Goal: Task Accomplishment & Management: Use online tool/utility

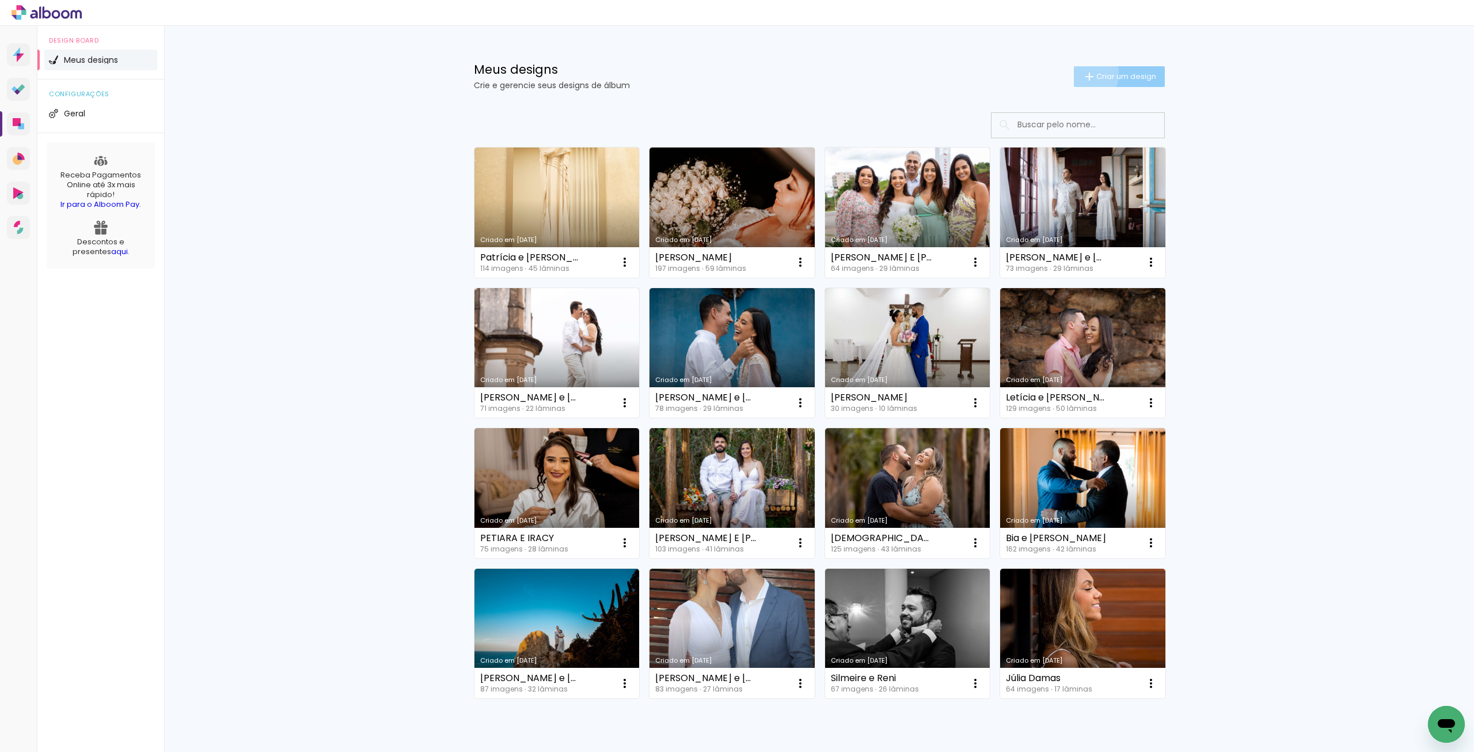
click at [1083, 73] on iron-icon at bounding box center [1090, 77] width 14 height 14
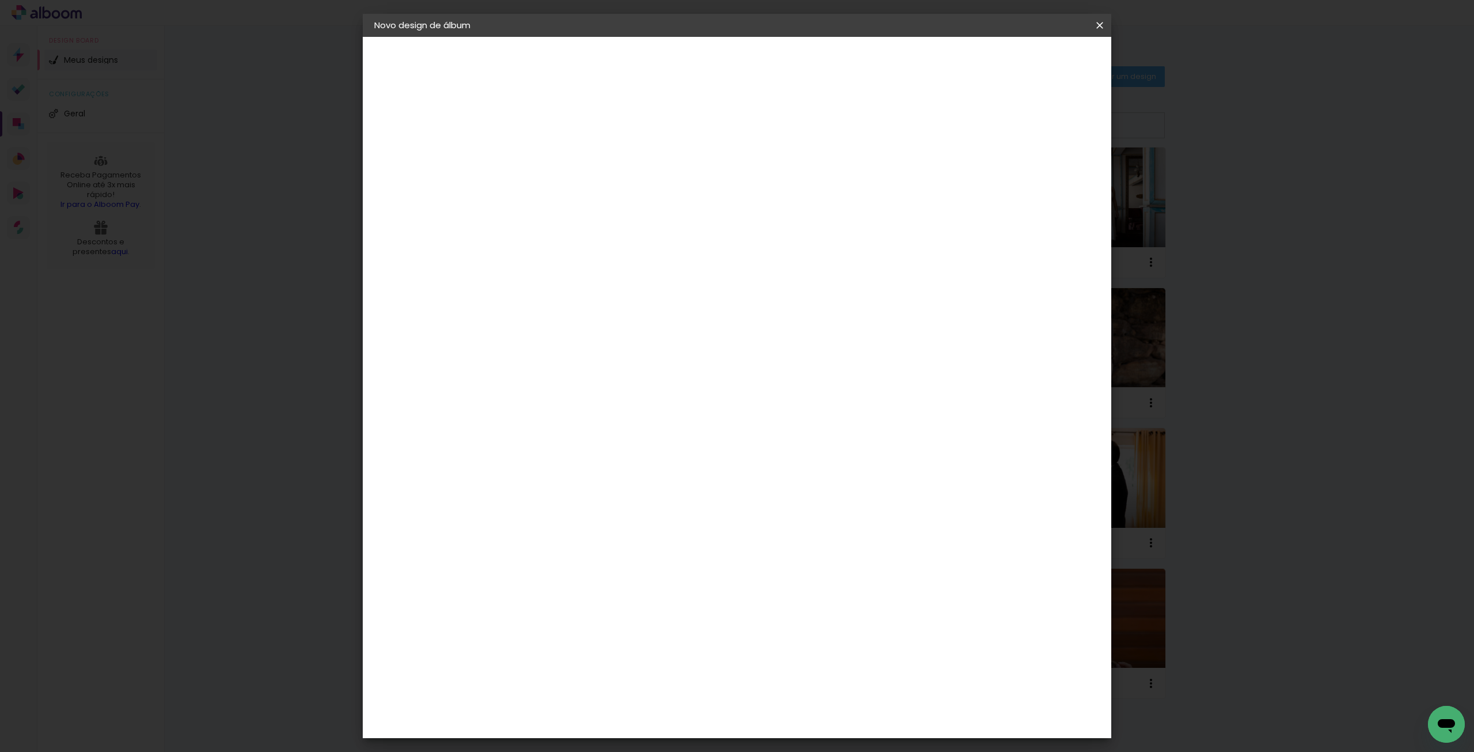
click at [563, 147] on input at bounding box center [563, 155] width 0 height 18
type input "i"
type input "Isabela"
type paper-input "Isabela"
type input "[PERSON_NAME] e [PERSON_NAME]"
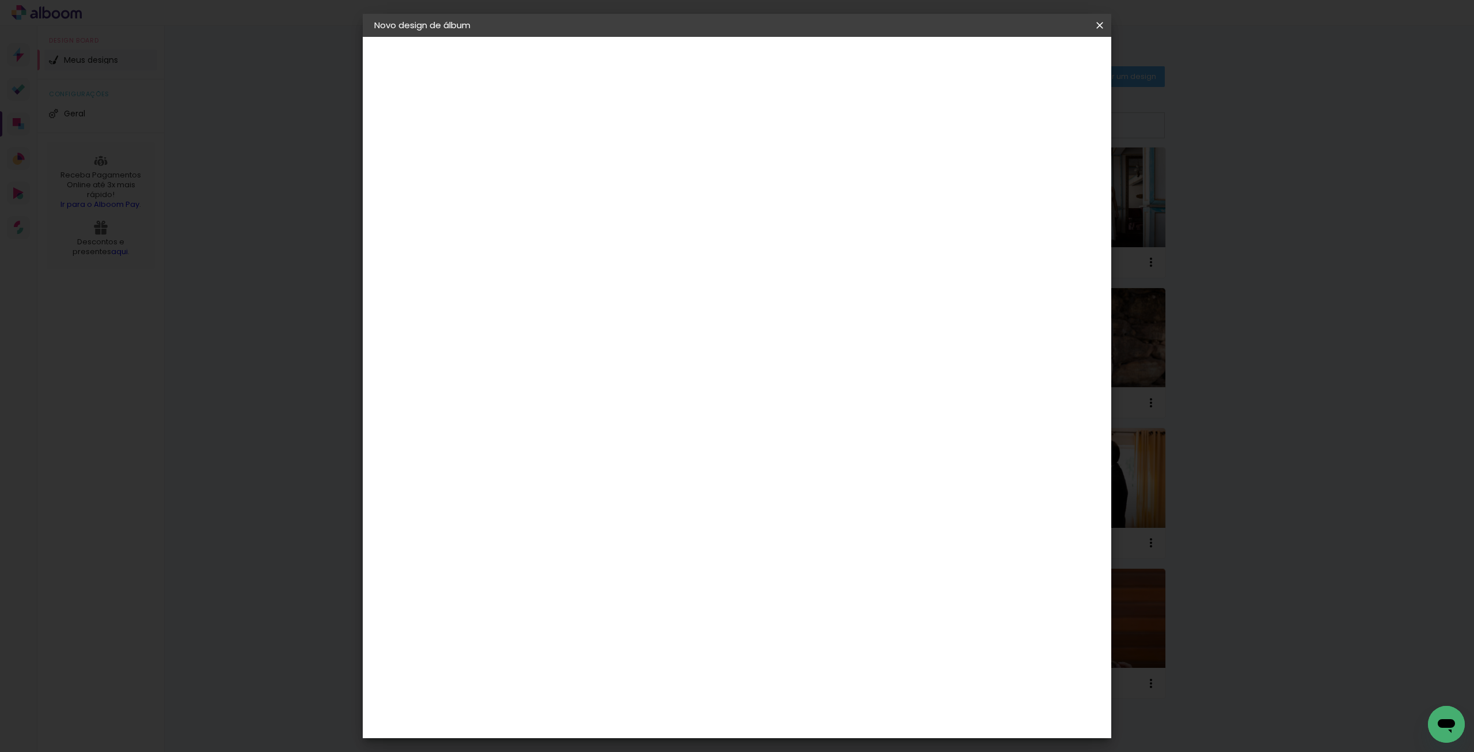
type paper-input "[PERSON_NAME] e [PERSON_NAME]"
click at [681, 54] on paper-button "Avançar" at bounding box center [652, 61] width 56 height 20
click at [622, 176] on paper-input-container "País de atuação Brasil" at bounding box center [592, 185] width 124 height 26
click at [622, 175] on paper-input-container "País de atuação Brasil" at bounding box center [592, 185] width 124 height 26
click at [638, 219] on input at bounding box center [592, 219] width 116 height 14
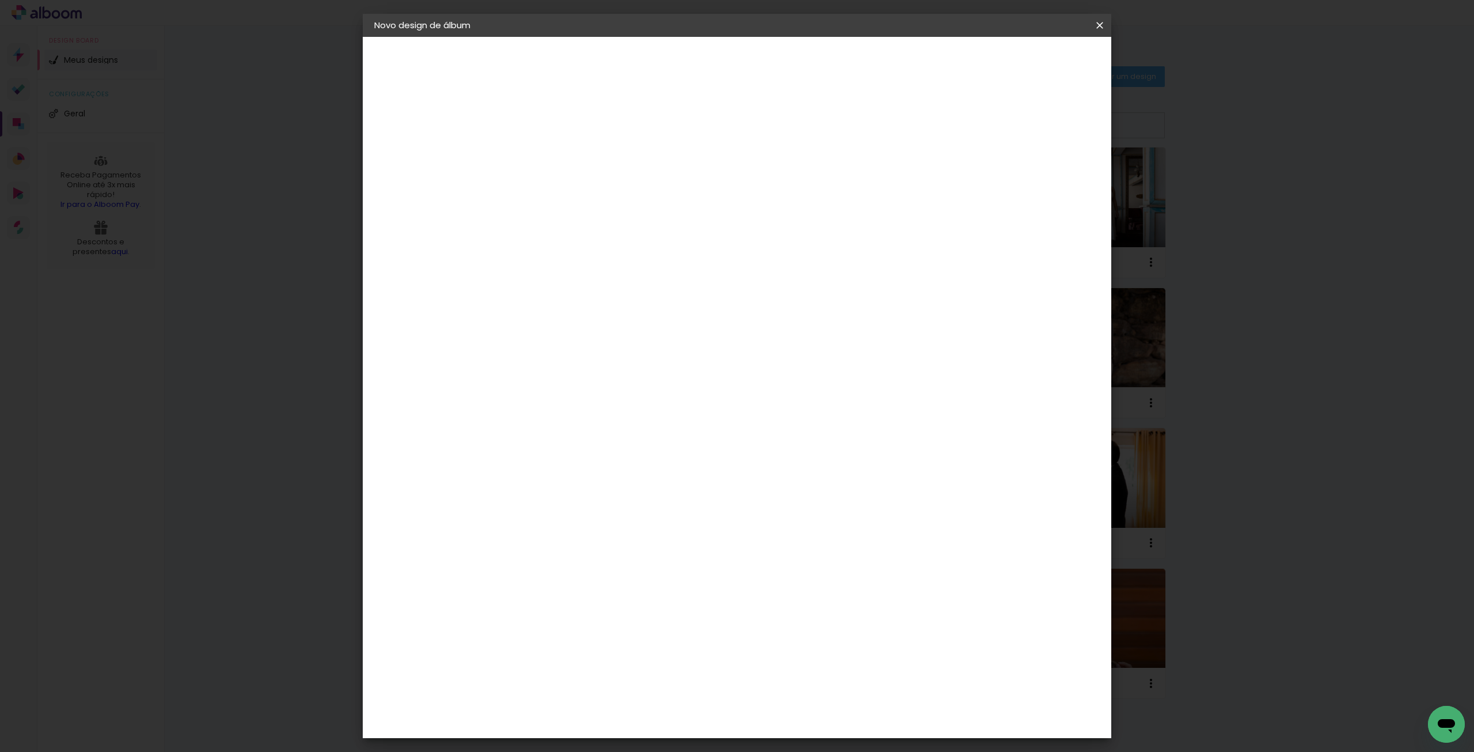
type input "[PERSON_NAME]"
type paper-input "[PERSON_NAME]"
click at [659, 135] on div "Fornecedor Escolha um fornecedor ou avance com o tamanho livre. Voltar Avançar" at bounding box center [642, 86] width 258 height 98
click at [632, 261] on div "[PERSON_NAME]" at bounding box center [593, 260] width 77 height 9
click at [0, 0] on slot "Avançar" at bounding box center [0, 0] width 0 height 0
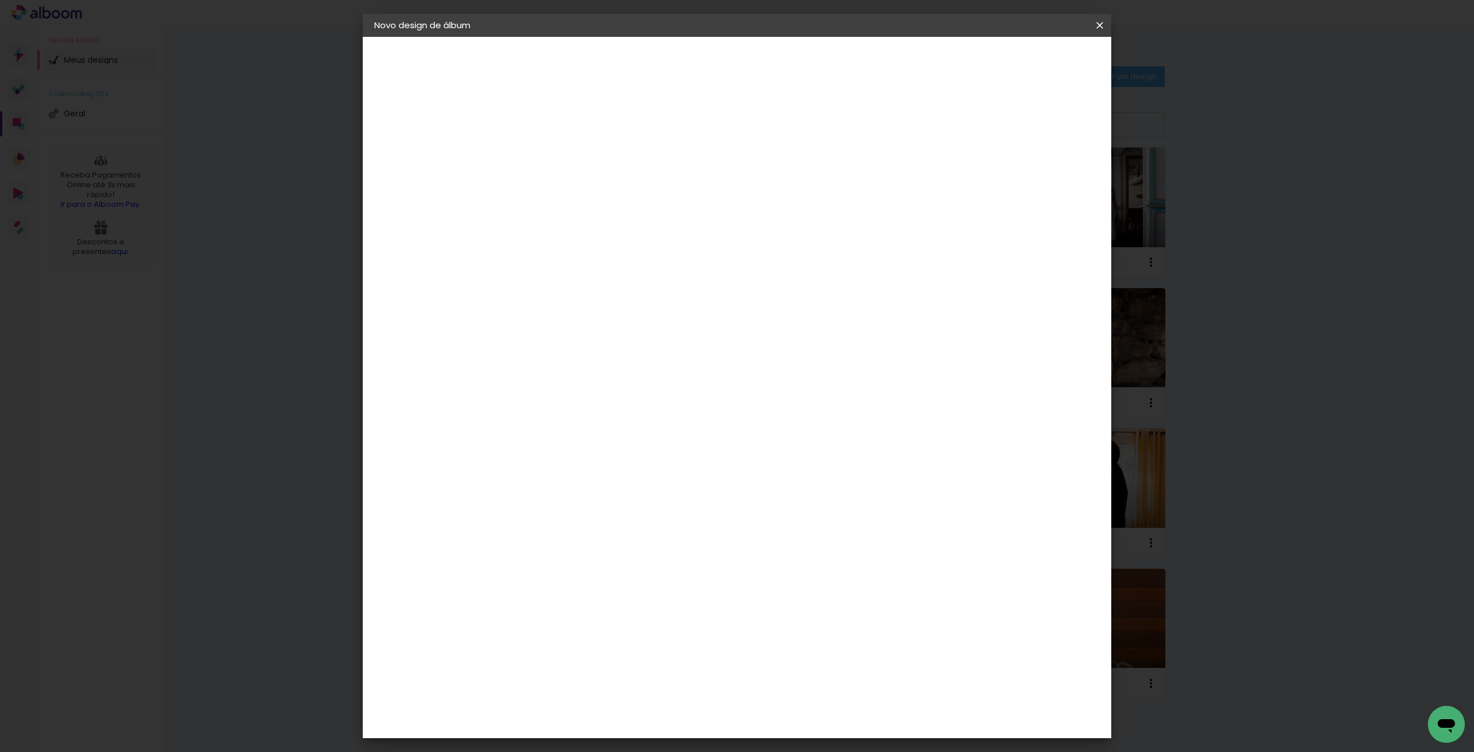
click at [608, 192] on input "text" at bounding box center [585, 201] width 45 height 18
click at [0, 0] on slot "Encadernados" at bounding box center [0, 0] width 0 height 0
type input "Encadernados"
click at [640, 510] on span "35 x 70" at bounding box center [614, 522] width 54 height 24
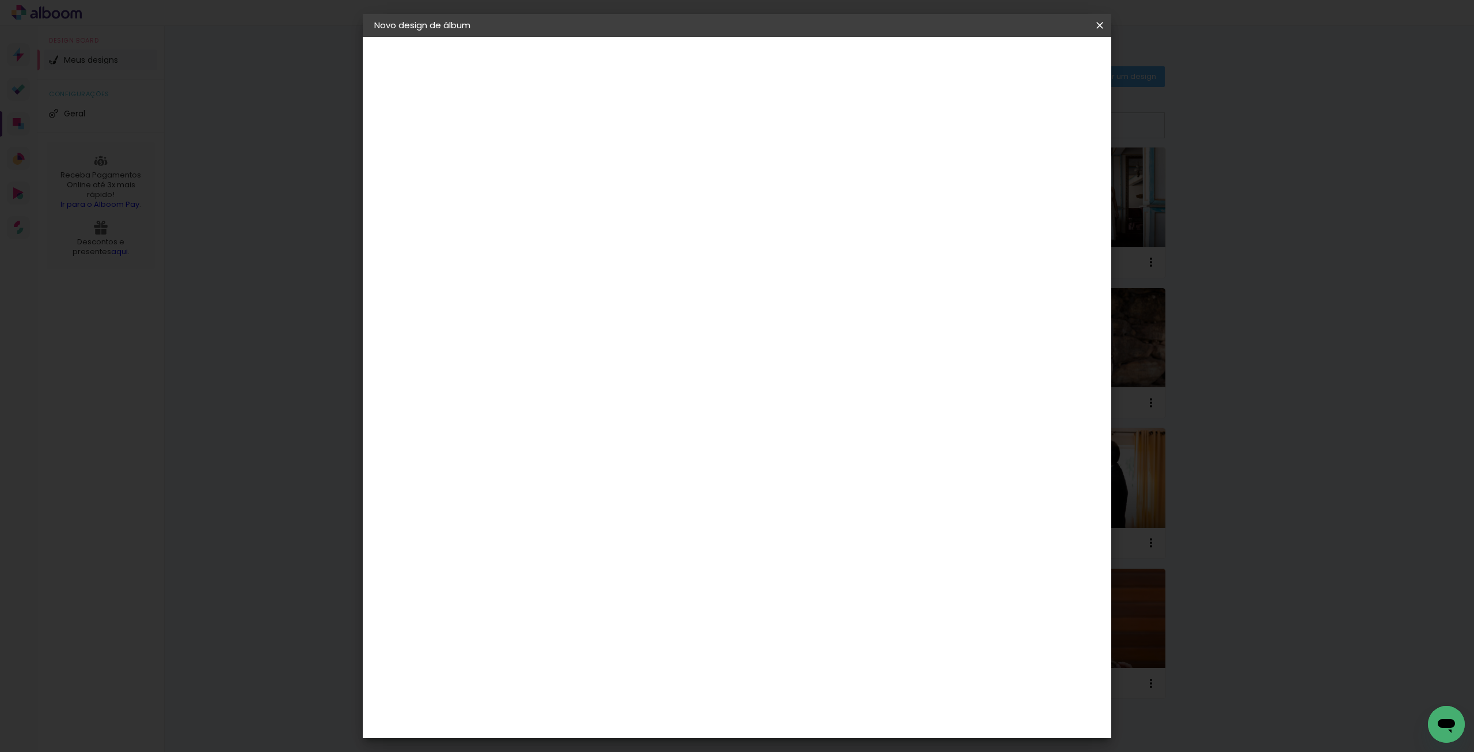
click at [640, 510] on span "35 x 70" at bounding box center [614, 522] width 54 height 24
click at [640, 327] on span "30 x 70" at bounding box center [614, 339] width 54 height 24
click at [0, 0] on slot "Avançar" at bounding box center [0, 0] width 0 height 0
click at [1000, 117] on paper-checkbox "Mostrar sangria" at bounding box center [995, 124] width 87 height 14
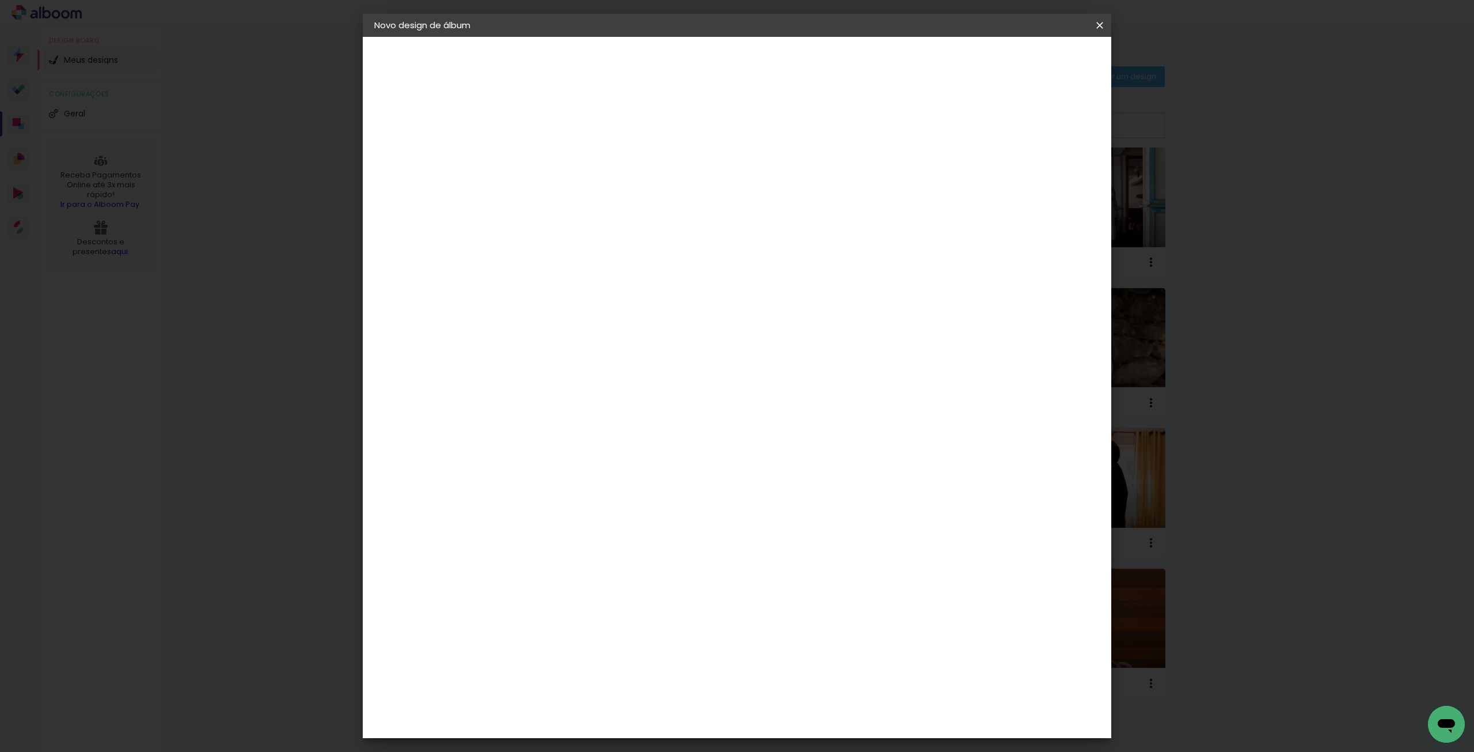
type paper-checkbox "on"
click at [1000, 117] on paper-checkbox "Mostrar sangria" at bounding box center [995, 124] width 87 height 14
click at [1027, 63] on span "Iniciar design" at bounding box center [1001, 61] width 52 height 8
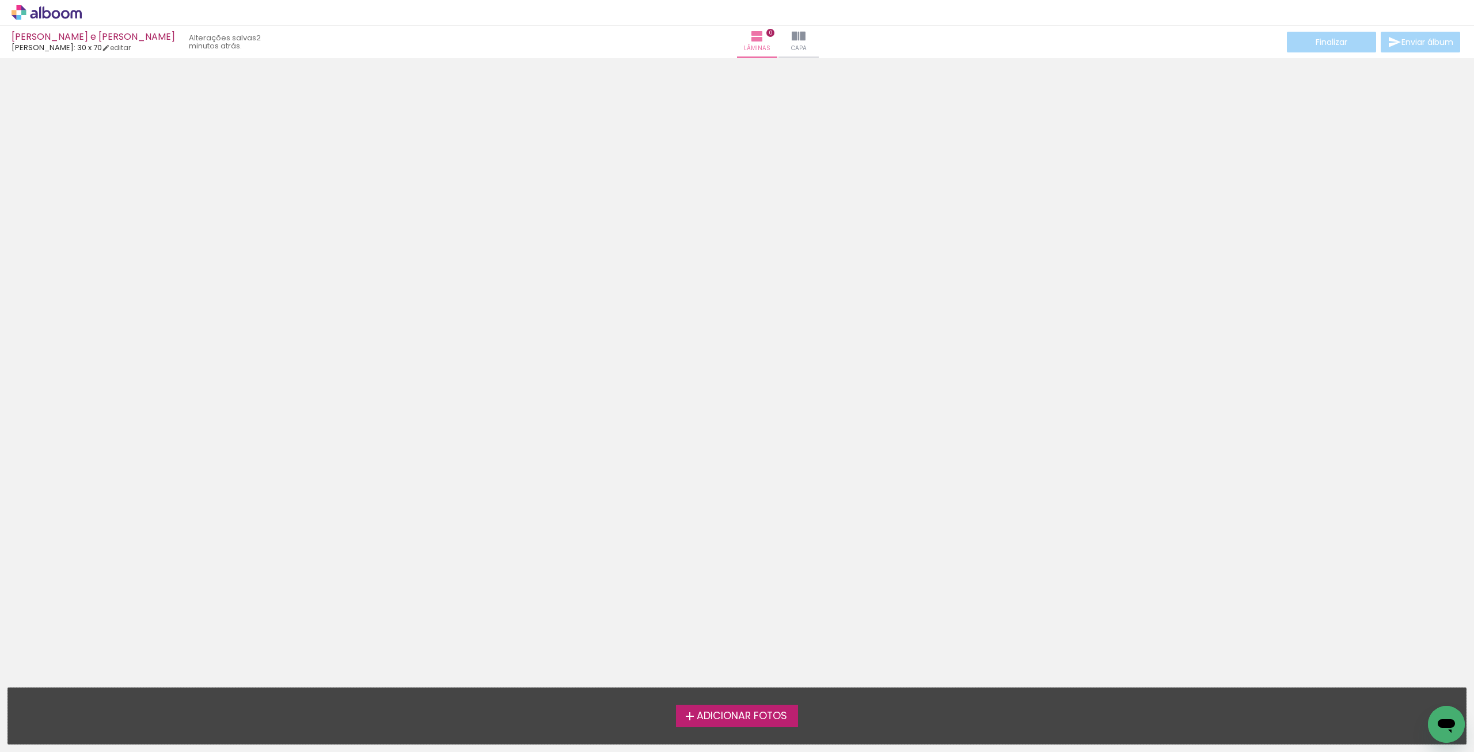
click at [725, 716] on span "Adicionar Fotos" at bounding box center [742, 716] width 90 height 10
click at [0, 0] on input "file" at bounding box center [0, 0] width 0 height 0
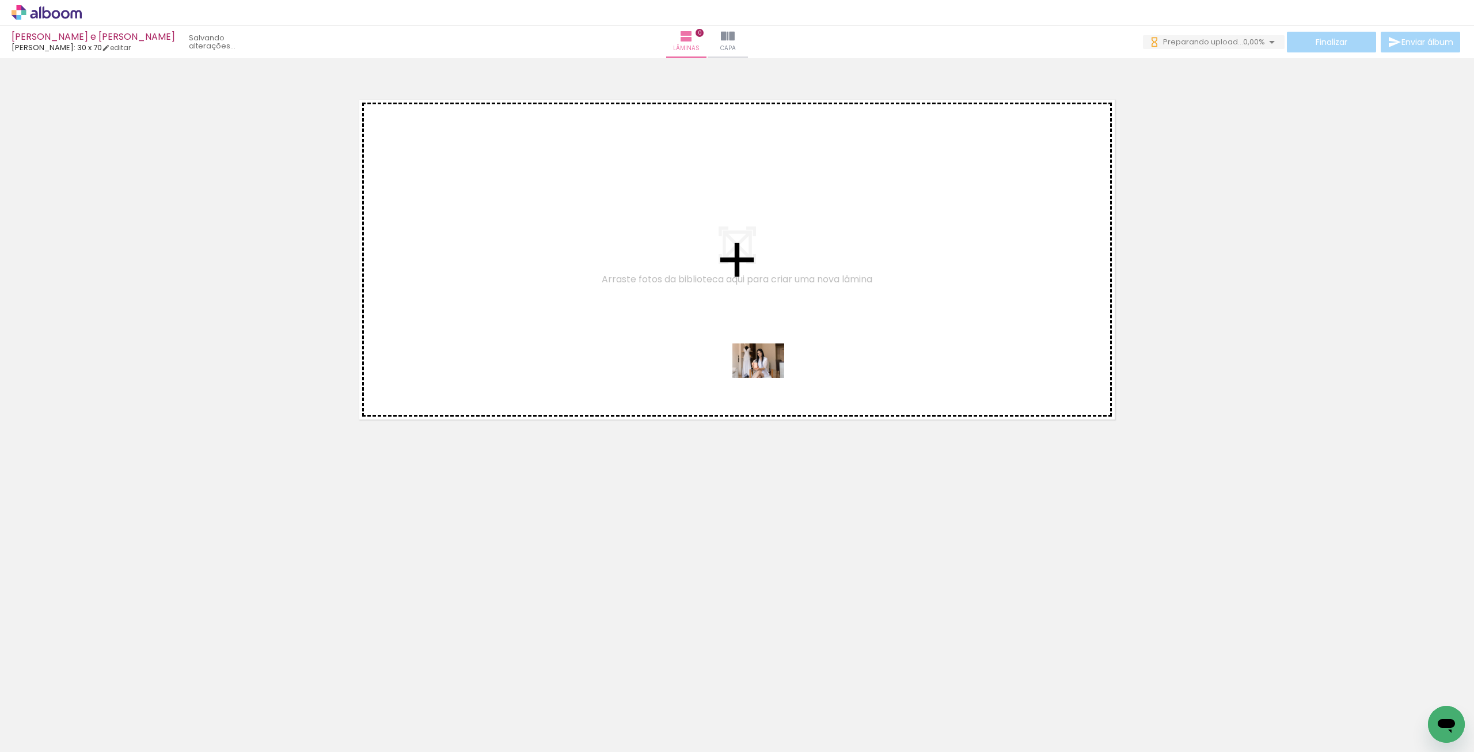
drag, startPoint x: 124, startPoint y: 714, endPoint x: 767, endPoint y: 378, distance: 725.7
click at [767, 378] on quentale-workspace at bounding box center [737, 376] width 1474 height 752
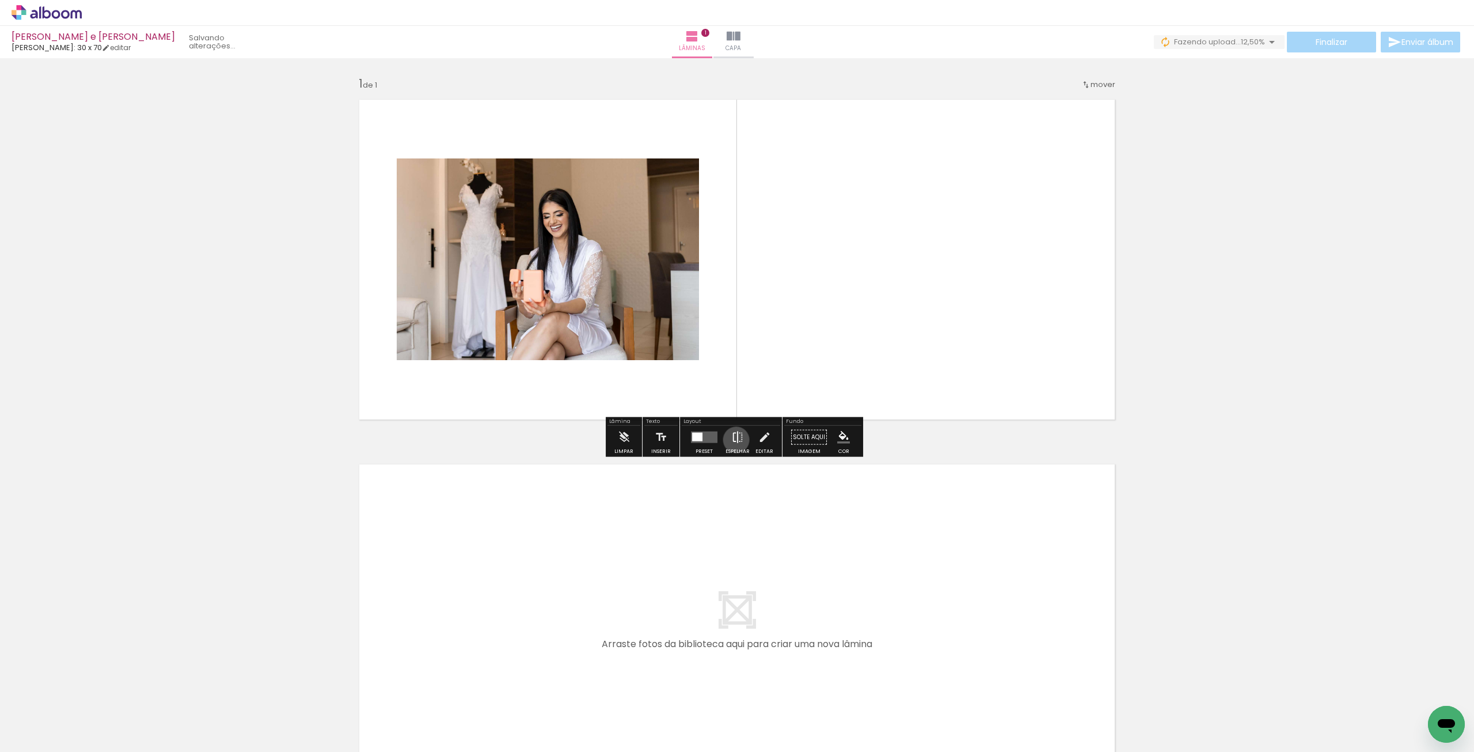
click at [734, 439] on iron-icon at bounding box center [737, 437] width 13 height 23
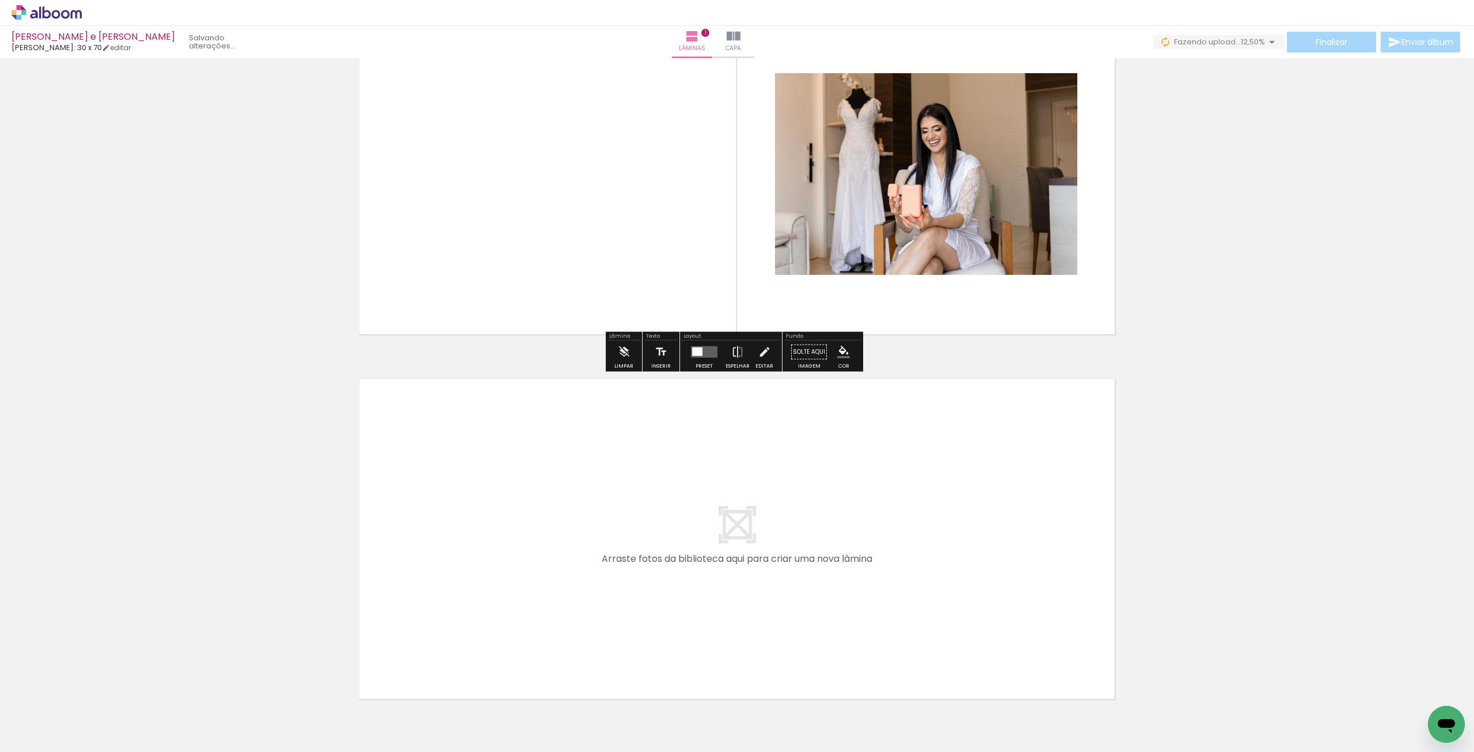
scroll to position [152, 0]
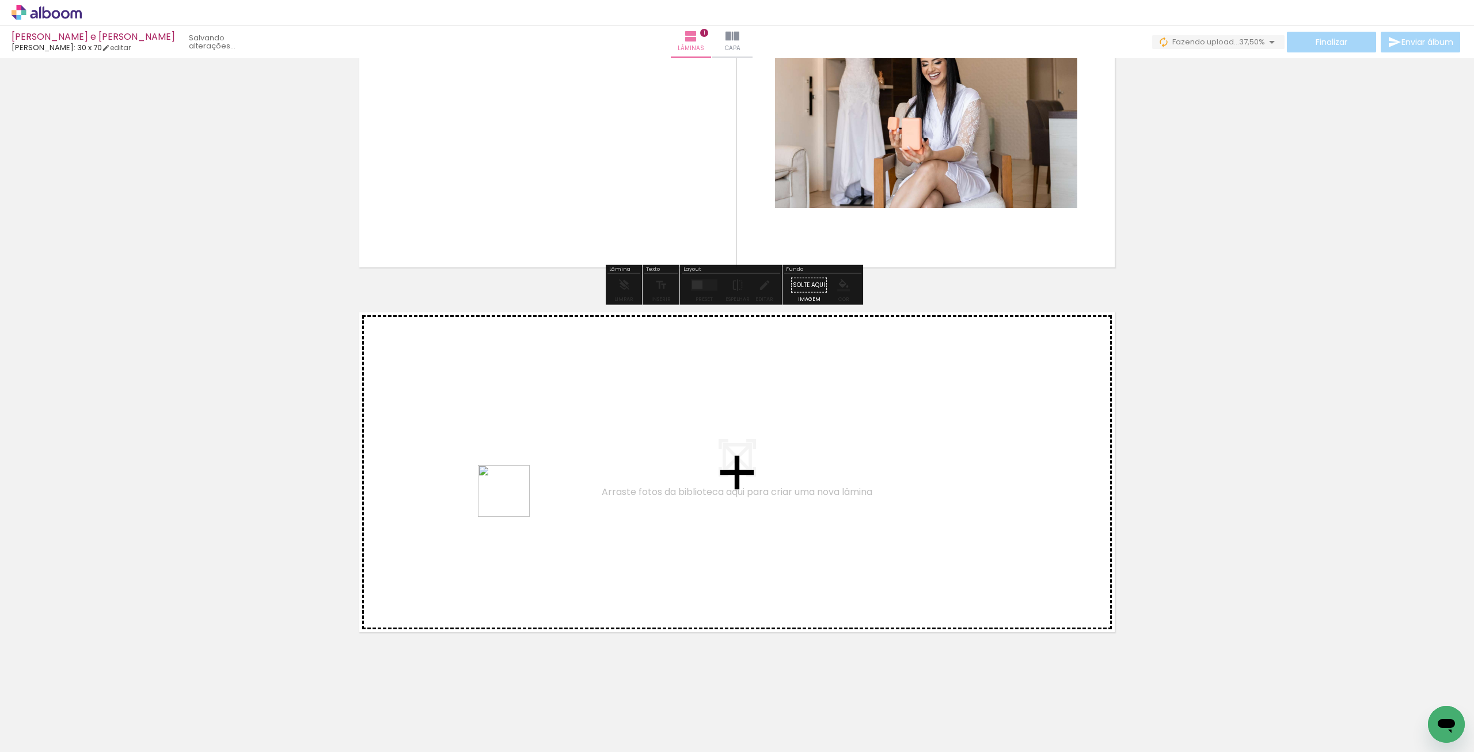
drag, startPoint x: 189, startPoint y: 713, endPoint x: 562, endPoint y: 482, distance: 438.9
click at [562, 482] on quentale-workspace at bounding box center [737, 376] width 1474 height 752
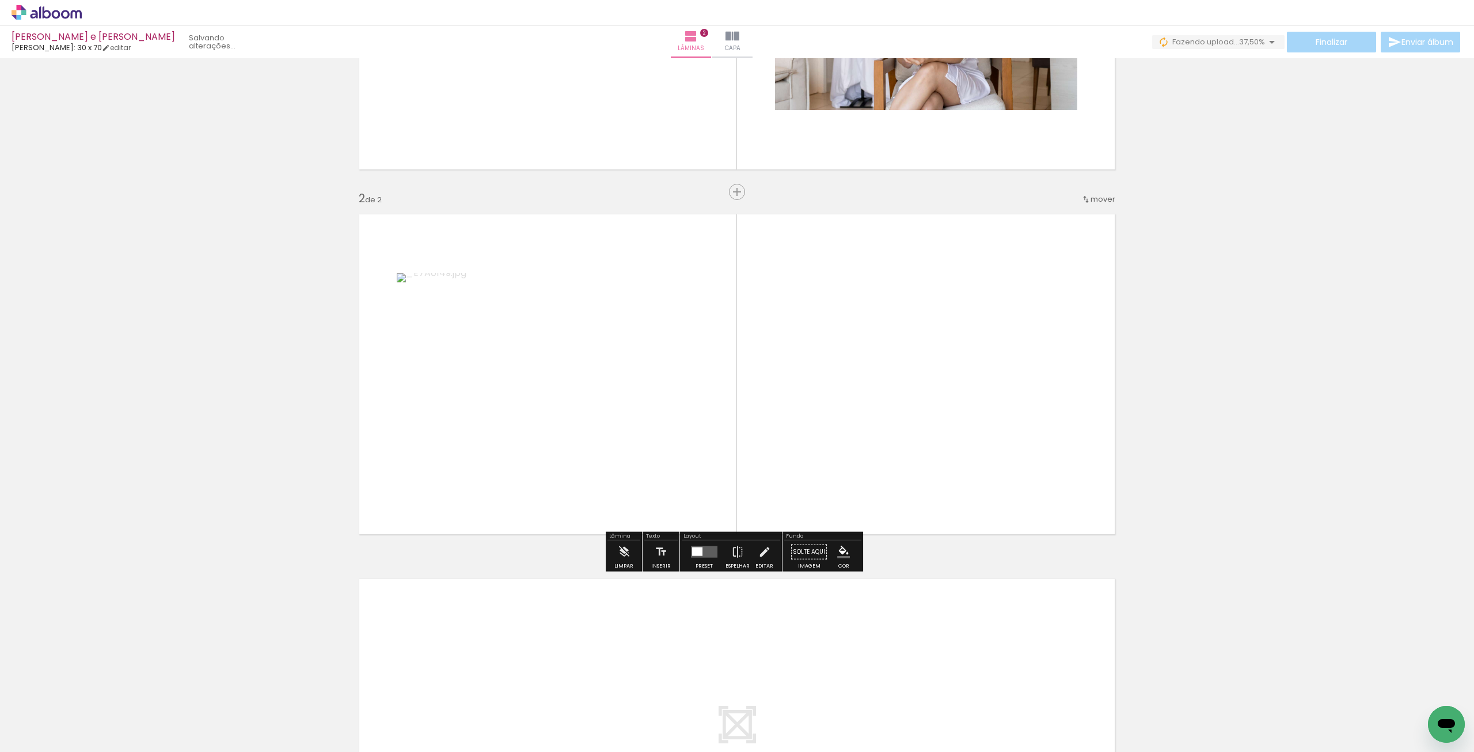
scroll to position [255, 0]
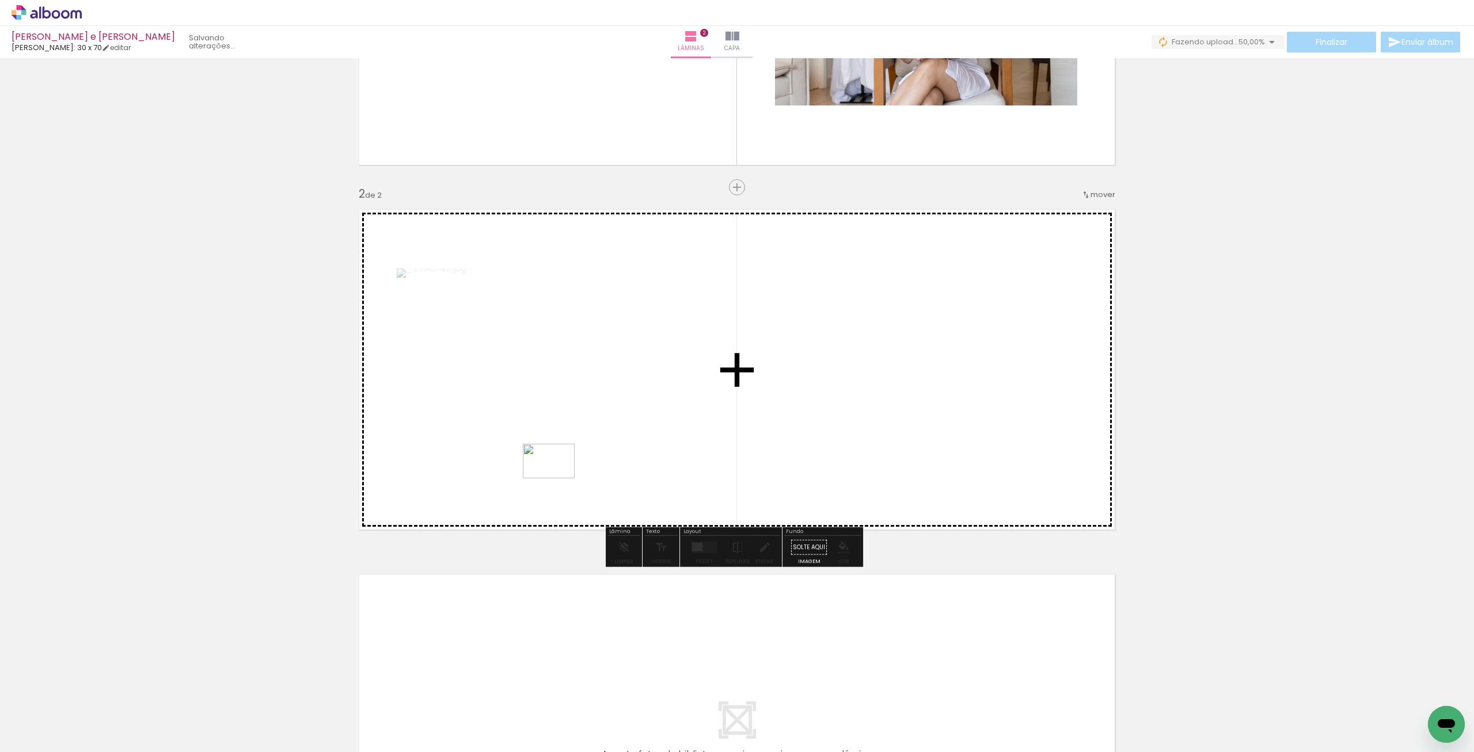
drag, startPoint x: 305, startPoint y: 676, endPoint x: 558, endPoint y: 478, distance: 321.2
click at [558, 478] on quentale-workspace at bounding box center [737, 376] width 1474 height 752
drag, startPoint x: 305, startPoint y: 717, endPoint x: 605, endPoint y: 502, distance: 369.0
click at [605, 502] on quentale-workspace at bounding box center [737, 376] width 1474 height 752
drag, startPoint x: 370, startPoint y: 715, endPoint x: 533, endPoint y: 454, distance: 307.4
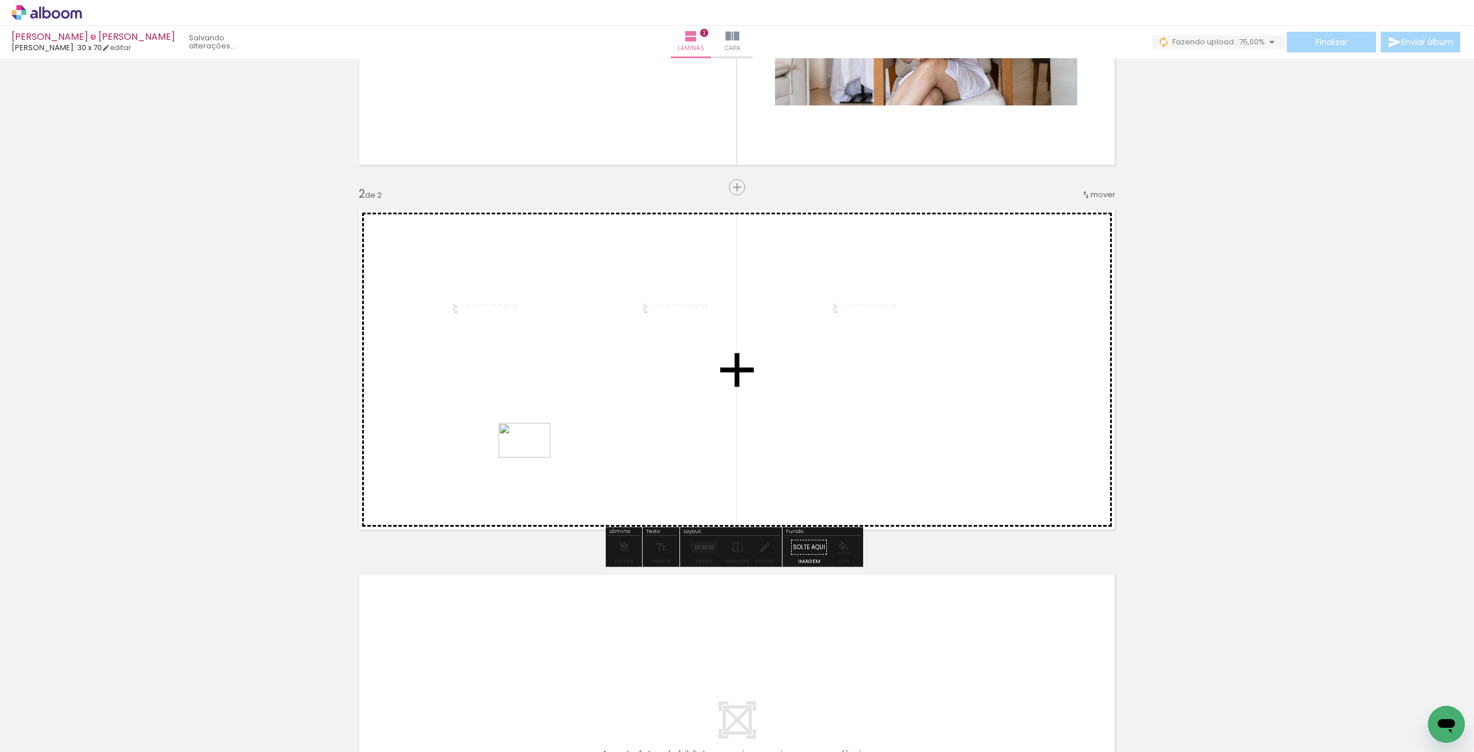
click at [533, 454] on quentale-workspace at bounding box center [737, 376] width 1474 height 752
drag, startPoint x: 445, startPoint y: 718, endPoint x: 549, endPoint y: 433, distance: 304.1
click at [549, 433] on quentale-workspace at bounding box center [737, 376] width 1474 height 752
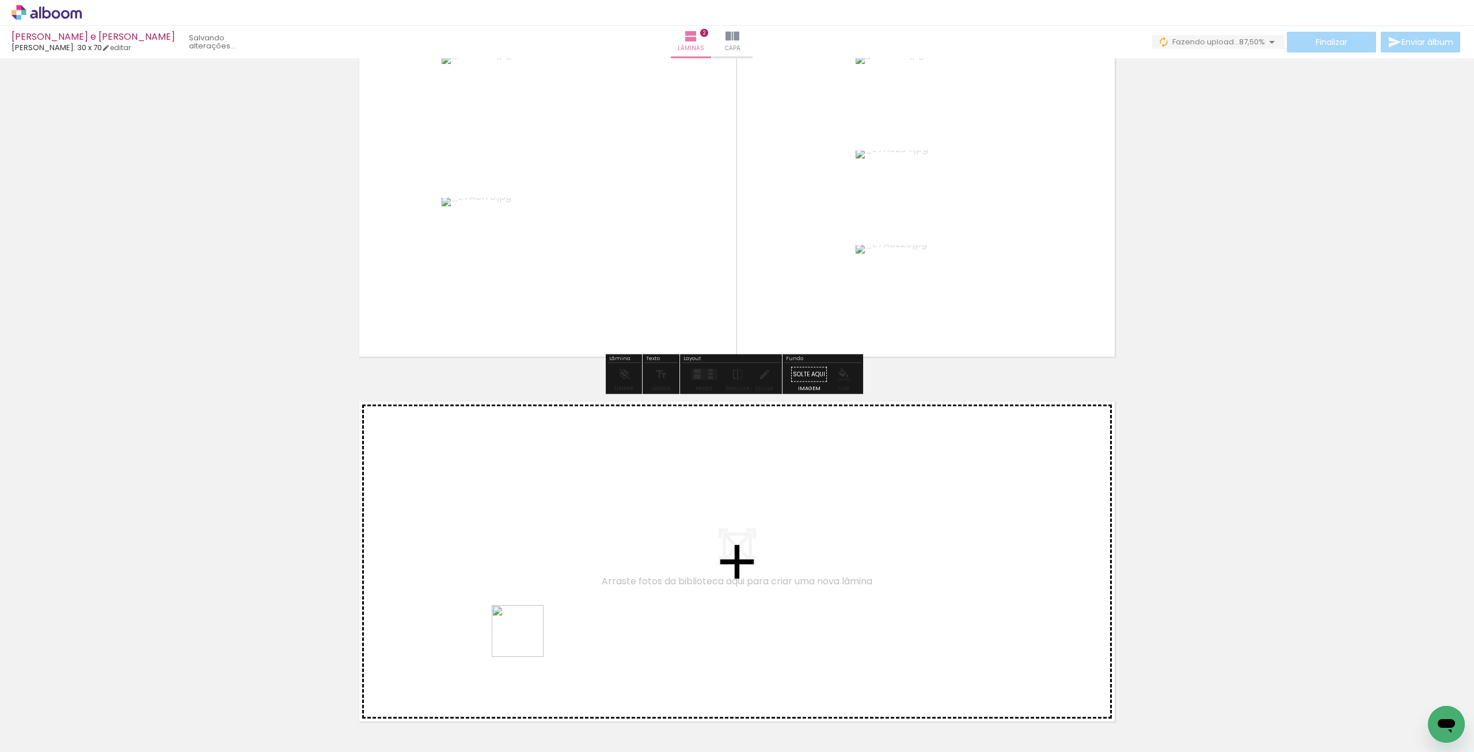
drag, startPoint x: 515, startPoint y: 672, endPoint x: 555, endPoint y: 580, distance: 100.1
click at [555, 580] on quentale-workspace at bounding box center [737, 376] width 1474 height 752
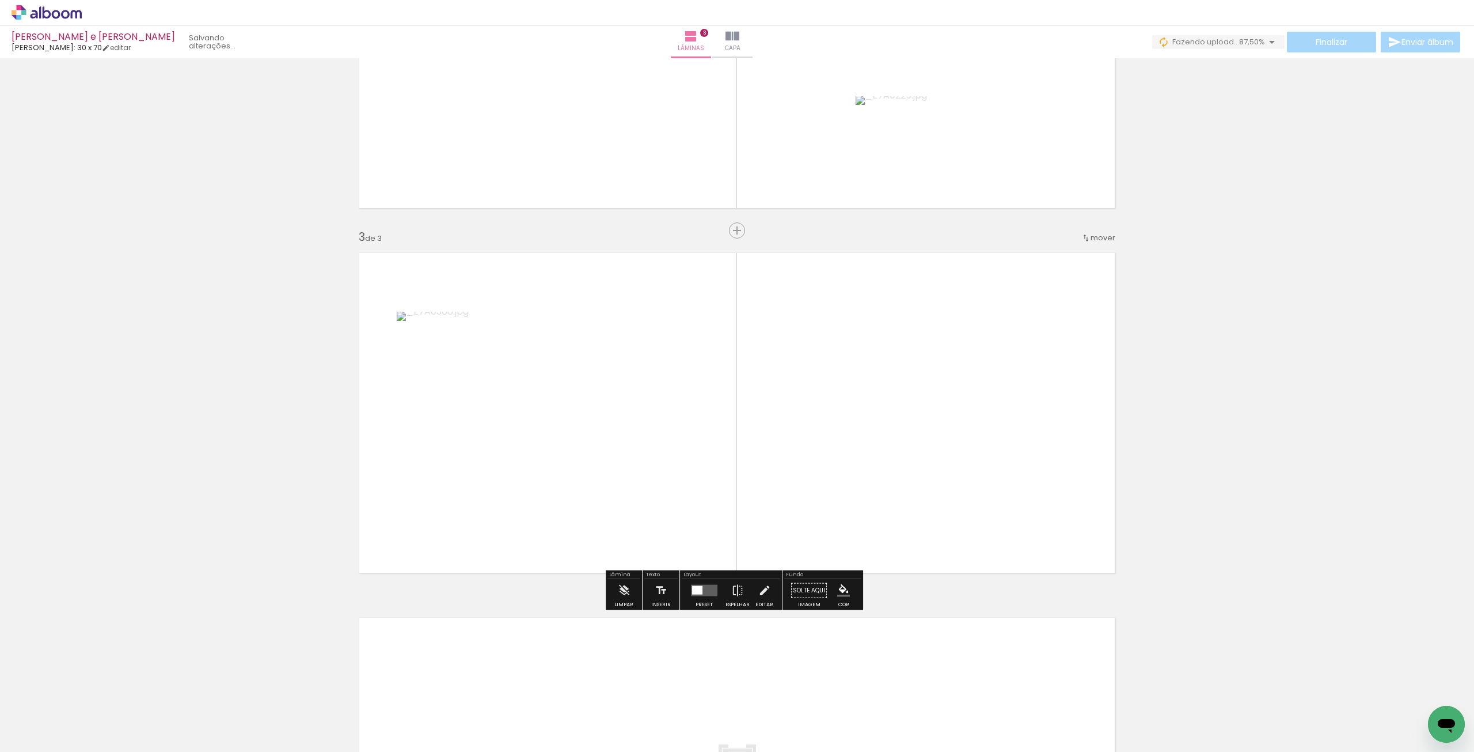
scroll to position [620, 0]
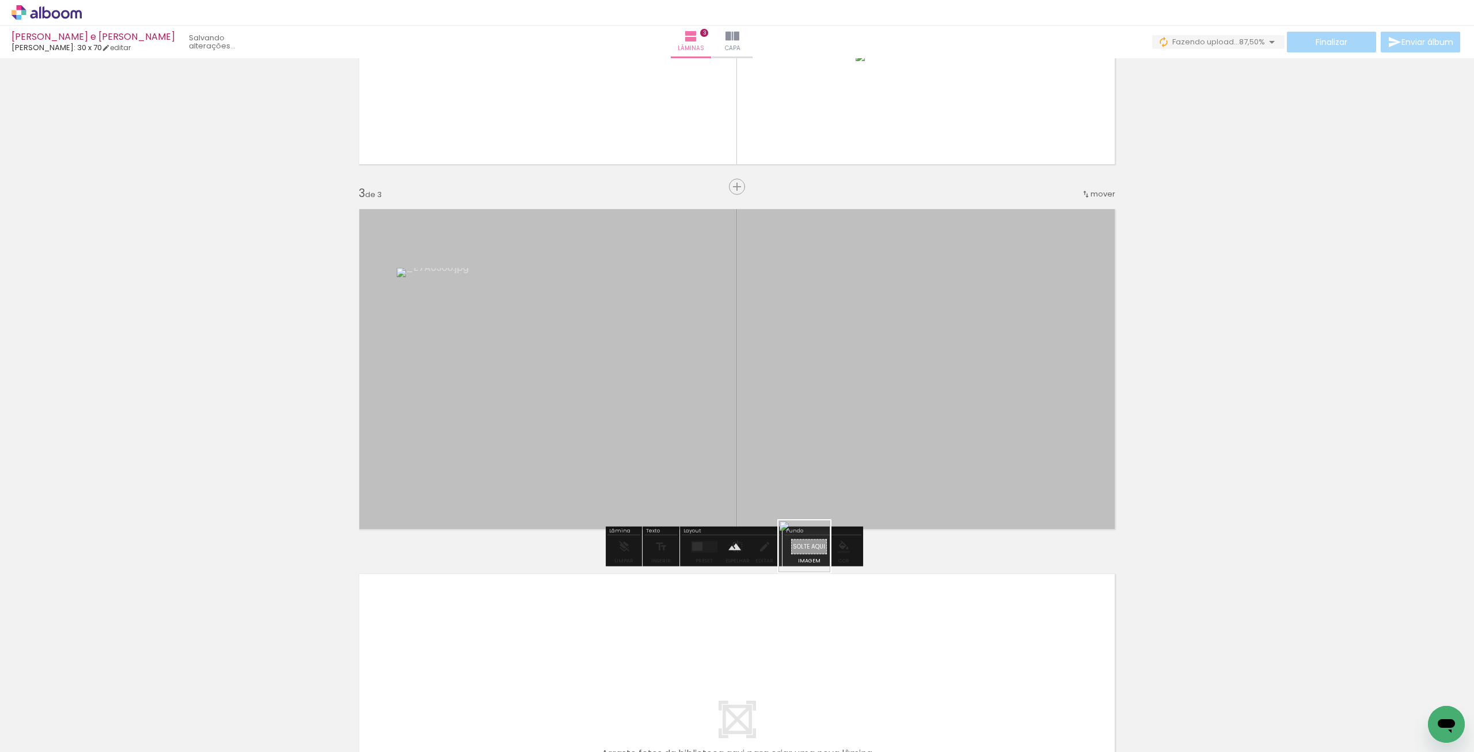
drag, startPoint x: 574, startPoint y: 723, endPoint x: 814, endPoint y: 505, distance: 324.5
click at [818, 541] on quentale-workspace at bounding box center [737, 376] width 1474 height 752
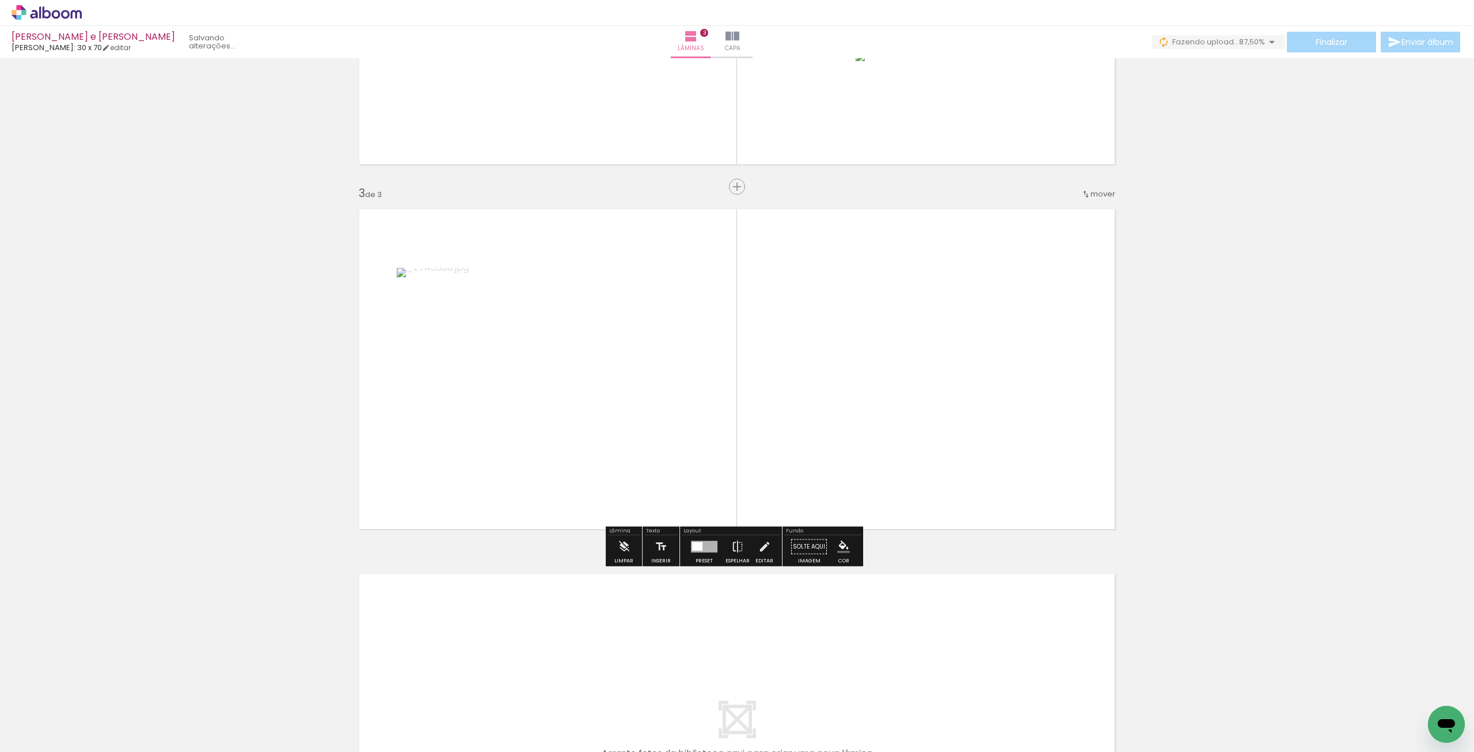
click at [700, 544] on div at bounding box center [704, 547] width 26 height 12
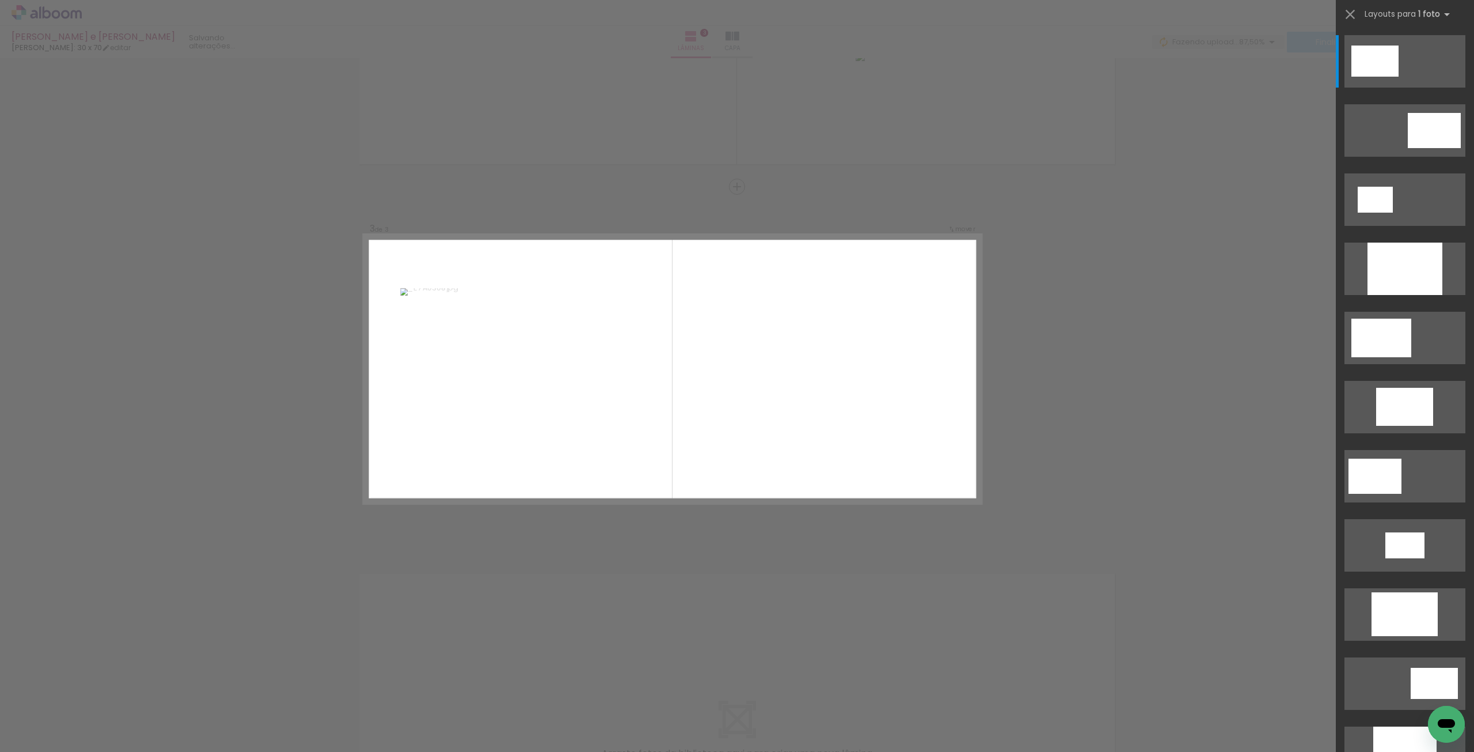
click at [1083, 434] on div "Confirmar Cancelar" at bounding box center [737, 181] width 1474 height 1486
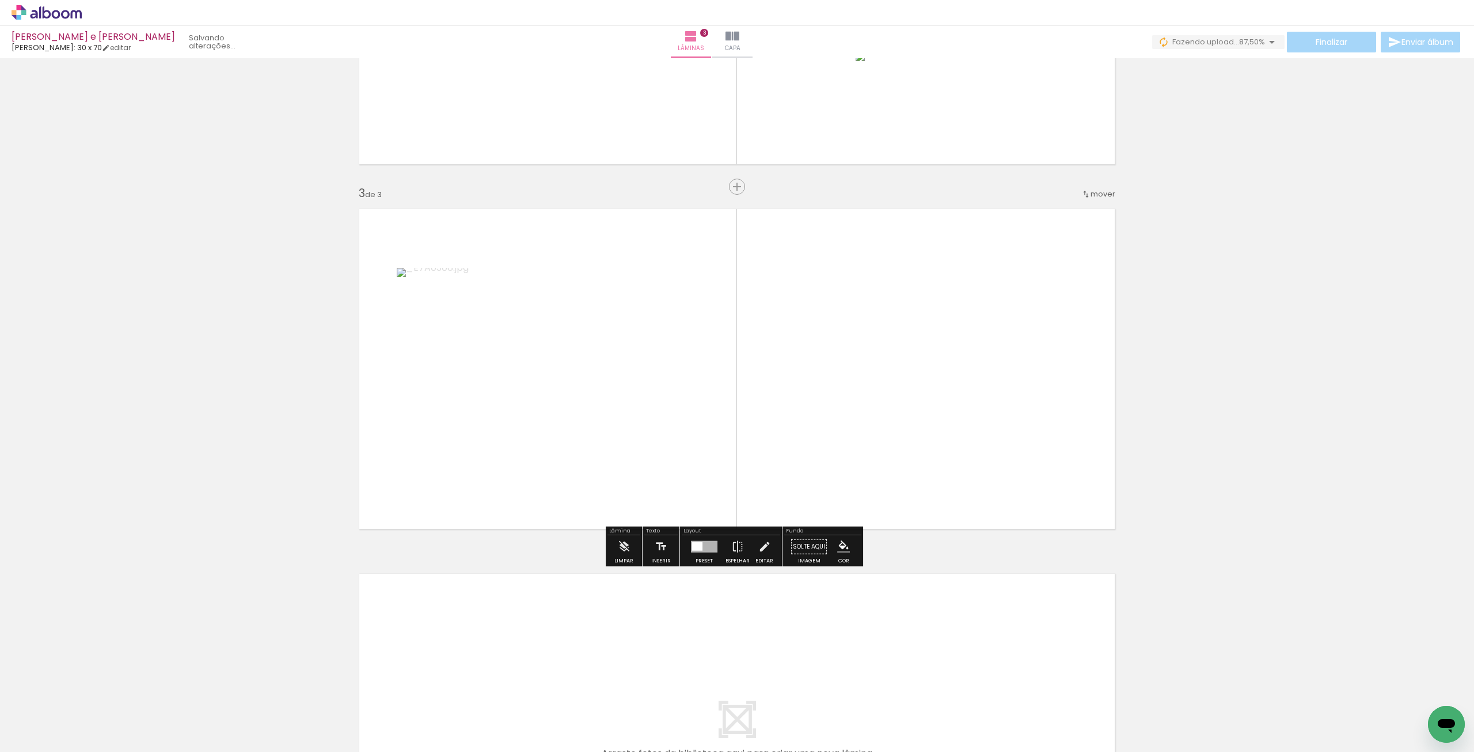
drag, startPoint x: 840, startPoint y: 404, endPoint x: 701, endPoint y: 663, distance: 294.2
click at [711, 706] on quentale-workspace at bounding box center [737, 376] width 1474 height 752
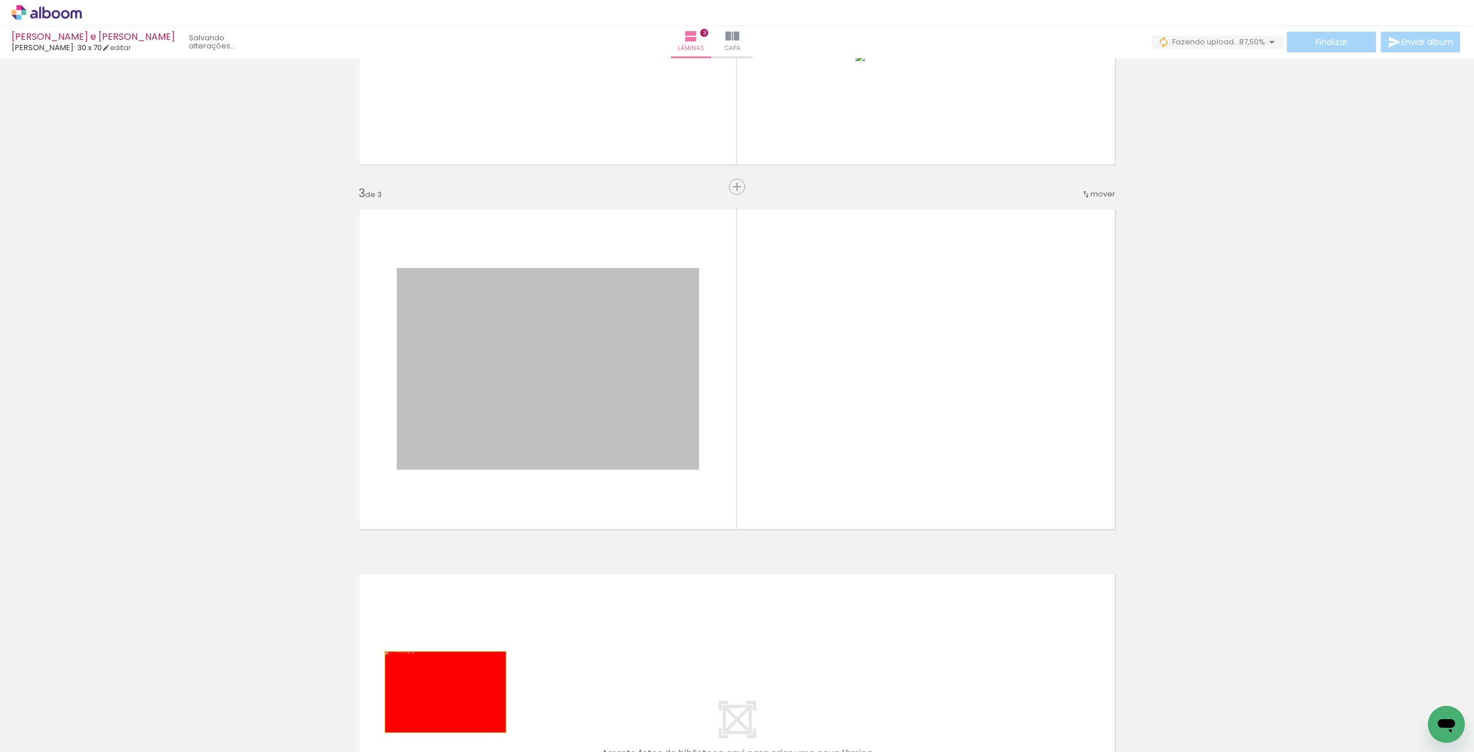
drag, startPoint x: 562, startPoint y: 352, endPoint x: 443, endPoint y: 710, distance: 377.4
click at [441, 711] on quentale-workspace at bounding box center [737, 376] width 1474 height 752
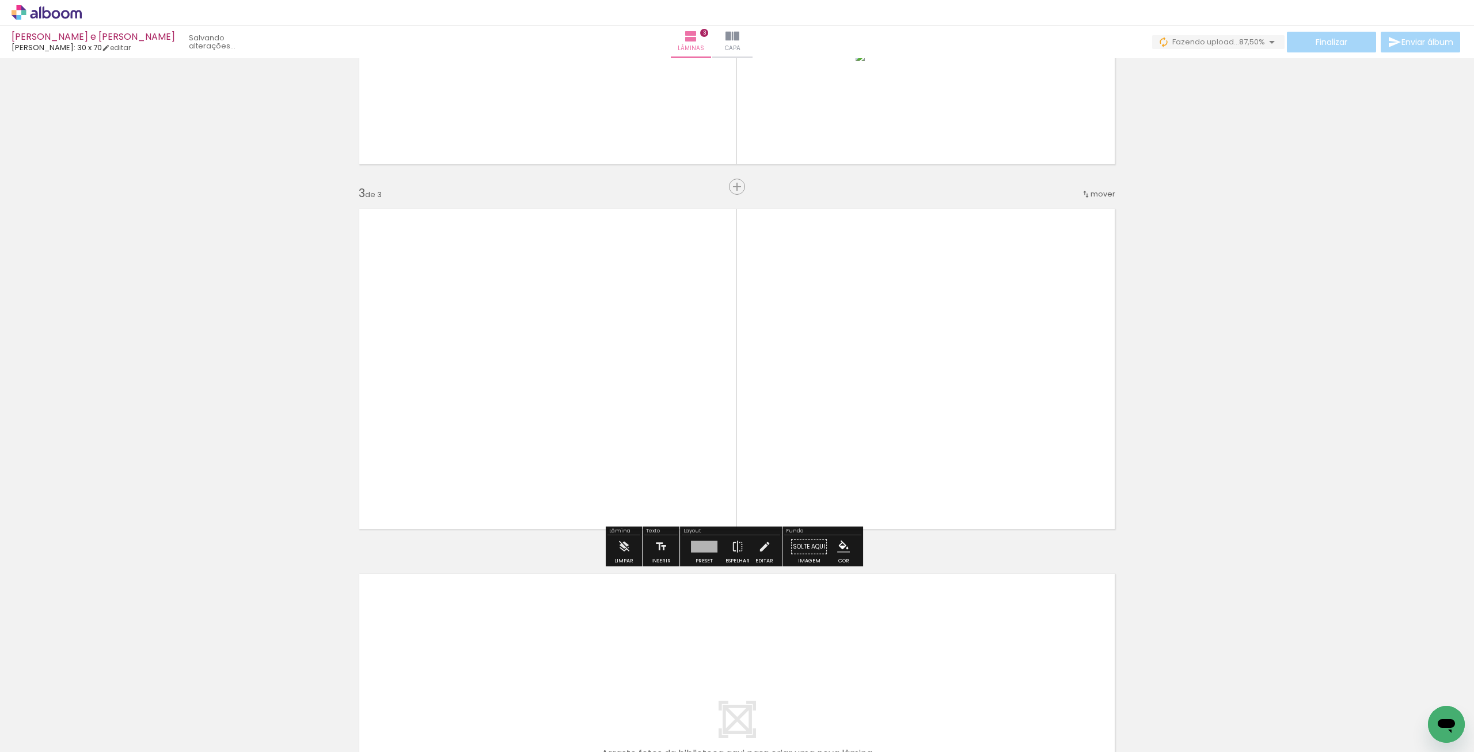
drag, startPoint x: 714, startPoint y: 439, endPoint x: 502, endPoint y: 467, distance: 213.8
click at [518, 551] on div "Inserir lâmina 1 de 3 Inserir lâmina 2 de 3 Inserir lâmina 3 de 3" at bounding box center [737, 171] width 1474 height 1459
drag, startPoint x: 513, startPoint y: 464, endPoint x: 507, endPoint y: 655, distance: 191.9
click at [507, 655] on div "Inserir lâmina 1 de 3 Inserir lâmina 2 de 3 Inserir lâmina 3 de 3" at bounding box center [737, 171] width 1474 height 1459
drag, startPoint x: 505, startPoint y: 389, endPoint x: 483, endPoint y: 656, distance: 268.1
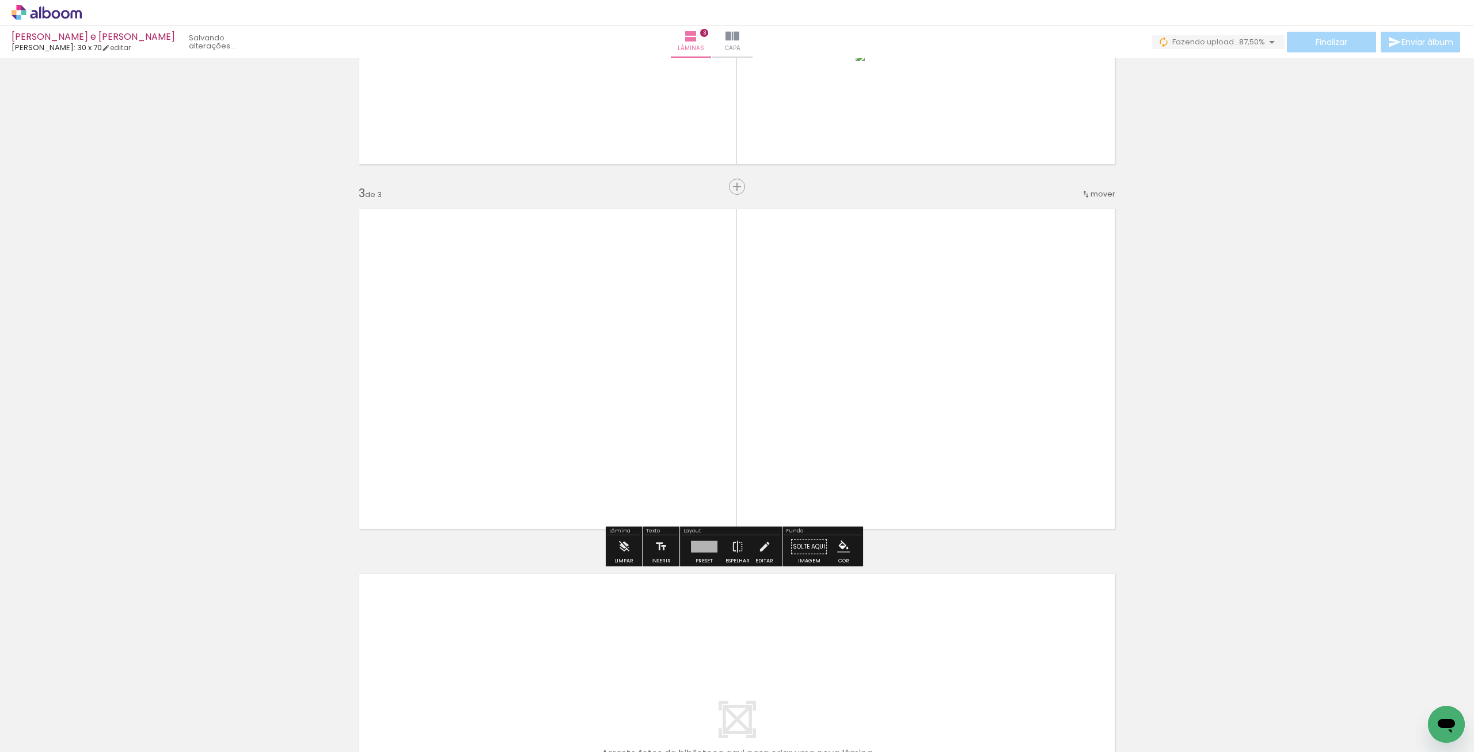
click at [483, 663] on div "Inserir lâmina 1 de 3 Inserir lâmina 2 de 3 Inserir lâmina 3 de 3" at bounding box center [737, 171] width 1474 height 1459
drag, startPoint x: 543, startPoint y: 391, endPoint x: 584, endPoint y: 482, distance: 100.0
click at [585, 482] on quentale-layouter at bounding box center [737, 369] width 772 height 336
drag, startPoint x: 520, startPoint y: 712, endPoint x: 586, endPoint y: 477, distance: 244.0
click at [586, 477] on quentale-workspace at bounding box center [737, 376] width 1474 height 752
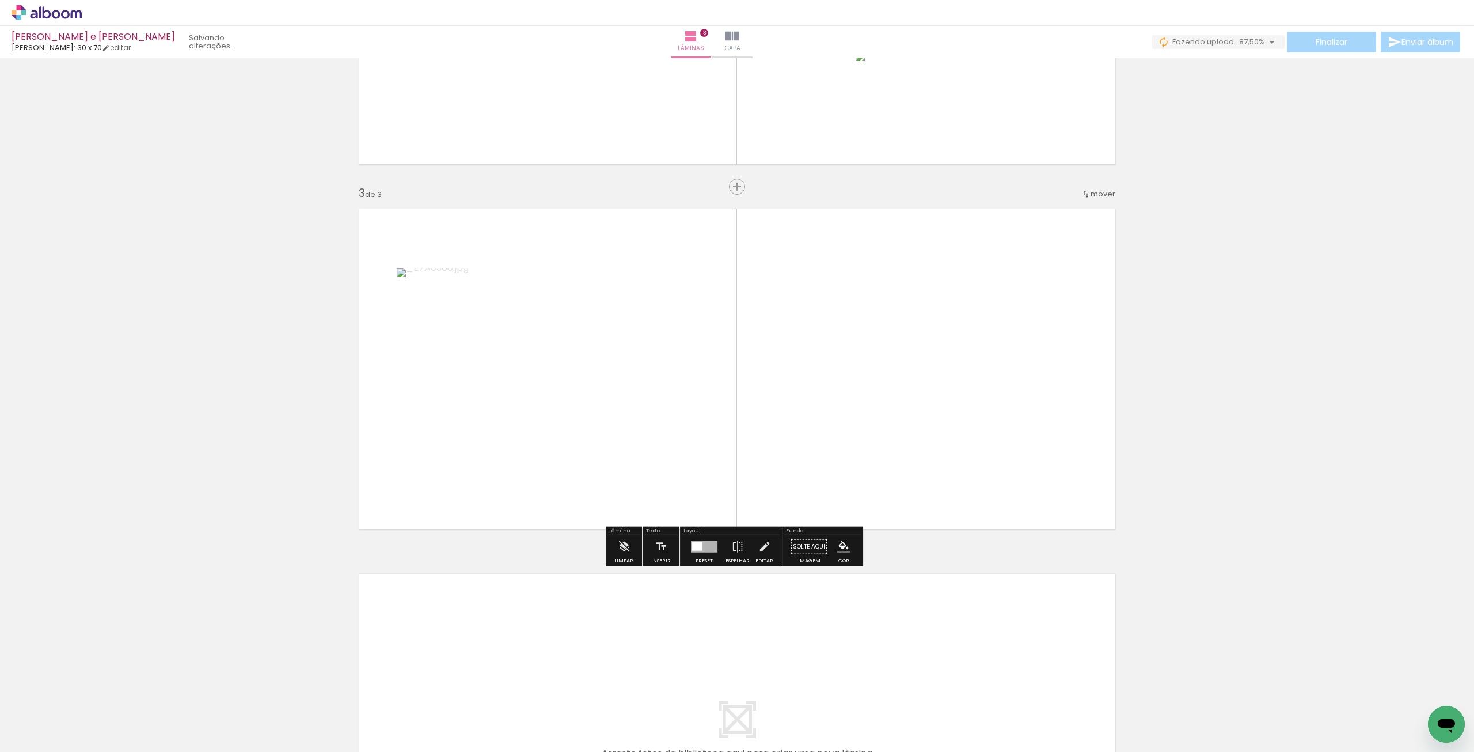
click at [703, 559] on div "Preset" at bounding box center [704, 560] width 17 height 5
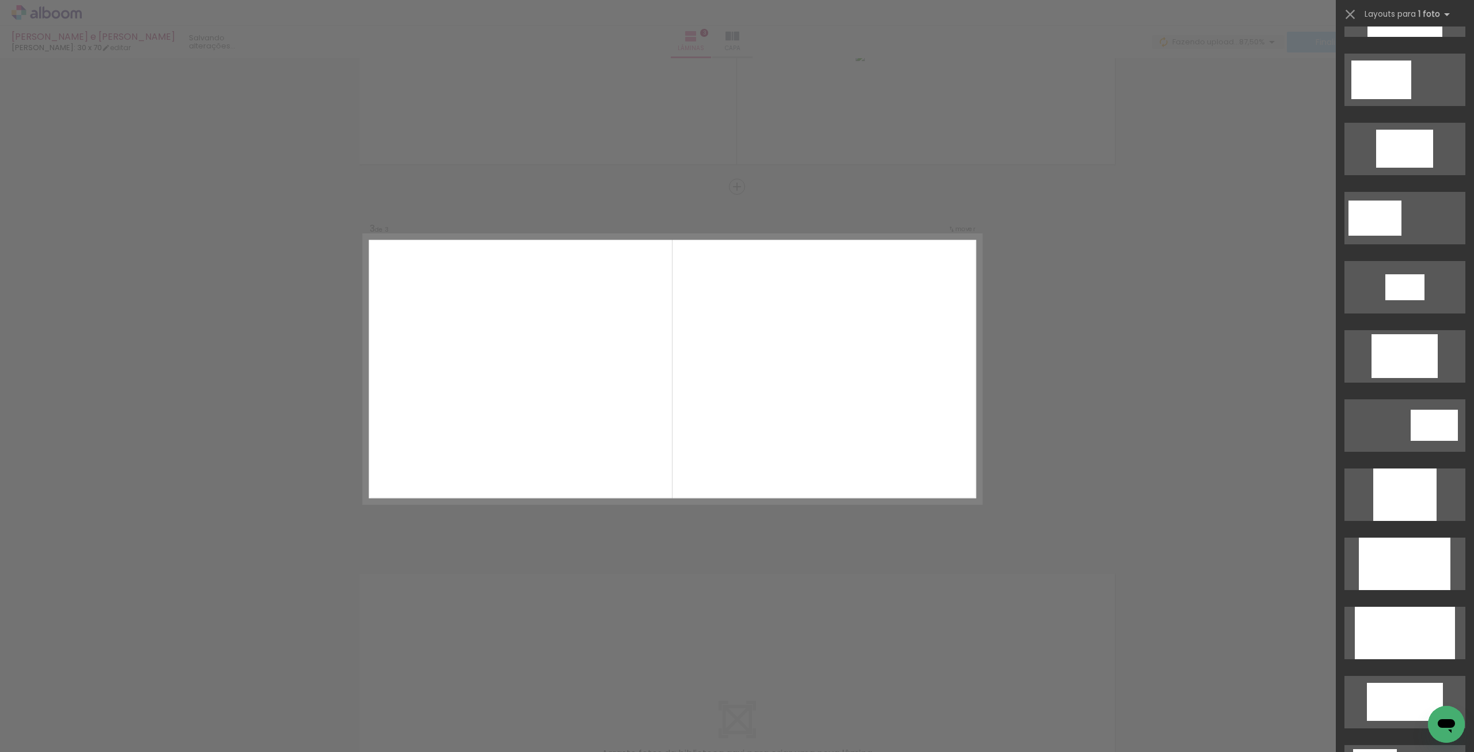
scroll to position [115, 0]
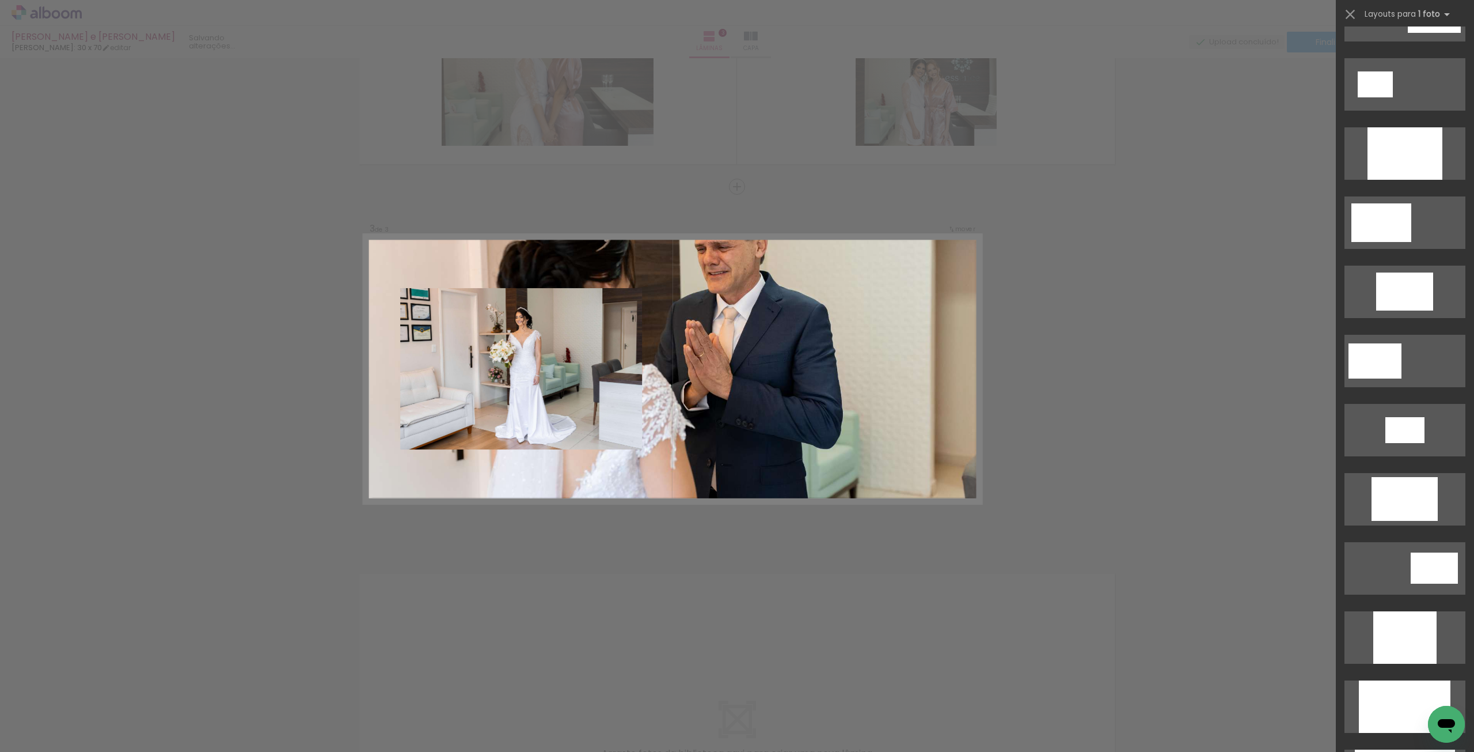
click at [1077, 172] on div "Confirmar Cancelar" at bounding box center [737, 181] width 1474 height 1486
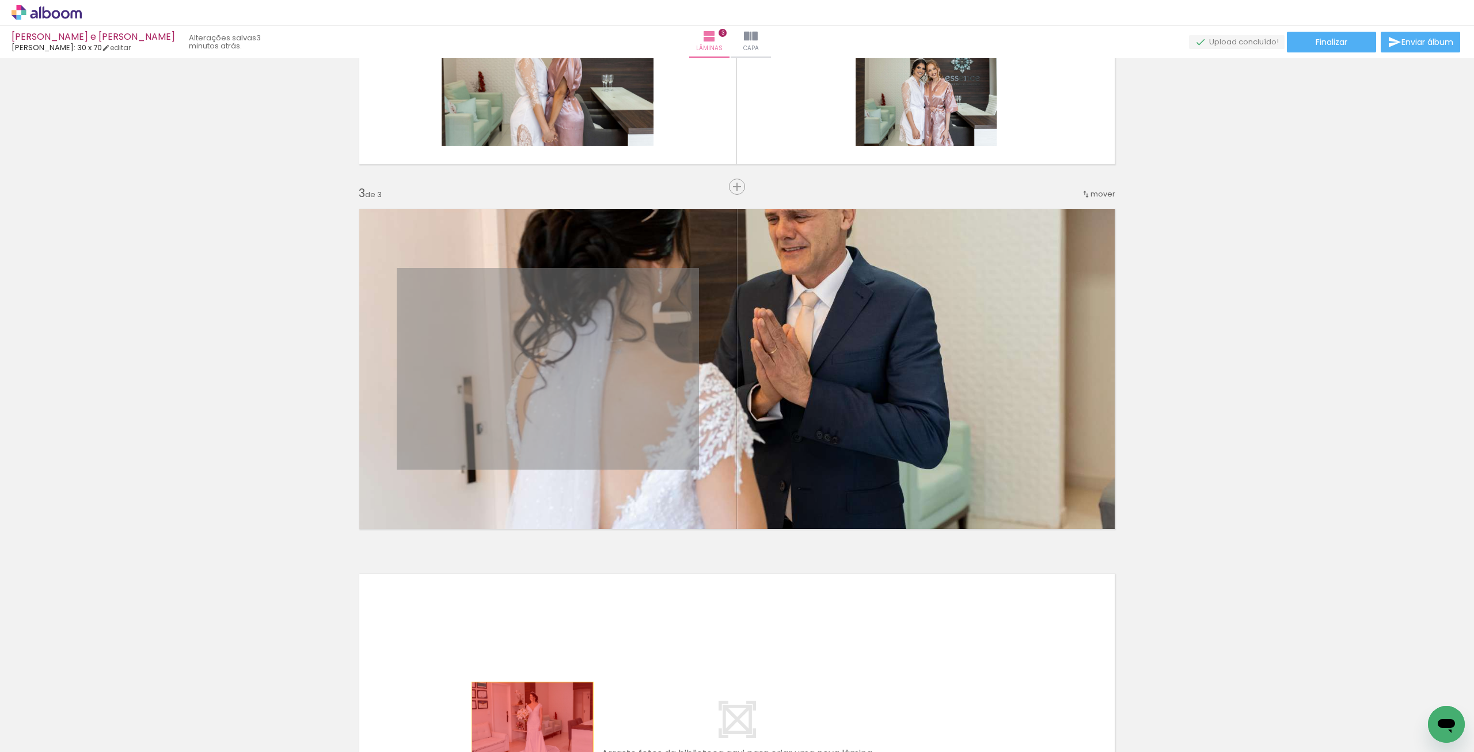
drag, startPoint x: 556, startPoint y: 348, endPoint x: 528, endPoint y: 722, distance: 375.4
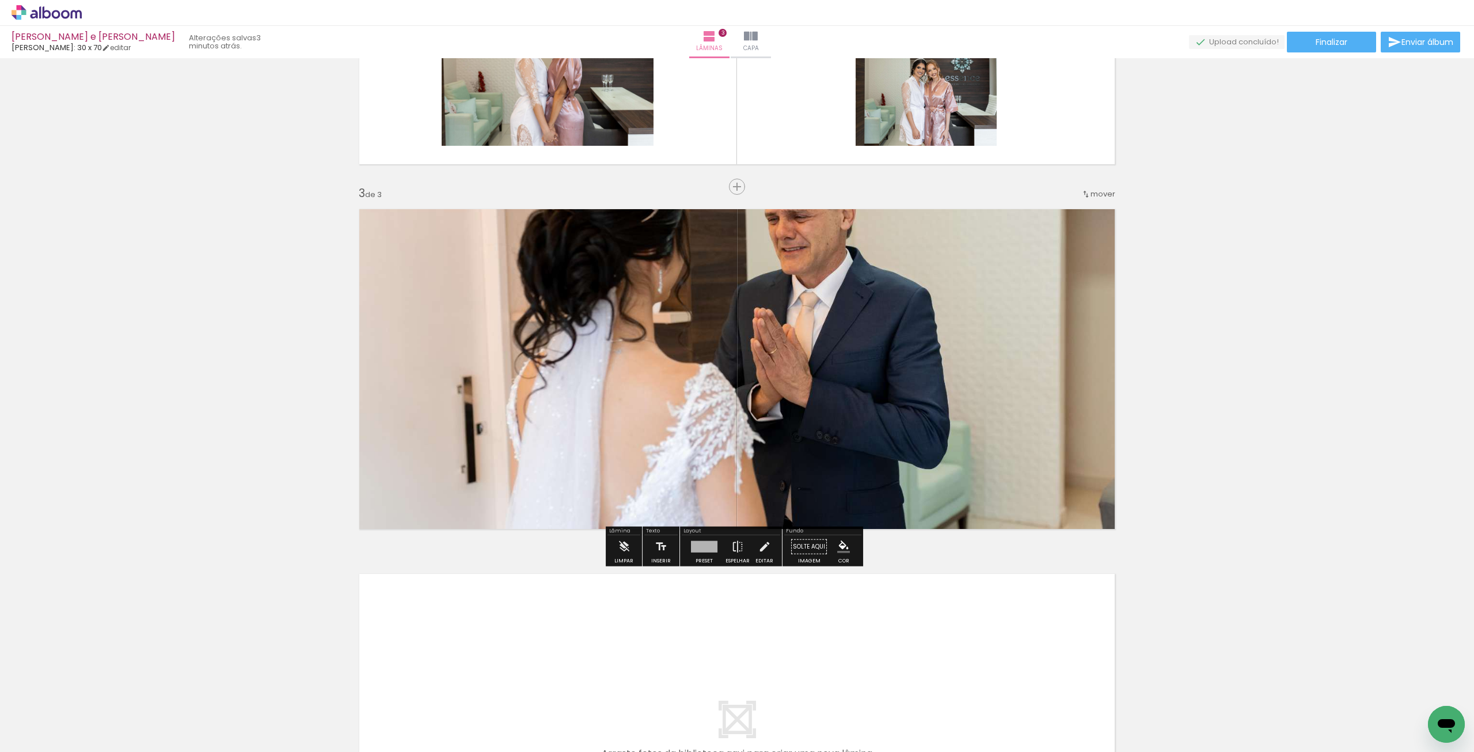
click at [25, 715] on input "Todas as fotos" at bounding box center [32, 717] width 44 height 10
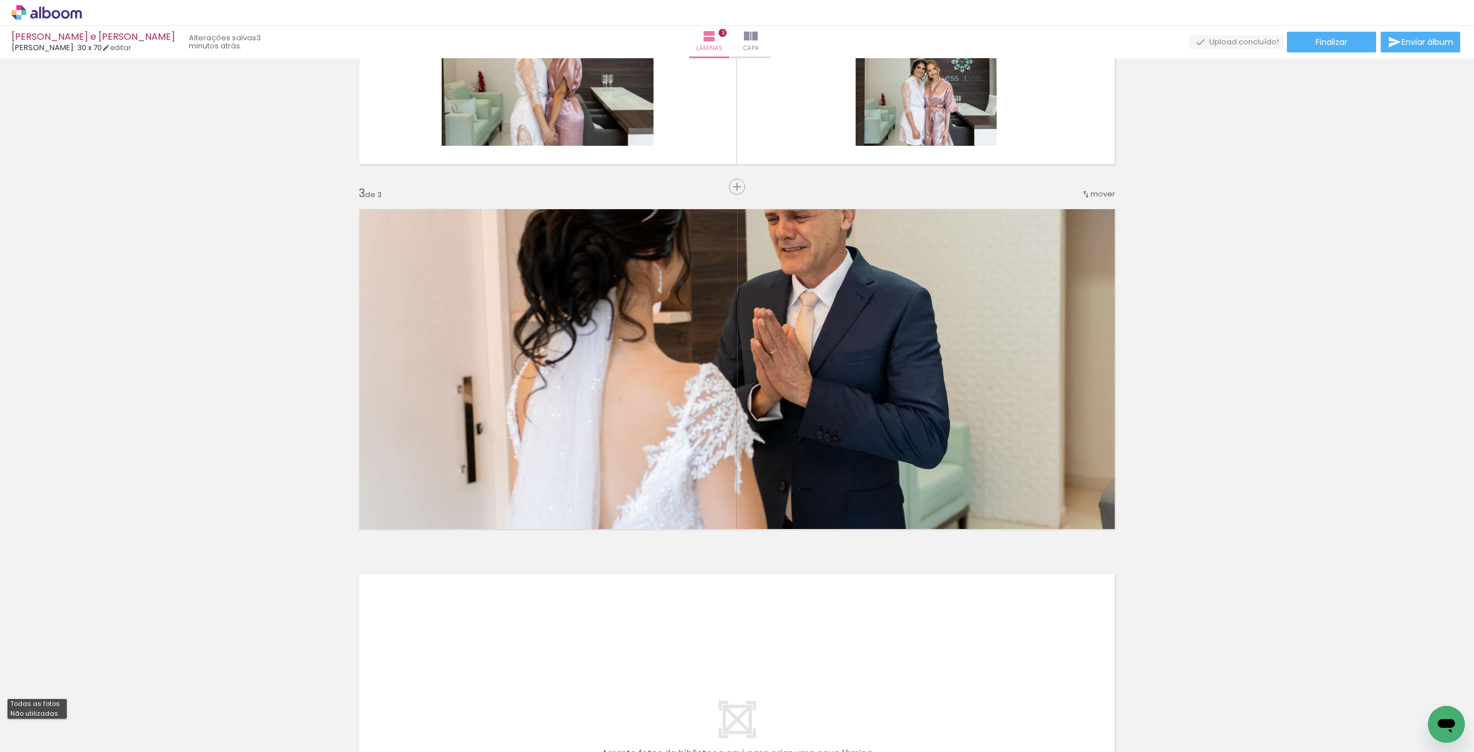
click at [0, 0] on slot "Não utilizadas" at bounding box center [0, 0] width 0 height 0
type input "Não utilizadas"
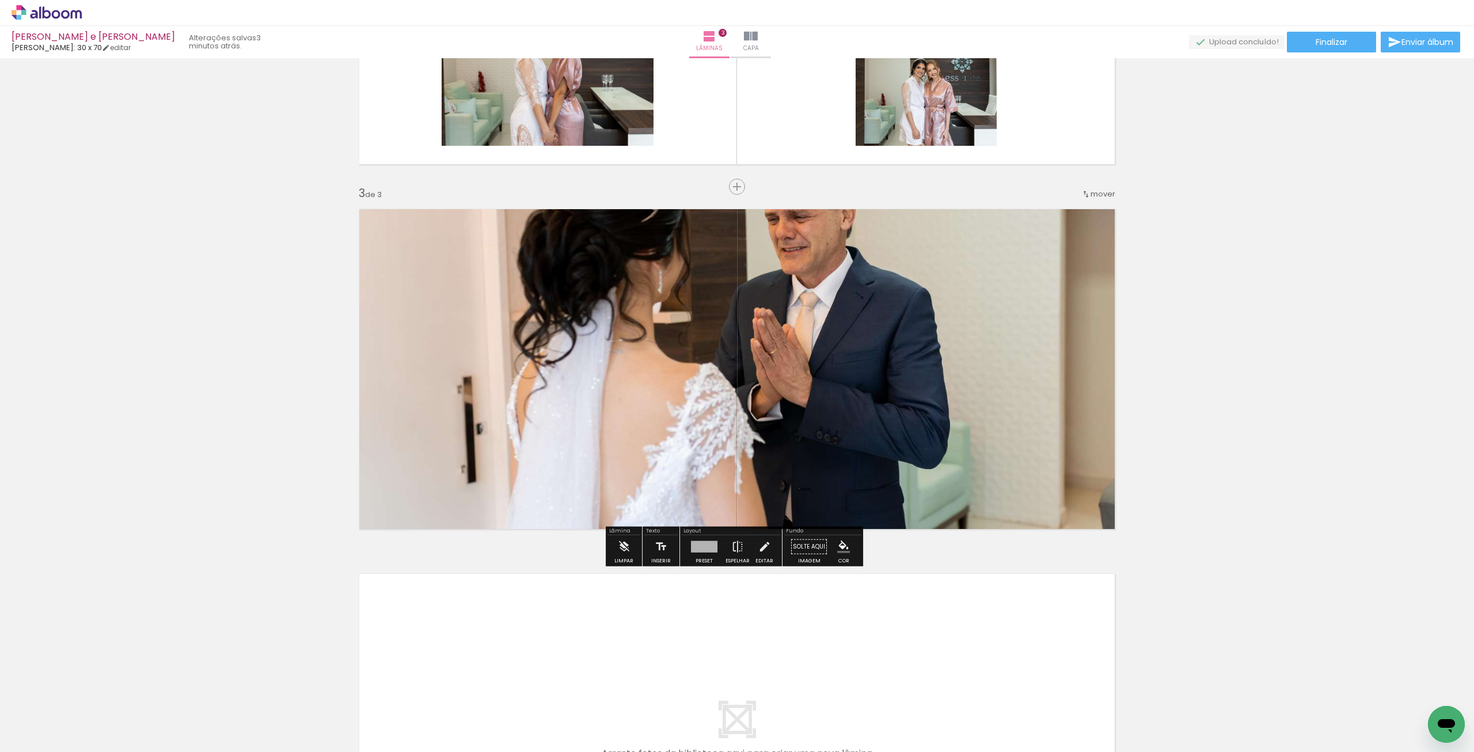
drag, startPoint x: 669, startPoint y: 472, endPoint x: 602, endPoint y: 624, distance: 166.6
click at [603, 631] on div "Inserir lâmina 1 de 3 Inserir lâmina 2 de 3 Inserir lâmina 3 de 3" at bounding box center [737, 171] width 1474 height 1459
drag, startPoint x: 624, startPoint y: 353, endPoint x: 593, endPoint y: 484, distance: 134.9
click at [592, 490] on quentale-layouter at bounding box center [737, 369] width 772 height 336
drag, startPoint x: 611, startPoint y: 446, endPoint x: 782, endPoint y: 420, distance: 173.1
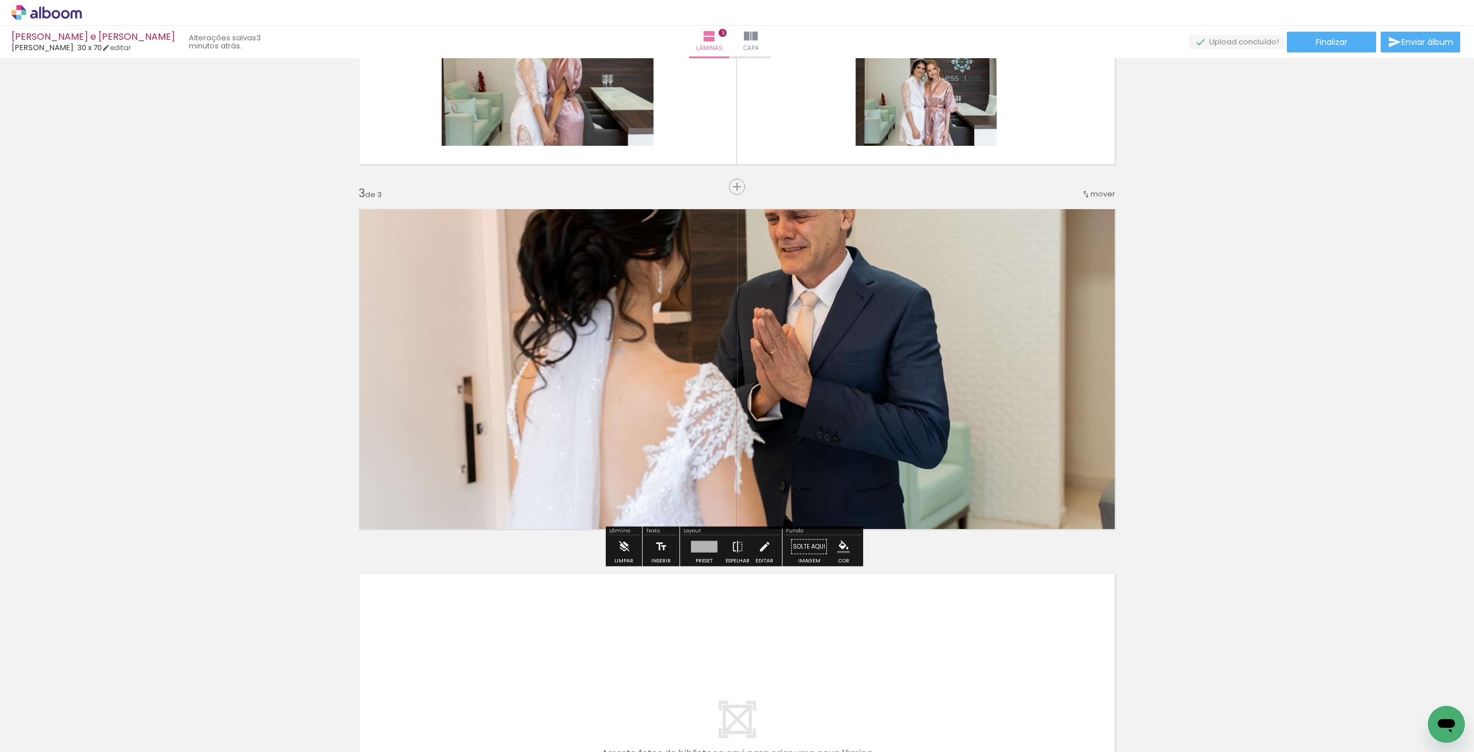
click at [782, 420] on quentale-layouter at bounding box center [737, 369] width 772 height 336
click at [905, 331] on quentale-layouter at bounding box center [737, 369] width 772 height 336
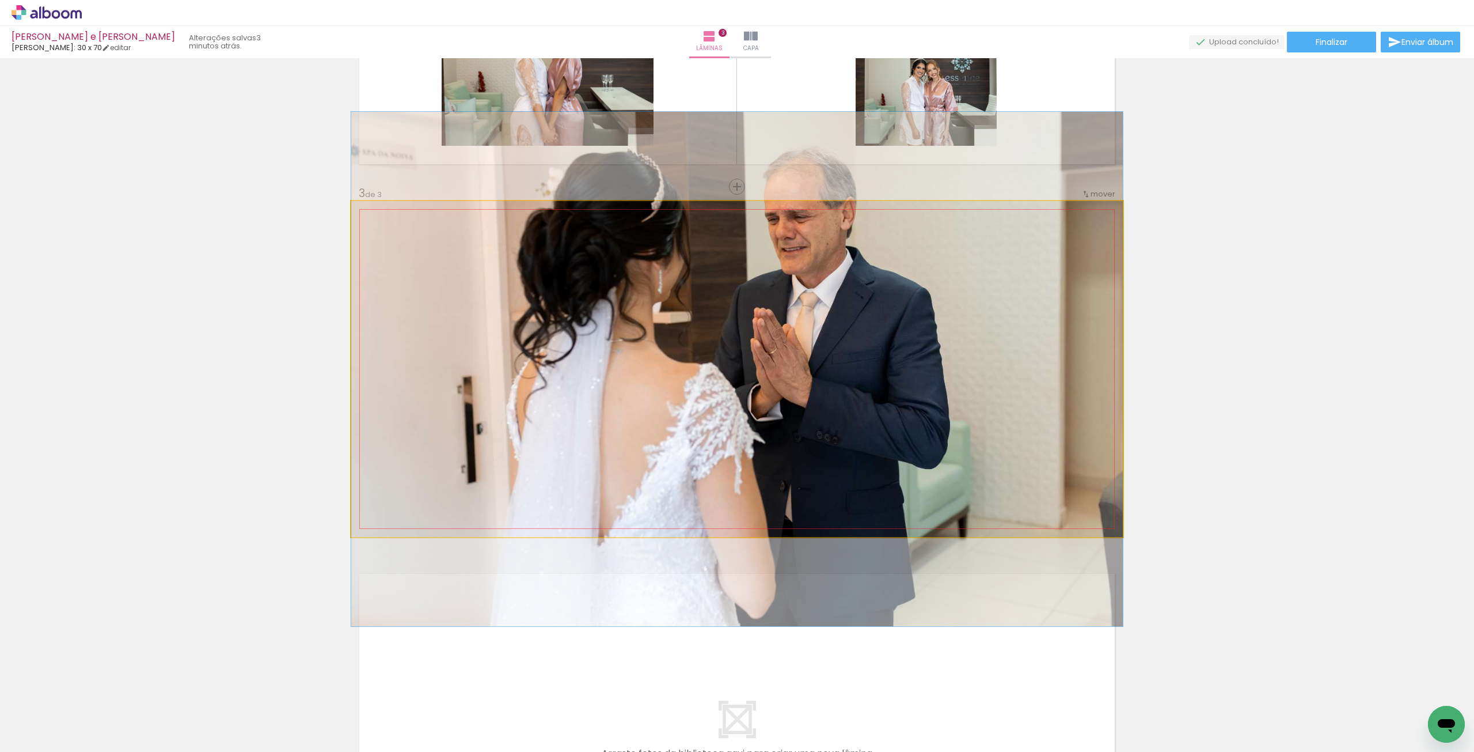
click at [903, 331] on quentale-photo at bounding box center [737, 369] width 772 height 336
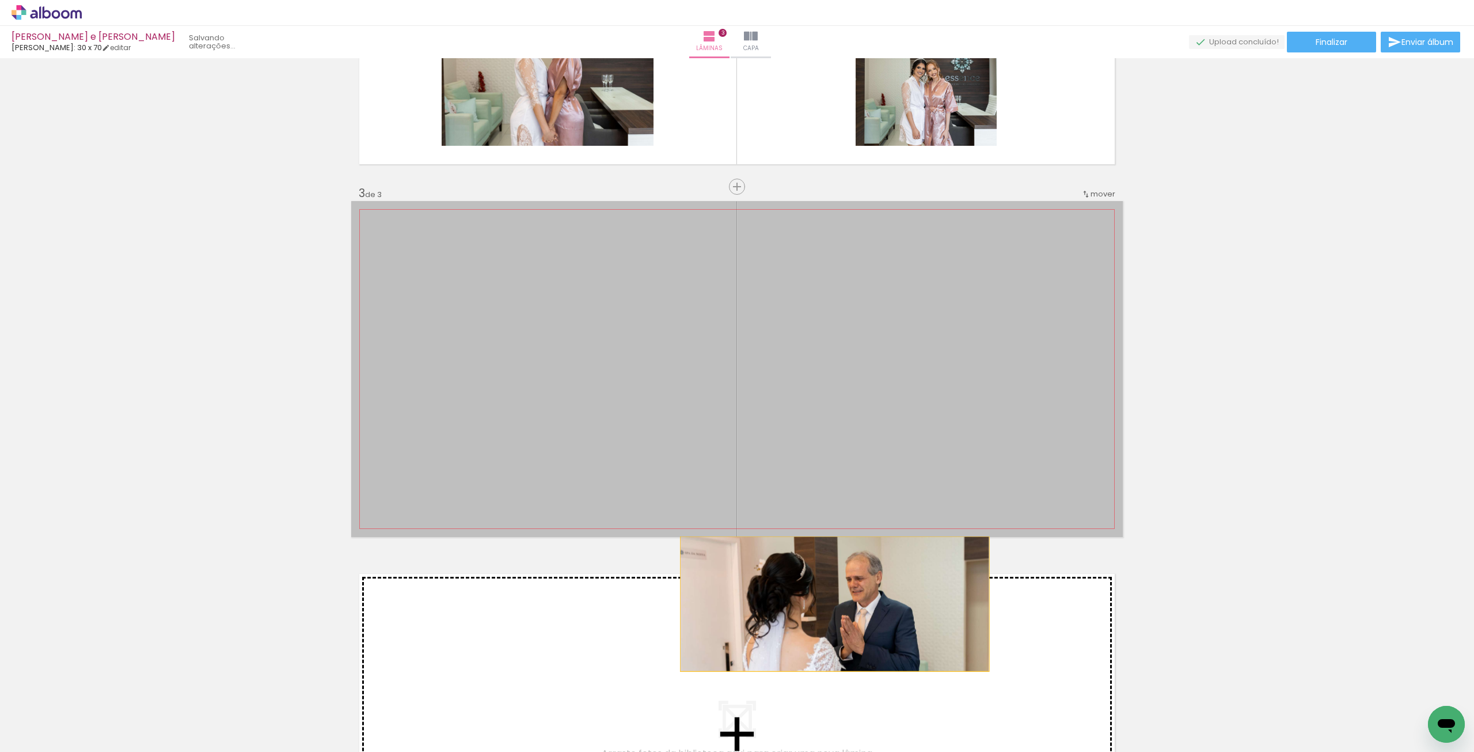
drag, startPoint x: 894, startPoint y: 348, endPoint x: 829, endPoint y: 603, distance: 263.5
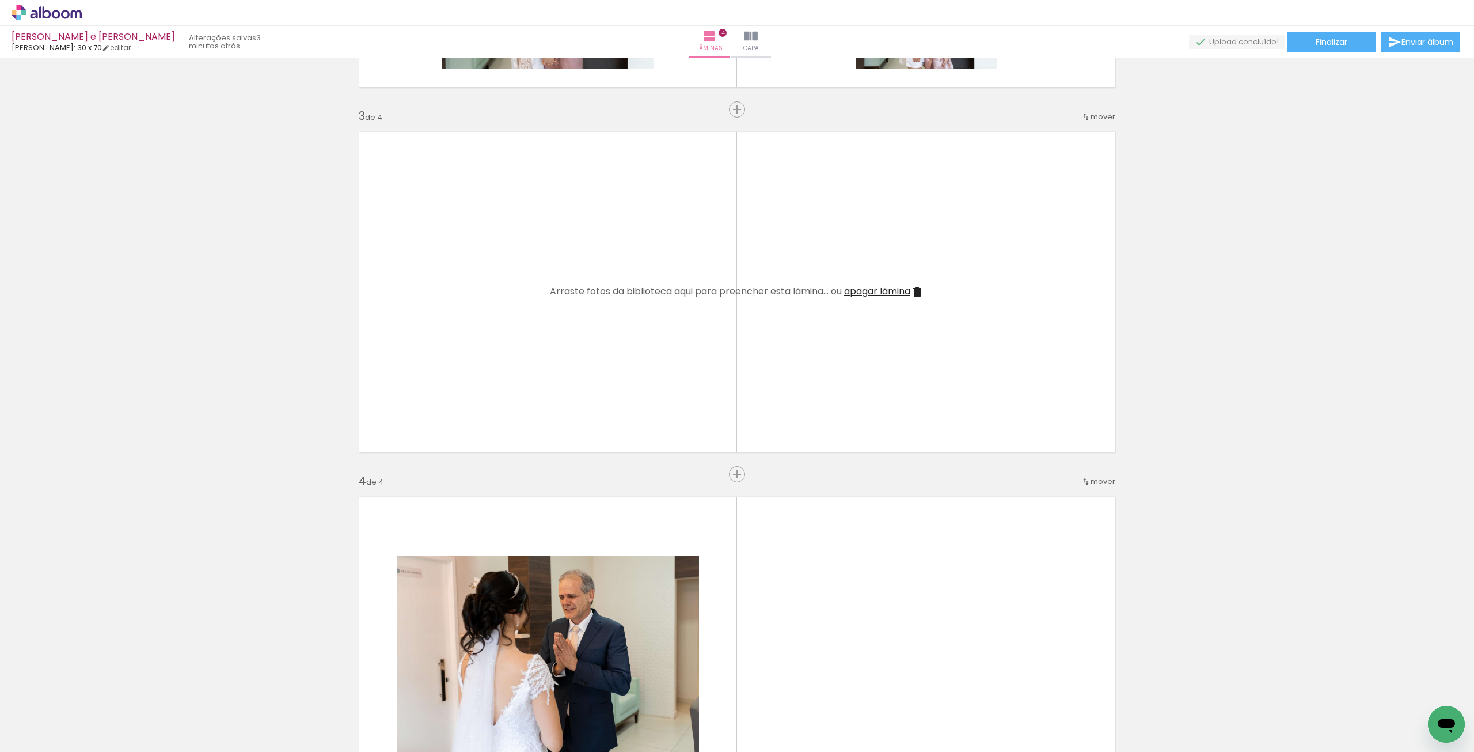
scroll to position [696, 0]
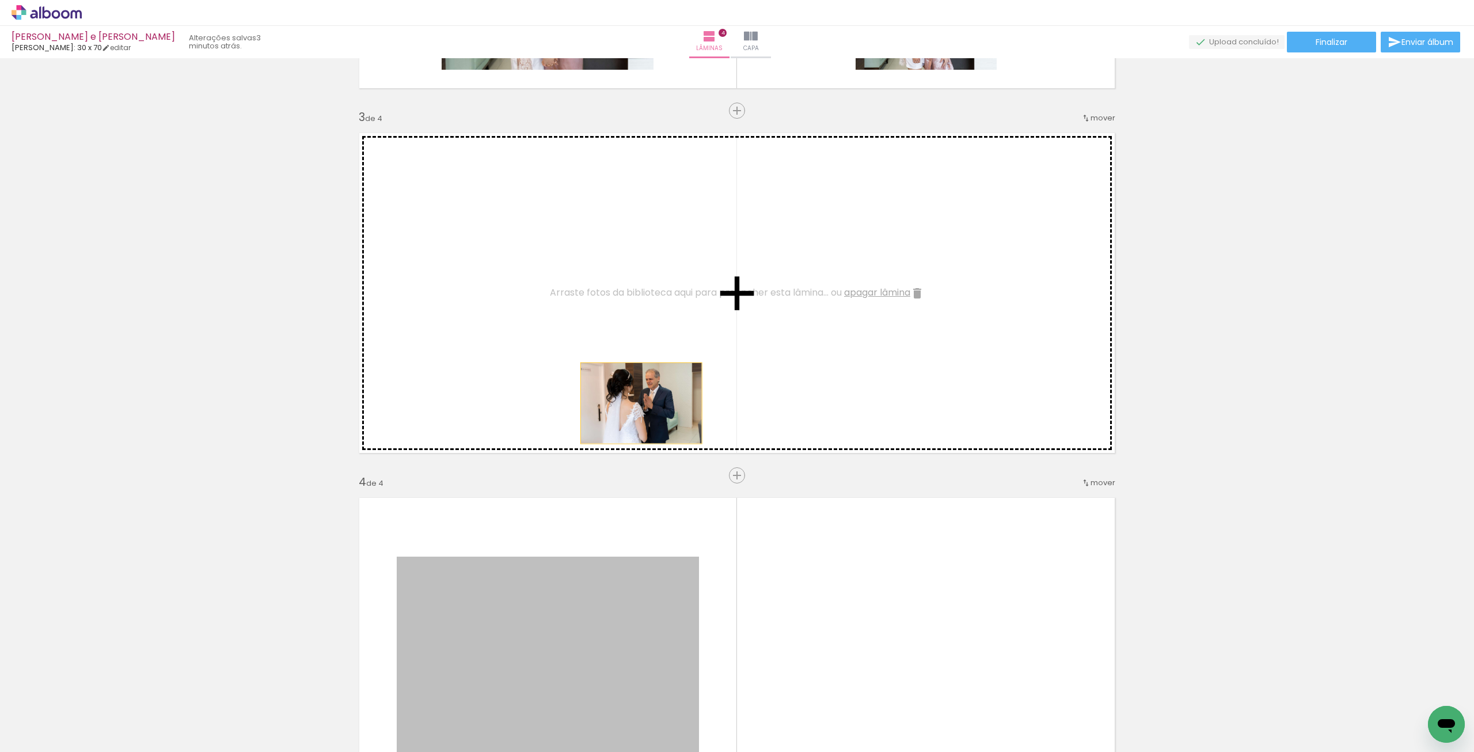
drag, startPoint x: 579, startPoint y: 619, endPoint x: 615, endPoint y: 319, distance: 302.2
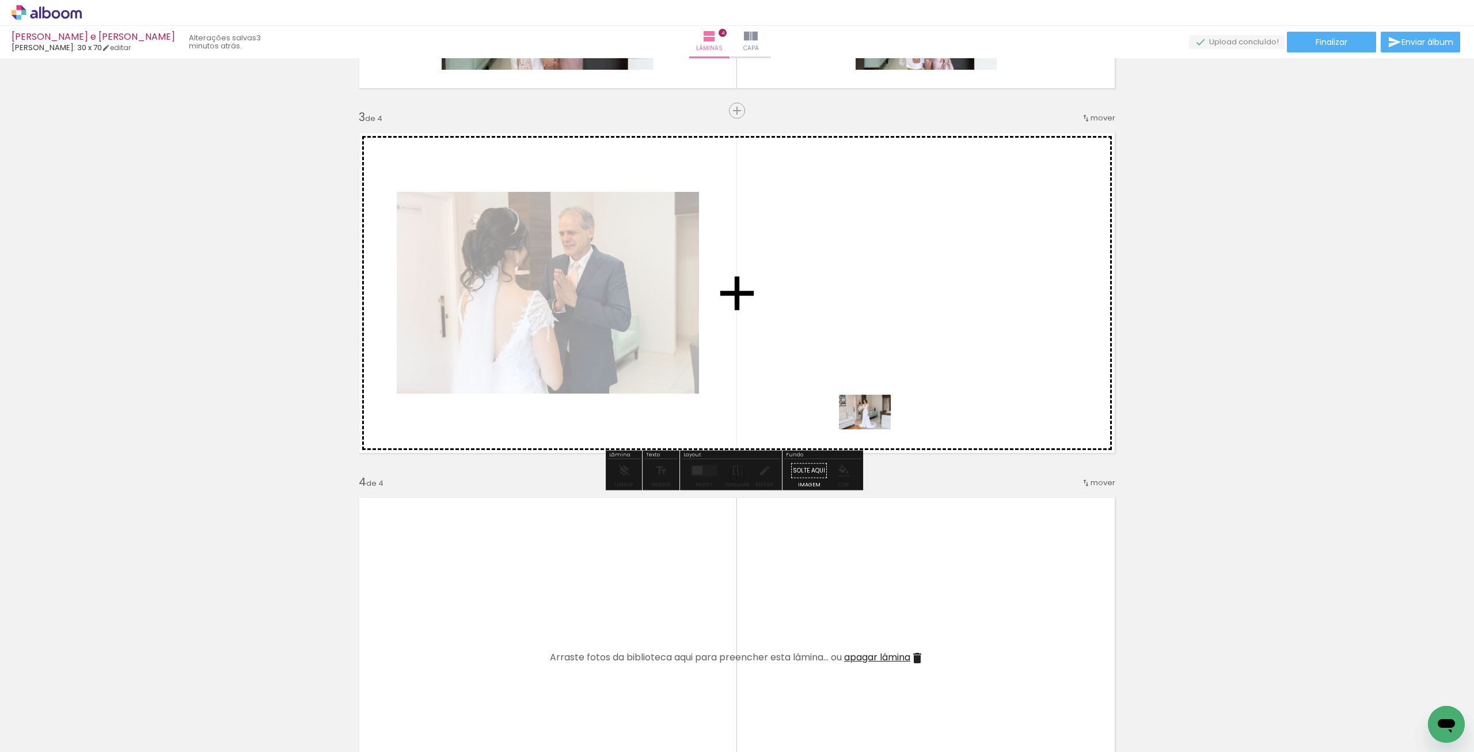
drag, startPoint x: 121, startPoint y: 723, endPoint x: 867, endPoint y: 385, distance: 818.7
click at [867, 385] on quentale-workspace at bounding box center [737, 376] width 1474 height 752
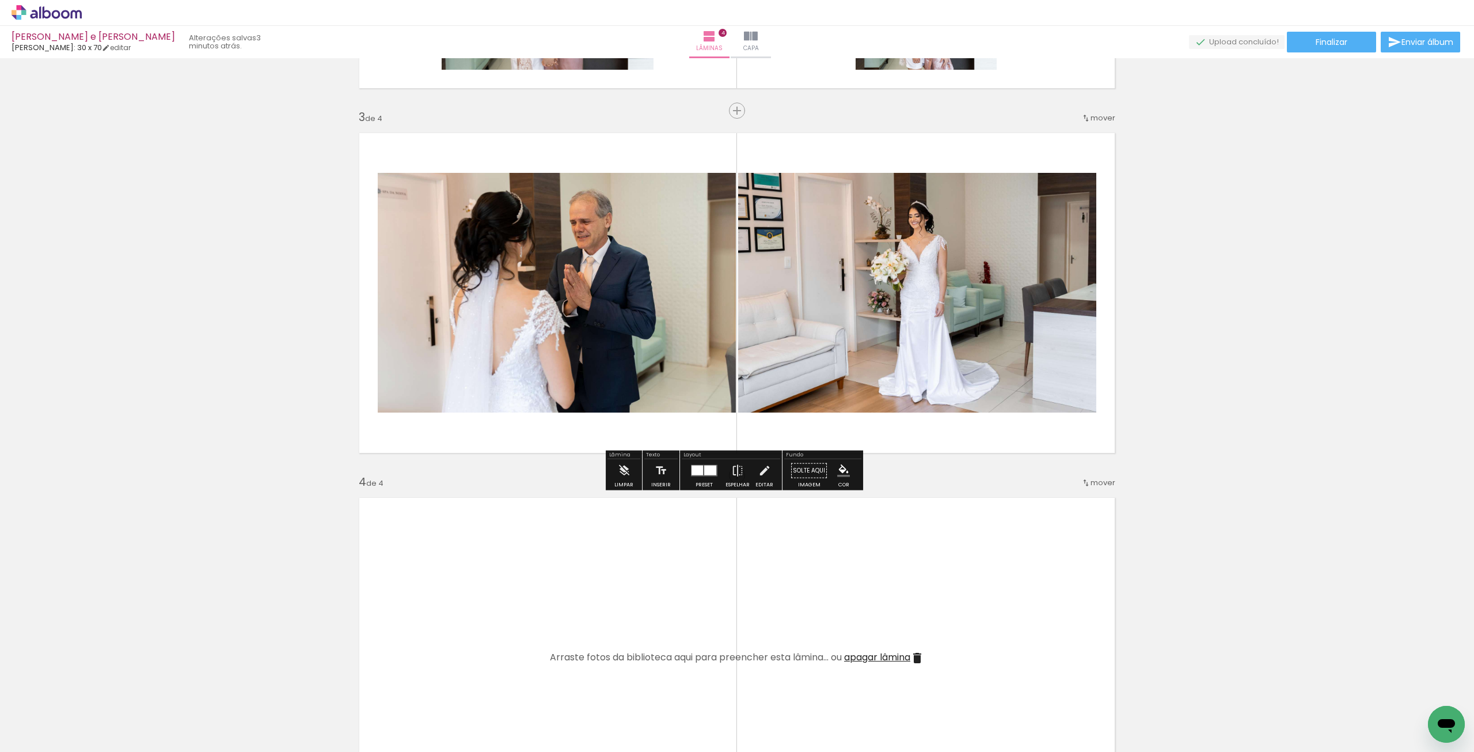
click at [706, 467] on div at bounding box center [710, 470] width 12 height 10
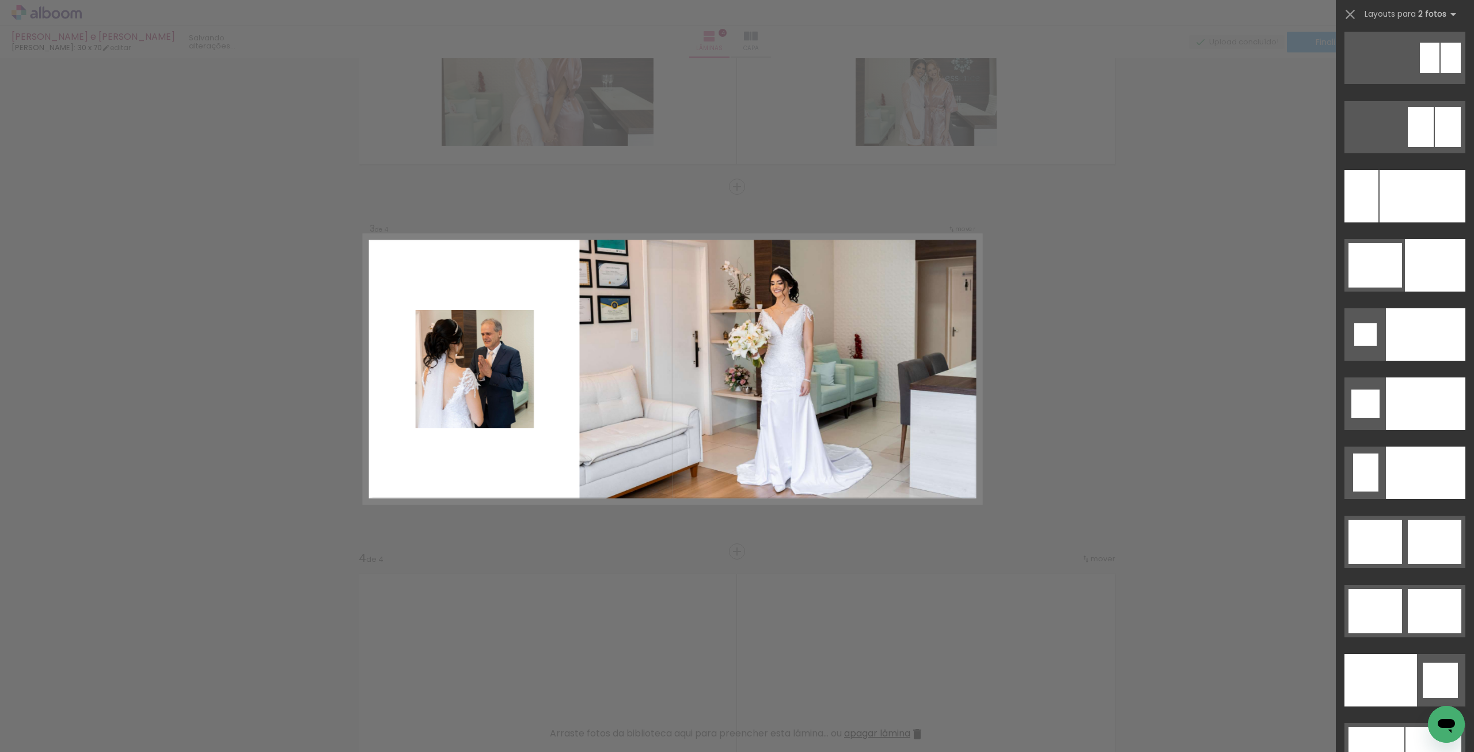
scroll to position [5299, 0]
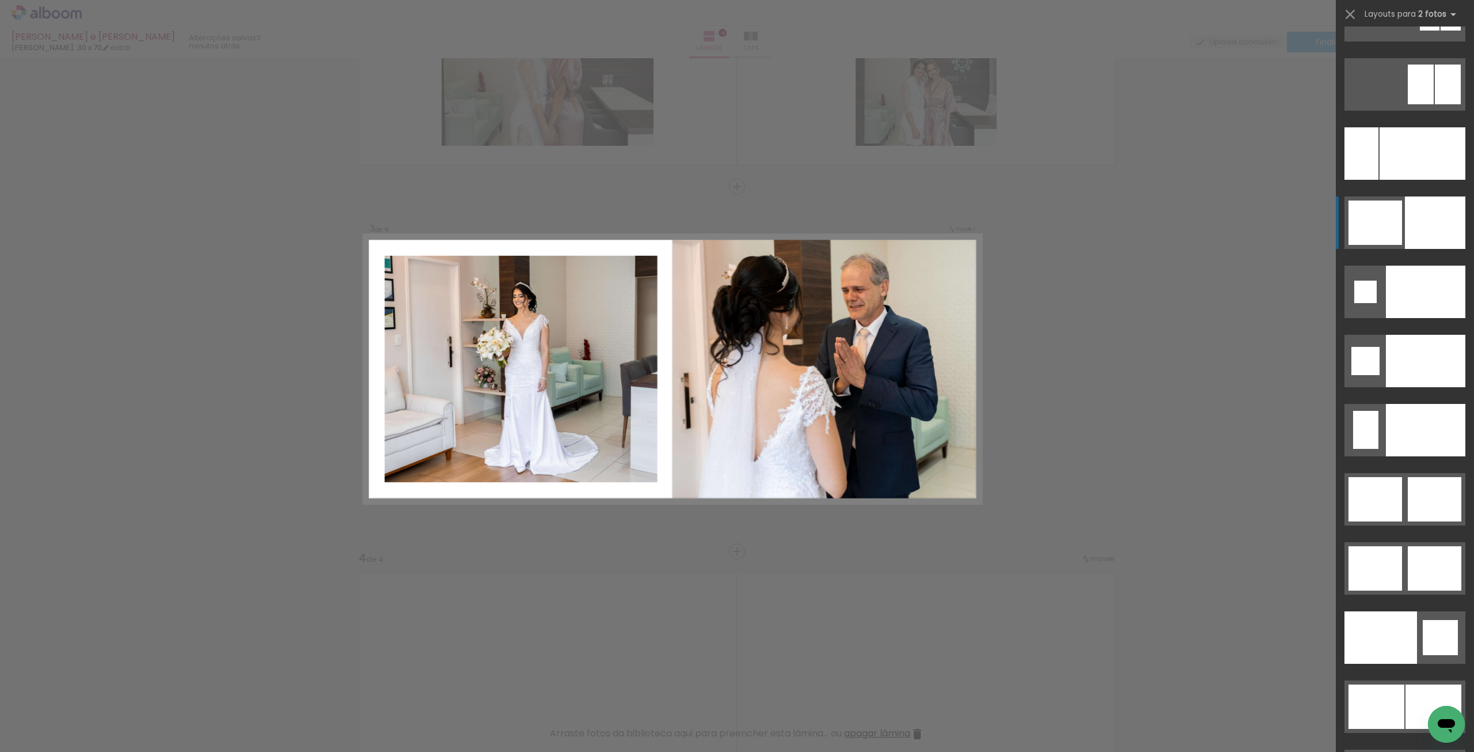
click at [1354, 207] on div at bounding box center [1376, 222] width 54 height 44
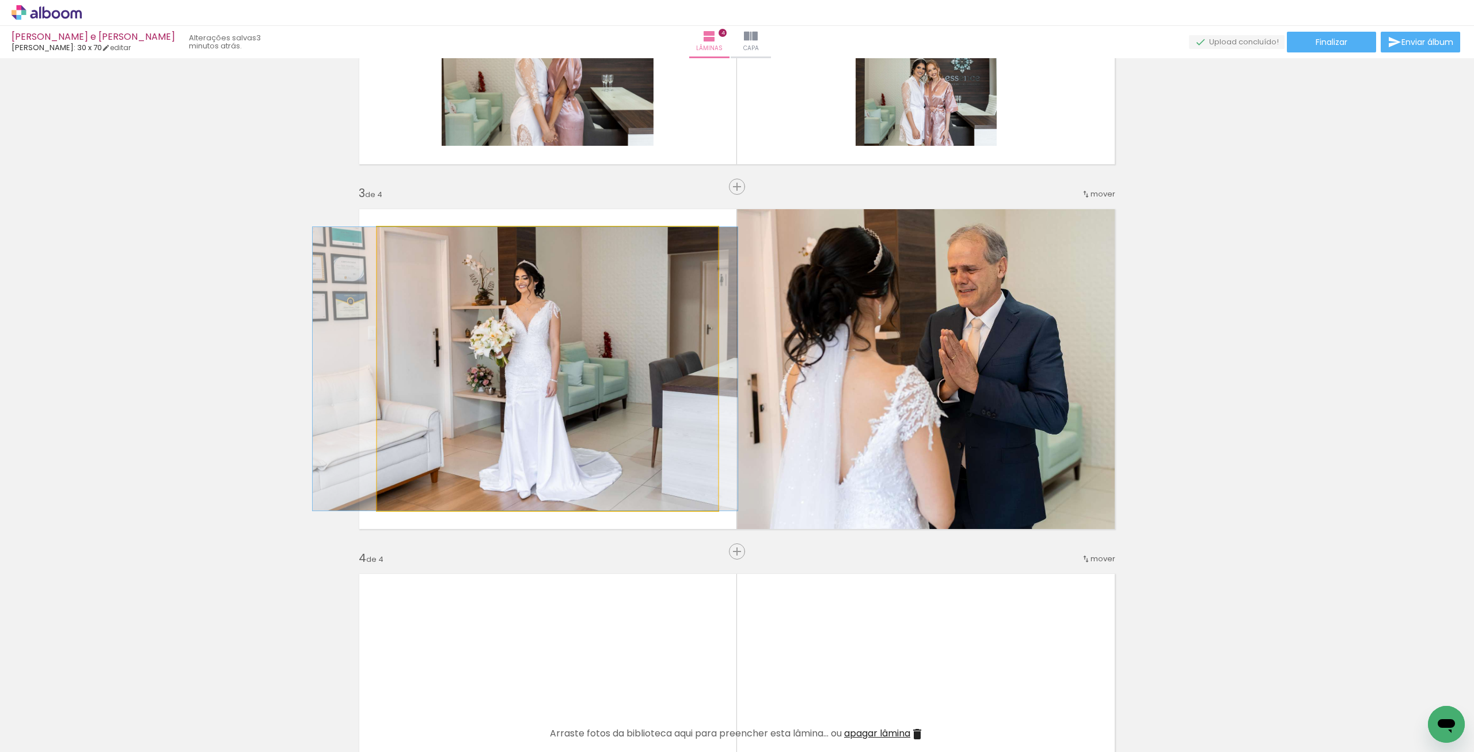
drag, startPoint x: 570, startPoint y: 306, endPoint x: 546, endPoint y: 306, distance: 23.6
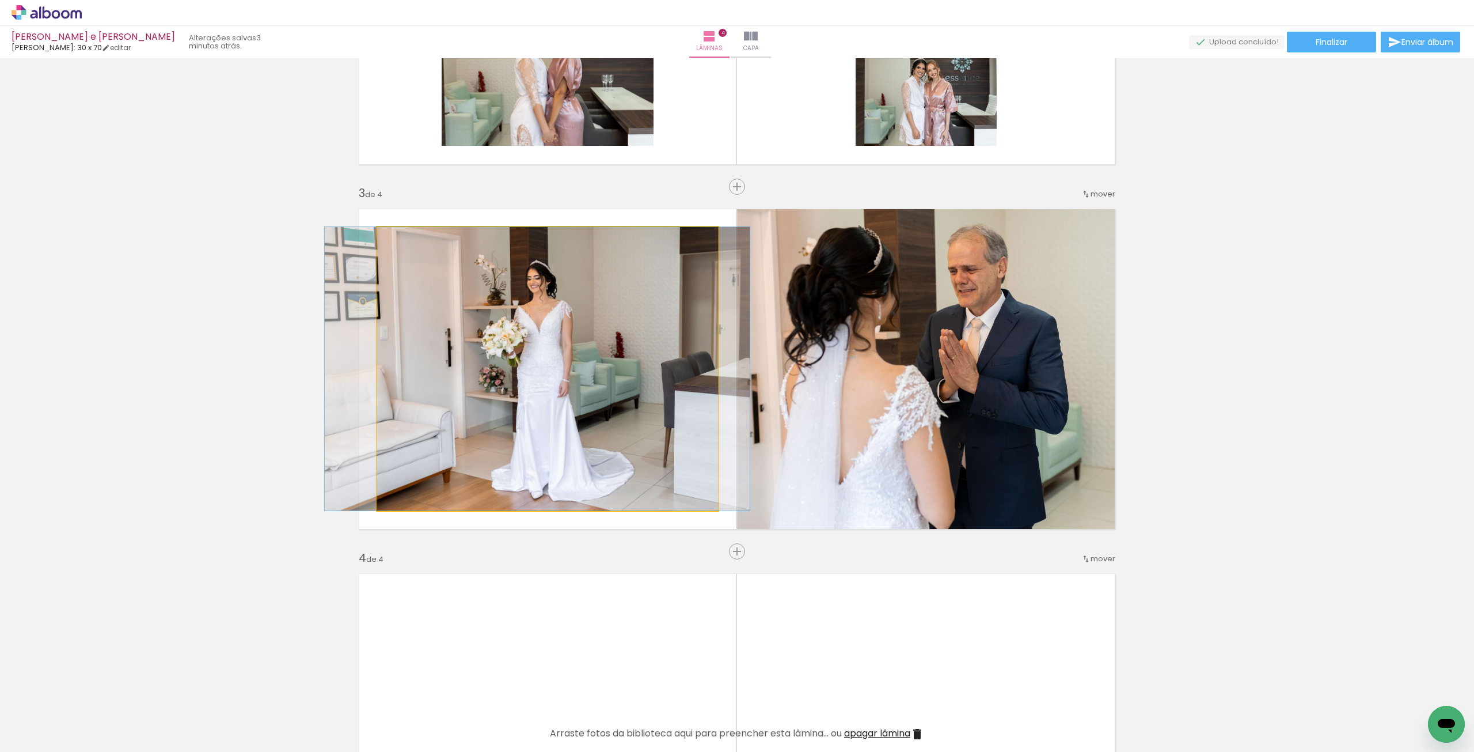
drag, startPoint x: 596, startPoint y: 323, endPoint x: 612, endPoint y: 330, distance: 18.1
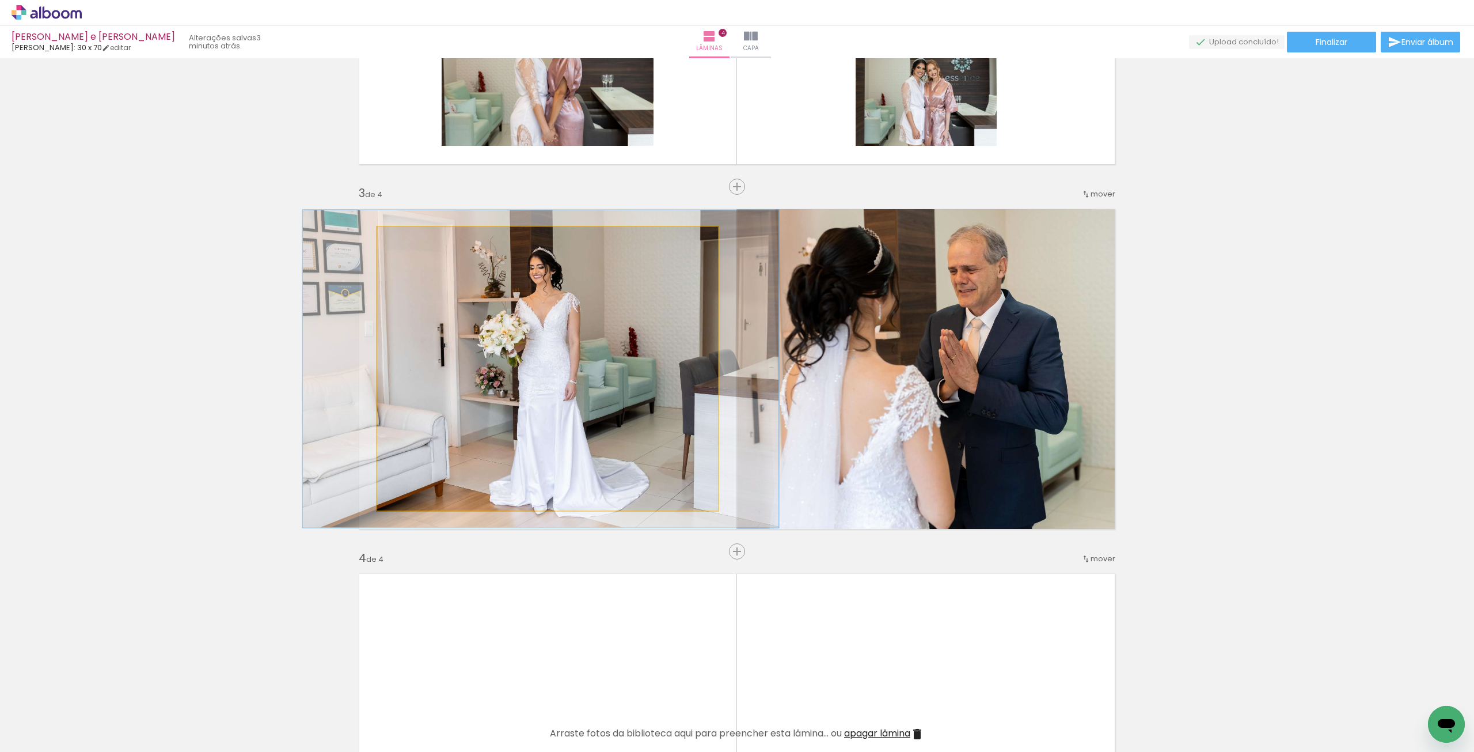
type paper-slider "109"
click at [408, 240] on div at bounding box center [409, 239] width 18 height 18
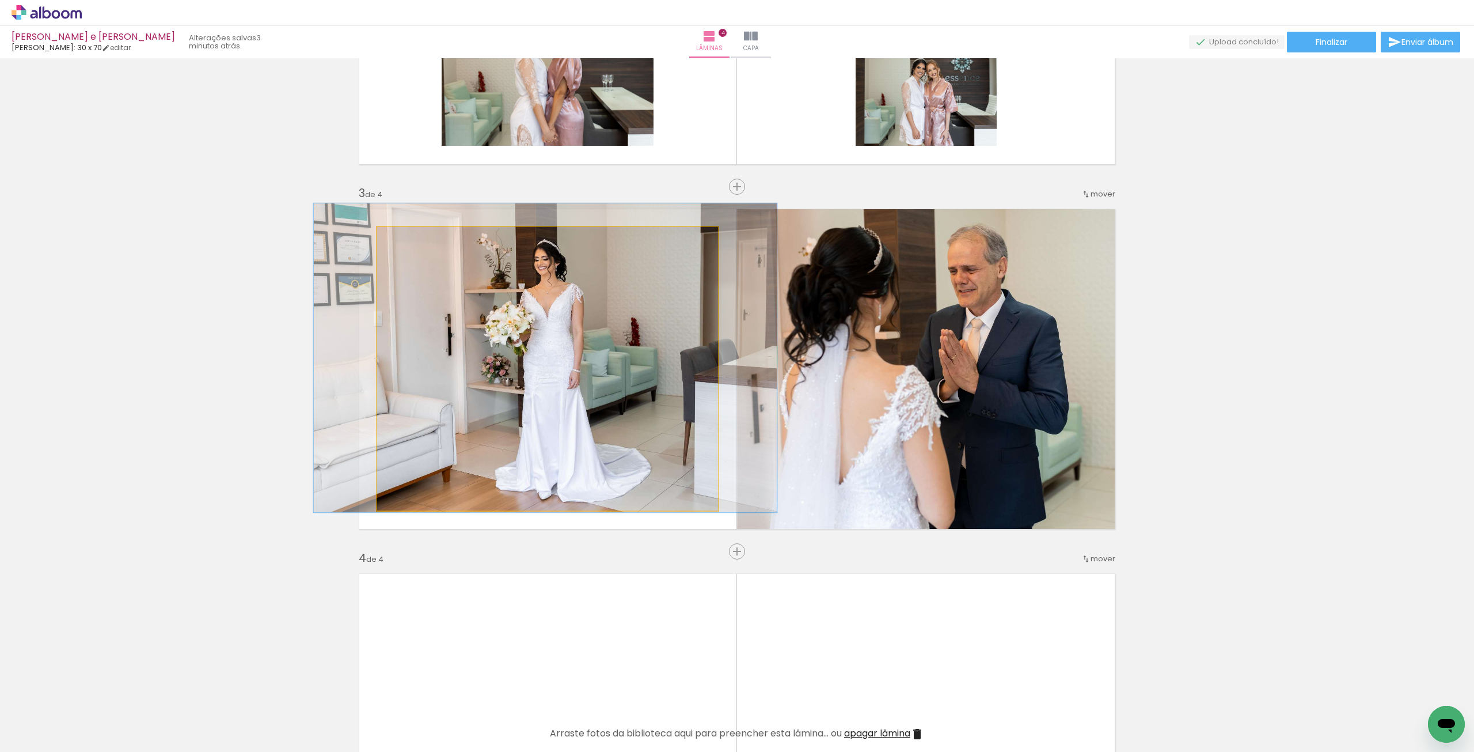
drag, startPoint x: 611, startPoint y: 373, endPoint x: 615, endPoint y: 362, distance: 11.7
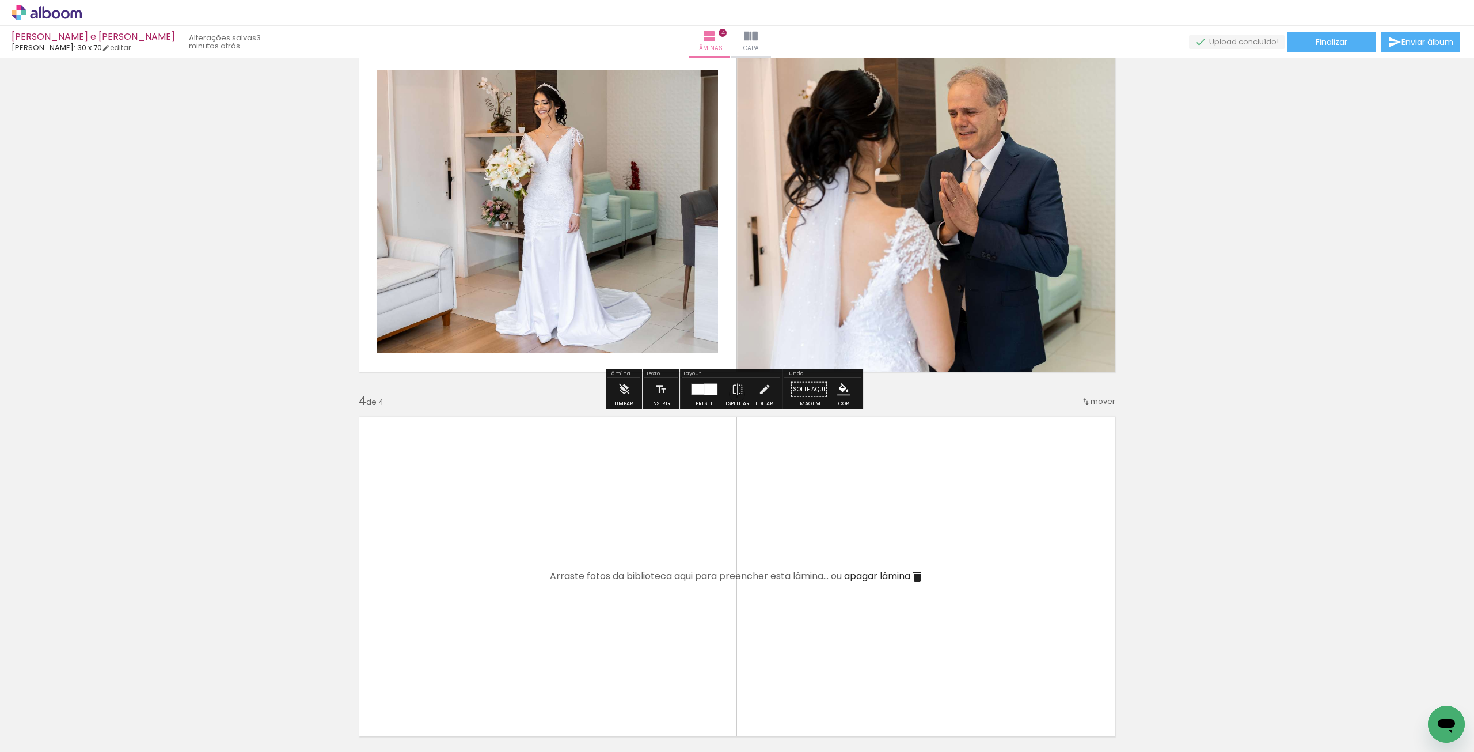
scroll to position [965, 0]
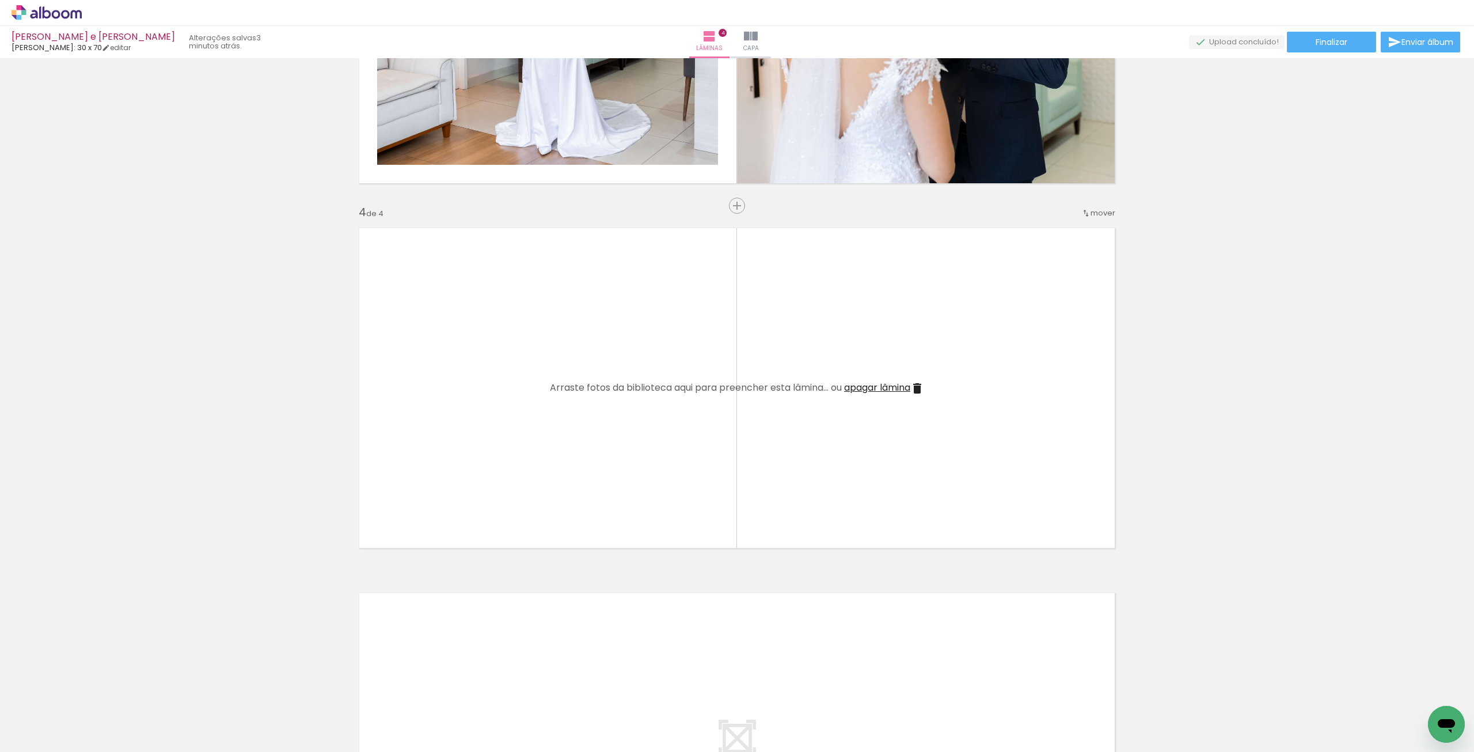
click at [26, 737] on span "Adicionar Fotos" at bounding box center [41, 736] width 35 height 13
click at [0, 0] on input "file" at bounding box center [0, 0] width 0 height 0
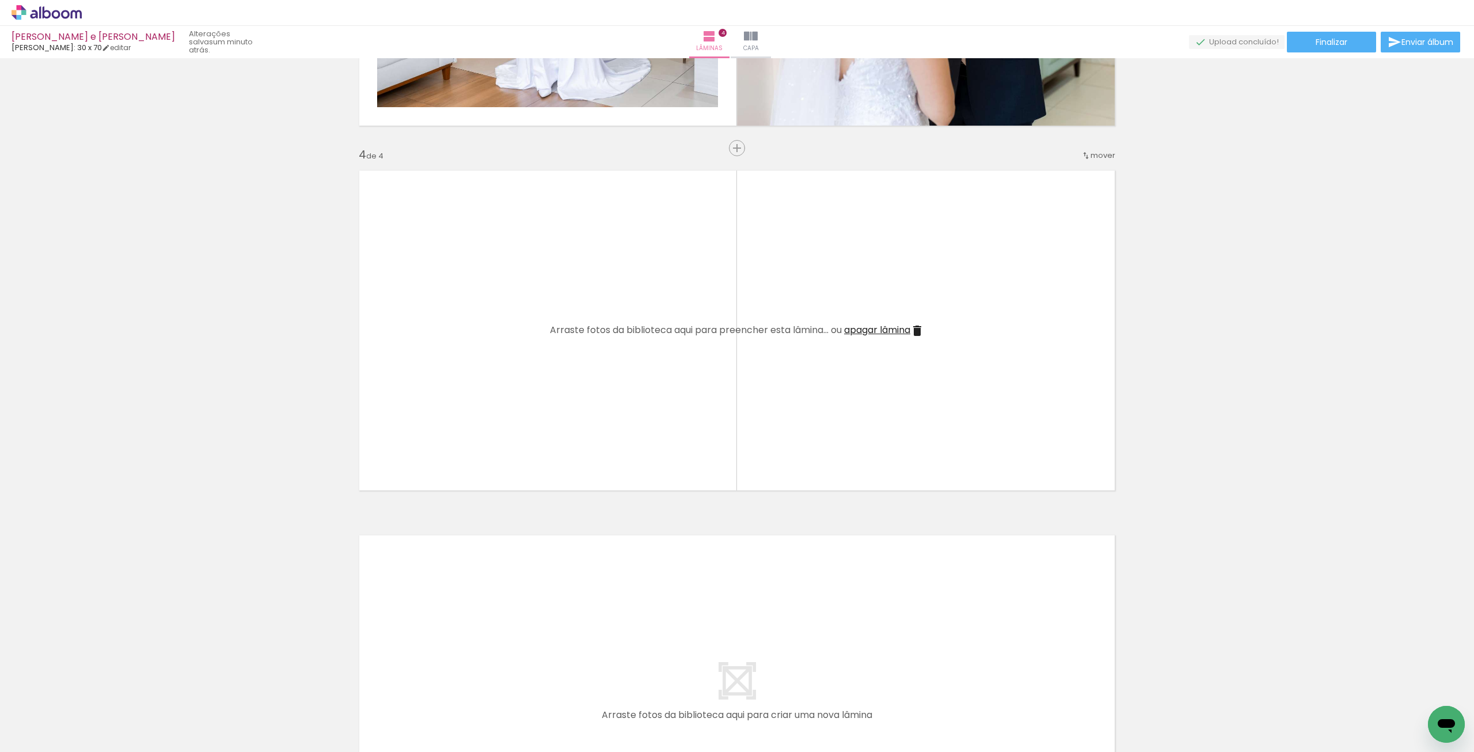
scroll to position [1073, 0]
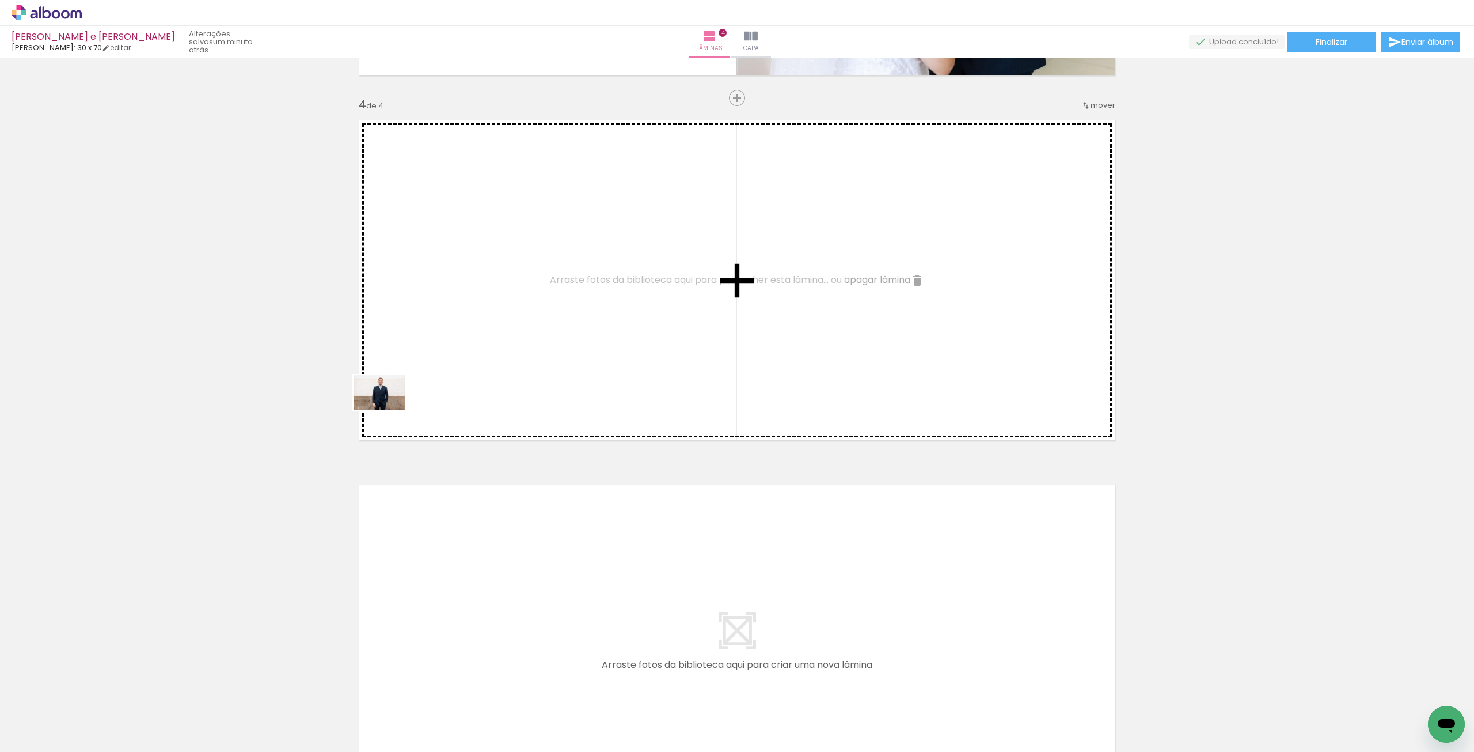
drag, startPoint x: 118, startPoint y: 714, endPoint x: 361, endPoint y: 441, distance: 364.7
click at [407, 380] on quentale-workspace at bounding box center [737, 376] width 1474 height 752
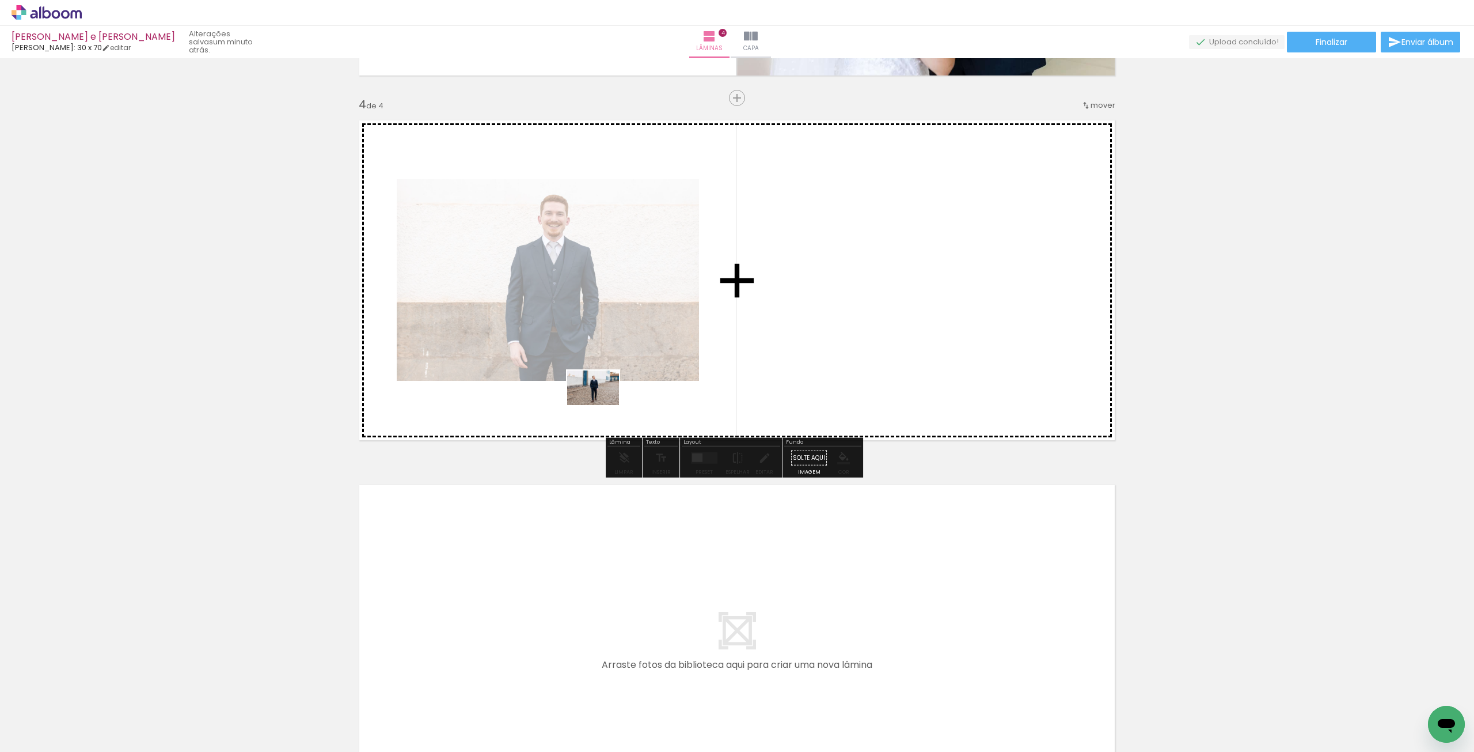
drag, startPoint x: 134, startPoint y: 714, endPoint x: 598, endPoint y: 411, distance: 554.0
click at [626, 385] on quentale-workspace at bounding box center [737, 376] width 1474 height 752
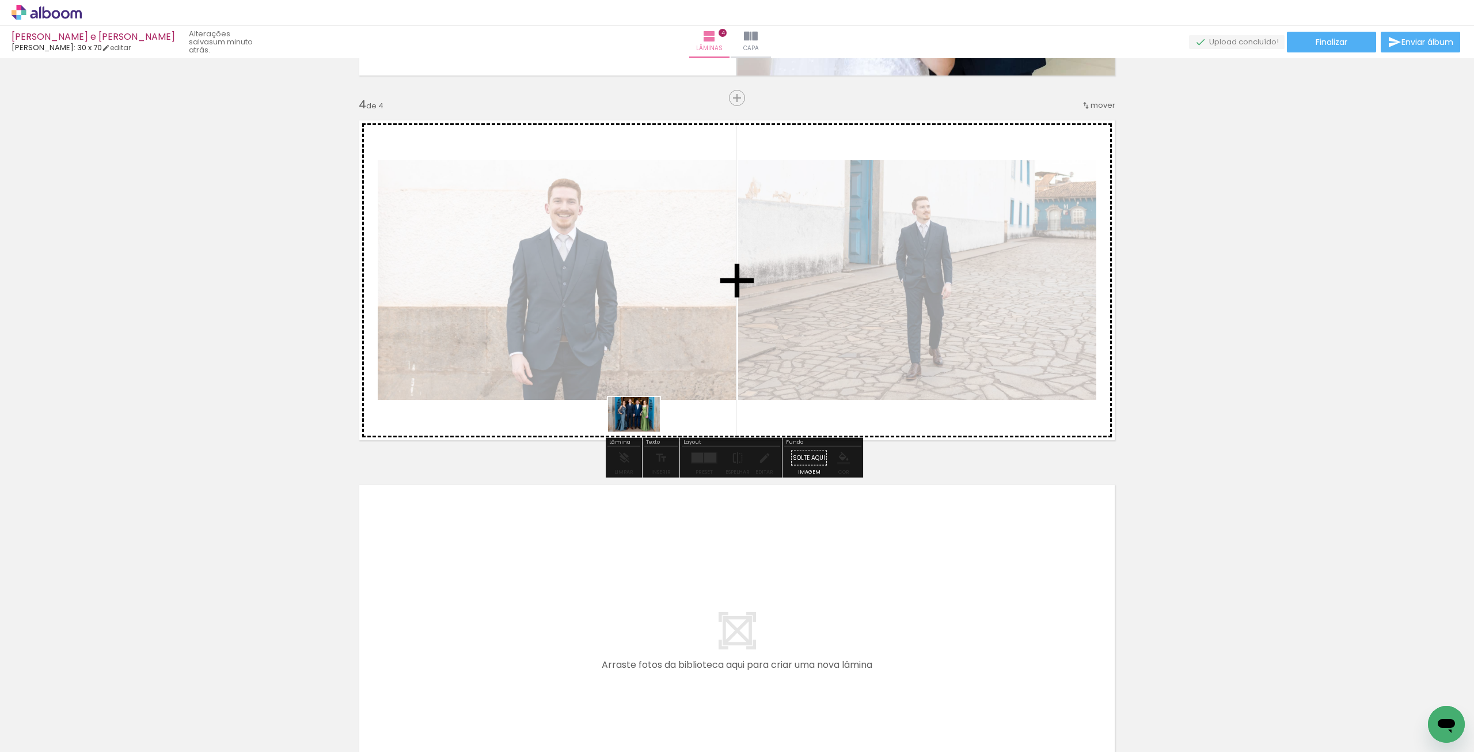
drag, startPoint x: 137, startPoint y: 719, endPoint x: 643, endPoint y: 431, distance: 582.2
click at [643, 431] on quentale-workspace at bounding box center [737, 376] width 1474 height 752
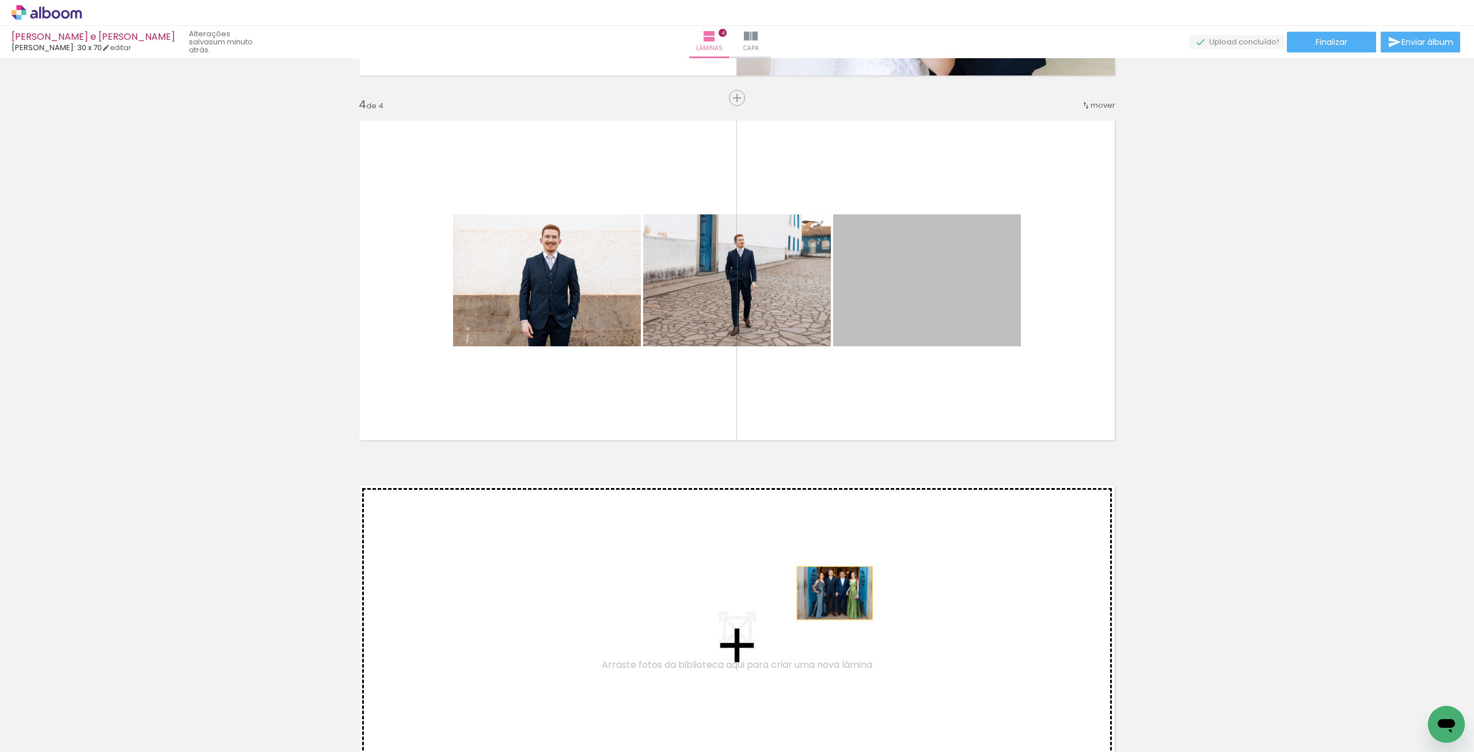
drag, startPoint x: 918, startPoint y: 301, endPoint x: 803, endPoint y: 581, distance: 302.5
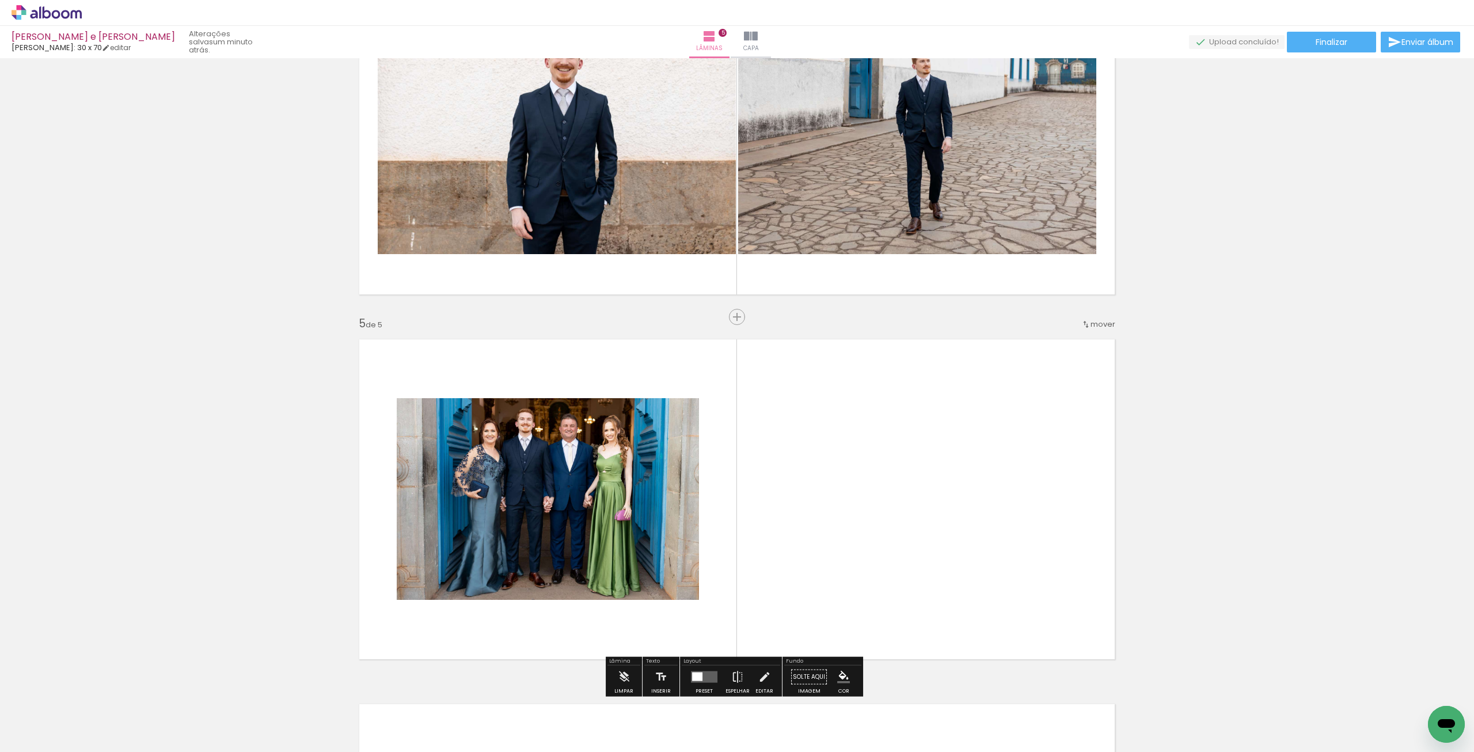
scroll to position [1118, 0]
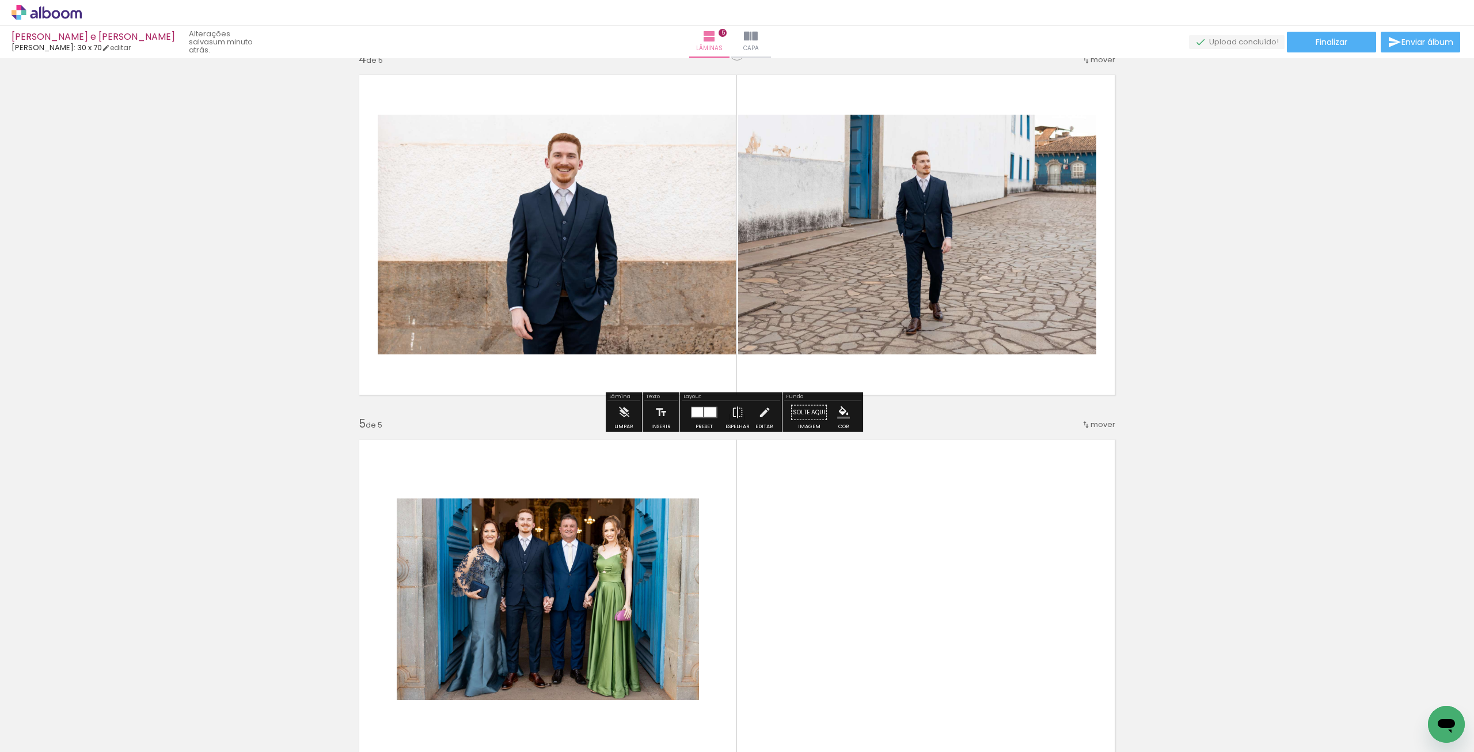
click at [696, 411] on div at bounding box center [698, 412] width 12 height 10
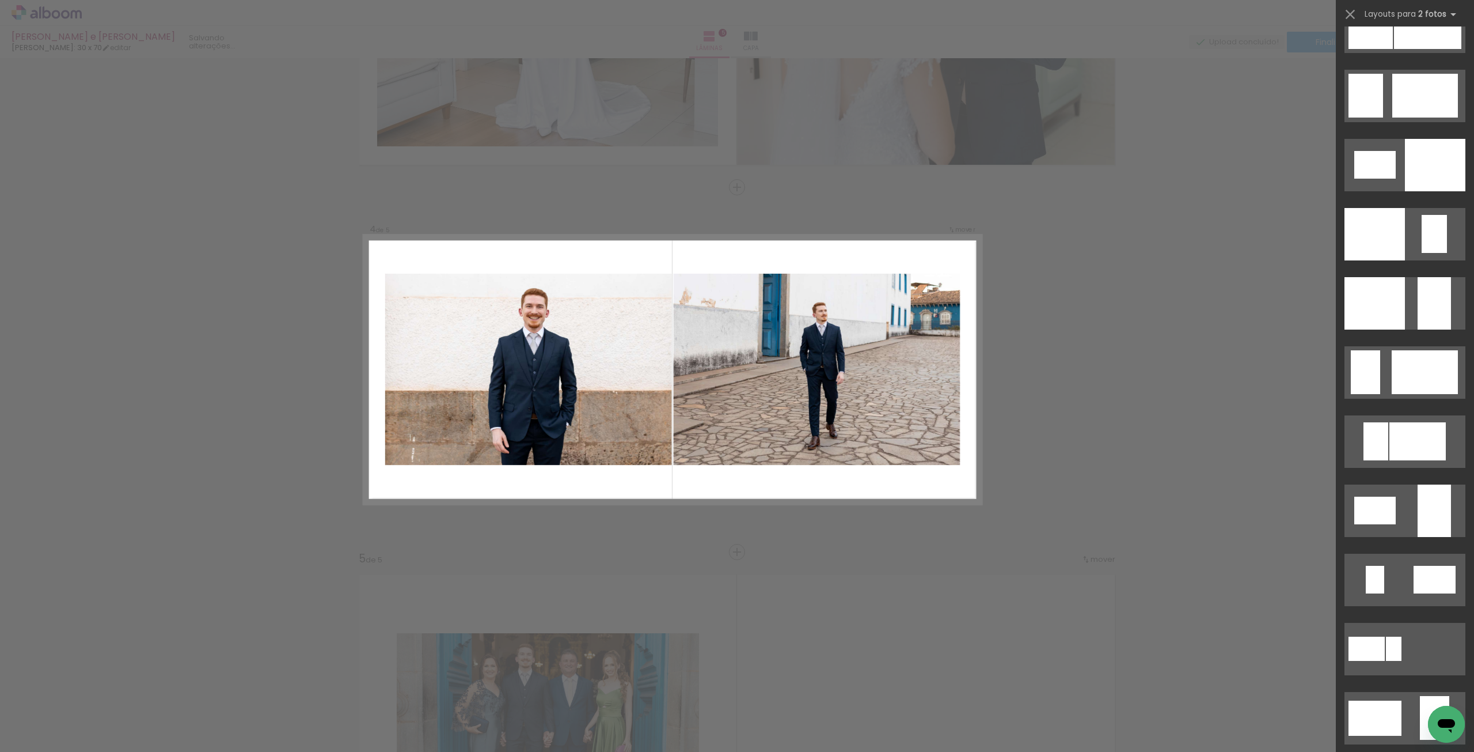
scroll to position [1209, 0]
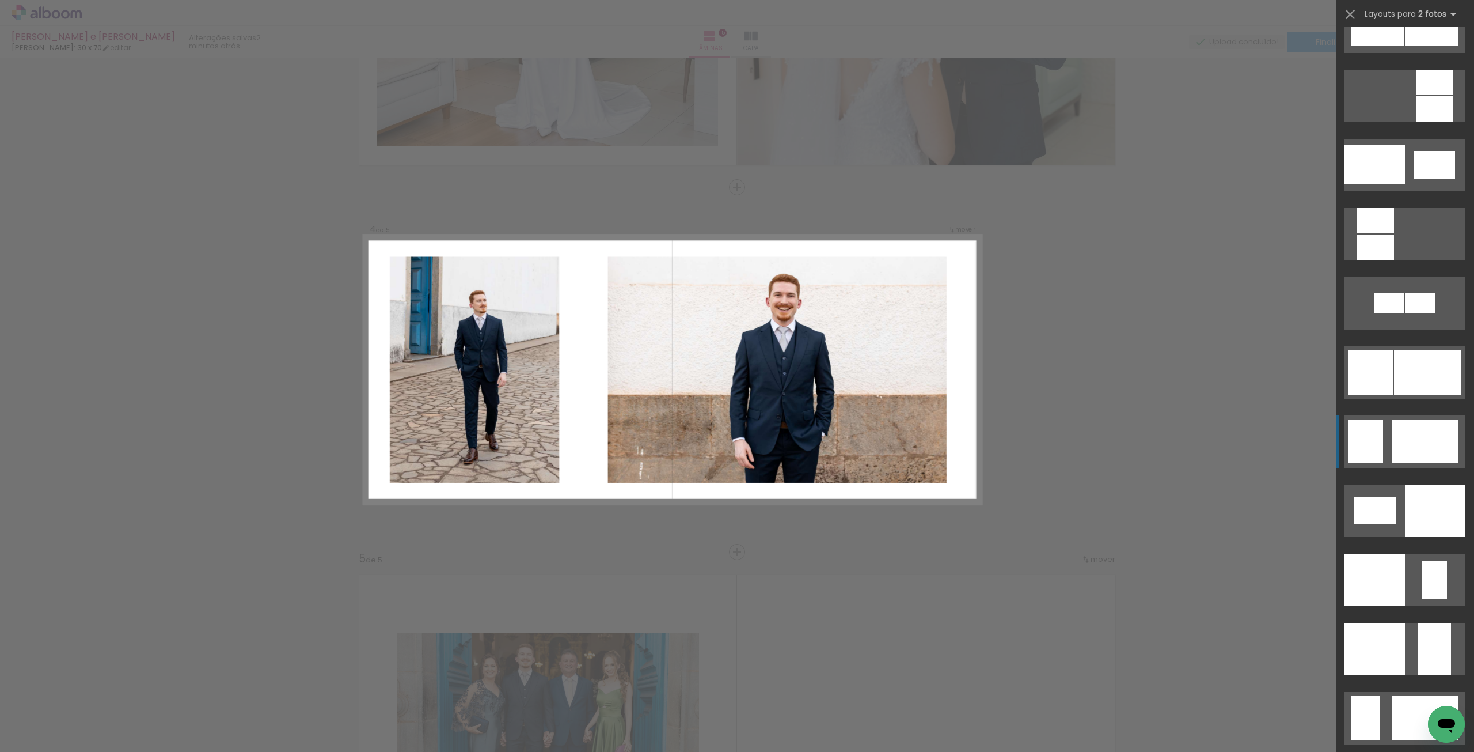
click at [1396, 441] on div at bounding box center [1426, 441] width 66 height 44
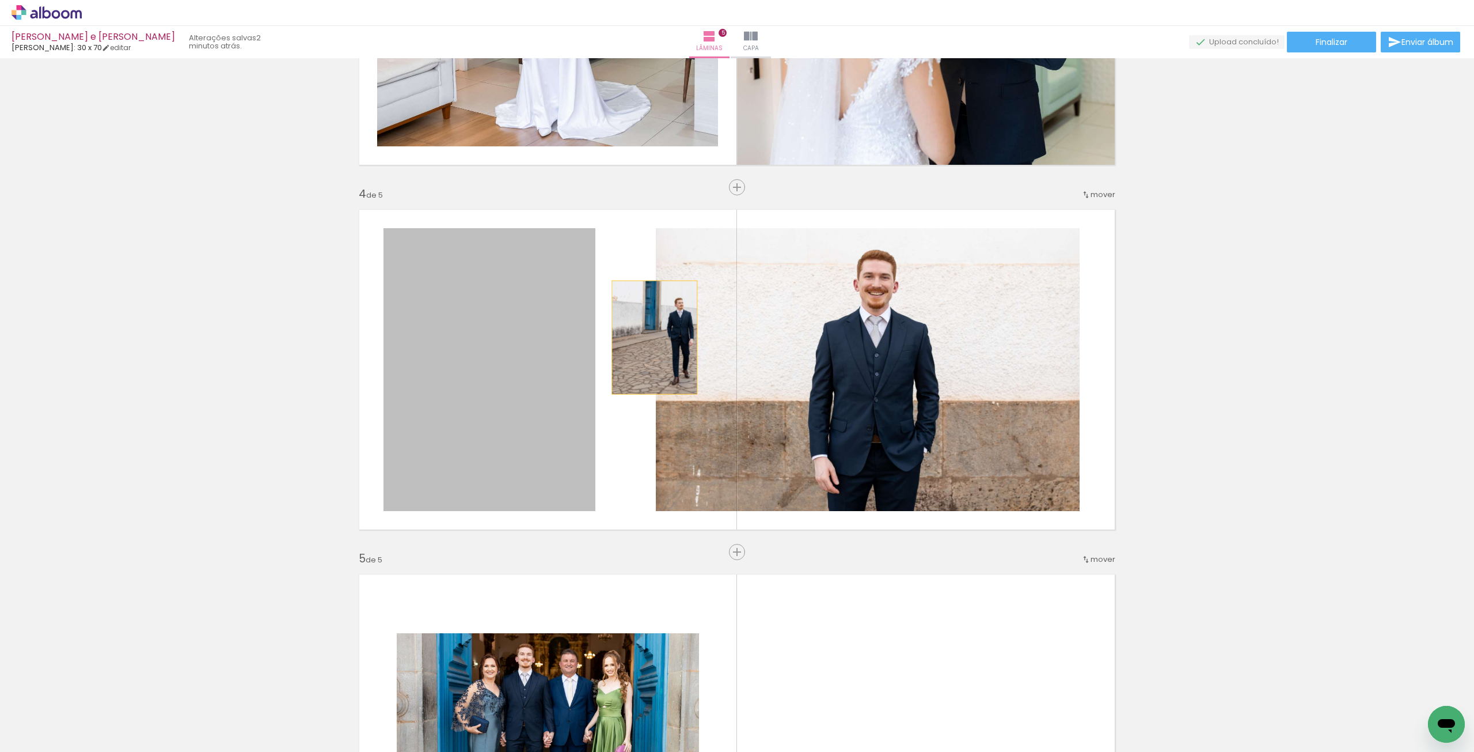
drag, startPoint x: 526, startPoint y: 321, endPoint x: 848, endPoint y: 373, distance: 326.1
click at [0, 0] on slot at bounding box center [0, 0] width 0 height 0
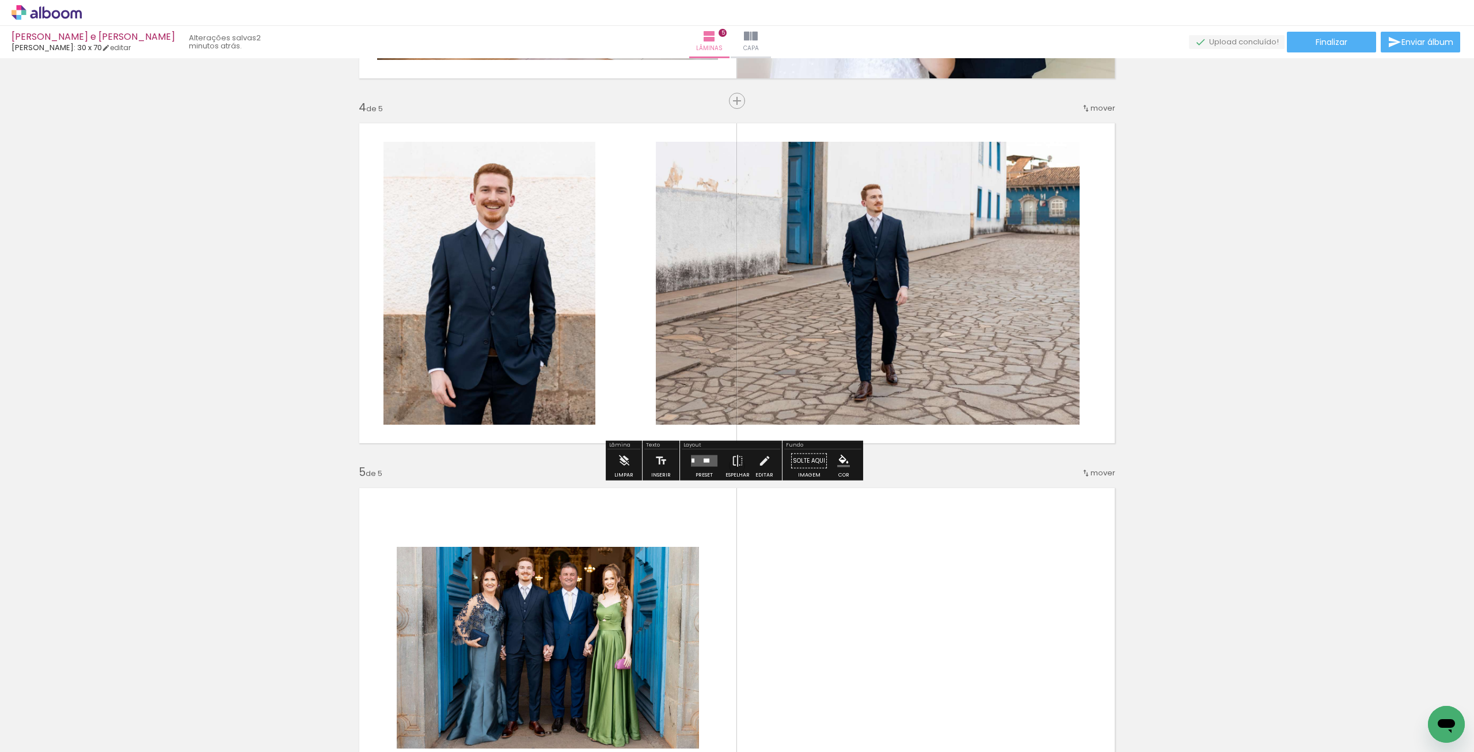
scroll to position [1329, 0]
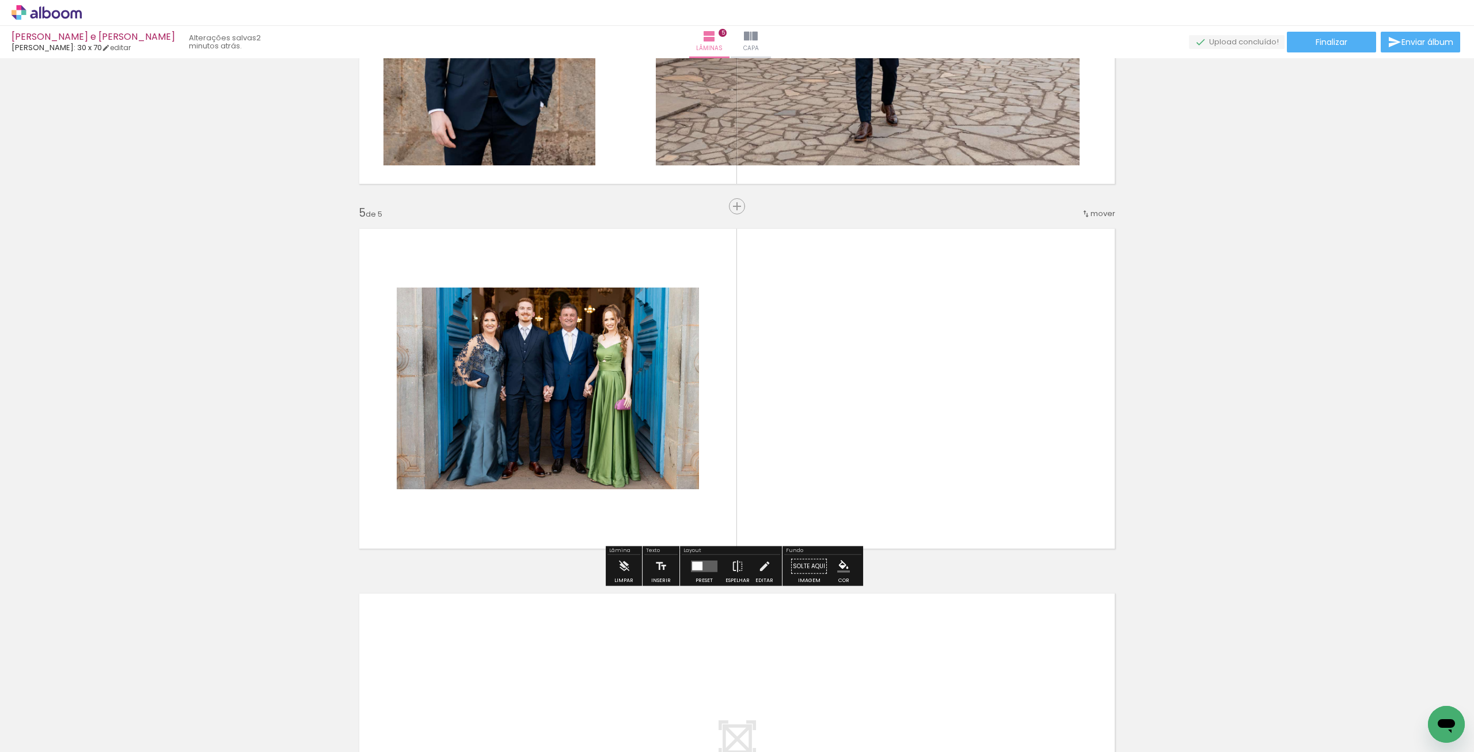
click at [703, 572] on div at bounding box center [704, 566] width 31 height 23
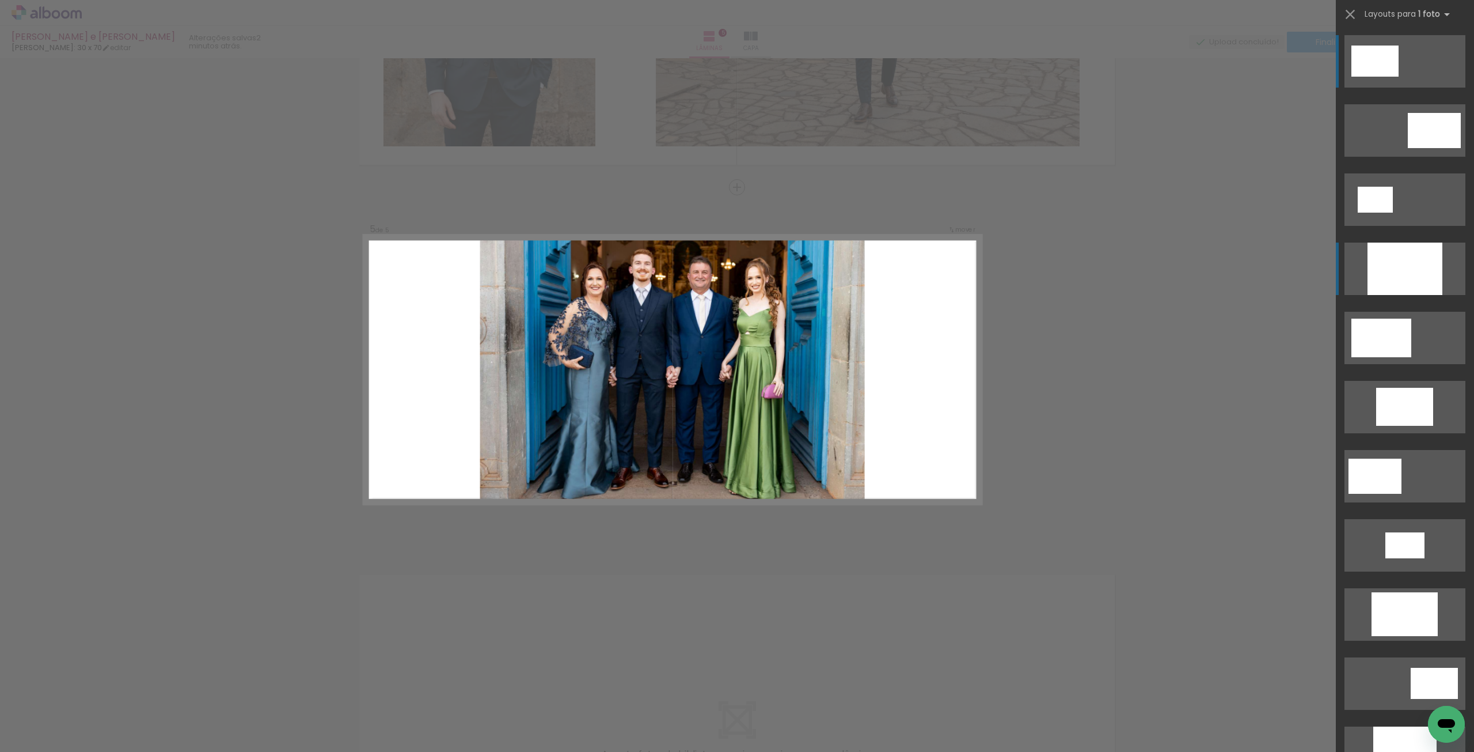
scroll to position [1349, 0]
click at [1411, 277] on div at bounding box center [1405, 268] width 75 height 52
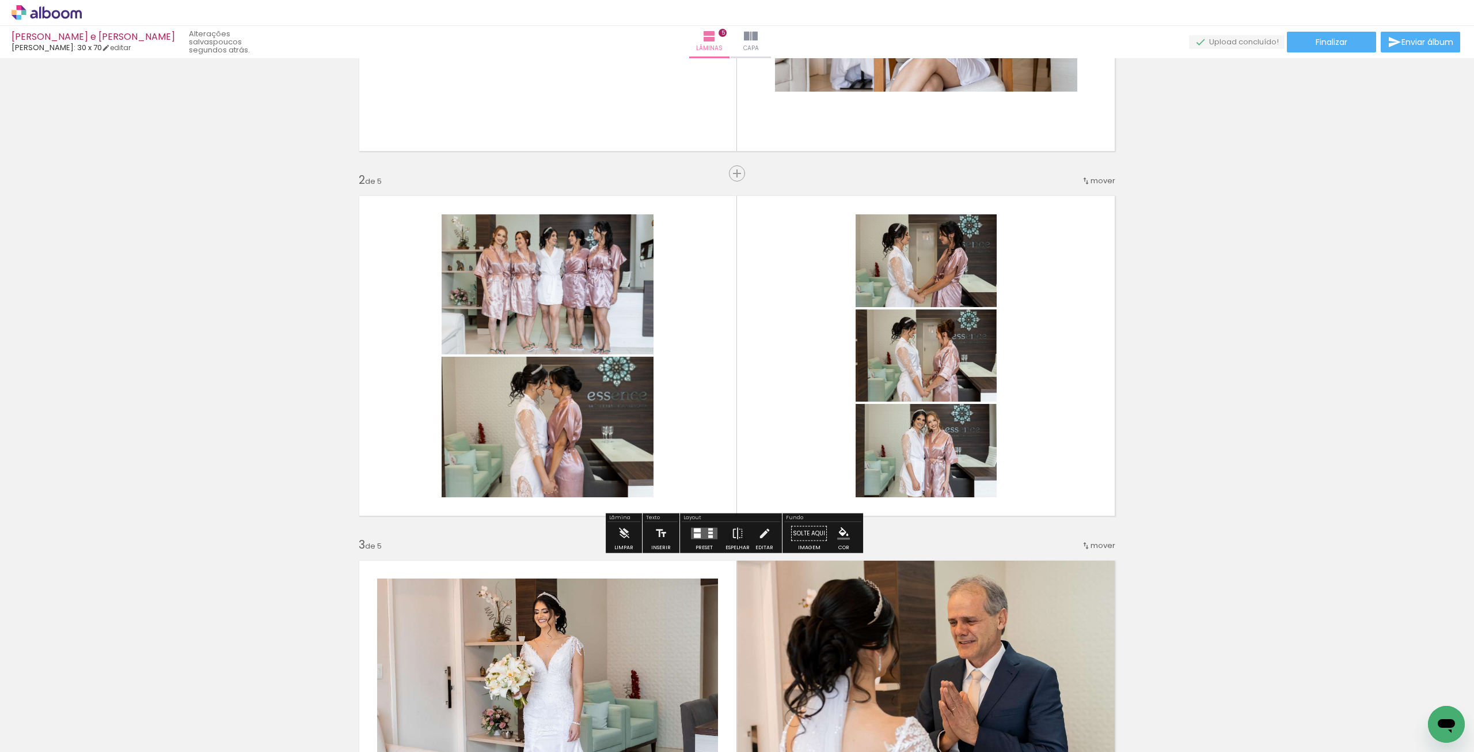
scroll to position [115, 0]
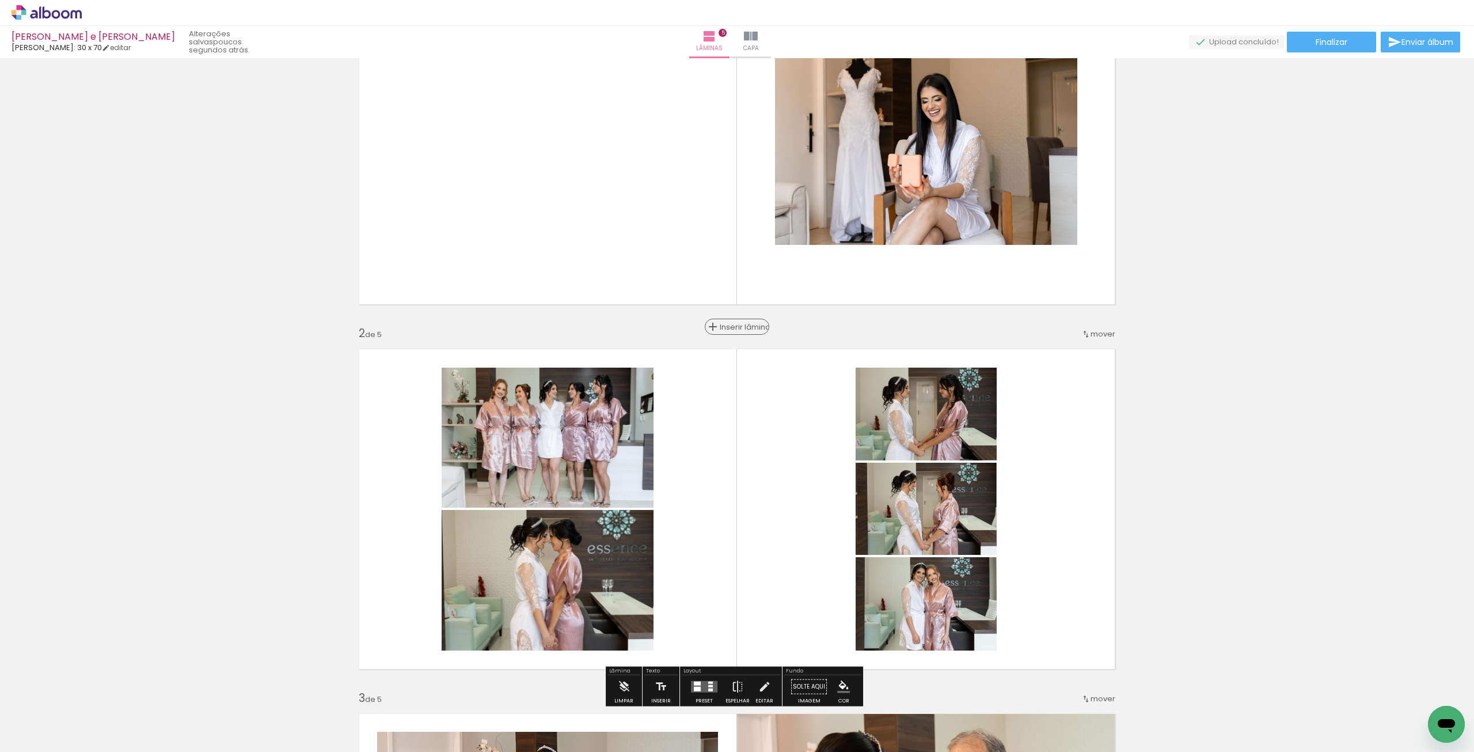
click at [727, 328] on span "Inserir lâmina" at bounding box center [742, 326] width 45 height 7
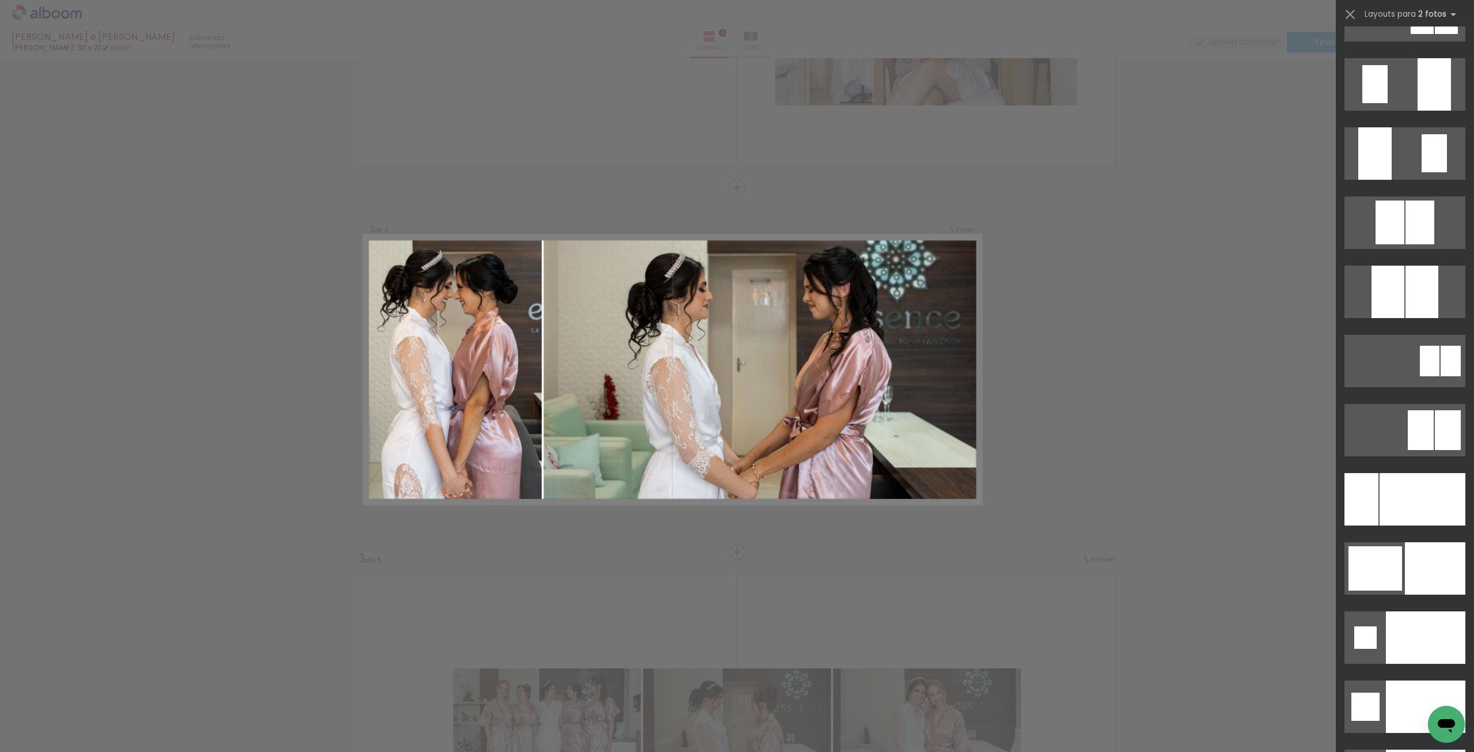
scroll to position [5183, 0]
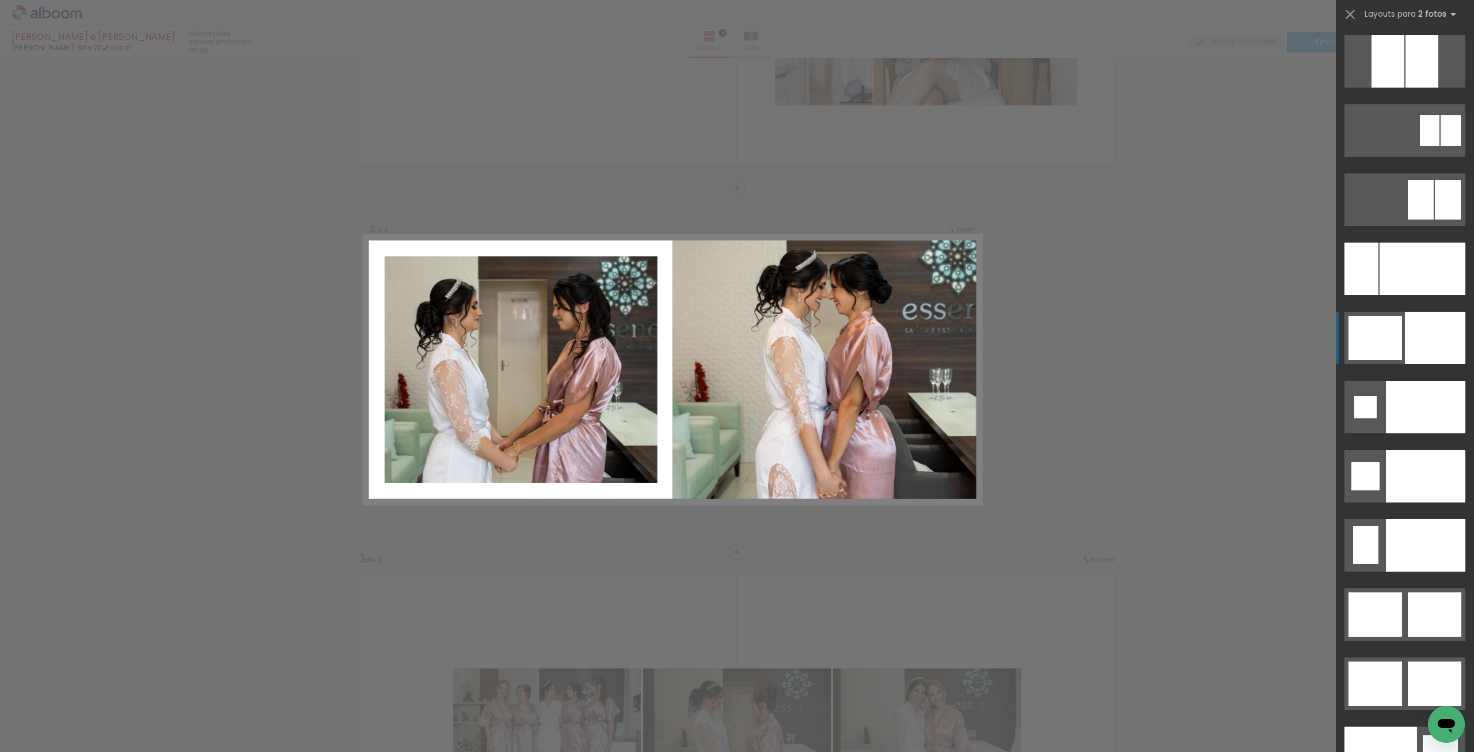
click at [1378, 345] on div at bounding box center [1376, 338] width 54 height 44
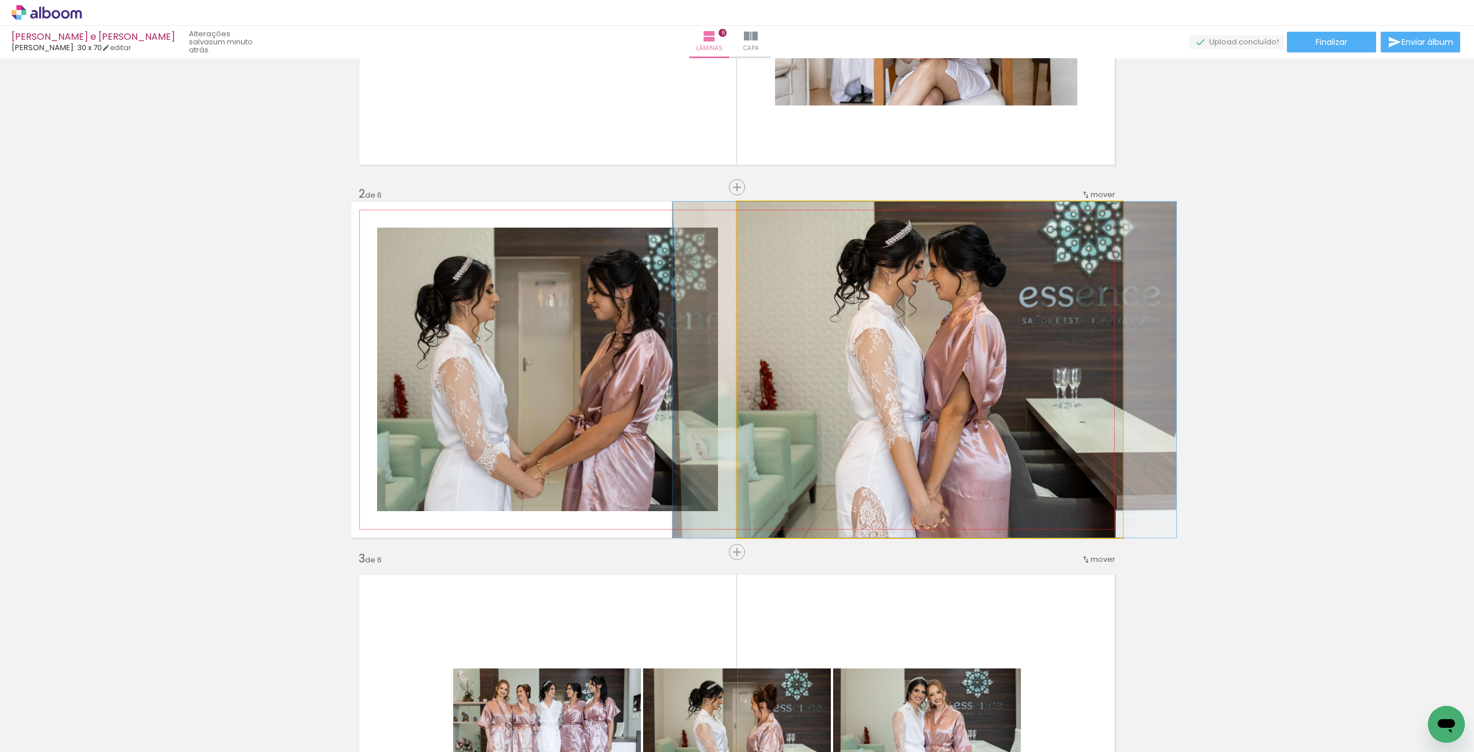
drag, startPoint x: 976, startPoint y: 316, endPoint x: 970, endPoint y: 313, distance: 6.2
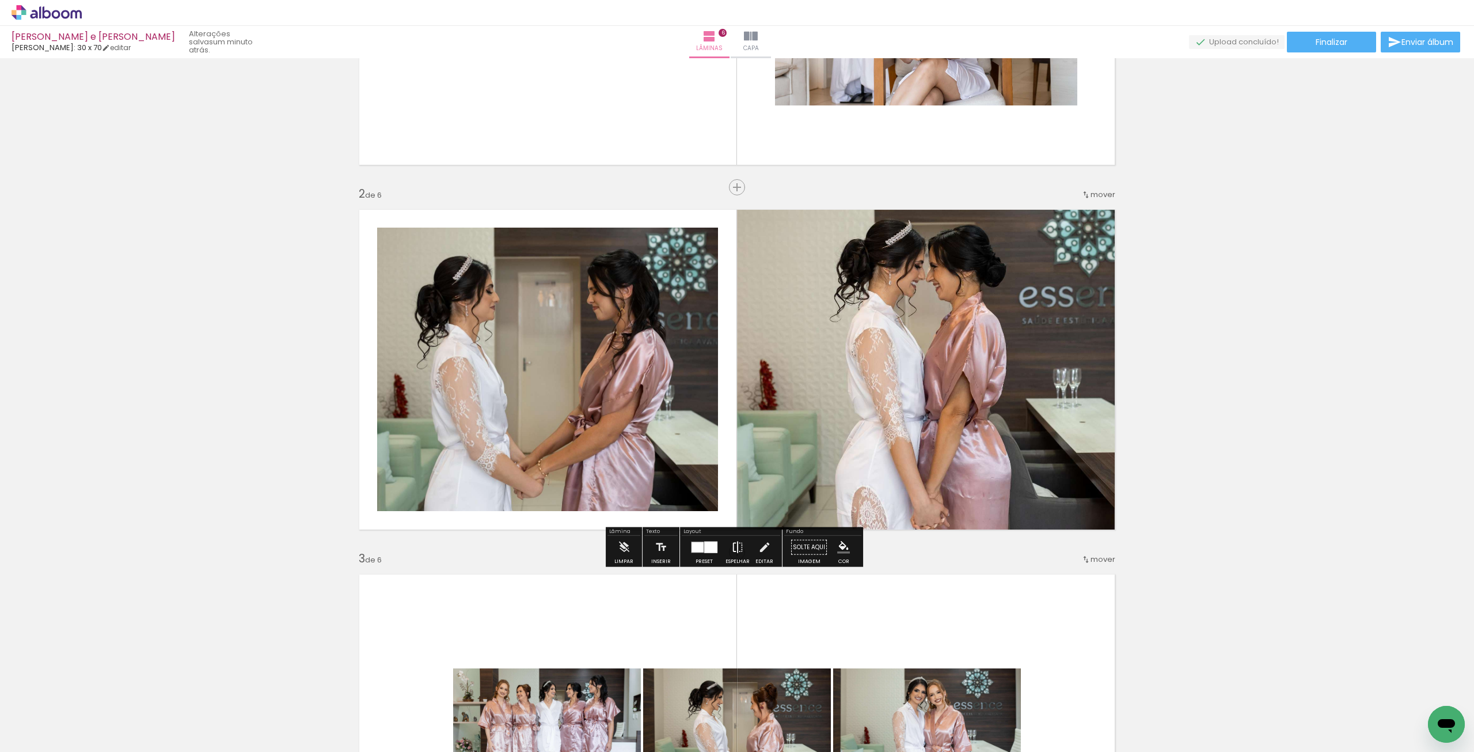
click at [740, 549] on iron-icon at bounding box center [737, 547] width 13 height 23
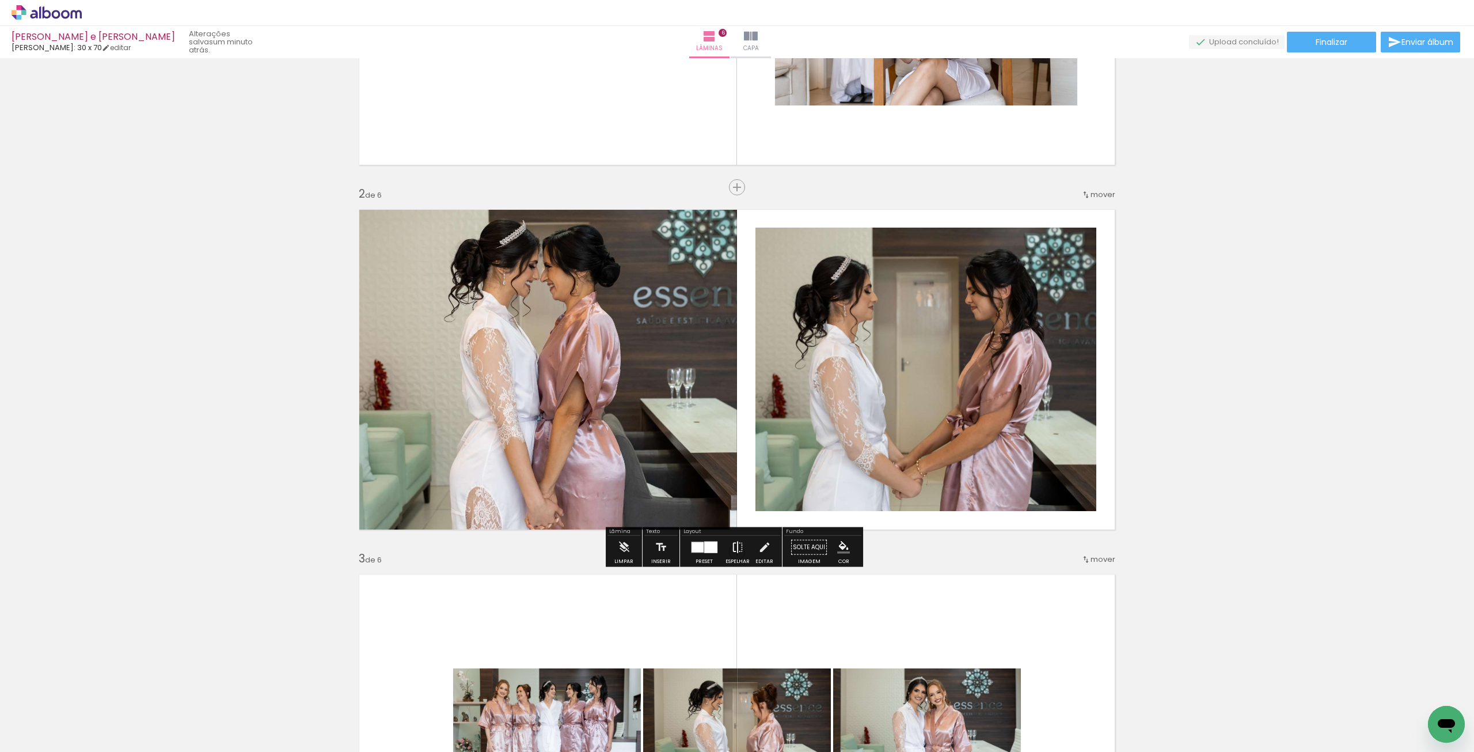
click at [740, 549] on iron-icon at bounding box center [737, 547] width 13 height 23
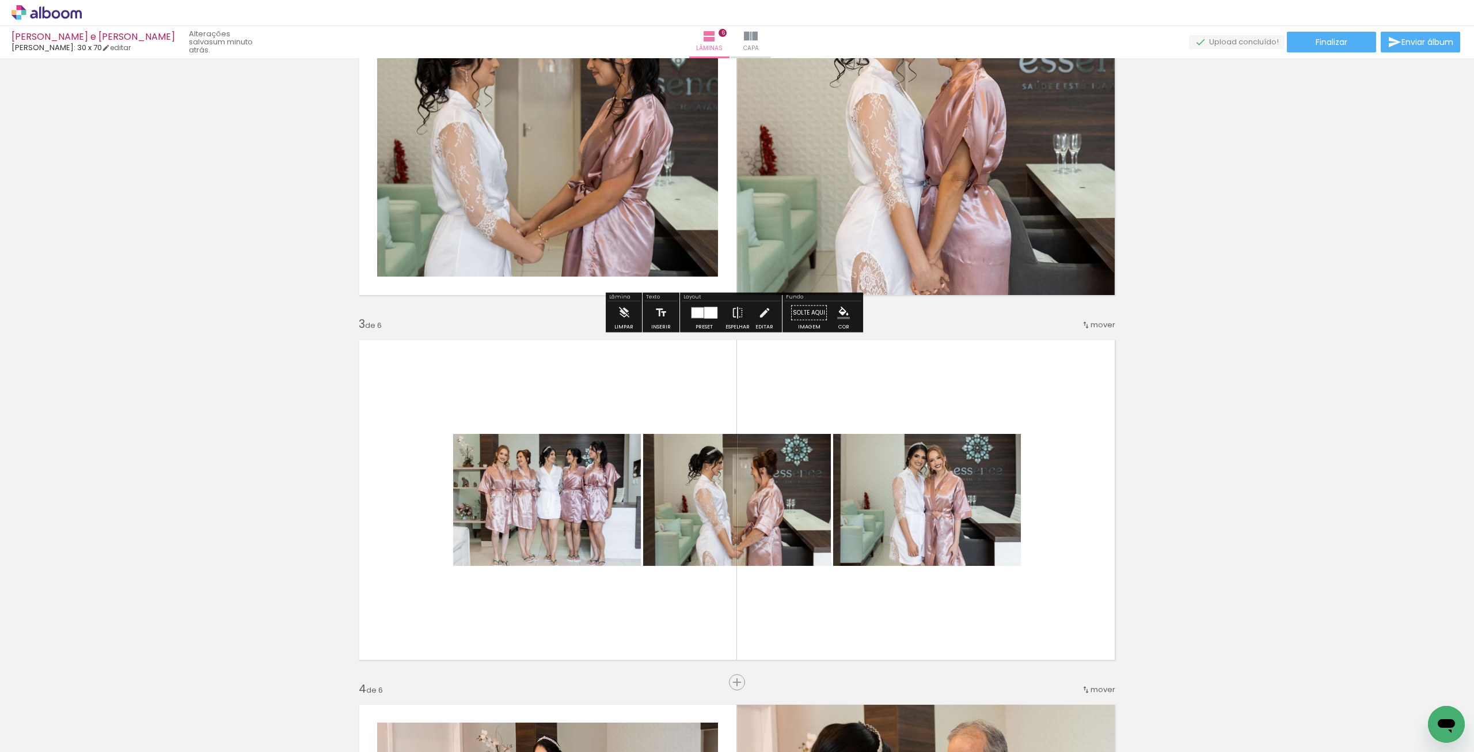
scroll to position [600, 0]
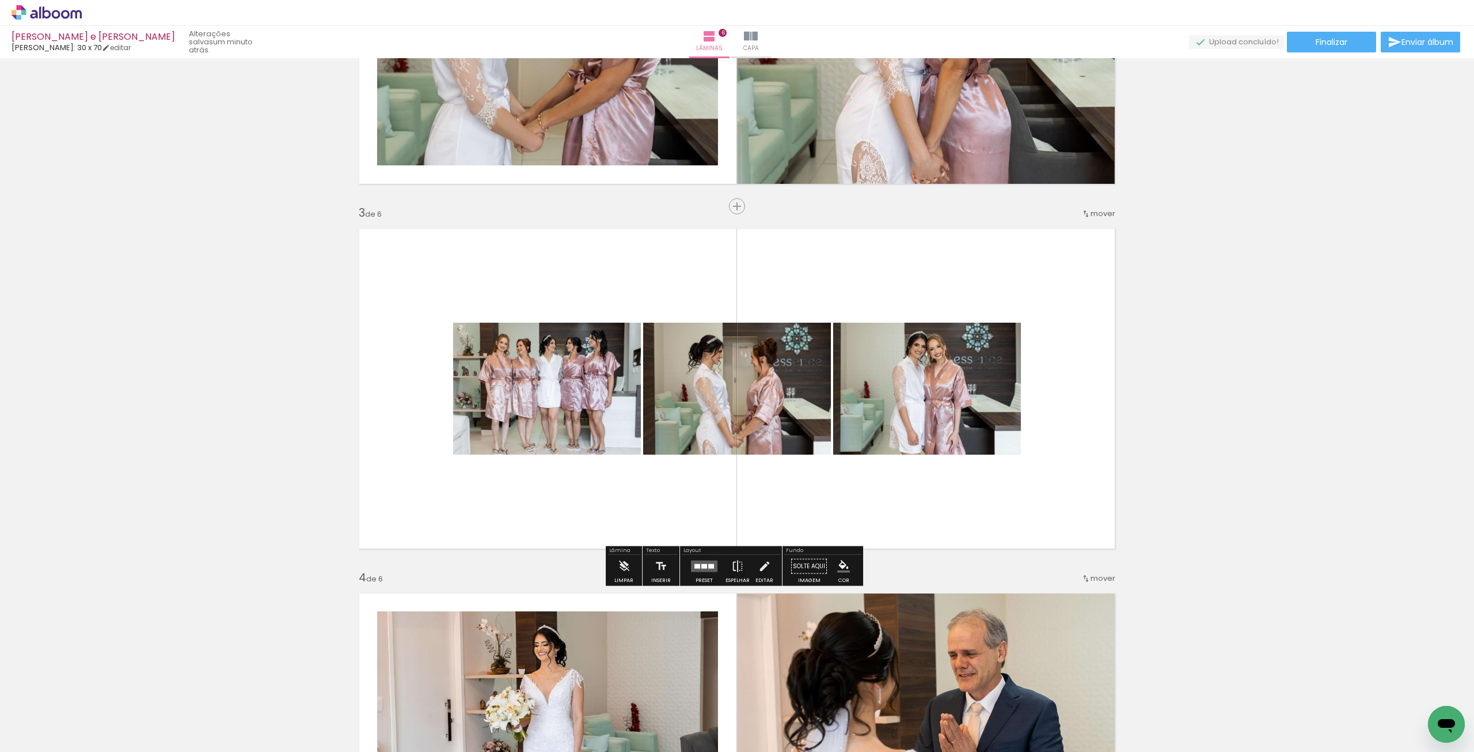
click at [711, 566] on quentale-layouter at bounding box center [704, 566] width 26 height 12
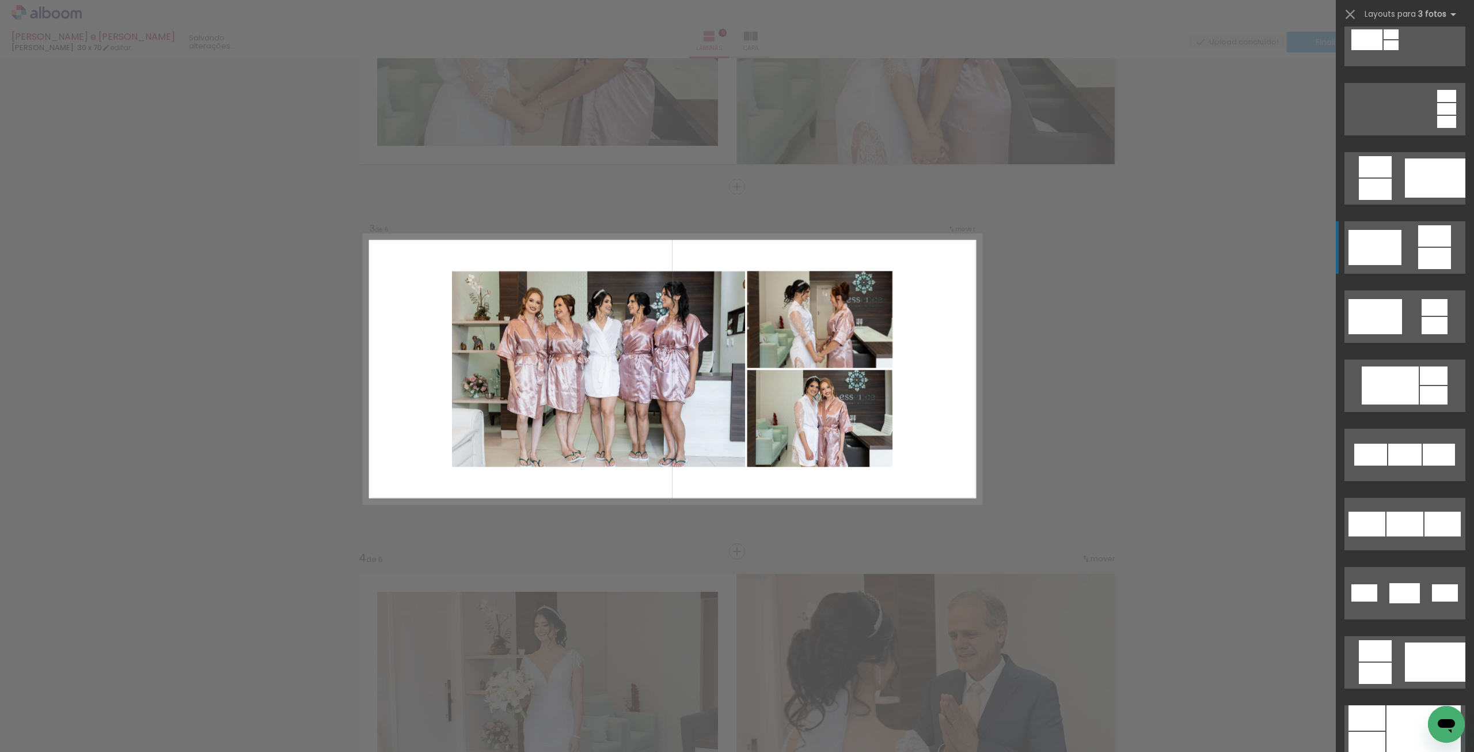
scroll to position [230, 0]
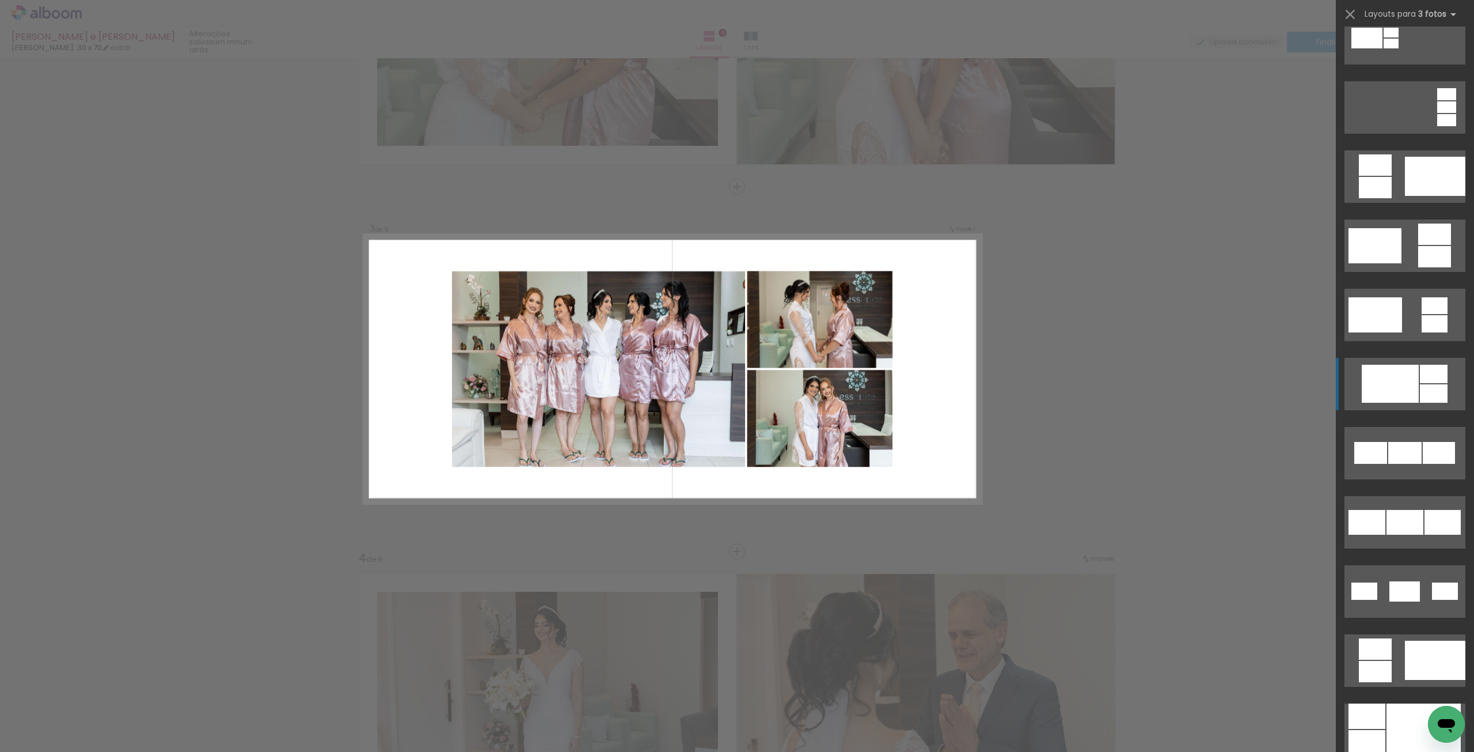
click at [1383, 388] on div at bounding box center [1390, 384] width 57 height 38
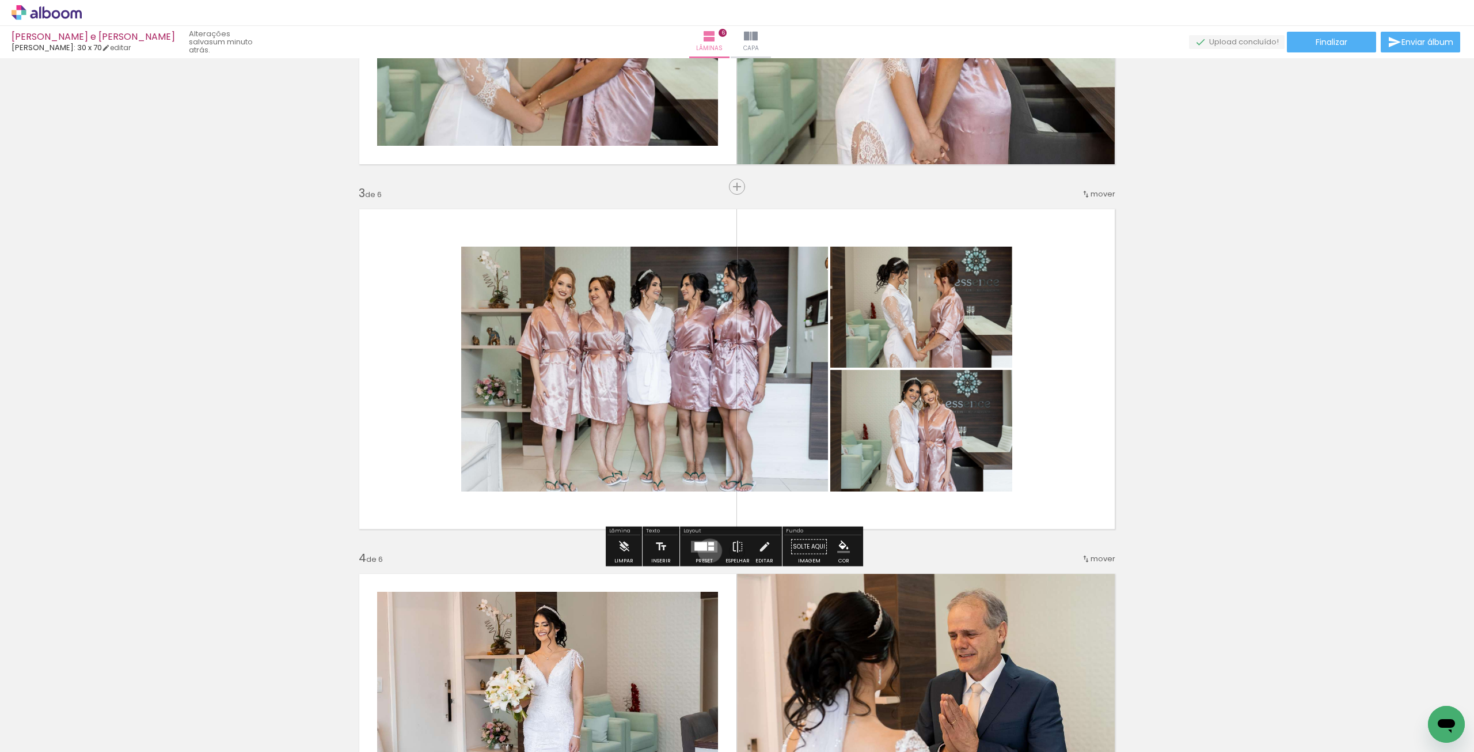
click at [707, 550] on quentale-layouter at bounding box center [704, 547] width 26 height 12
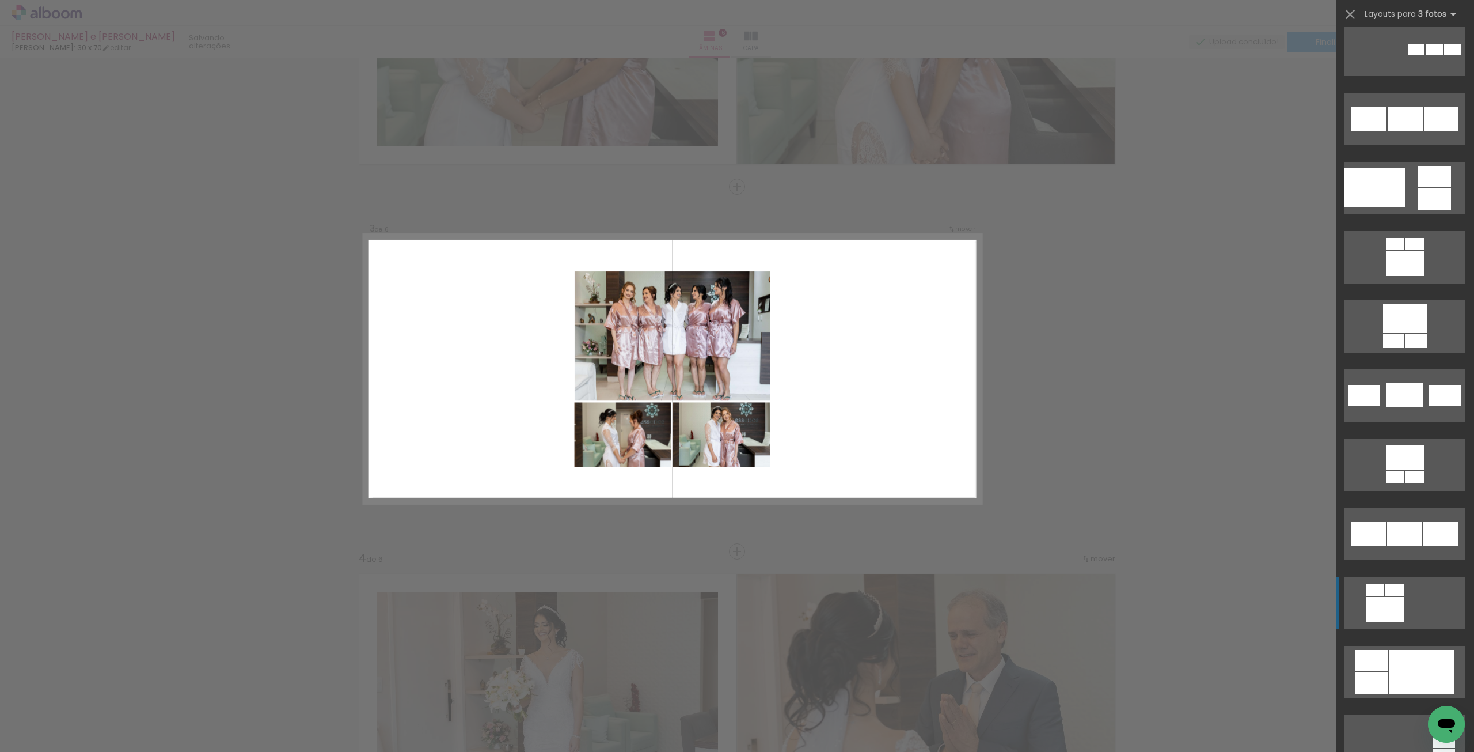
scroll to position [2246, 0]
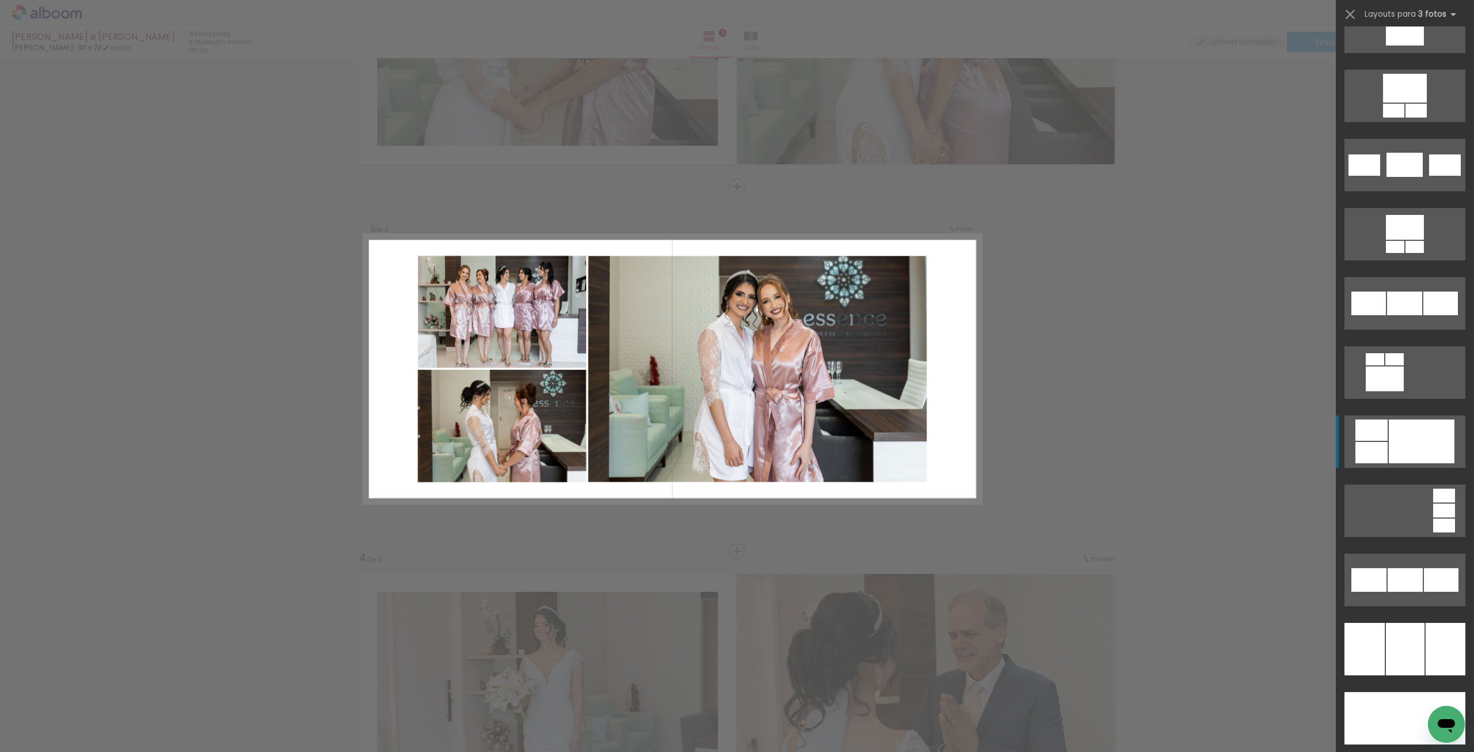
click at [1404, 442] on div at bounding box center [1422, 441] width 66 height 44
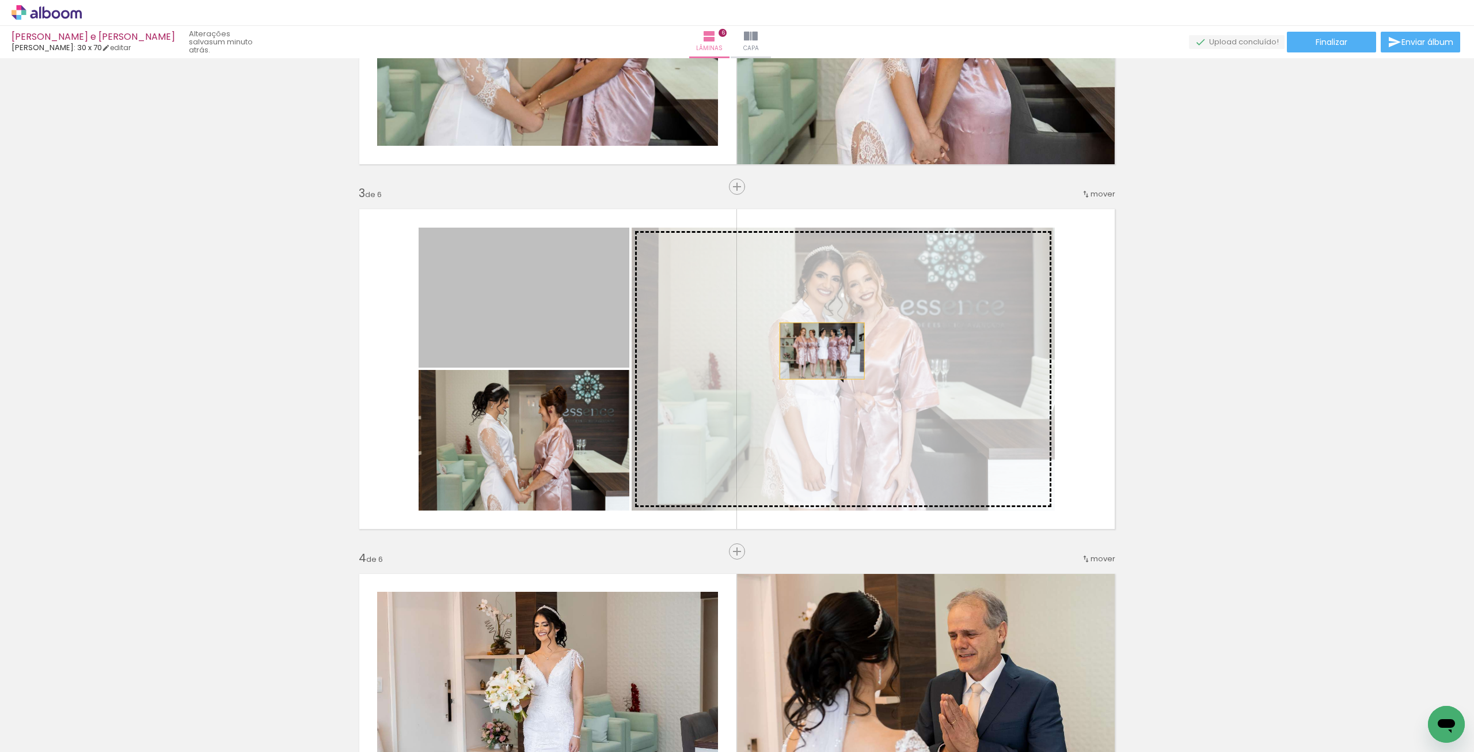
drag, startPoint x: 543, startPoint y: 274, endPoint x: 855, endPoint y: 370, distance: 326.6
click at [0, 0] on slot at bounding box center [0, 0] width 0 height 0
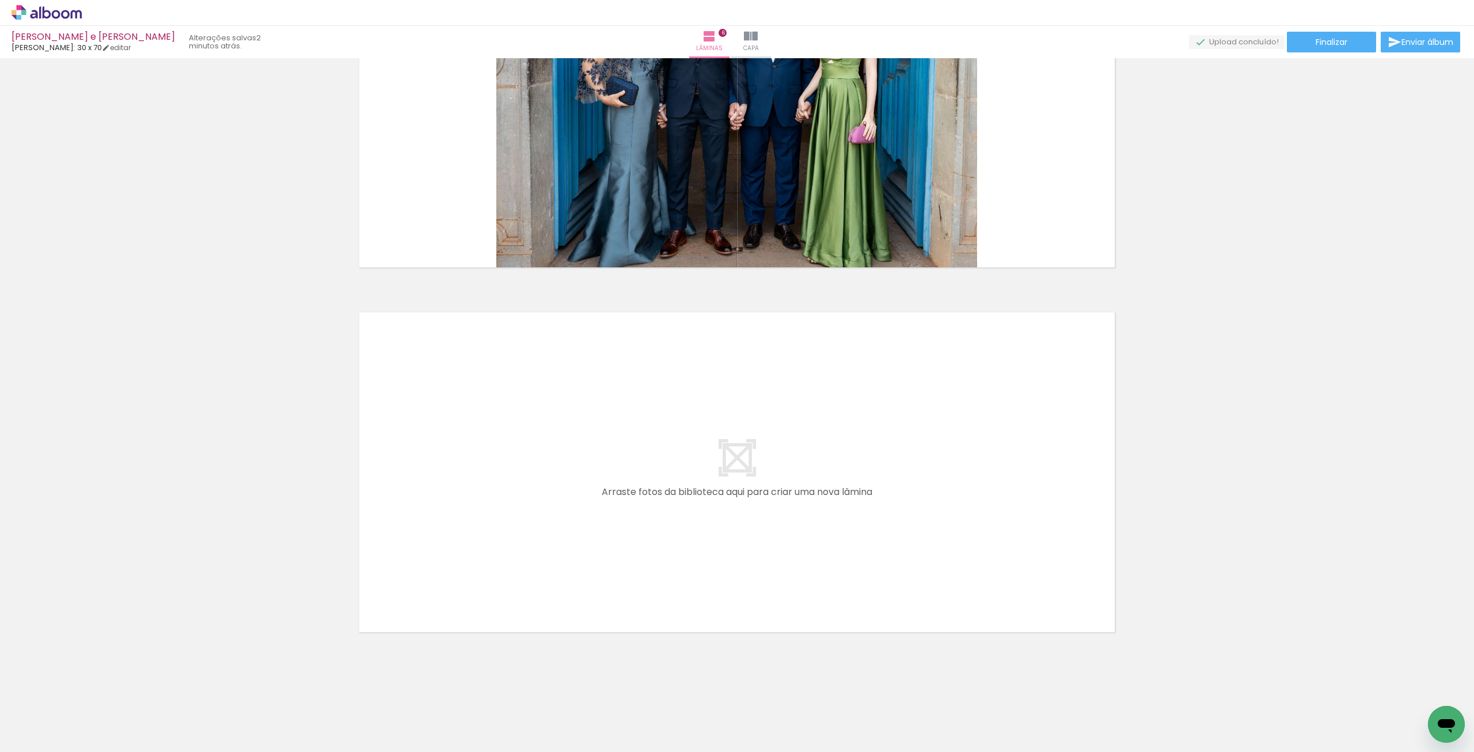
scroll to position [0, 1750]
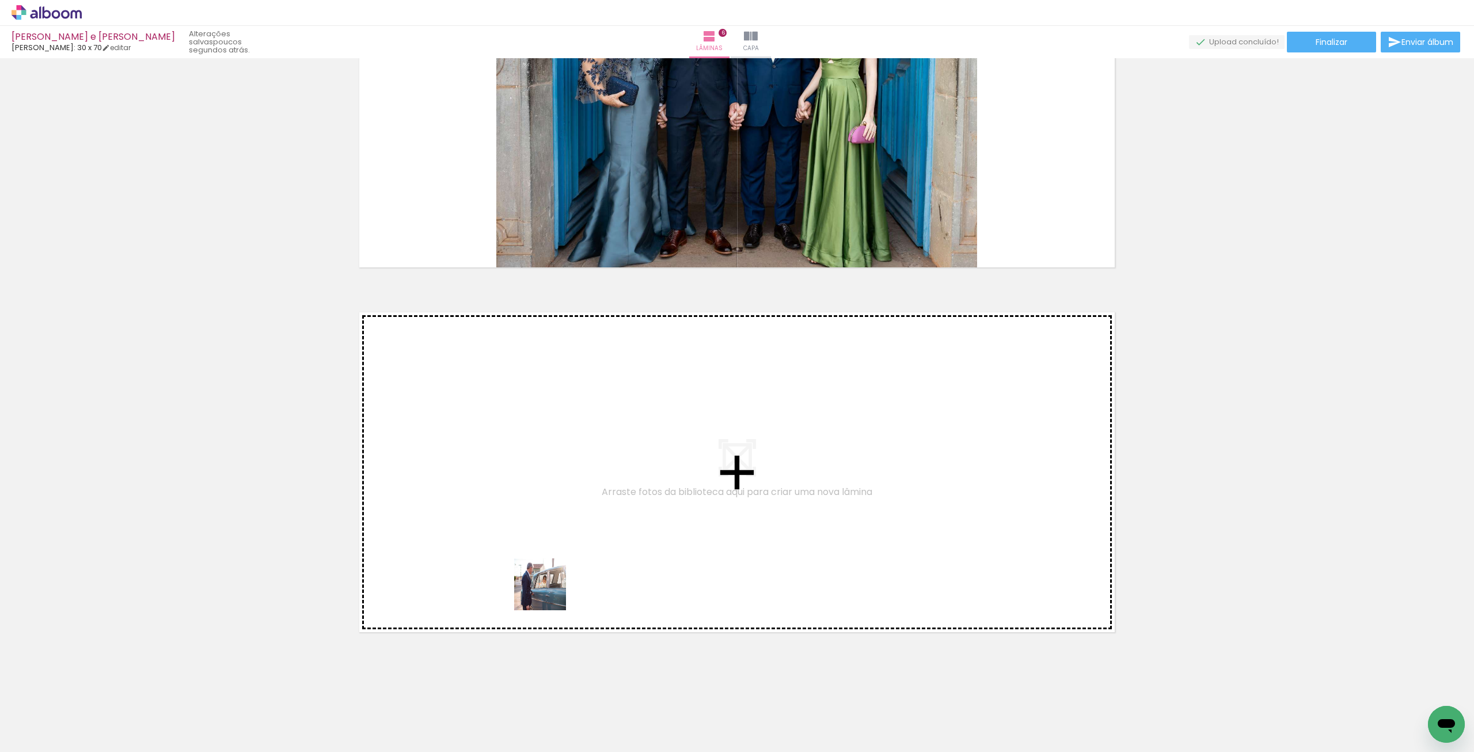
drag, startPoint x: 563, startPoint y: 722, endPoint x: 544, endPoint y: 581, distance: 142.5
click at [544, 581] on quentale-workspace at bounding box center [737, 376] width 1474 height 752
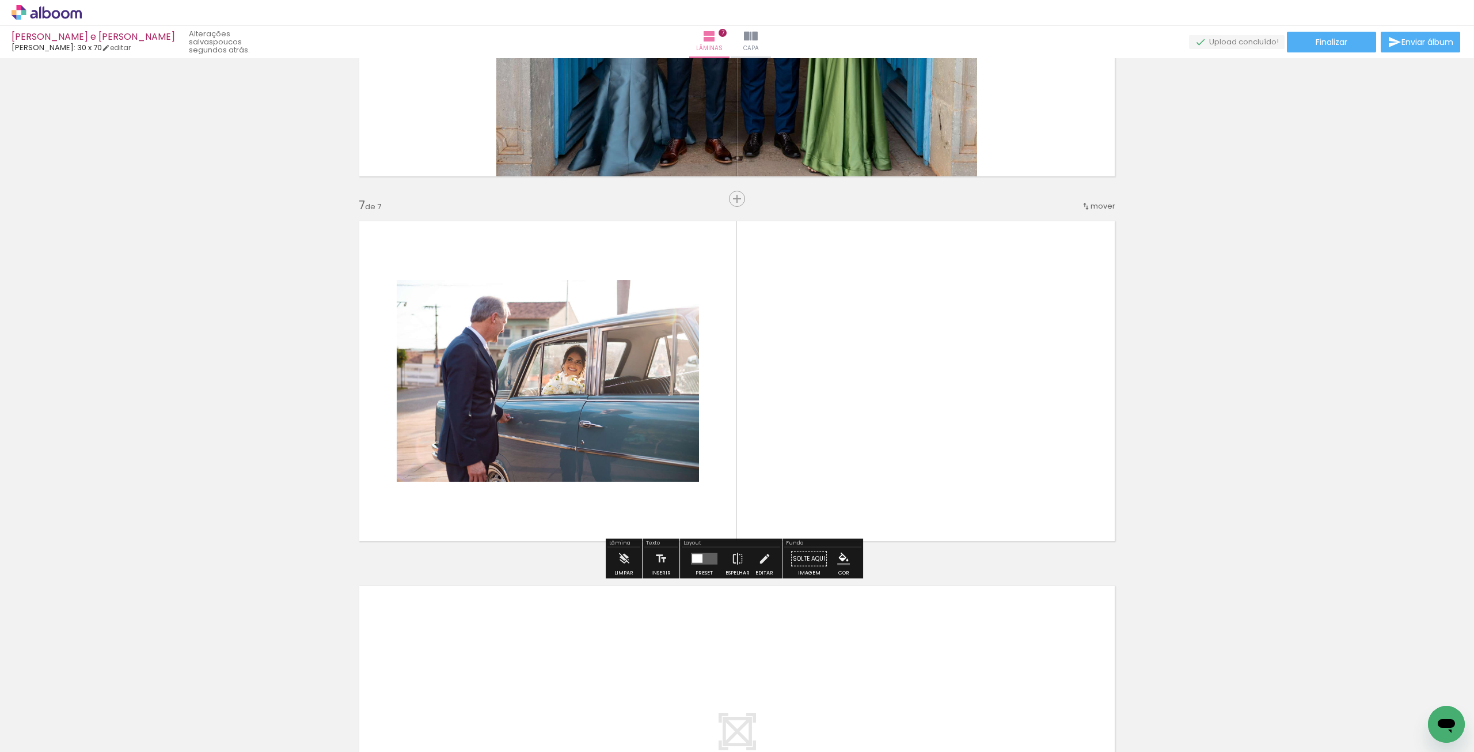
scroll to position [2078, 0]
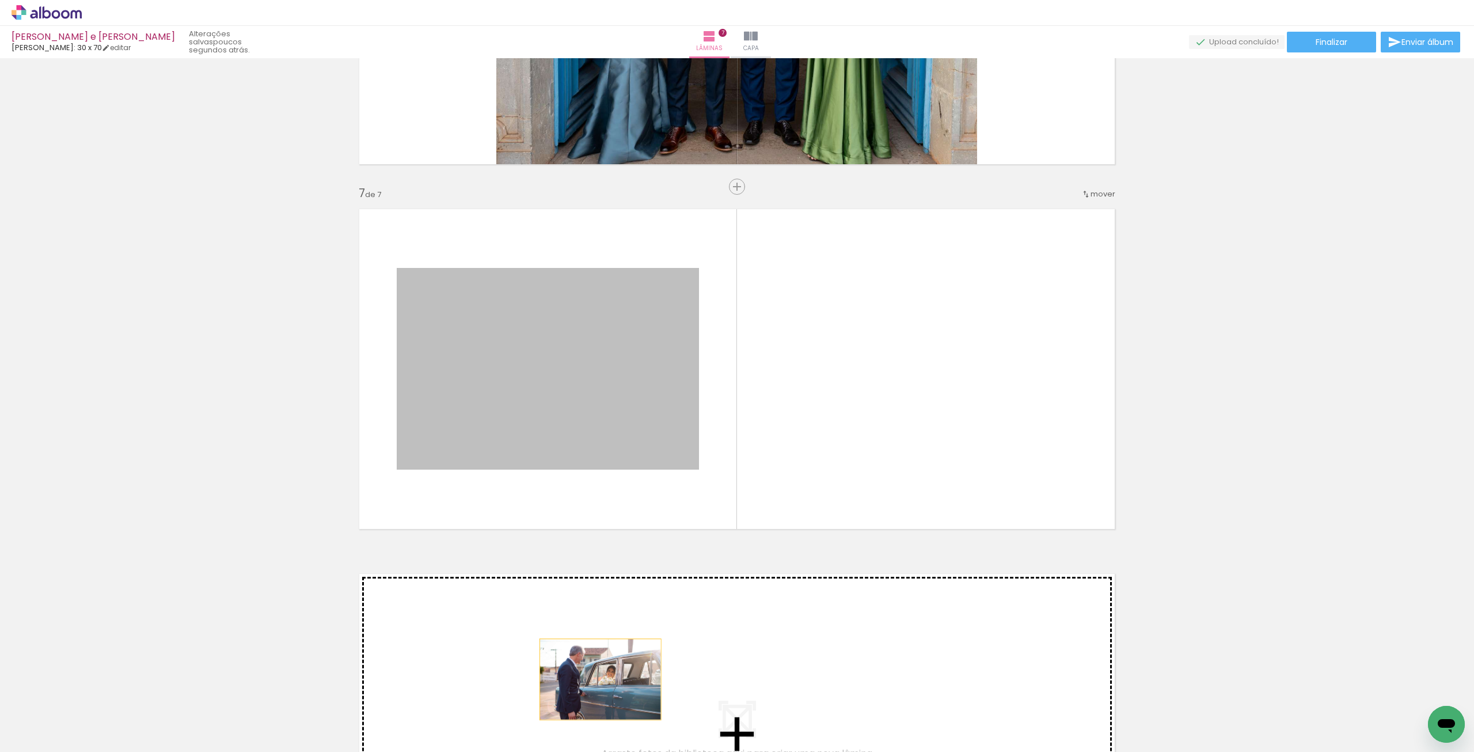
drag, startPoint x: 618, startPoint y: 381, endPoint x: 578, endPoint y: 743, distance: 364.5
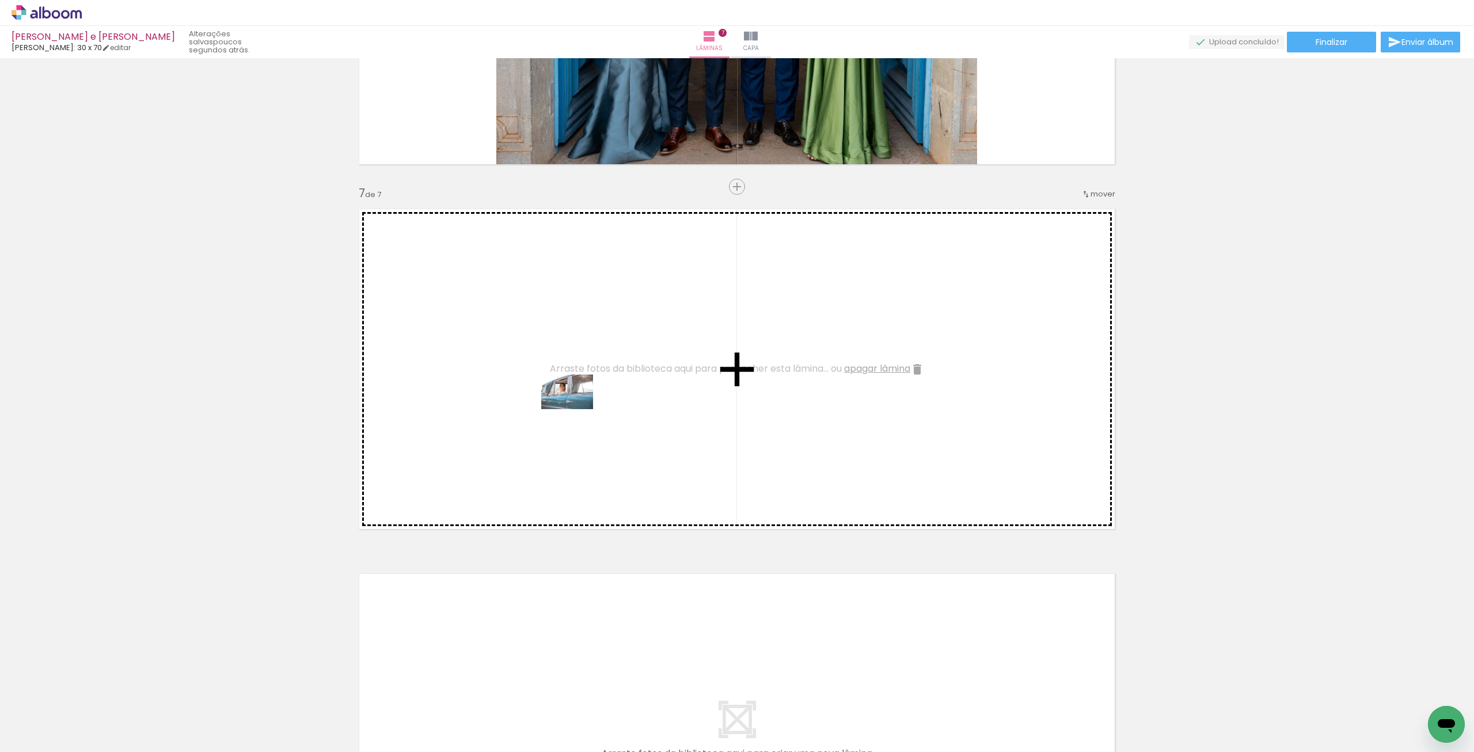
drag, startPoint x: 626, startPoint y: 715, endPoint x: 576, endPoint y: 409, distance: 309.9
click at [576, 409] on quentale-workspace at bounding box center [737, 376] width 1474 height 752
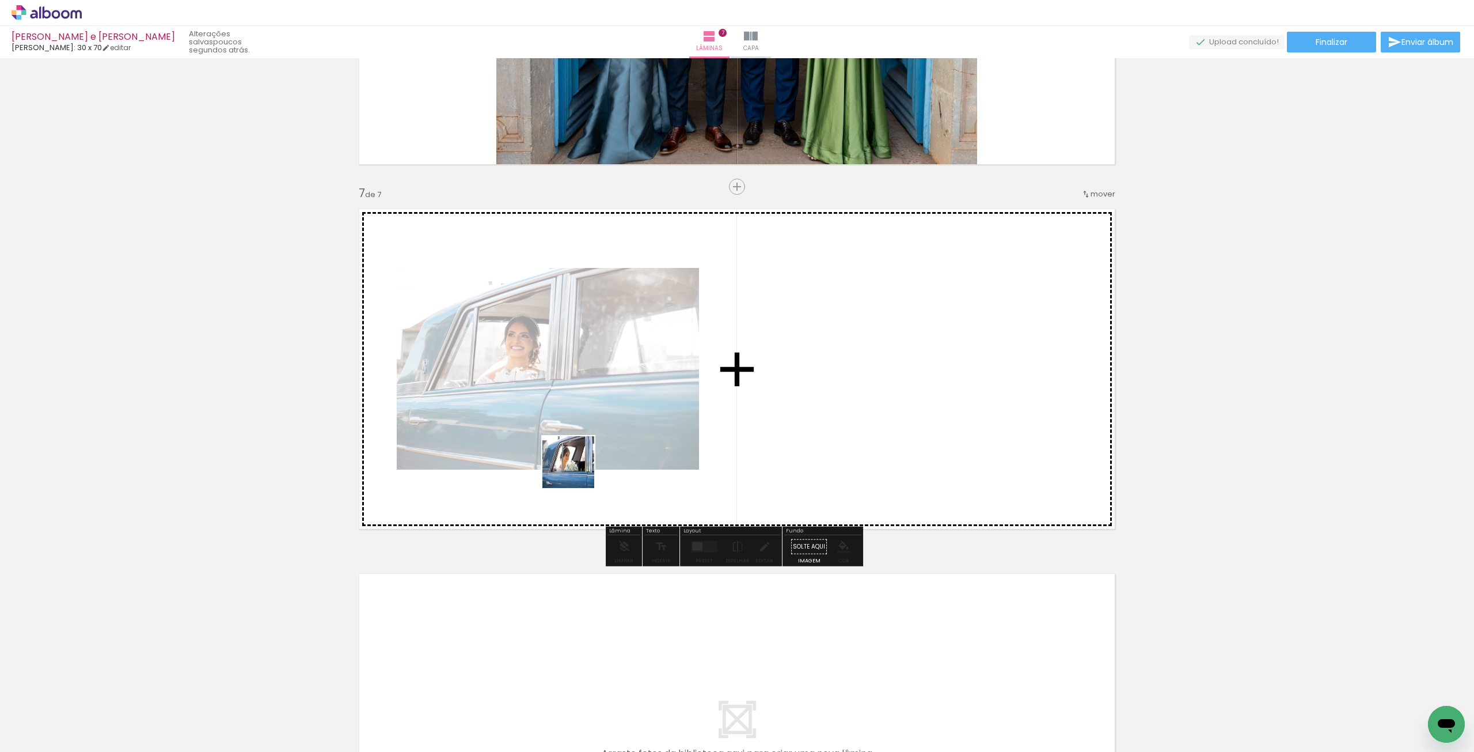
drag, startPoint x: 622, startPoint y: 659, endPoint x: 575, endPoint y: 460, distance: 204.8
click at [575, 460] on quentale-workspace at bounding box center [737, 376] width 1474 height 752
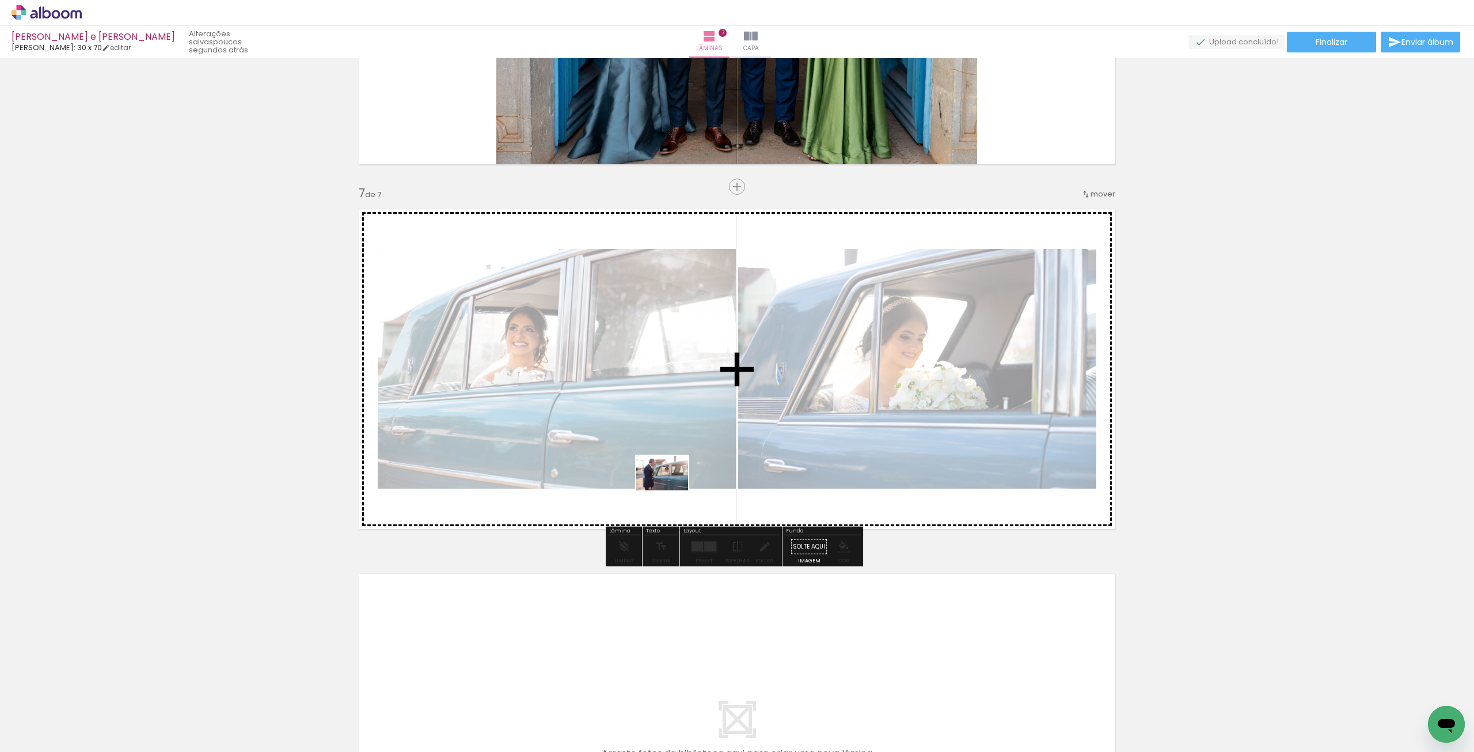
drag, startPoint x: 563, startPoint y: 719, endPoint x: 671, endPoint y: 490, distance: 253.5
click at [671, 490] on quentale-workspace at bounding box center [737, 376] width 1474 height 752
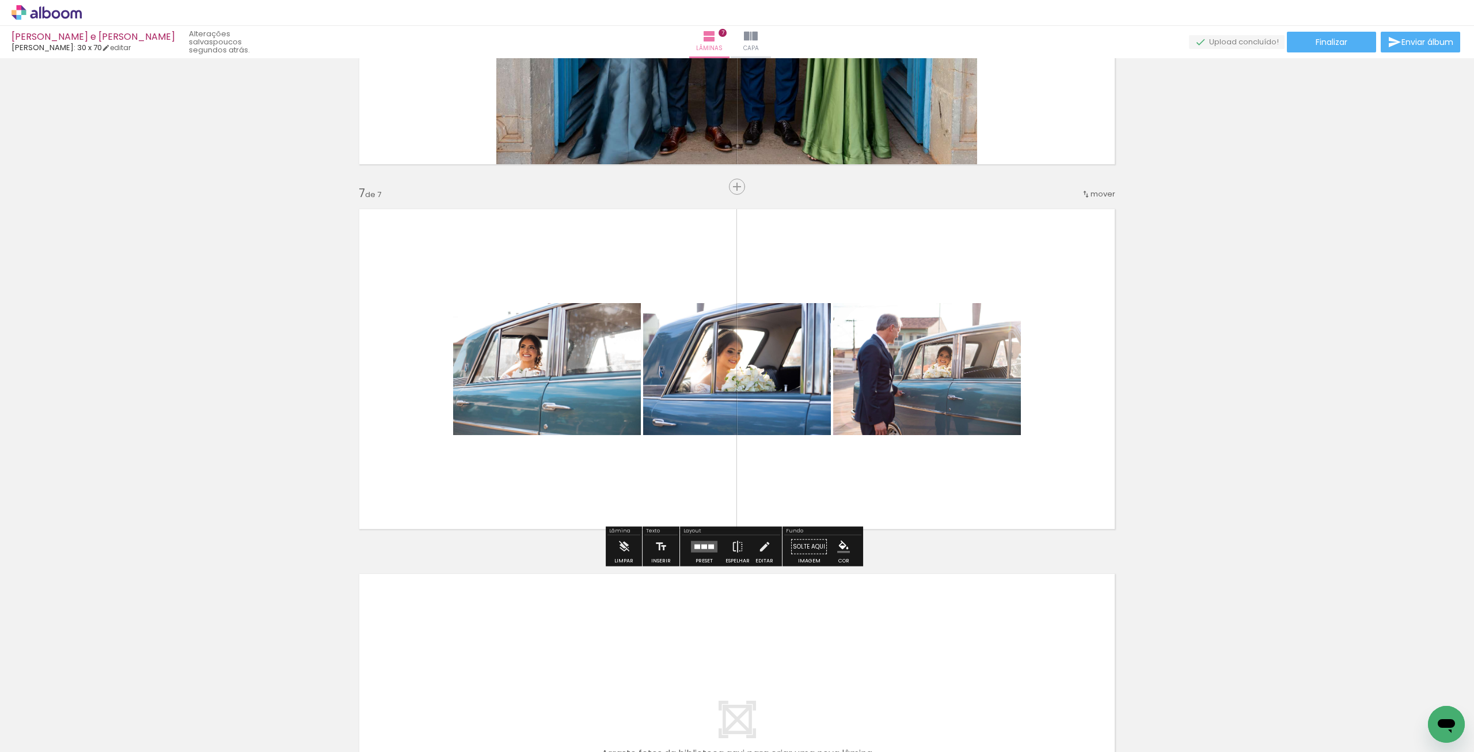
click at [706, 549] on quentale-layouter at bounding box center [704, 547] width 26 height 12
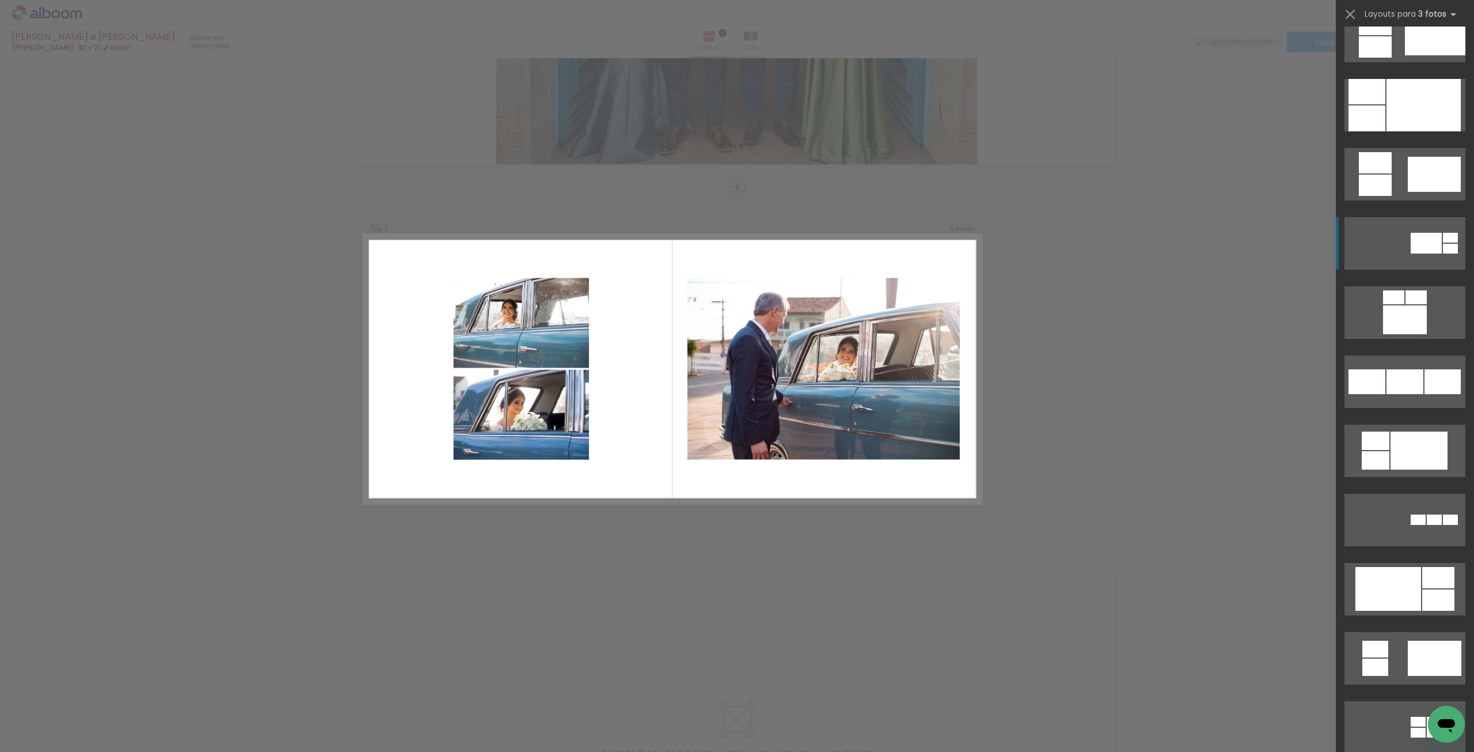
scroll to position [922, 0]
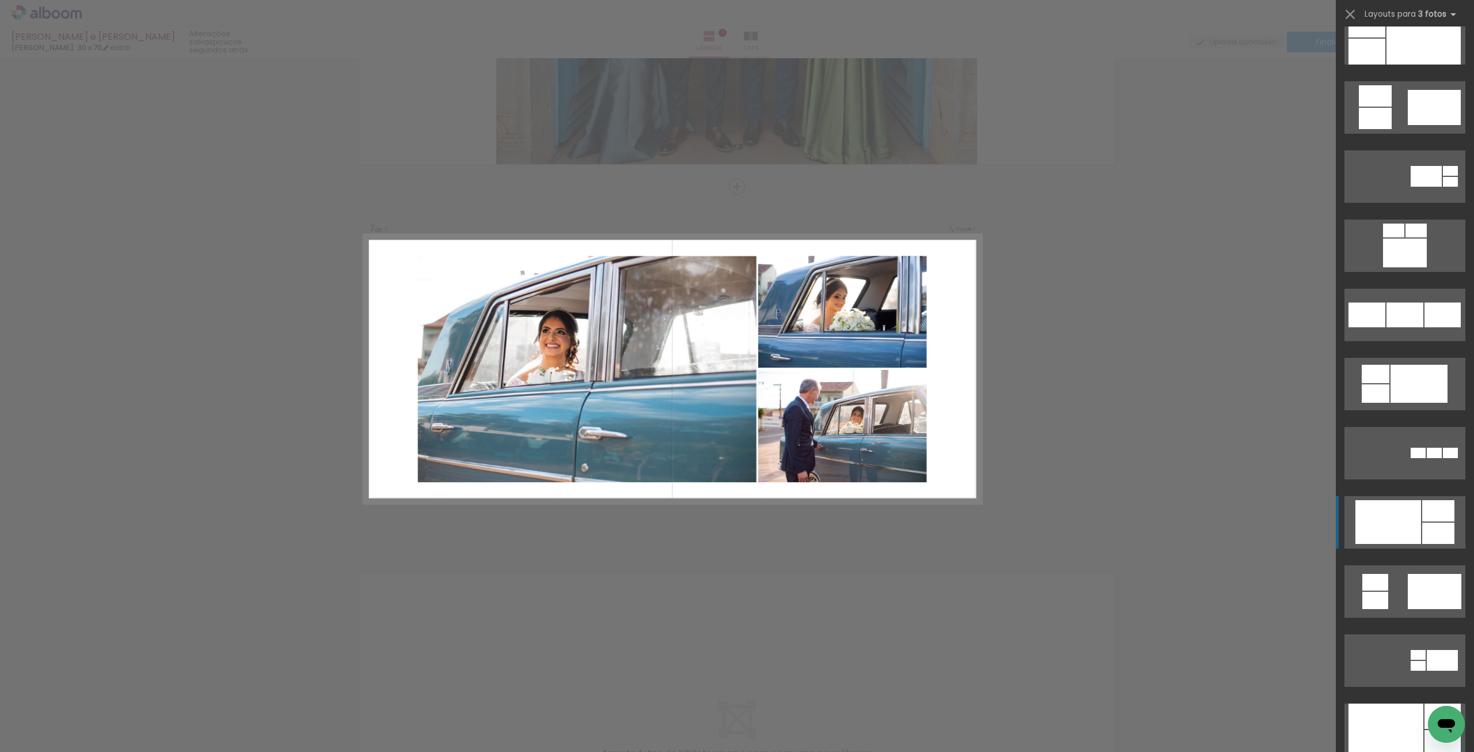
click at [1385, 517] on div at bounding box center [1389, 522] width 66 height 44
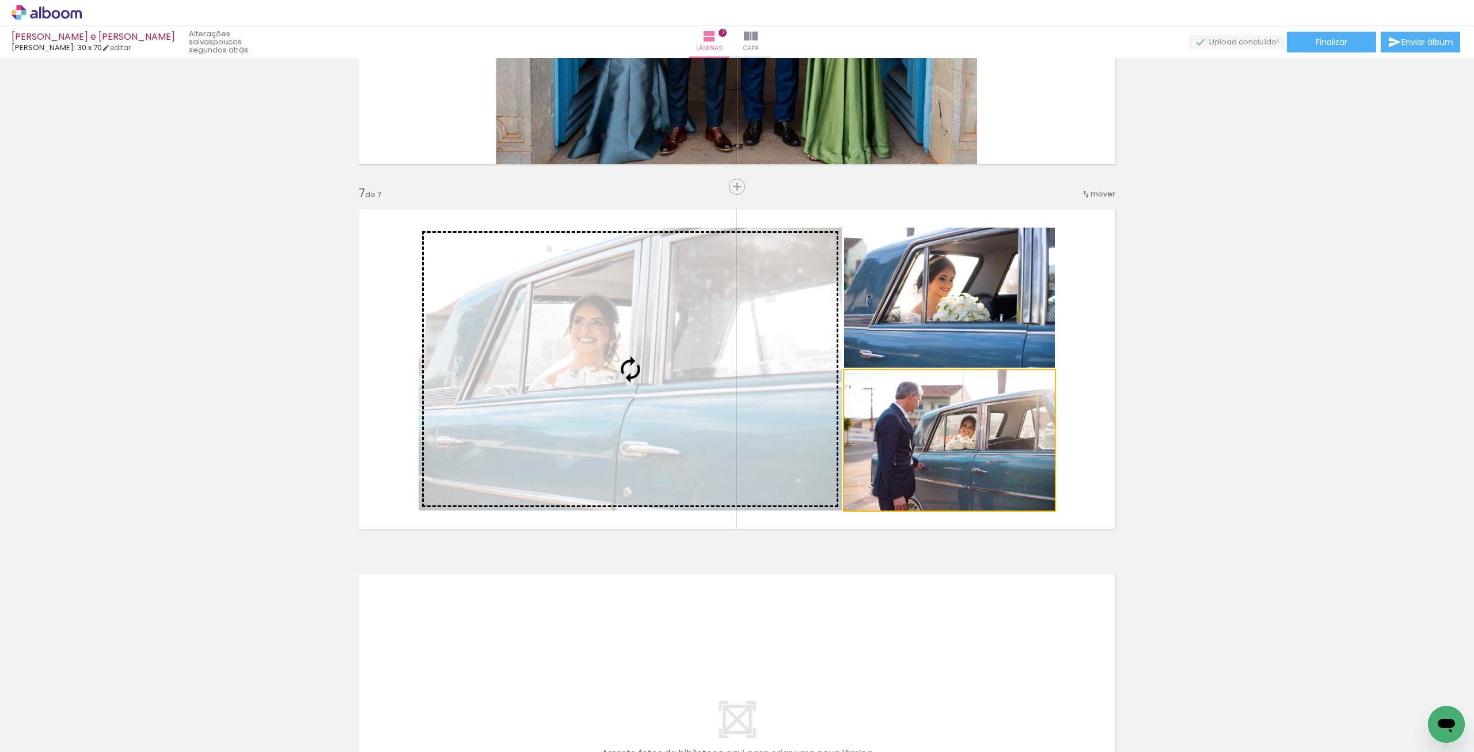
drag, startPoint x: 989, startPoint y: 464, endPoint x: 726, endPoint y: 381, distance: 276.3
click at [0, 0] on slot at bounding box center [0, 0] width 0 height 0
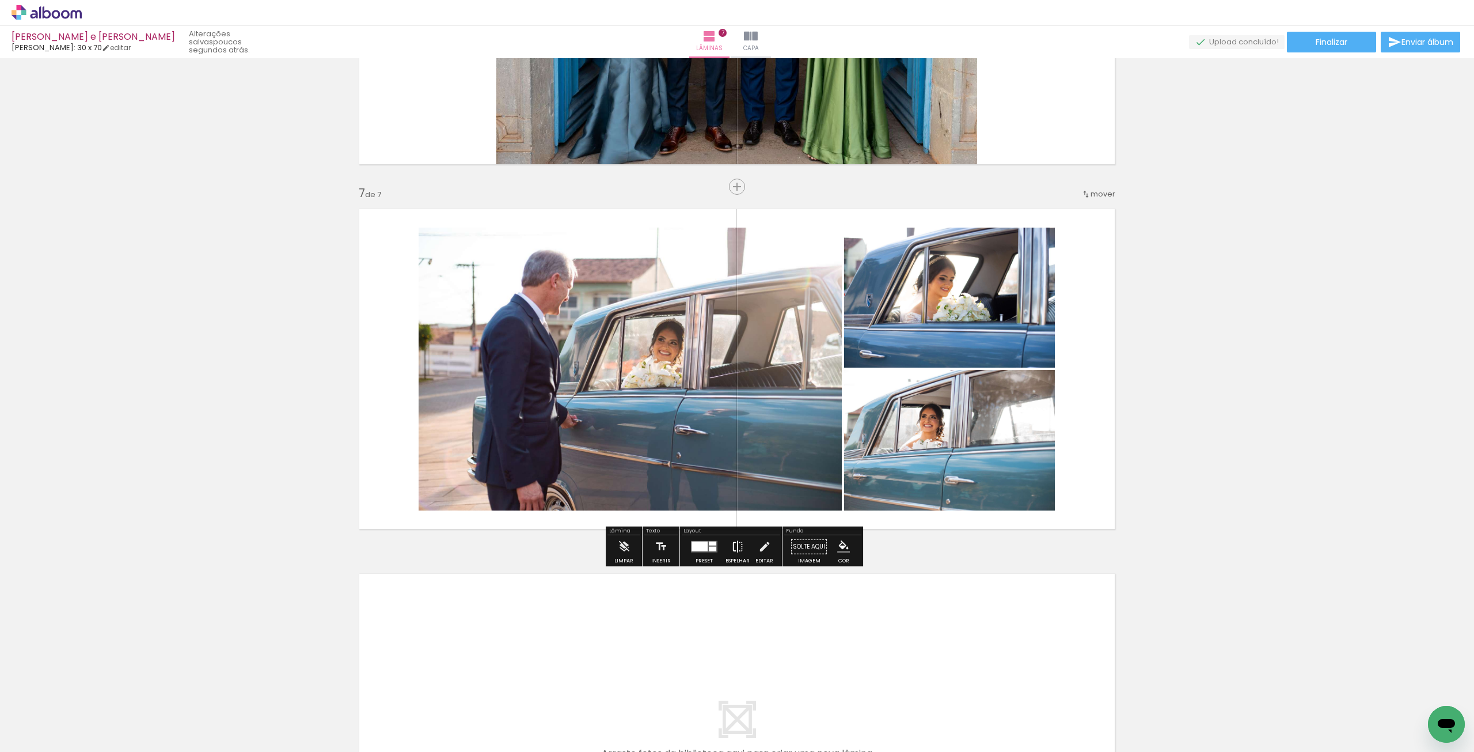
click at [740, 555] on iron-icon at bounding box center [737, 546] width 13 height 23
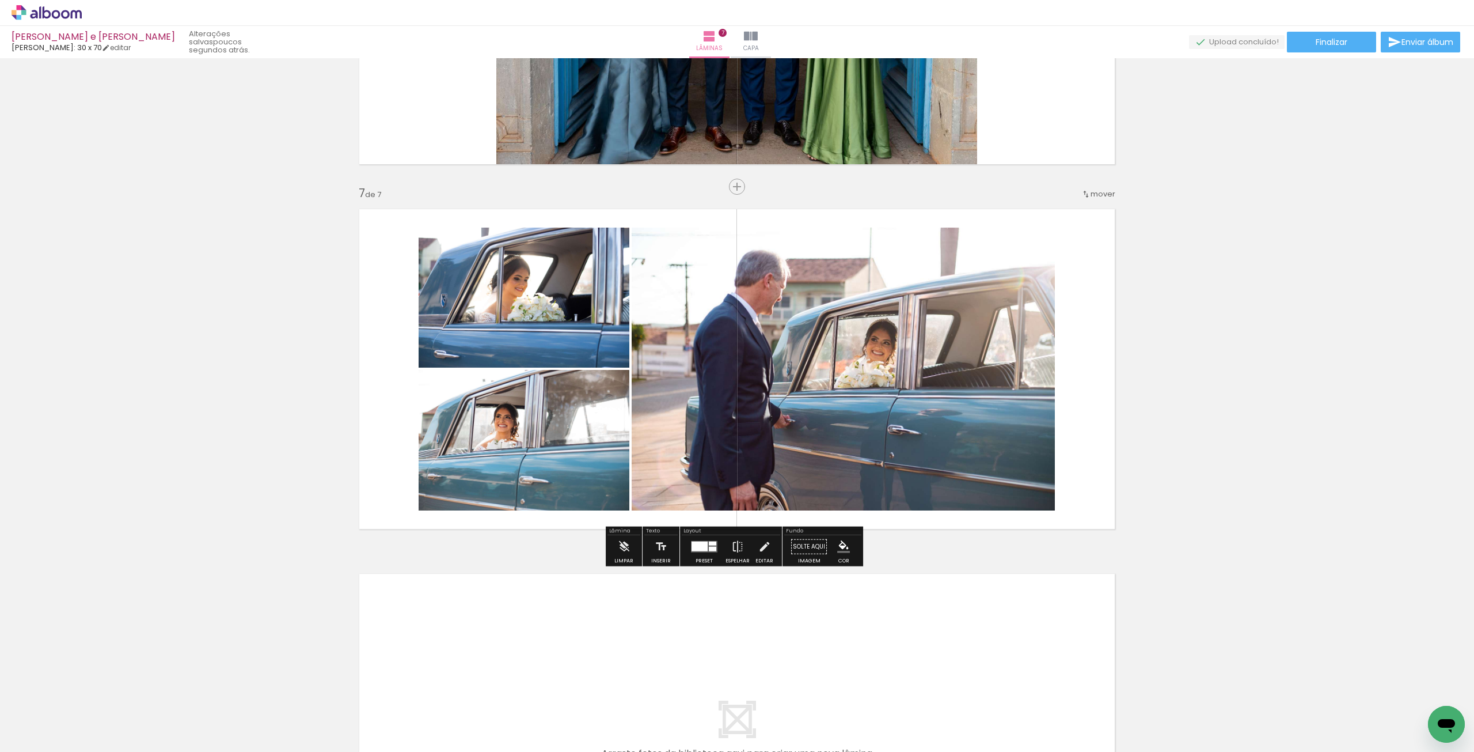
scroll to position [2339, 0]
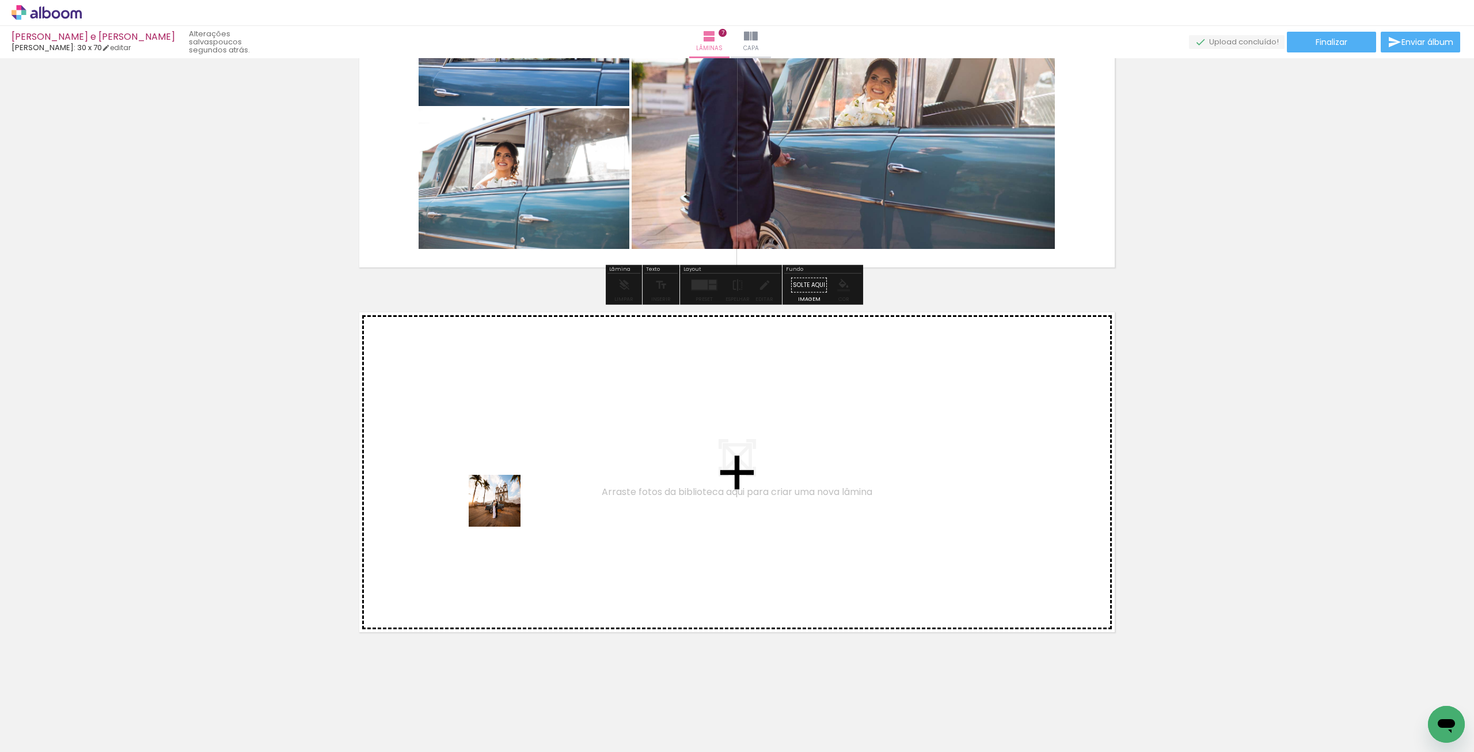
drag, startPoint x: 562, startPoint y: 715, endPoint x: 503, endPoint y: 509, distance: 214.2
click at [503, 509] on quentale-workspace at bounding box center [737, 376] width 1474 height 752
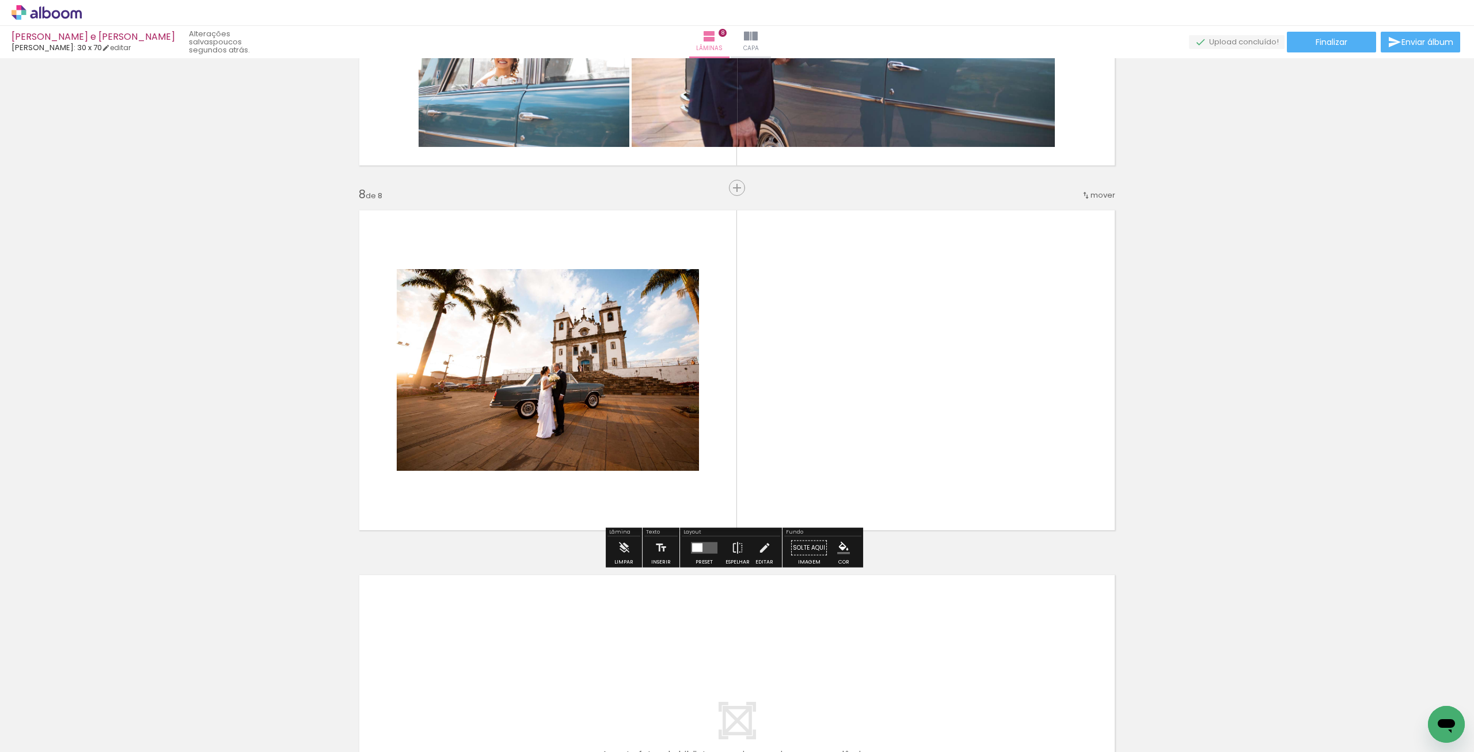
scroll to position [2442, 0]
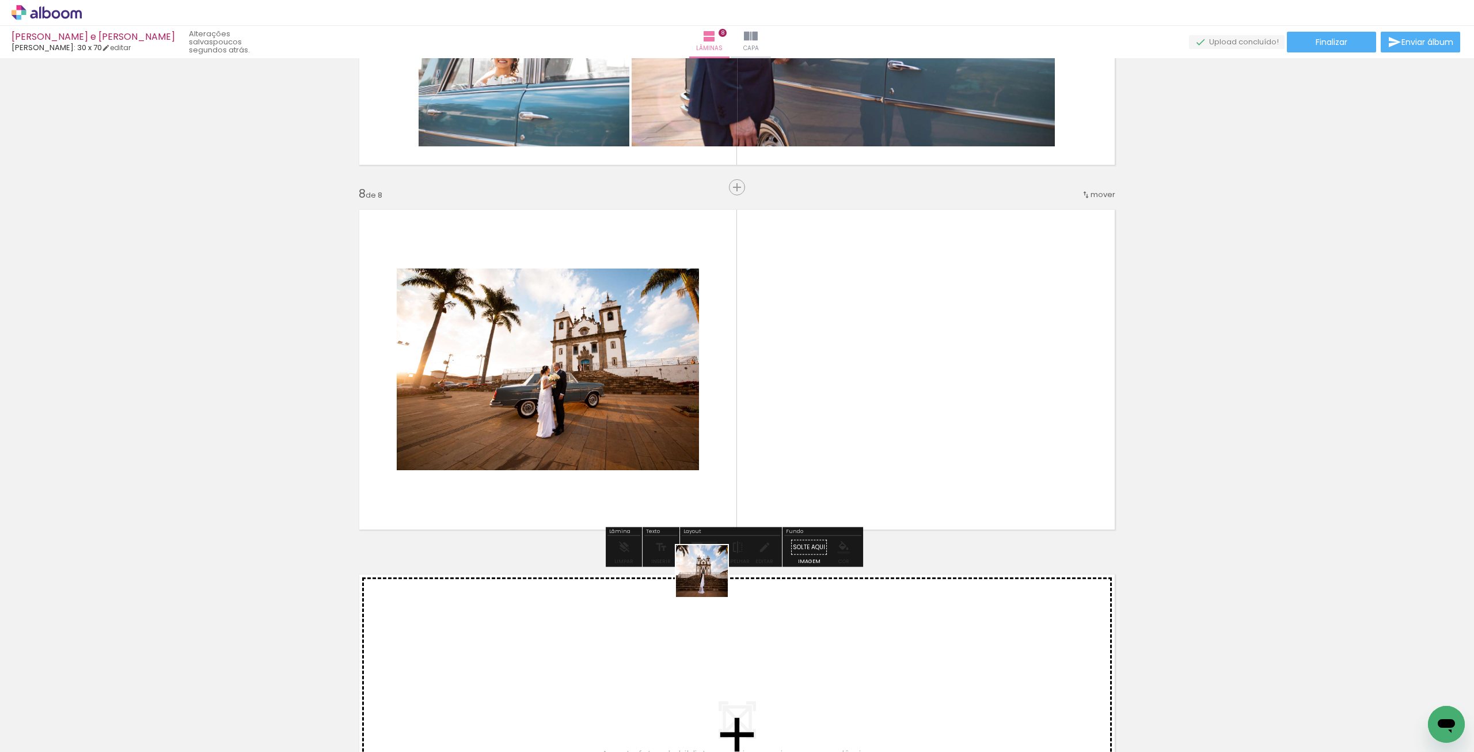
drag, startPoint x: 591, startPoint y: 726, endPoint x: 787, endPoint y: 468, distance: 323.6
click at [787, 468] on quentale-workspace at bounding box center [737, 376] width 1474 height 752
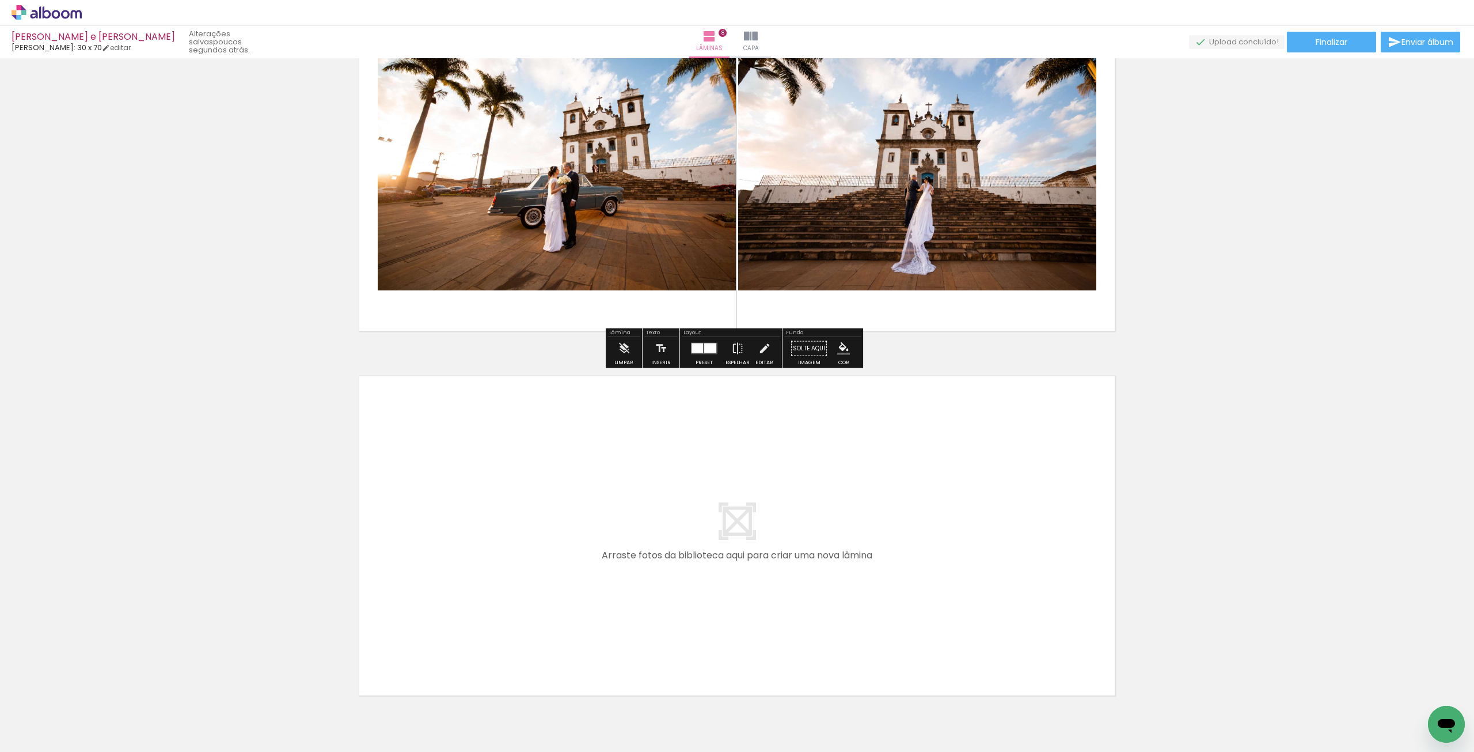
scroll to position [2704, 0]
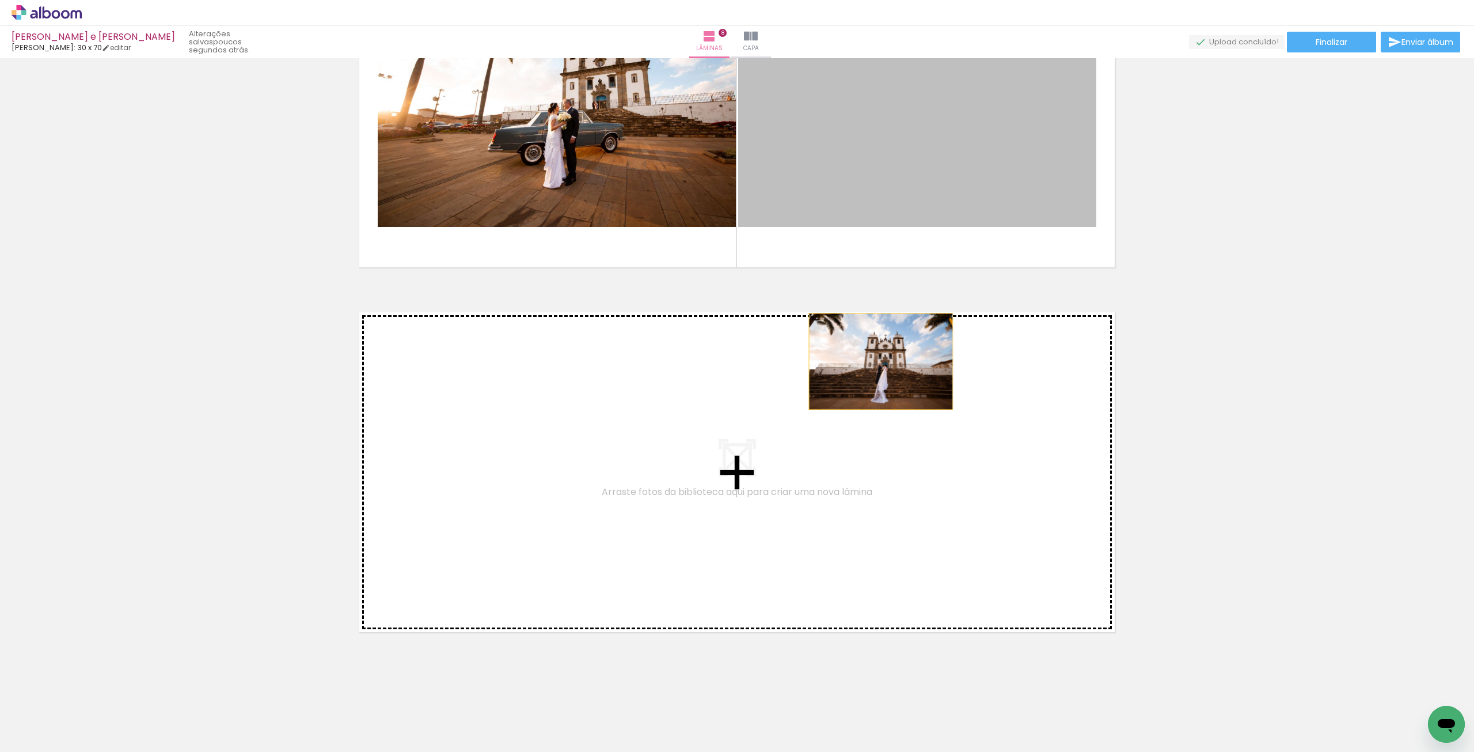
drag, startPoint x: 894, startPoint y: 187, endPoint x: 801, endPoint y: 442, distance: 271.3
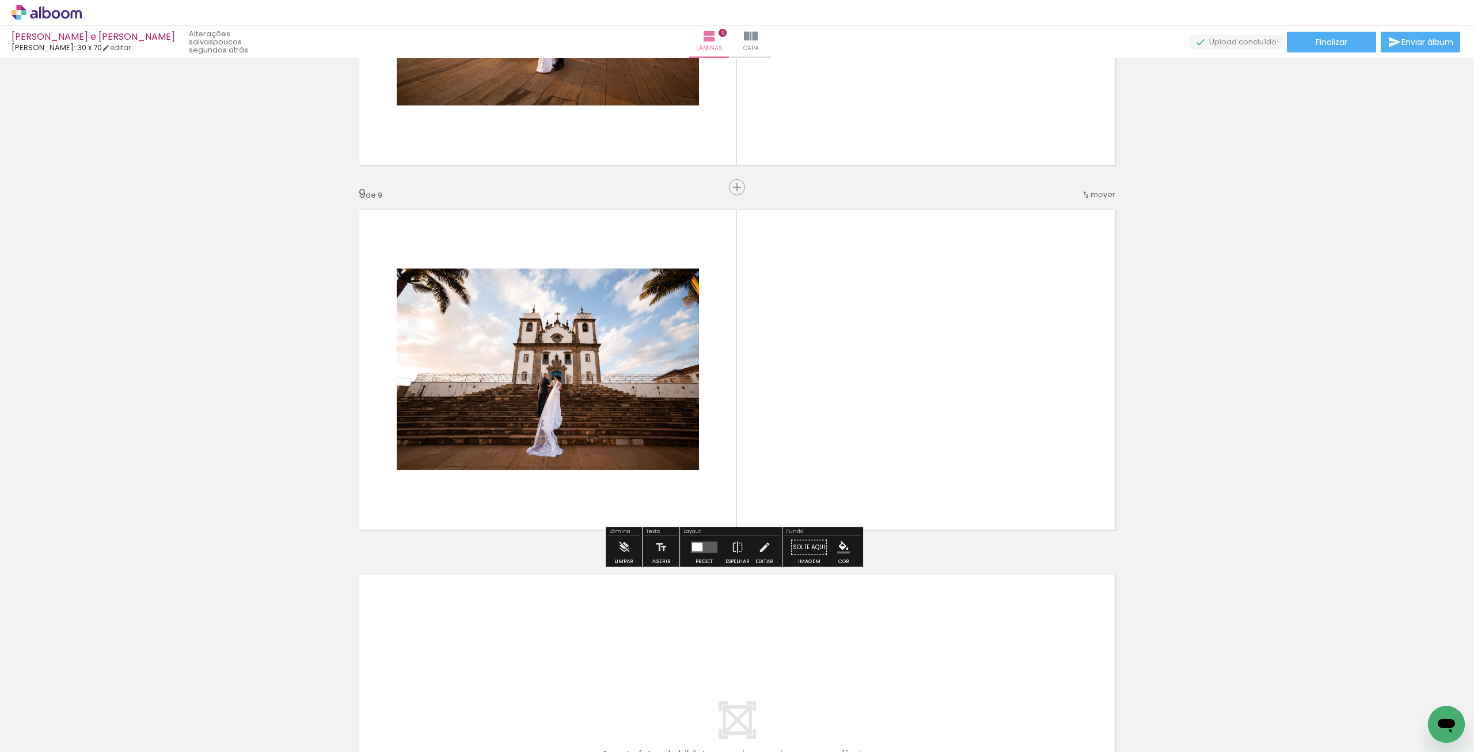
scroll to position [2807, 0]
drag, startPoint x: 655, startPoint y: 709, endPoint x: 751, endPoint y: 384, distance: 339.3
click at [751, 384] on quentale-workspace at bounding box center [737, 376] width 1474 height 752
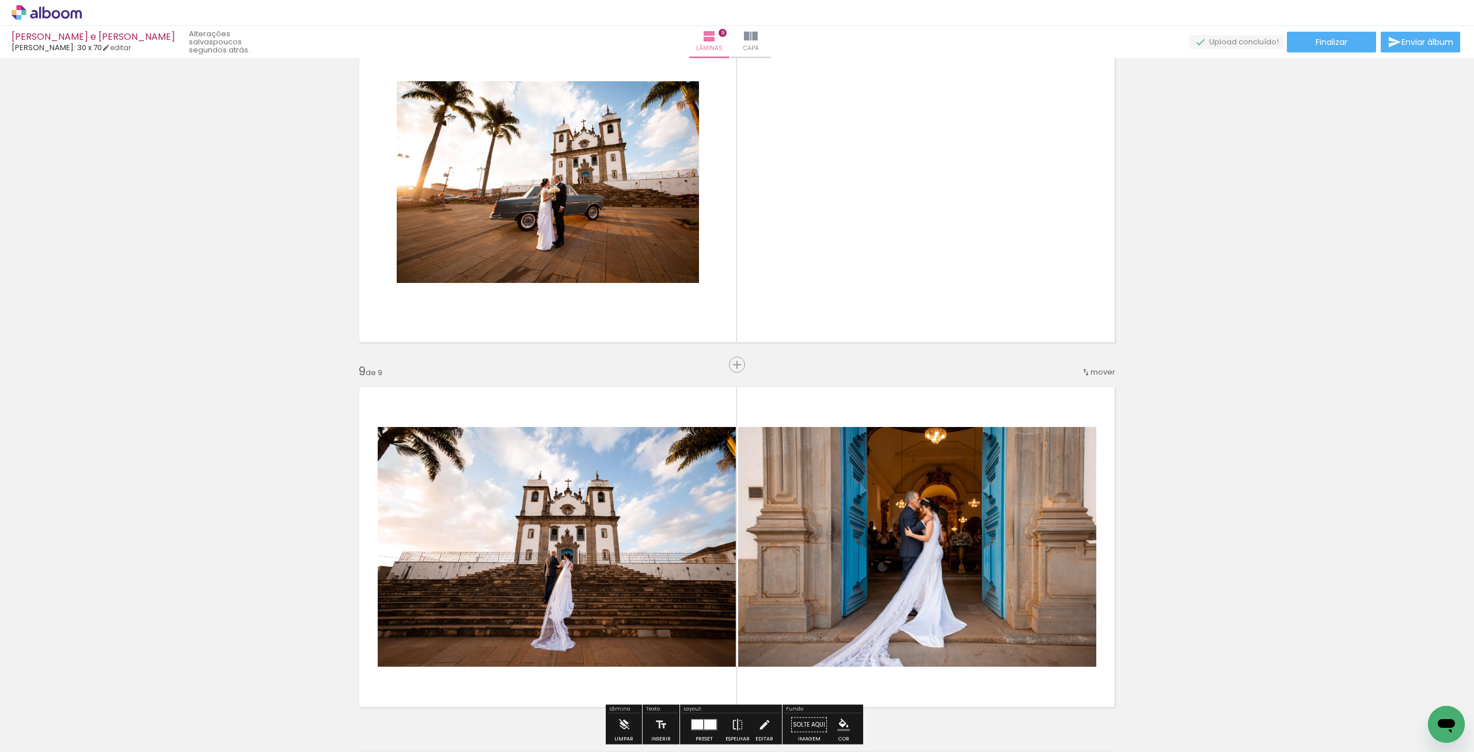
scroll to position [2462, 0]
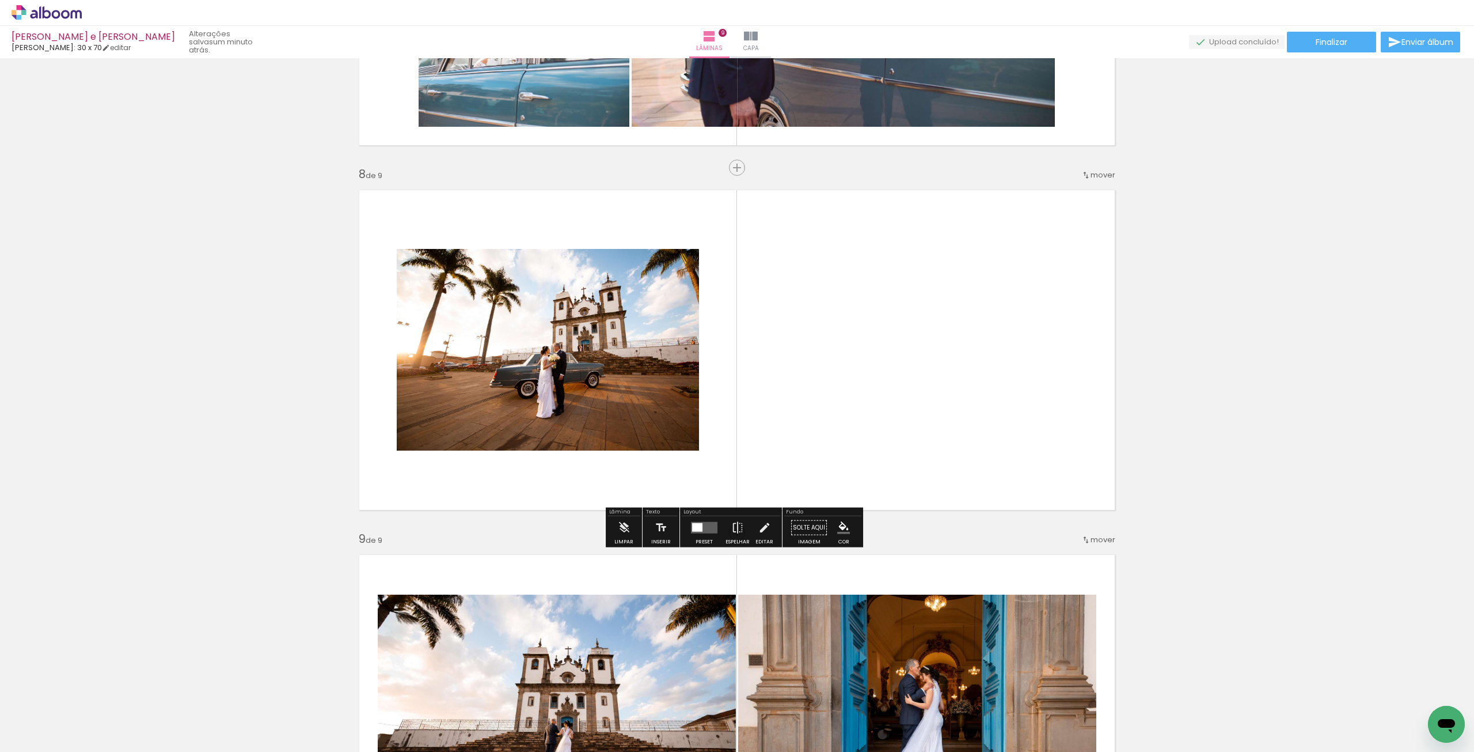
click at [705, 529] on quentale-layouter at bounding box center [704, 528] width 26 height 12
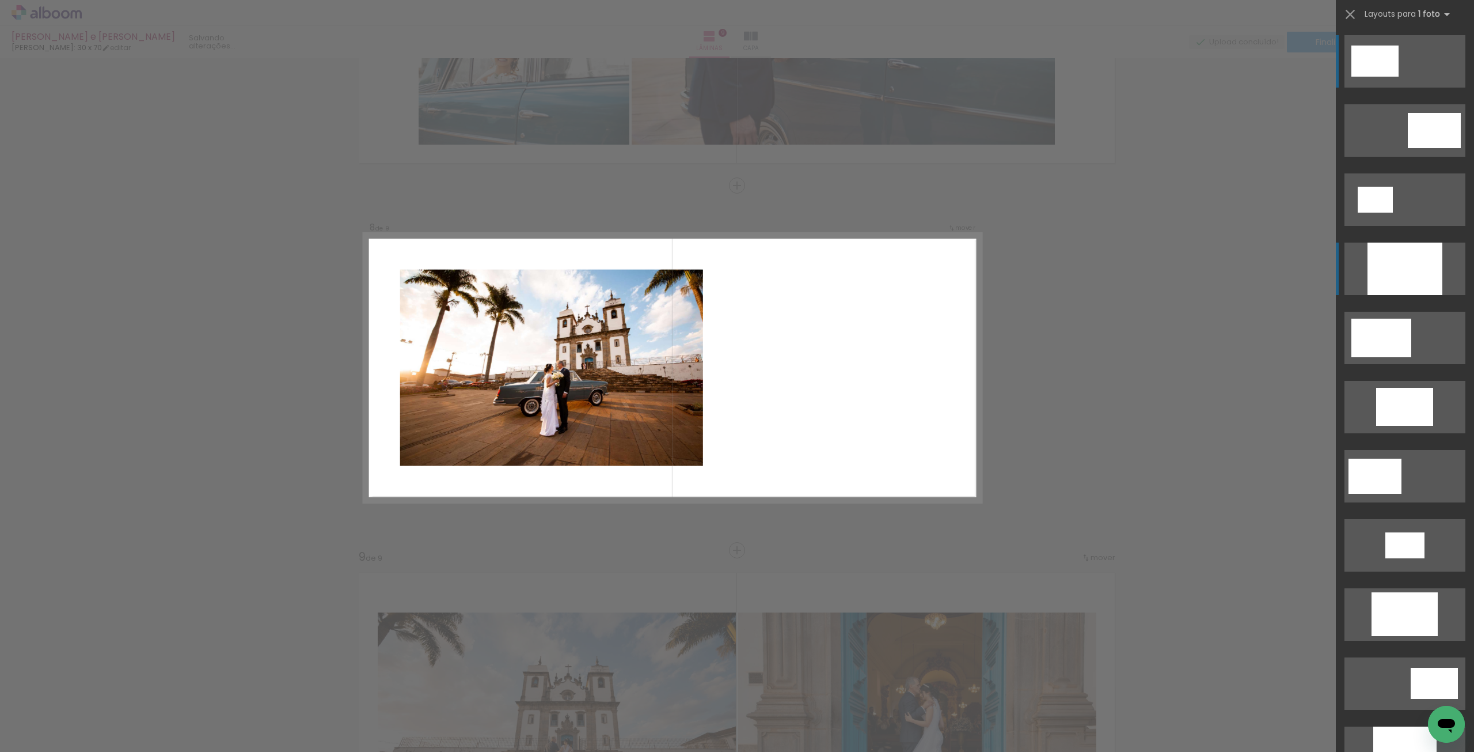
scroll to position [2442, 0]
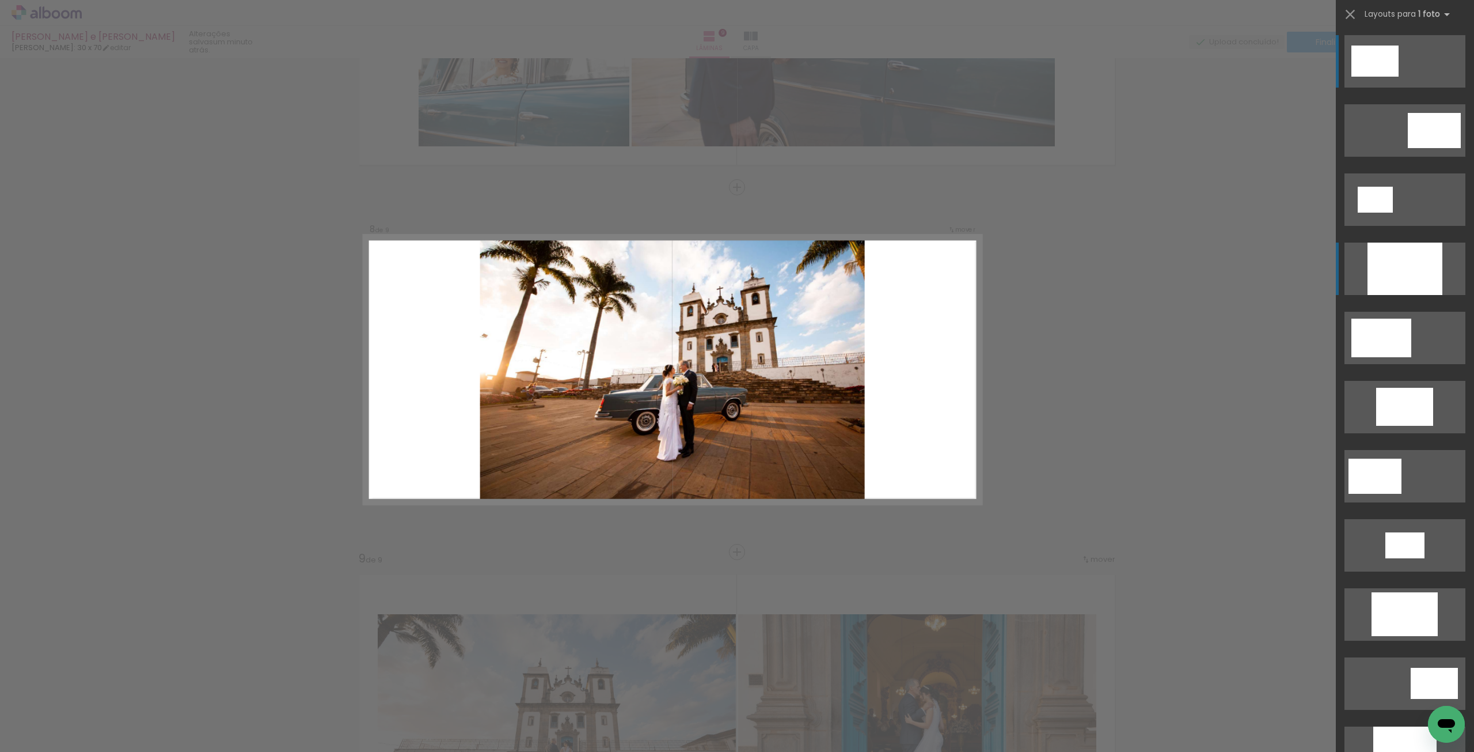
click at [1402, 276] on div at bounding box center [1405, 268] width 75 height 52
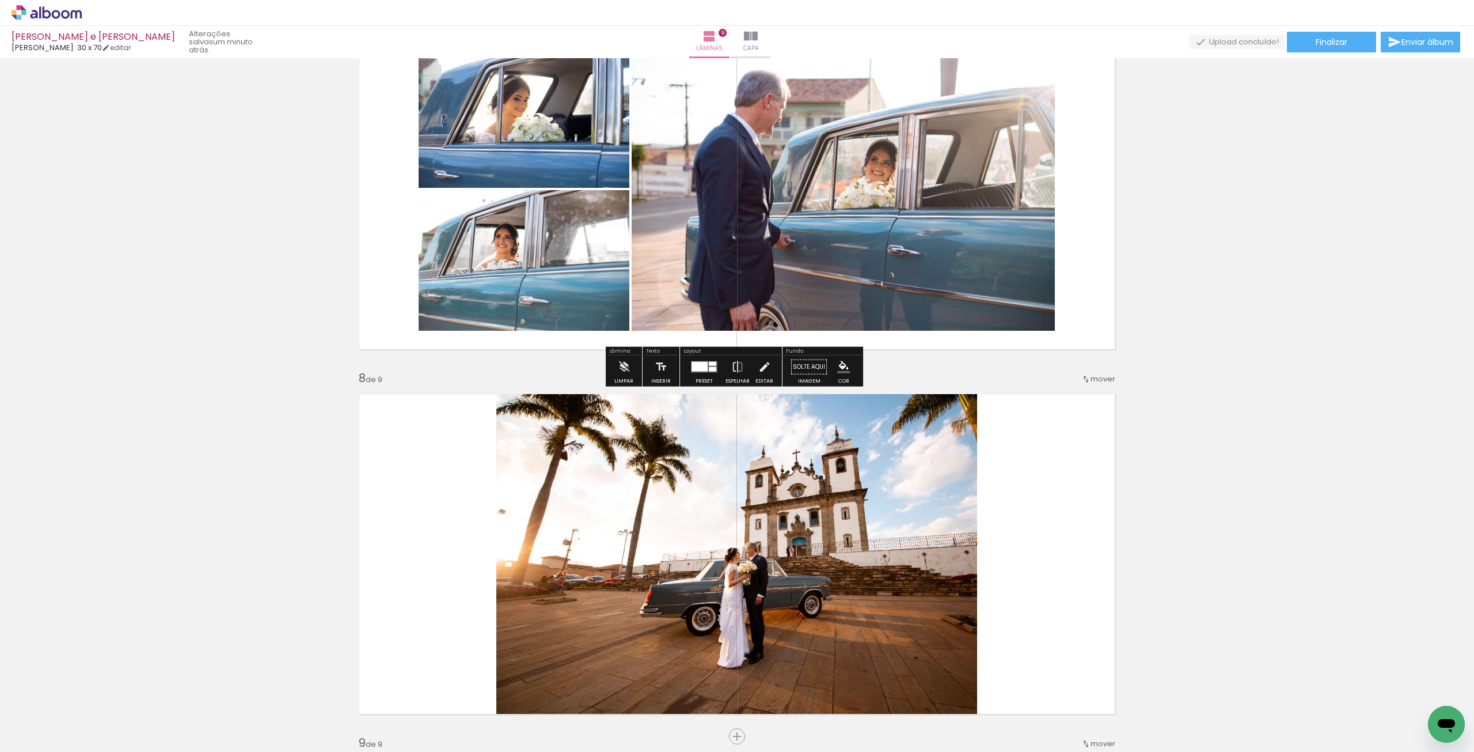
scroll to position [2269, 0]
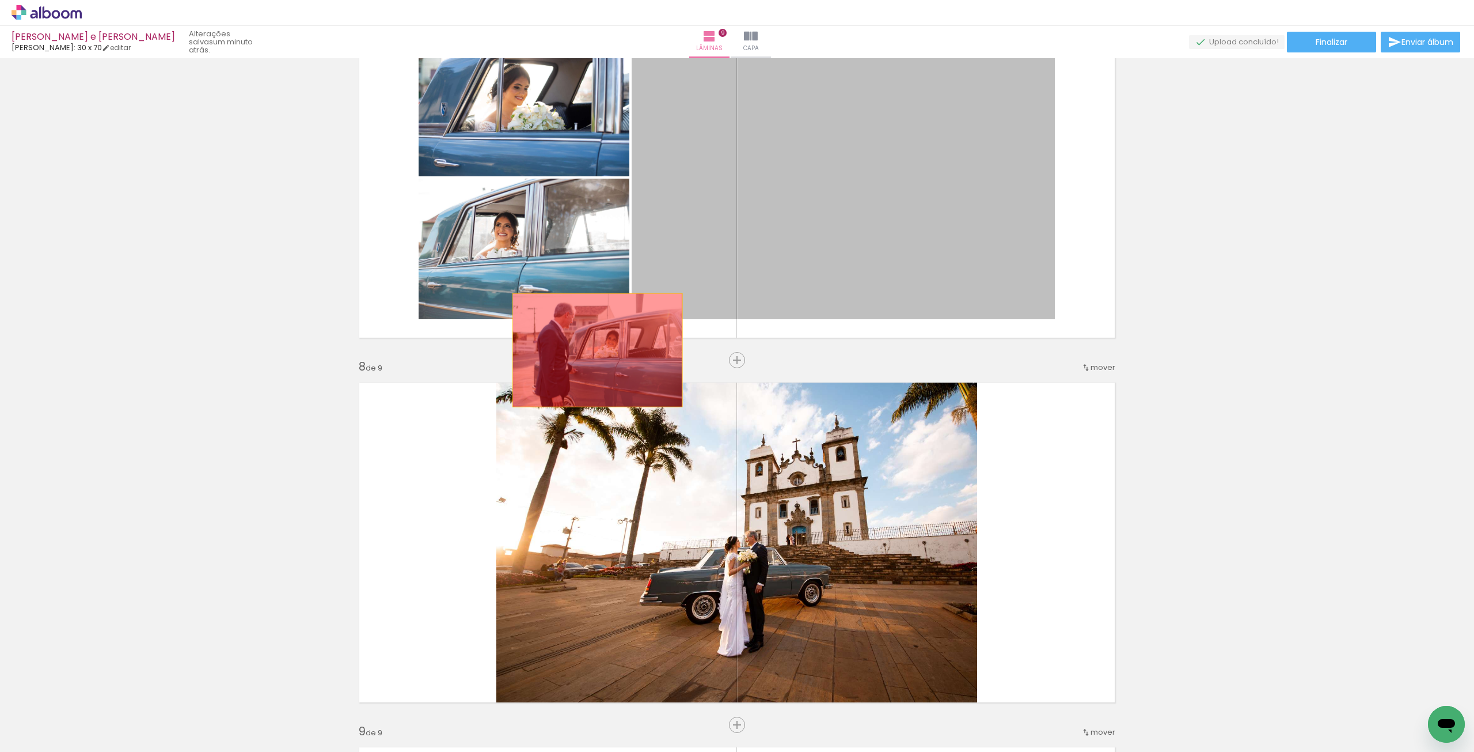
drag, startPoint x: 813, startPoint y: 195, endPoint x: 521, endPoint y: 405, distance: 359.5
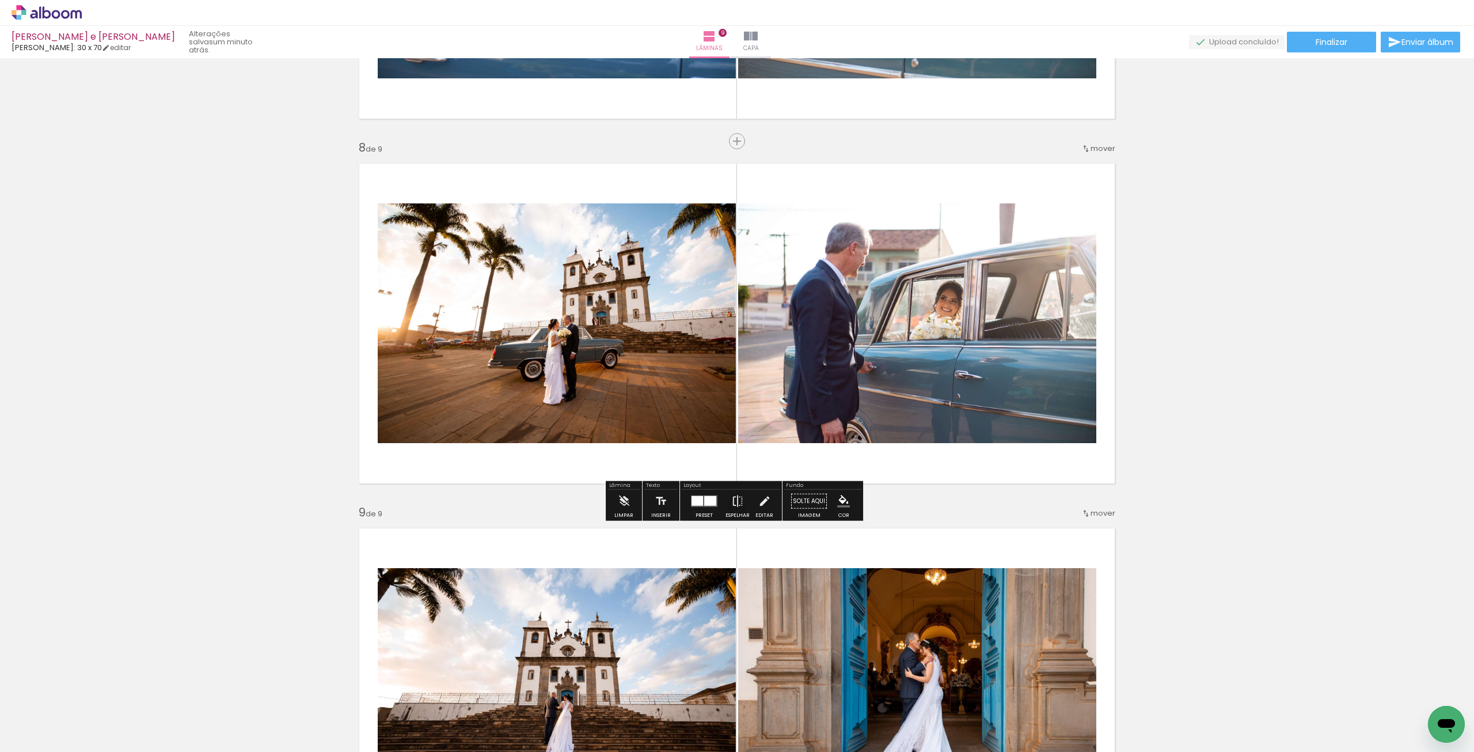
scroll to position [2500, 0]
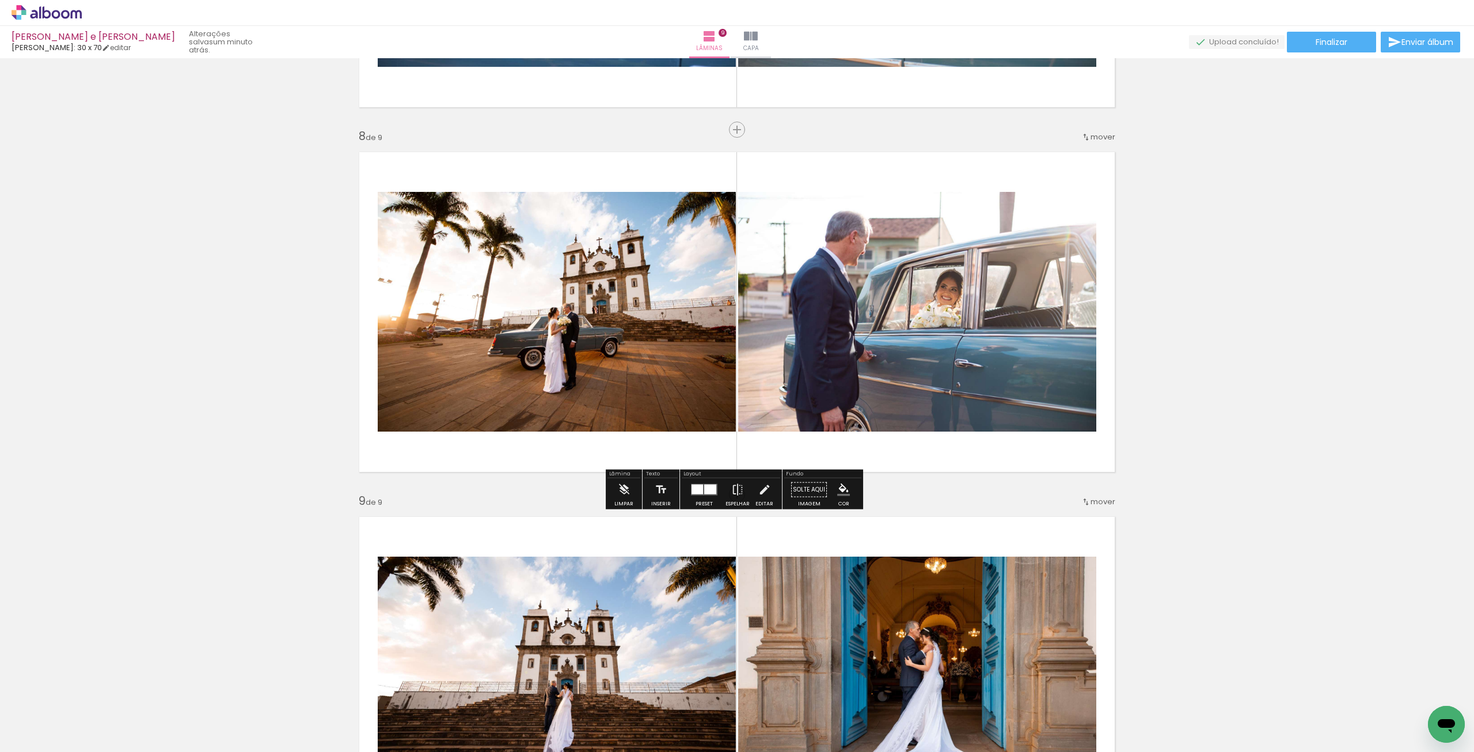
click at [697, 493] on quentale-layouter at bounding box center [704, 490] width 26 height 12
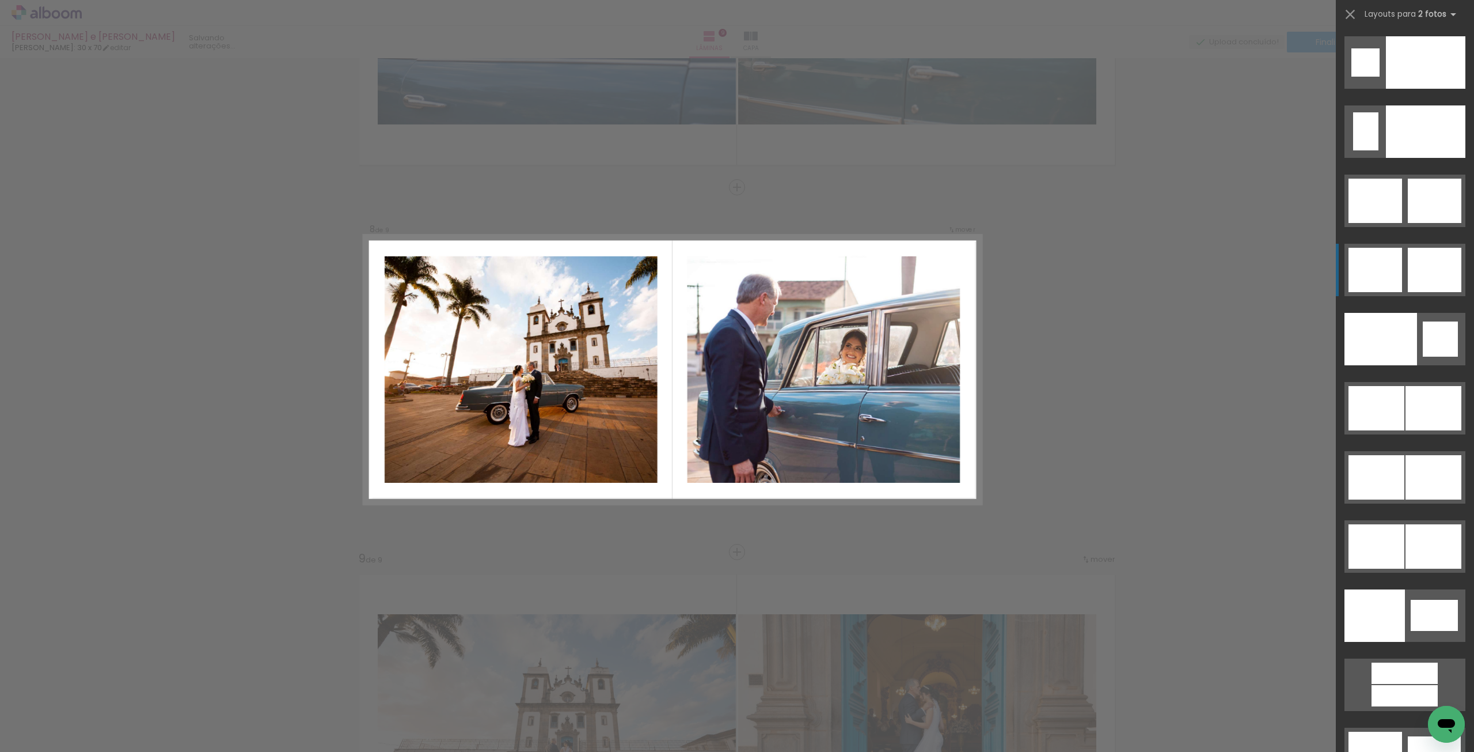
scroll to position [5644, 0]
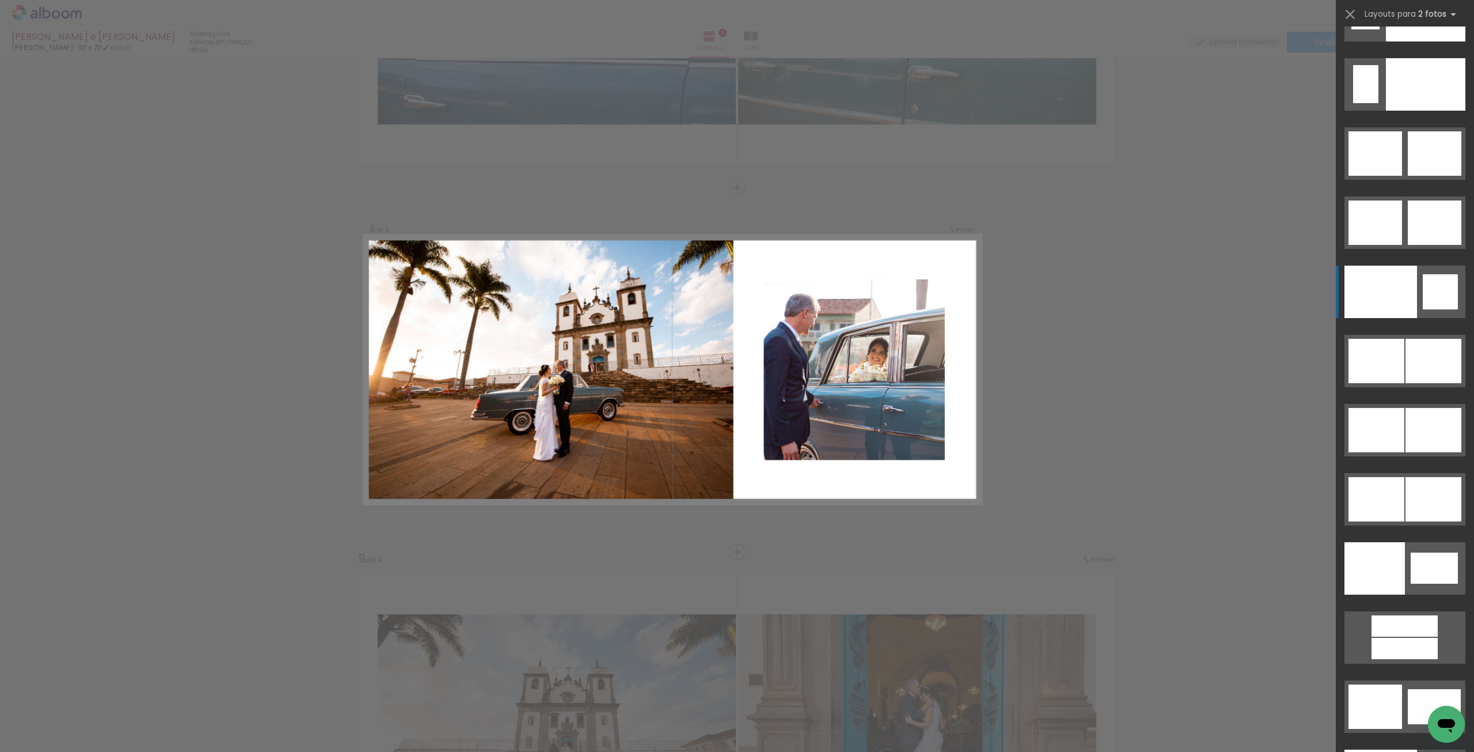
click at [1393, 279] on div at bounding box center [1381, 292] width 73 height 52
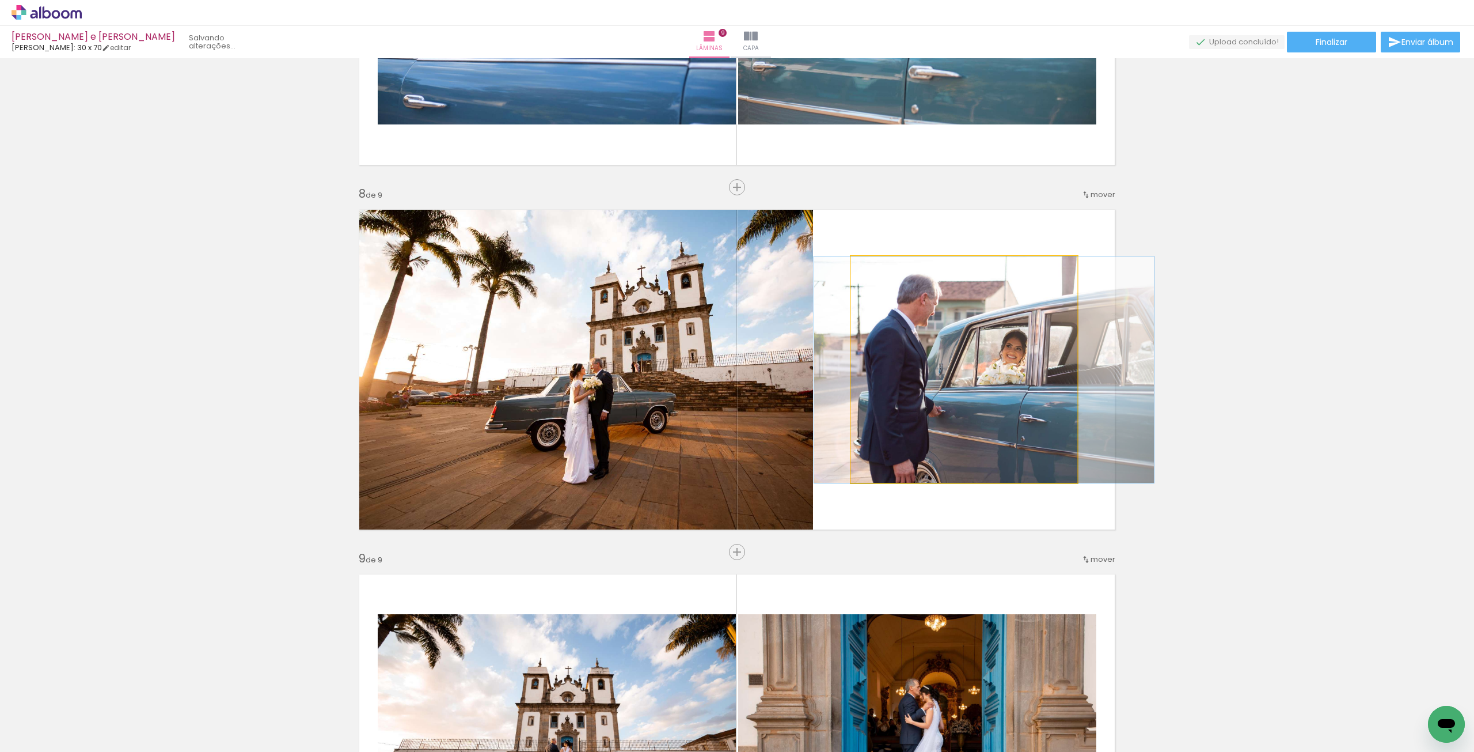
drag, startPoint x: 1014, startPoint y: 362, endPoint x: 1034, endPoint y: 370, distance: 21.7
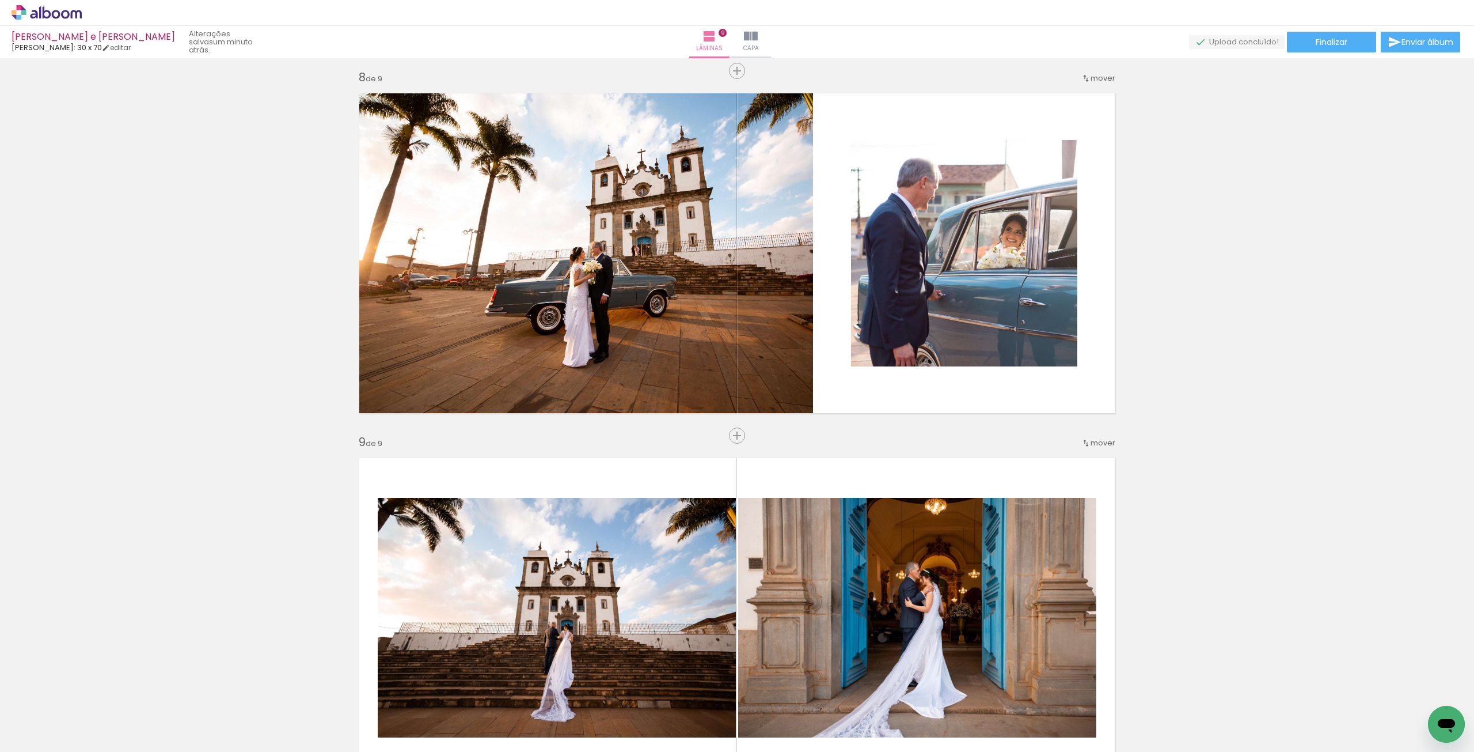
scroll to position [2500, 0]
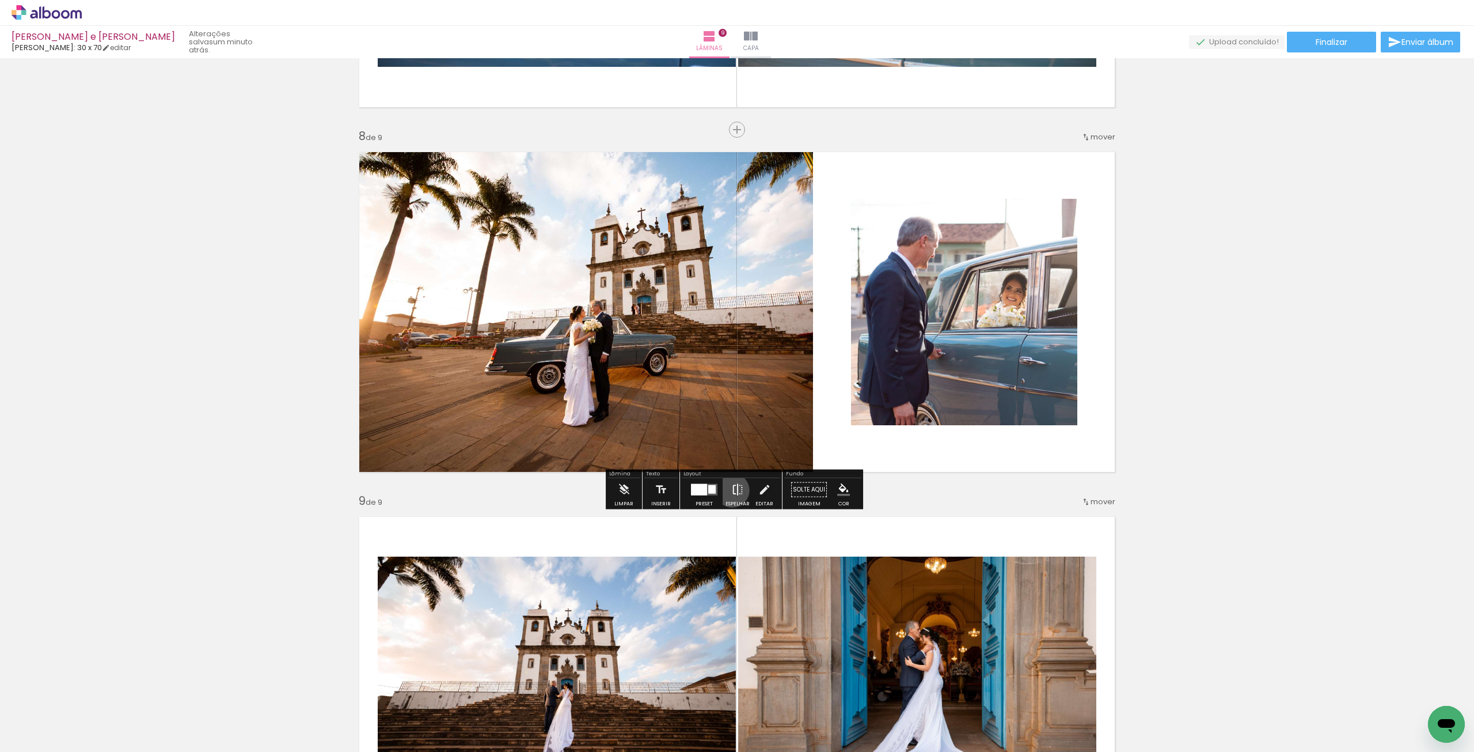
click at [731, 490] on iron-icon at bounding box center [737, 489] width 13 height 23
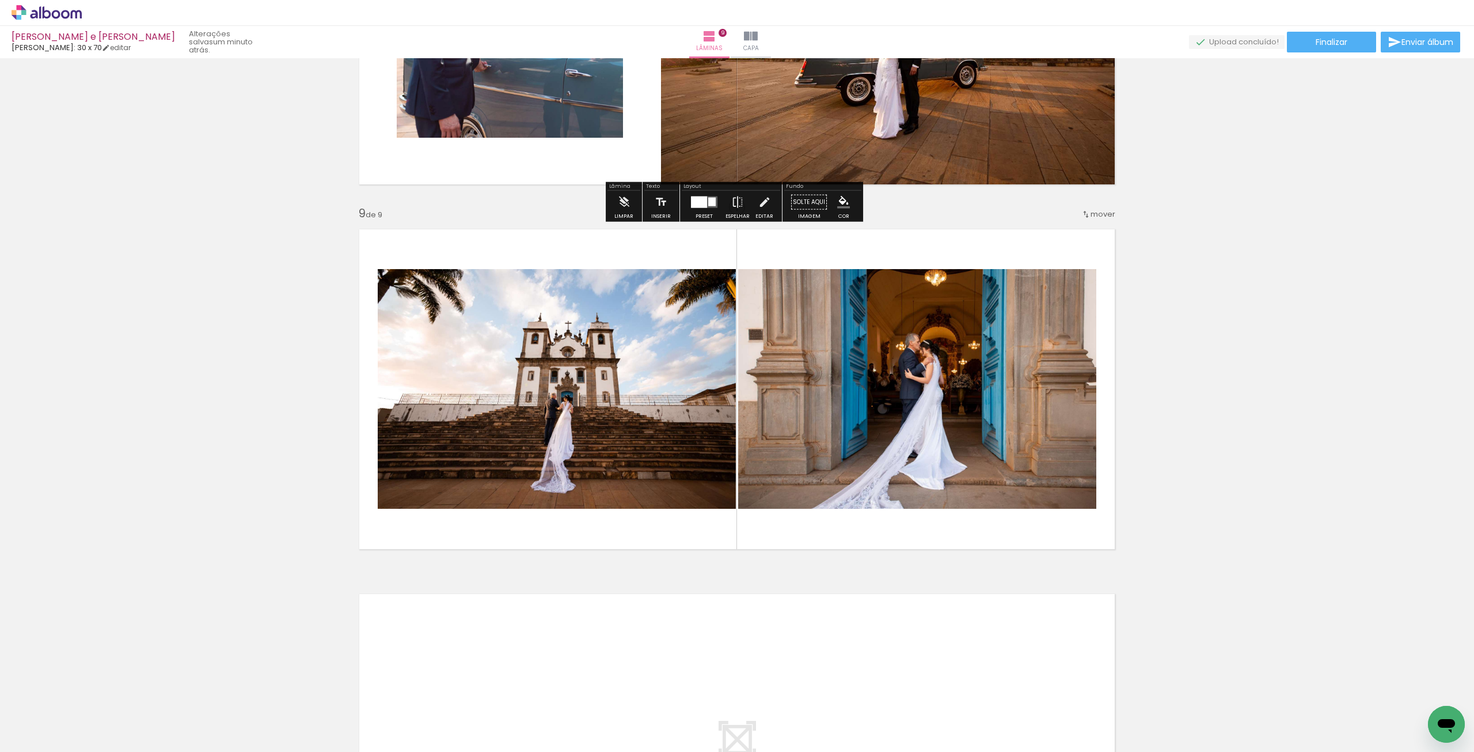
scroll to position [2788, 0]
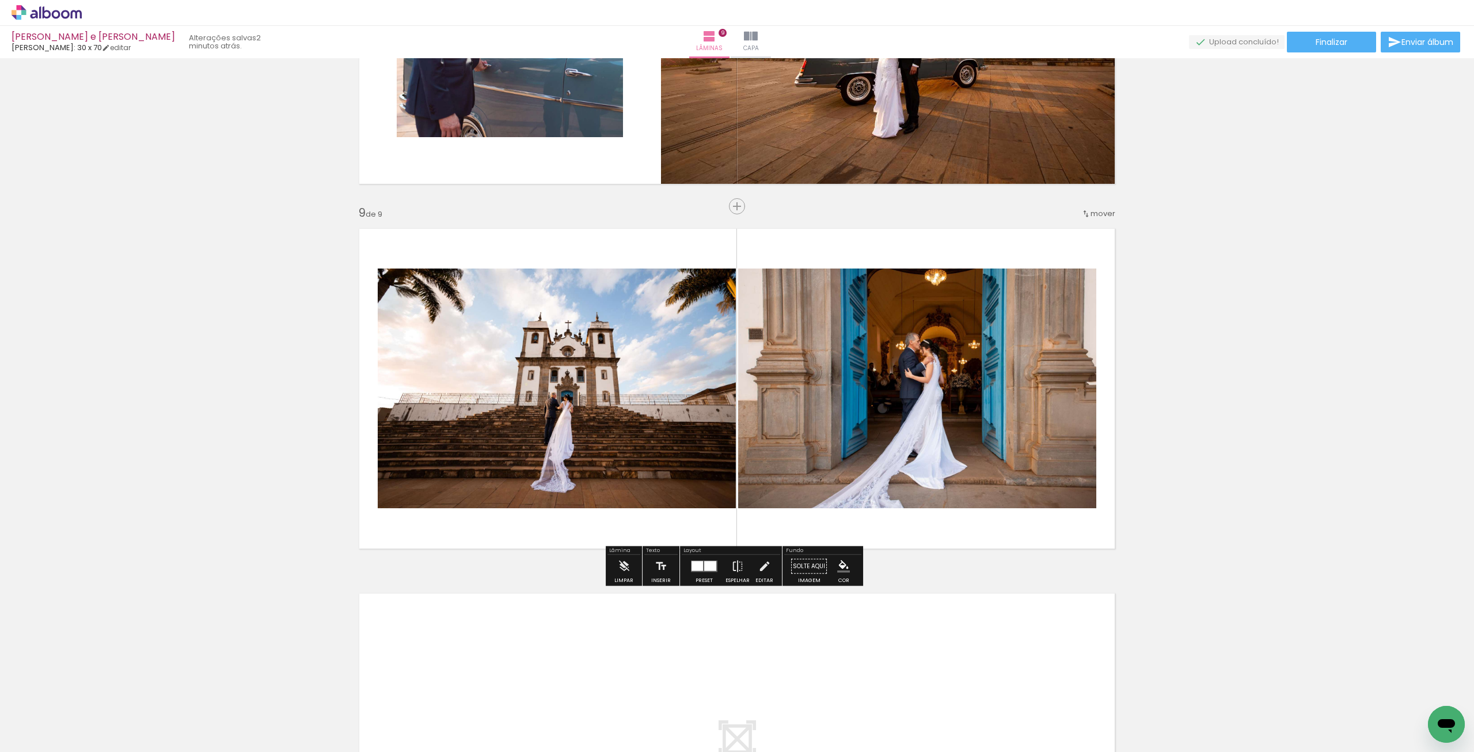
click at [695, 565] on div at bounding box center [698, 566] width 12 height 10
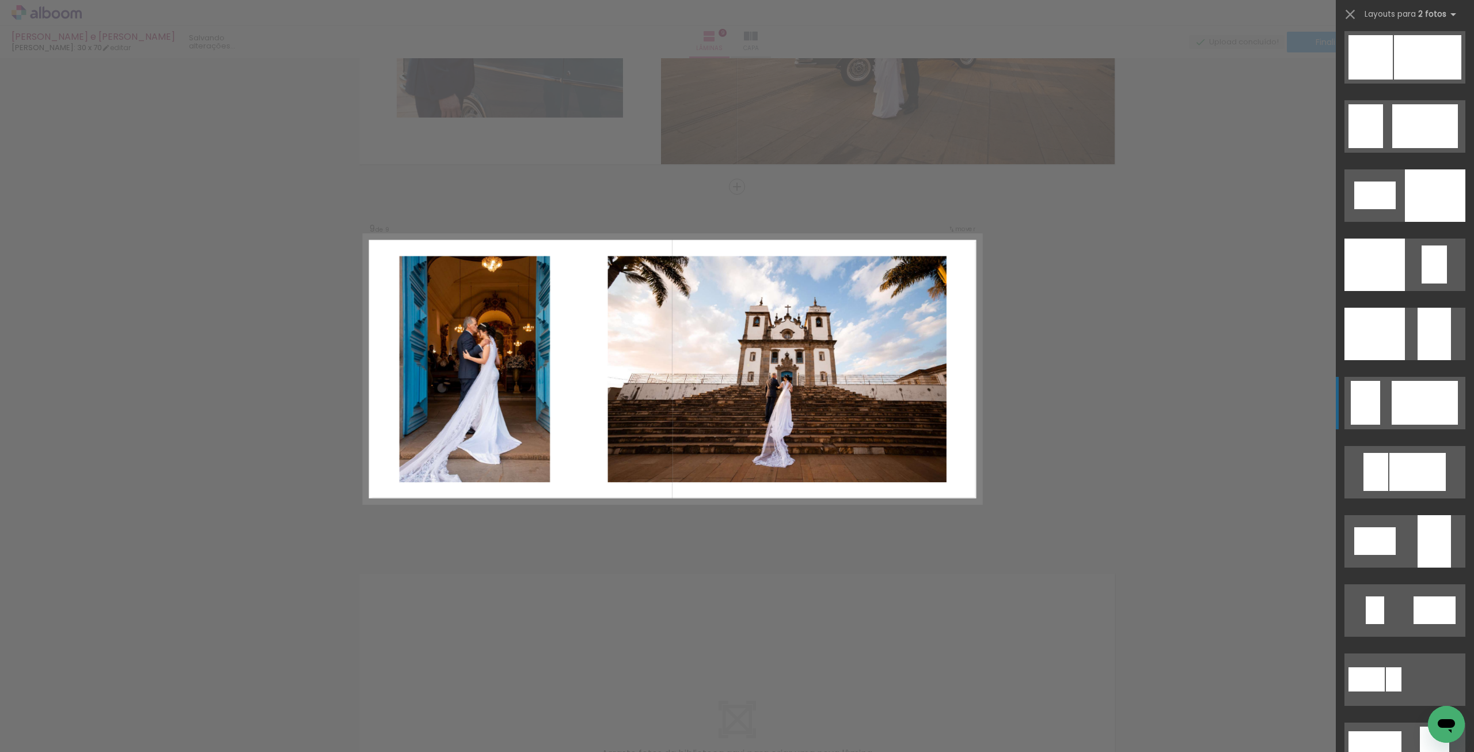
scroll to position [1497, 0]
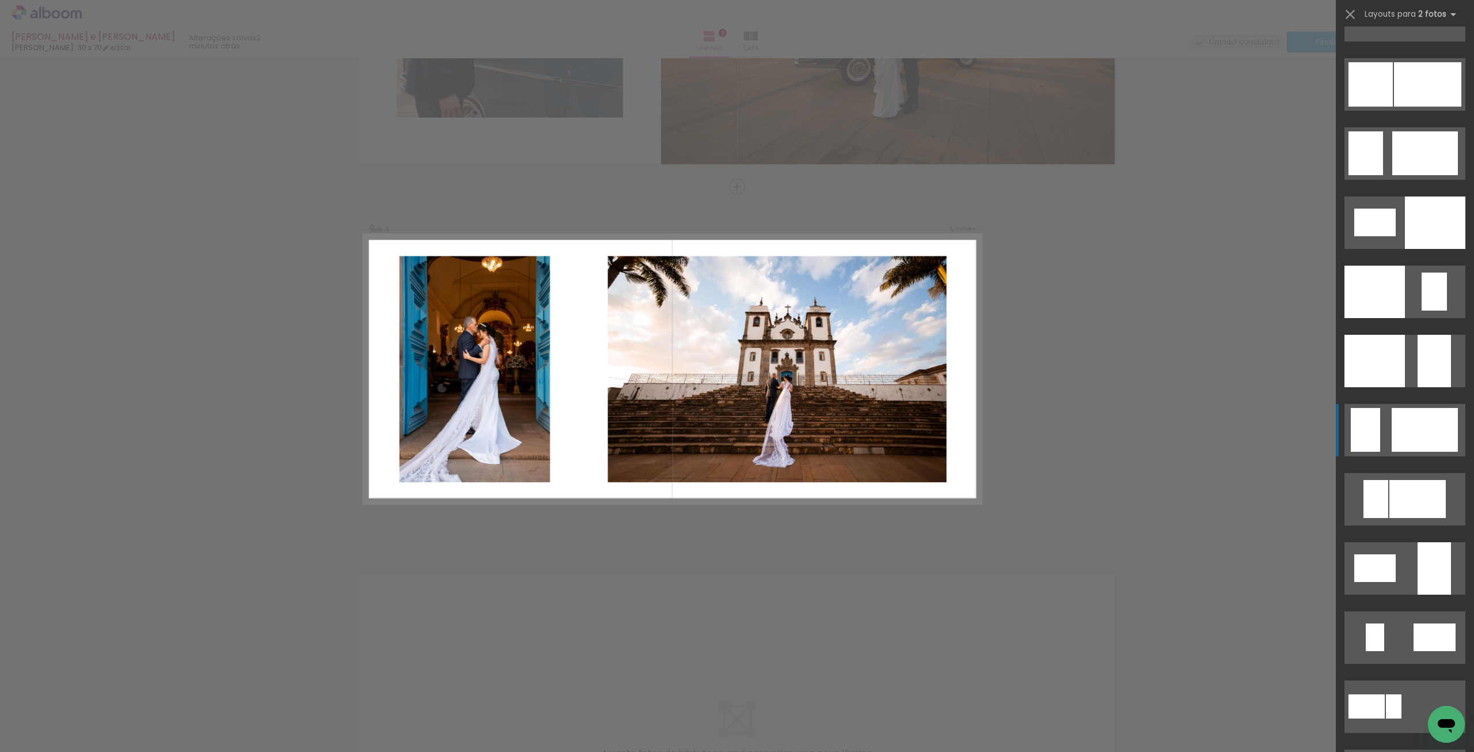
click at [1403, 424] on div at bounding box center [1425, 430] width 66 height 44
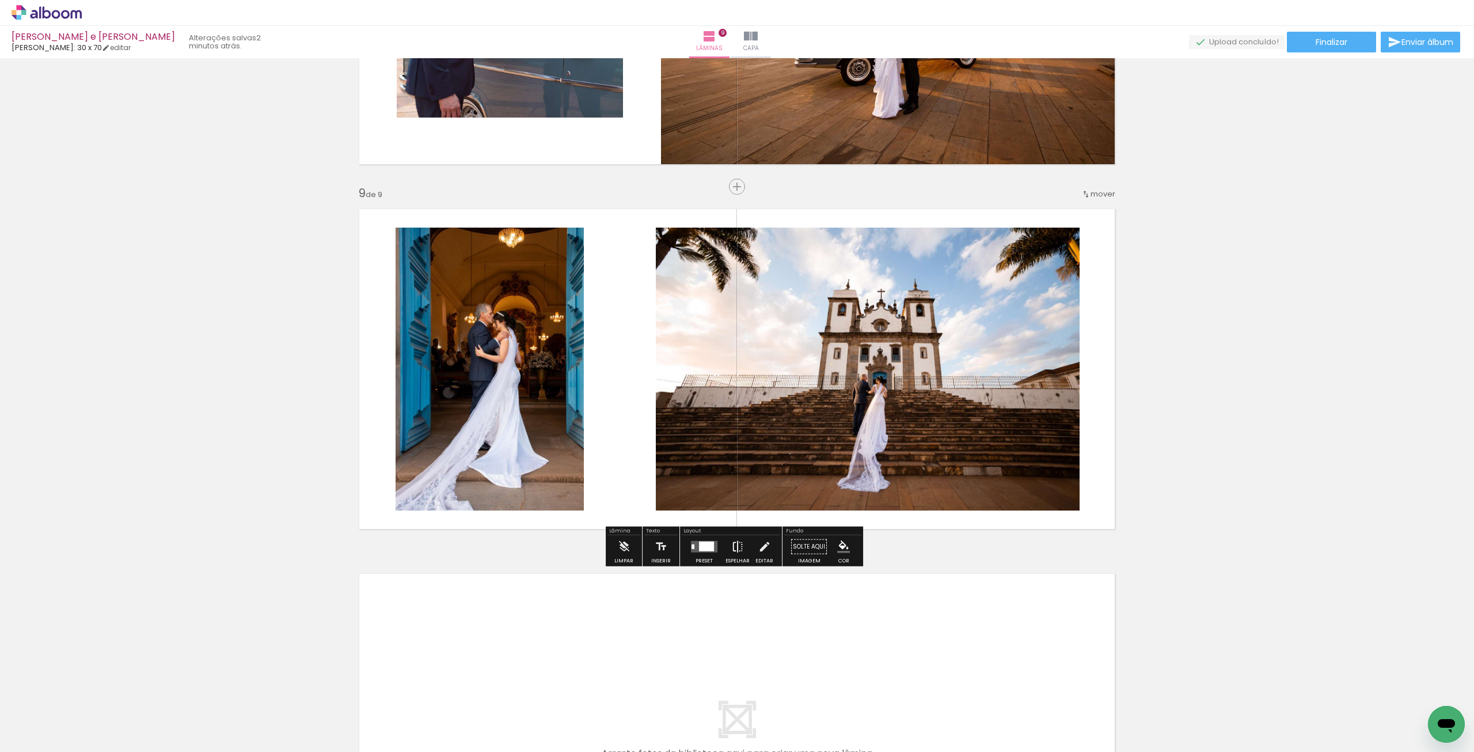
click at [740, 553] on iron-icon at bounding box center [737, 546] width 13 height 23
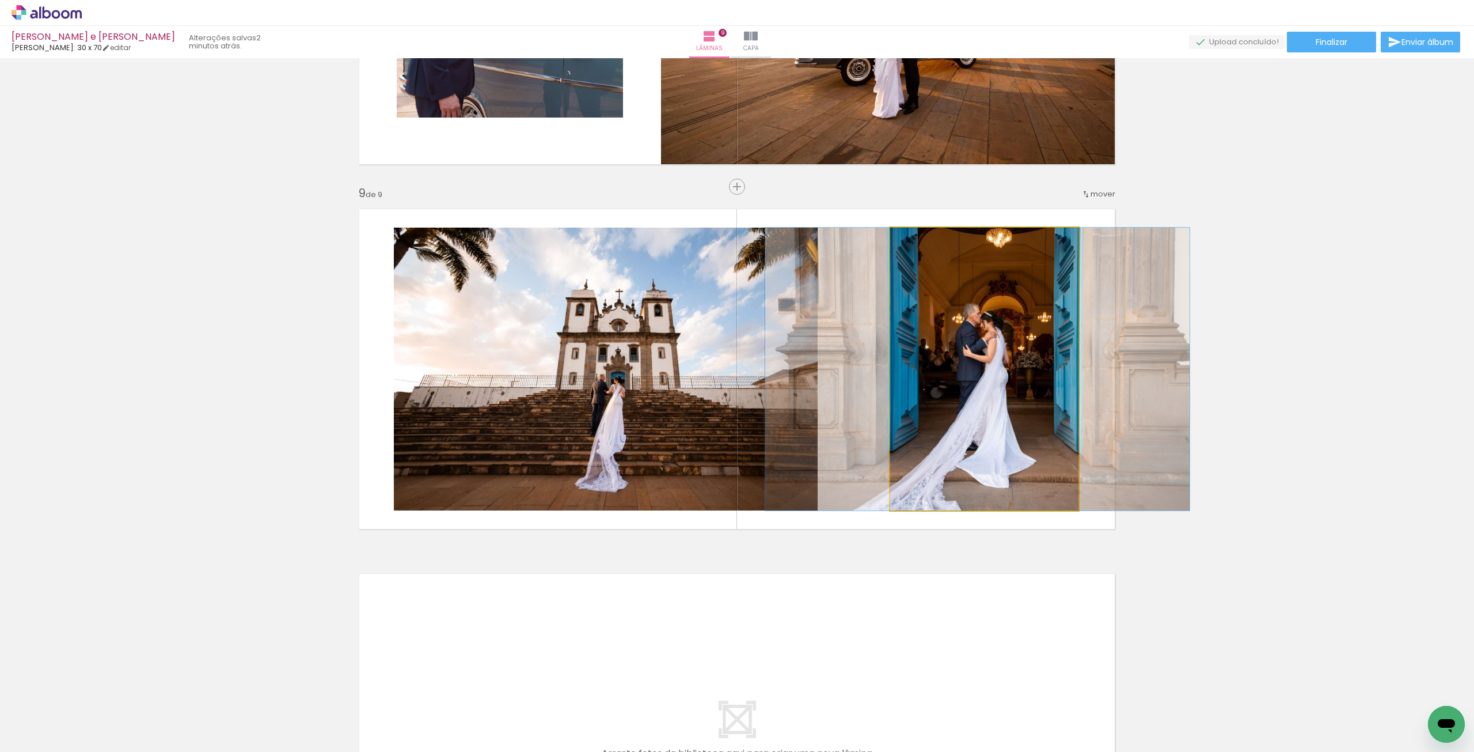
drag, startPoint x: 983, startPoint y: 419, endPoint x: 976, endPoint y: 418, distance: 7.0
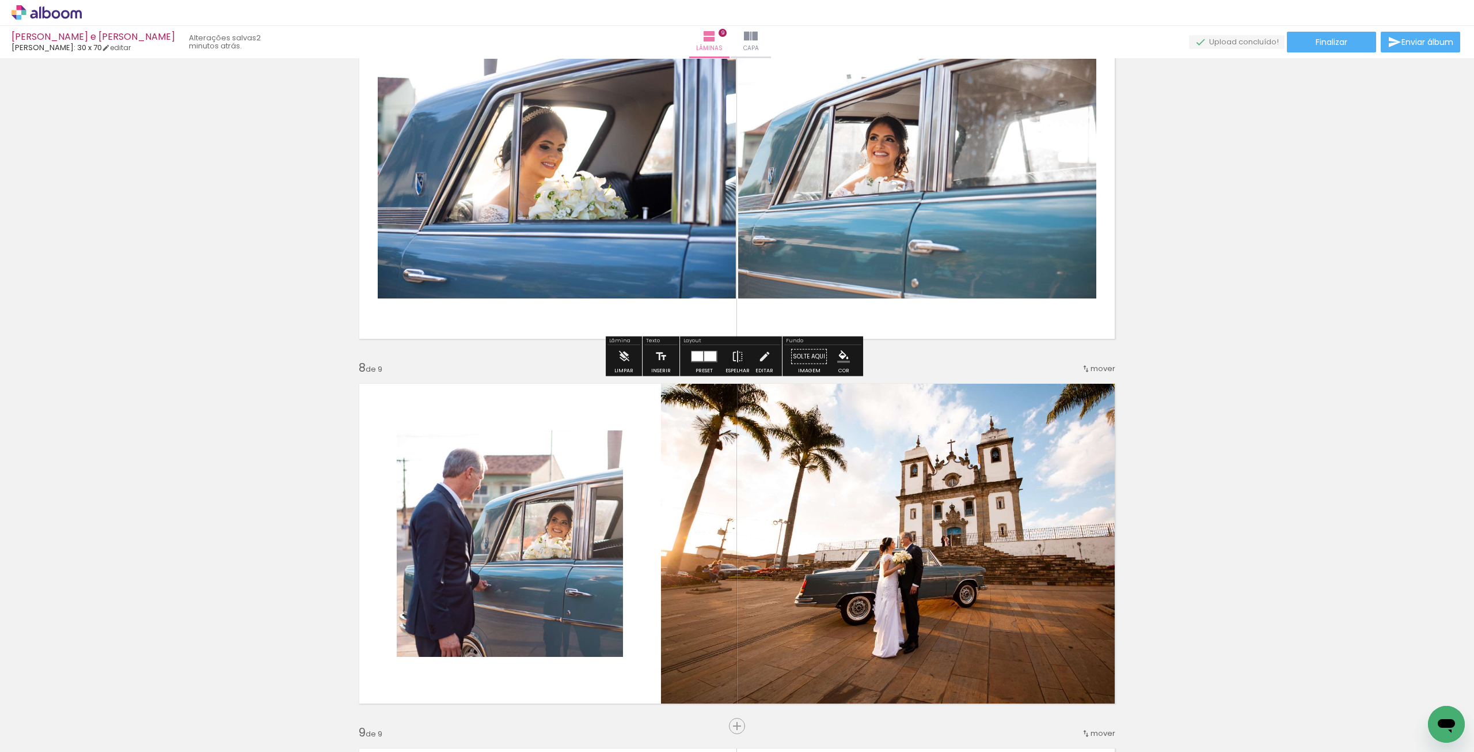
scroll to position [2320, 0]
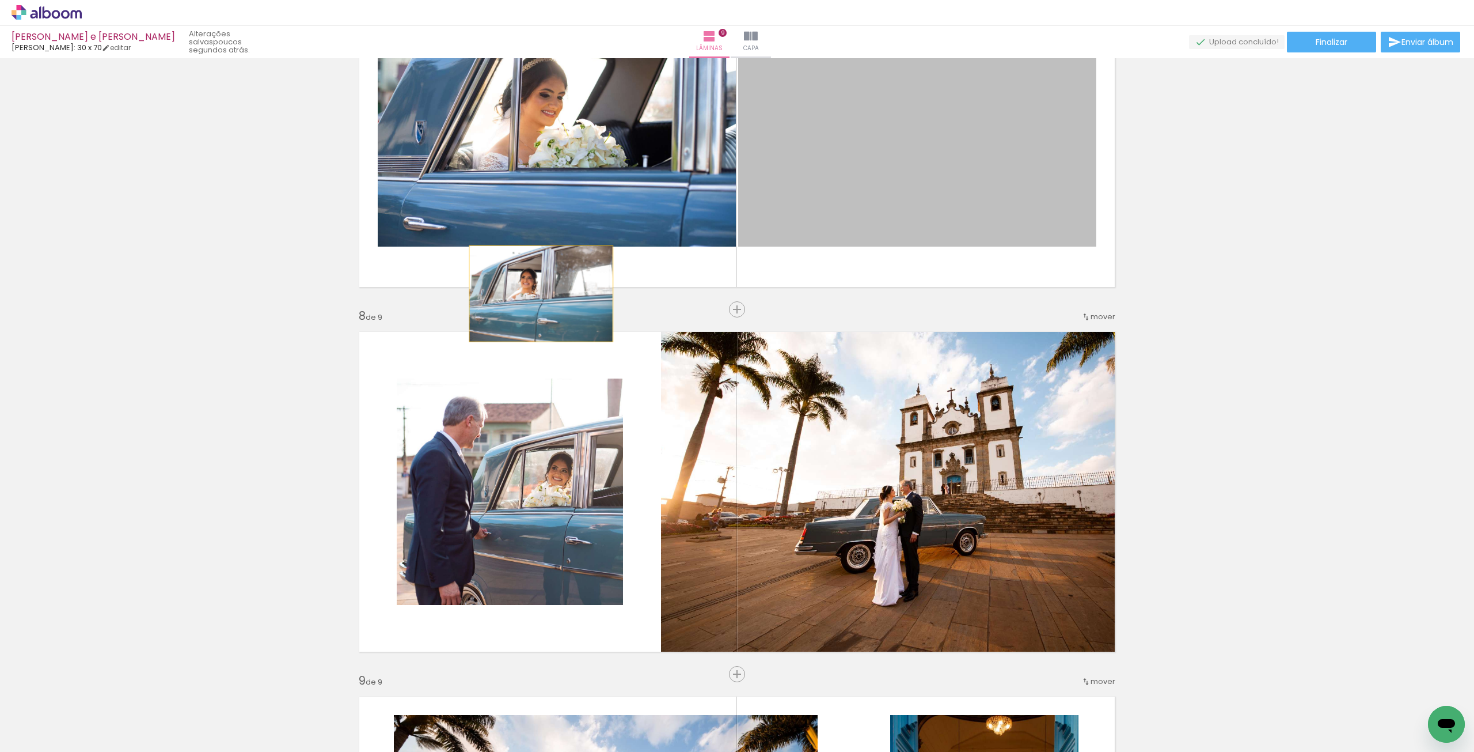
drag, startPoint x: 841, startPoint y: 189, endPoint x: 532, endPoint y: 297, distance: 327.3
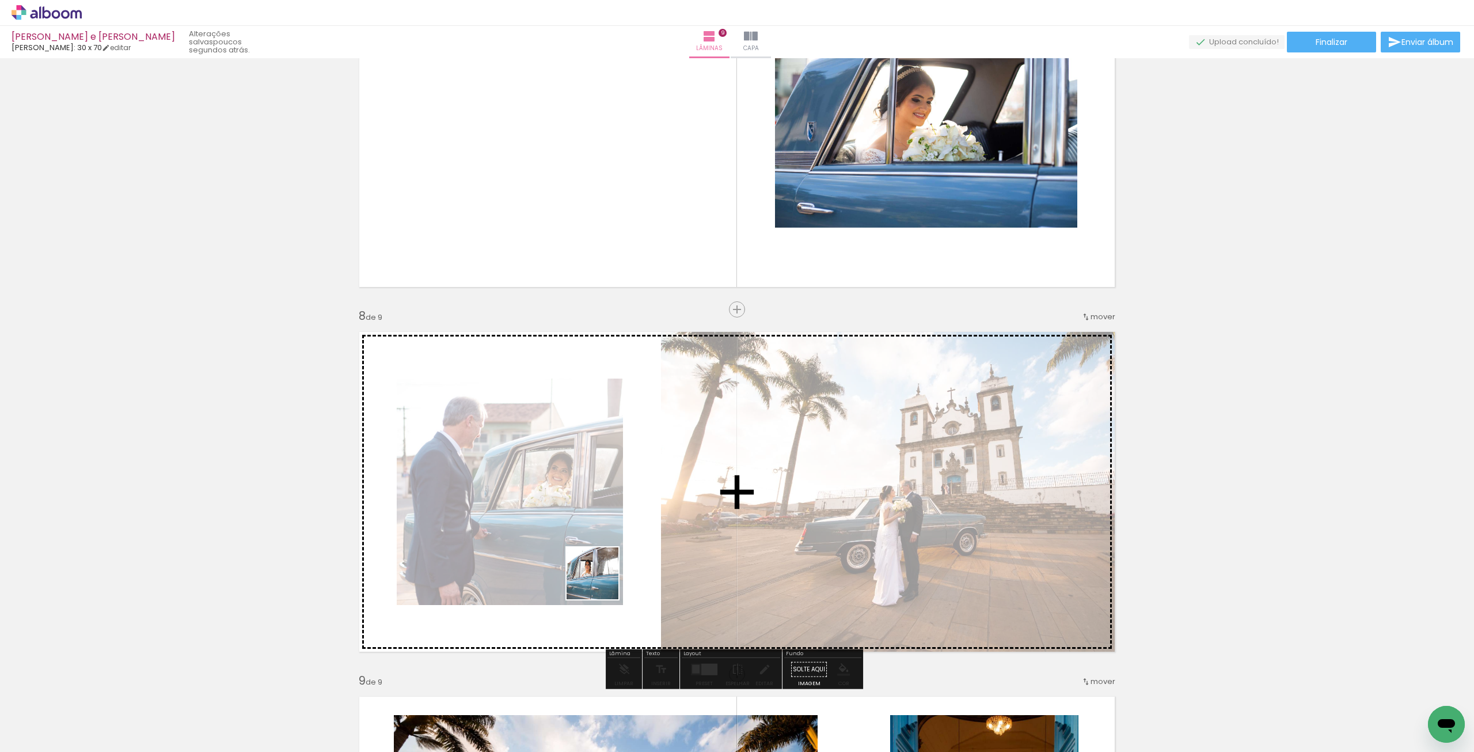
drag, startPoint x: 727, startPoint y: 716, endPoint x: 599, endPoint y: 574, distance: 191.3
click at [597, 575] on quentale-workspace at bounding box center [737, 376] width 1474 height 752
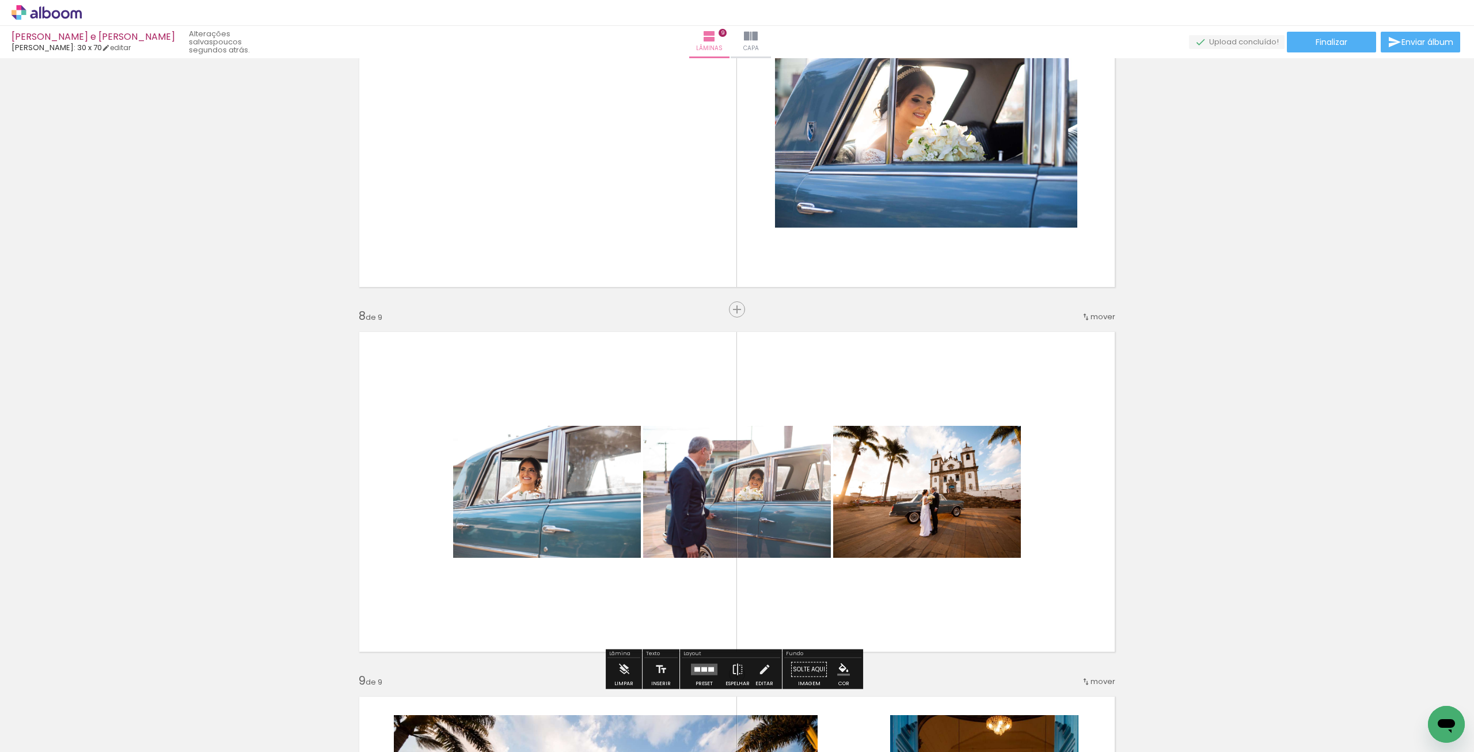
click at [703, 667] on div at bounding box center [704, 669] width 6 height 5
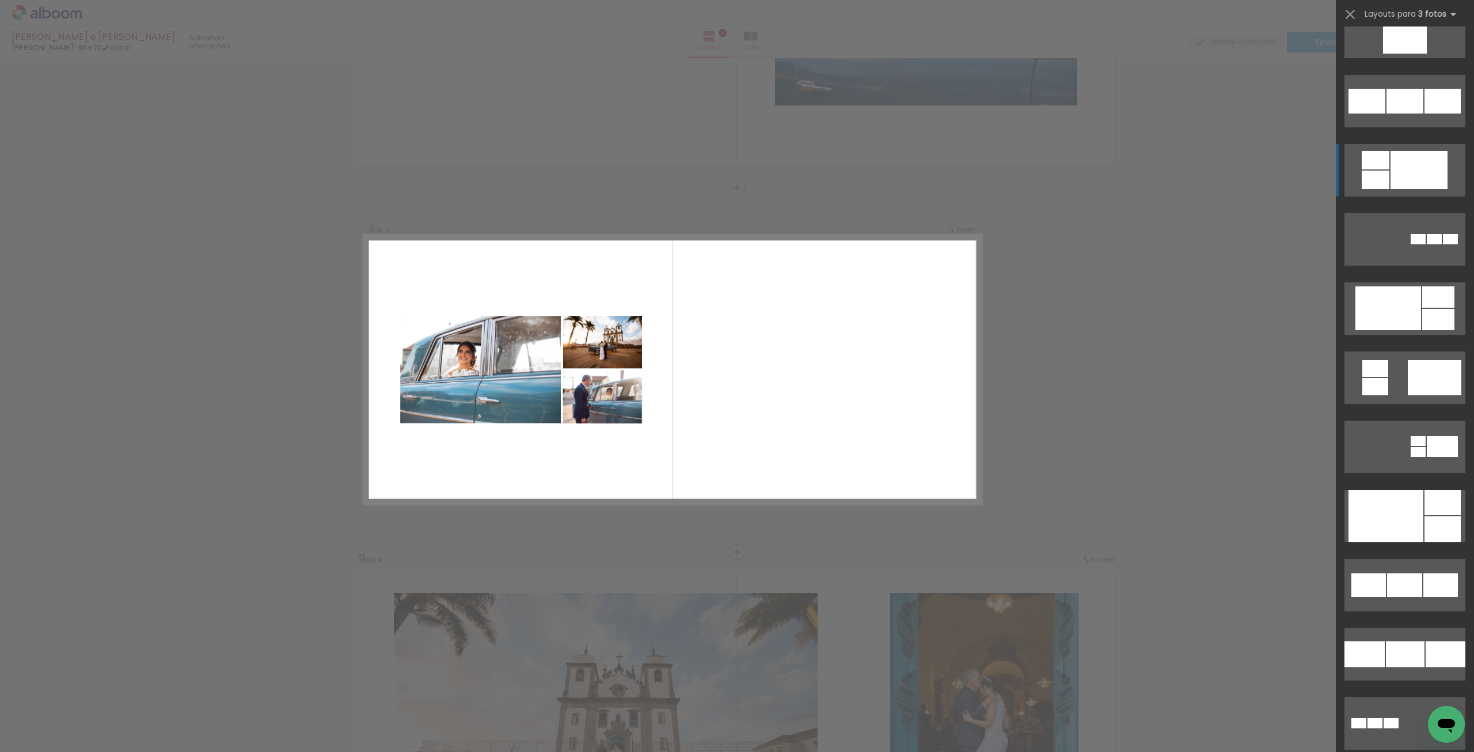
scroll to position [1152, 0]
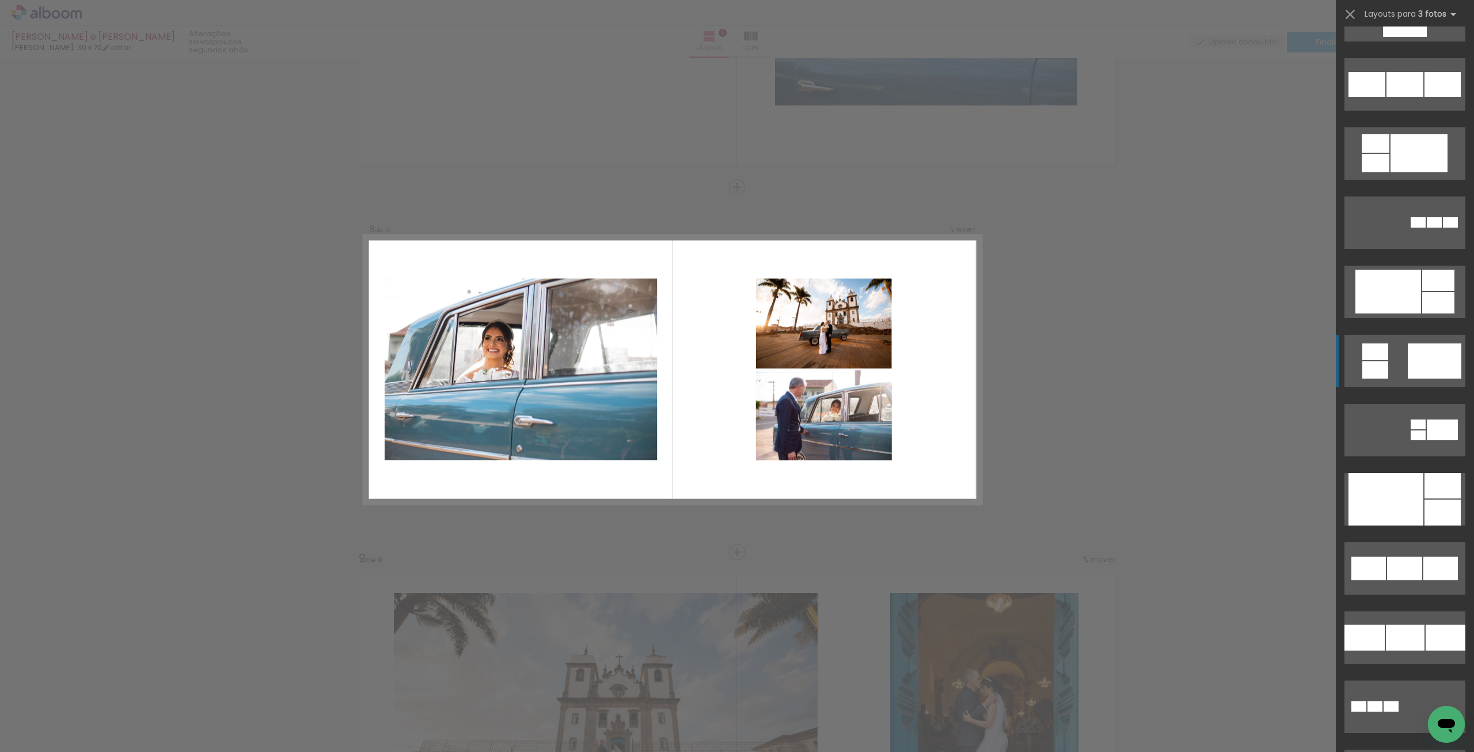
click at [1386, 367] on quentale-layouter at bounding box center [1405, 361] width 121 height 52
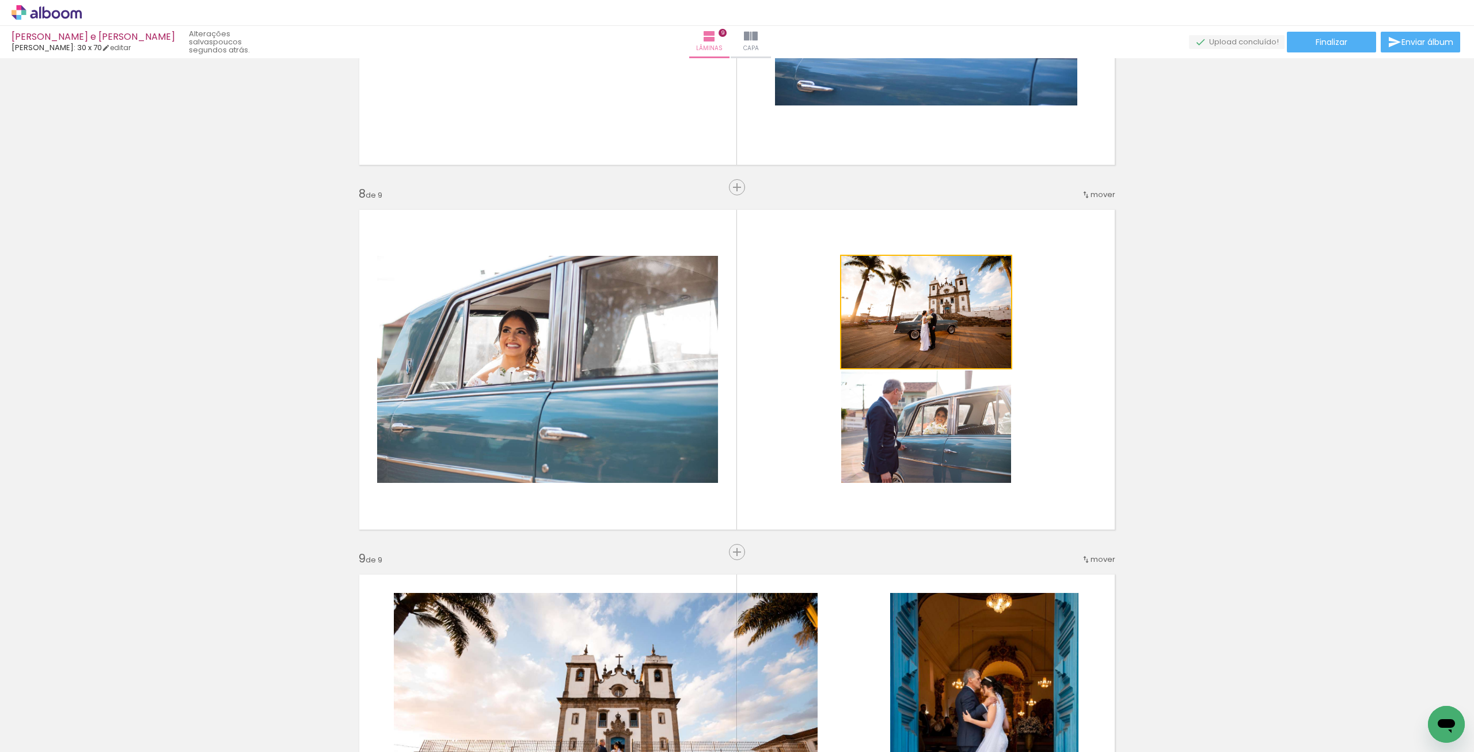
drag, startPoint x: 957, startPoint y: 317, endPoint x: 588, endPoint y: 280, distance: 371.0
click at [0, 0] on slot at bounding box center [0, 0] width 0 height 0
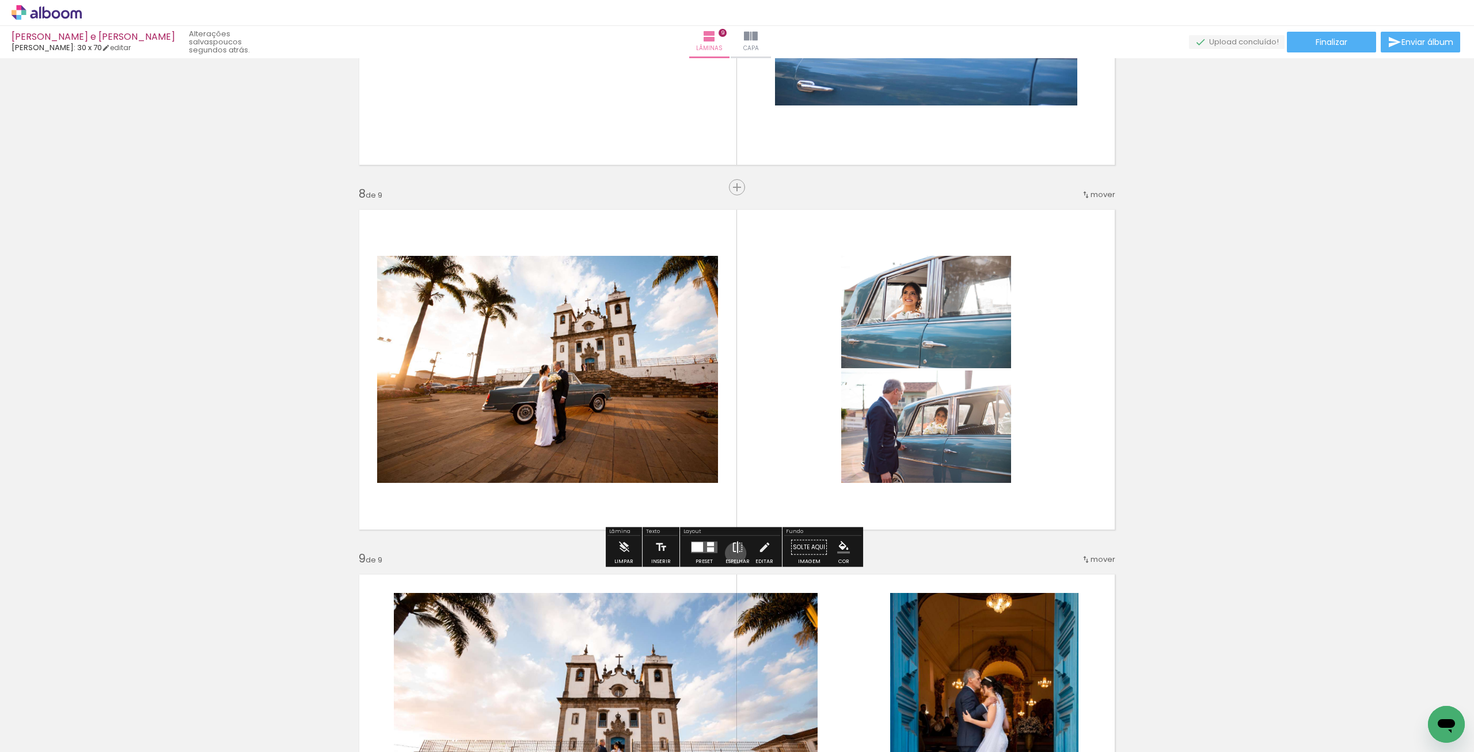
click at [733, 552] on iron-icon at bounding box center [737, 547] width 13 height 23
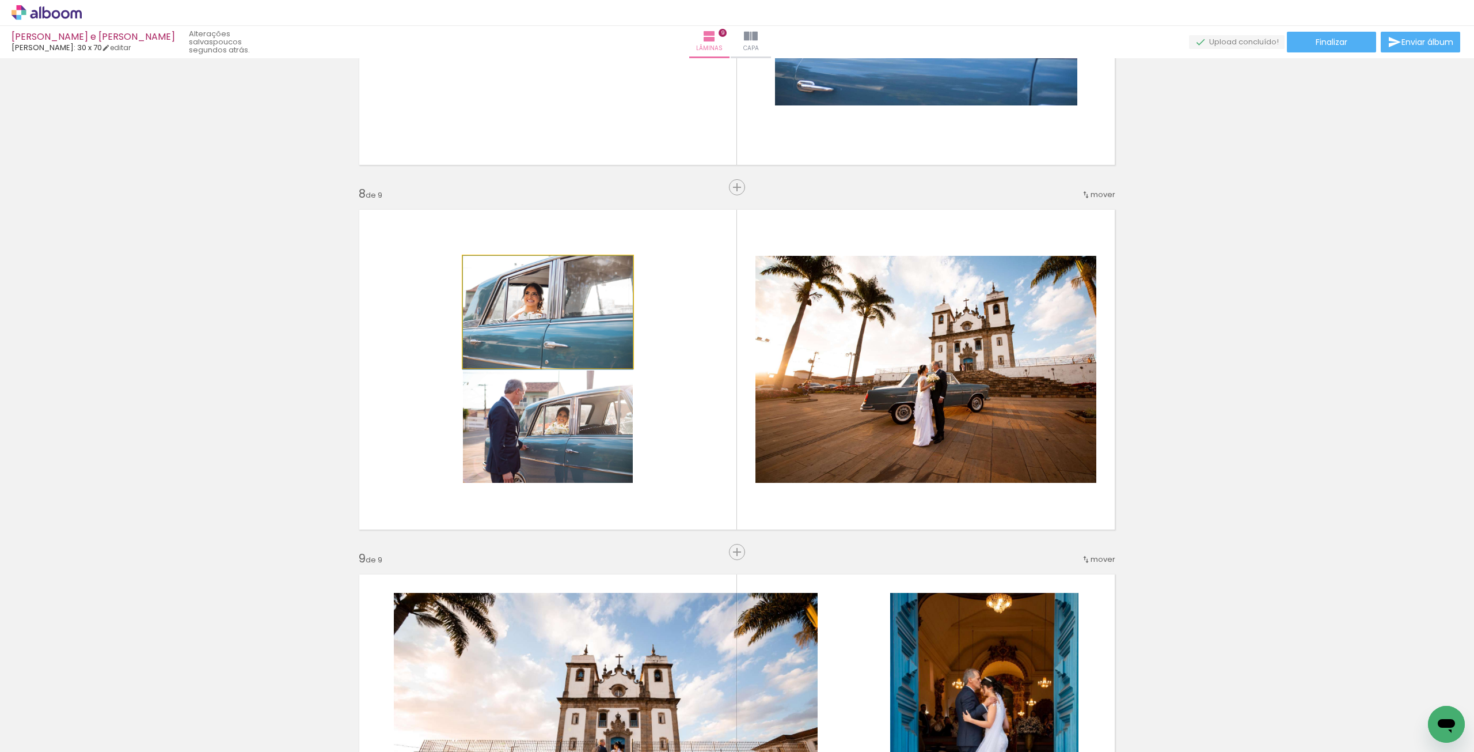
drag, startPoint x: 531, startPoint y: 332, endPoint x: 556, endPoint y: 342, distance: 27.0
drag, startPoint x: 545, startPoint y: 430, endPoint x: 543, endPoint y: 412, distance: 18.7
drag, startPoint x: 583, startPoint y: 456, endPoint x: 646, endPoint y: 447, distance: 63.4
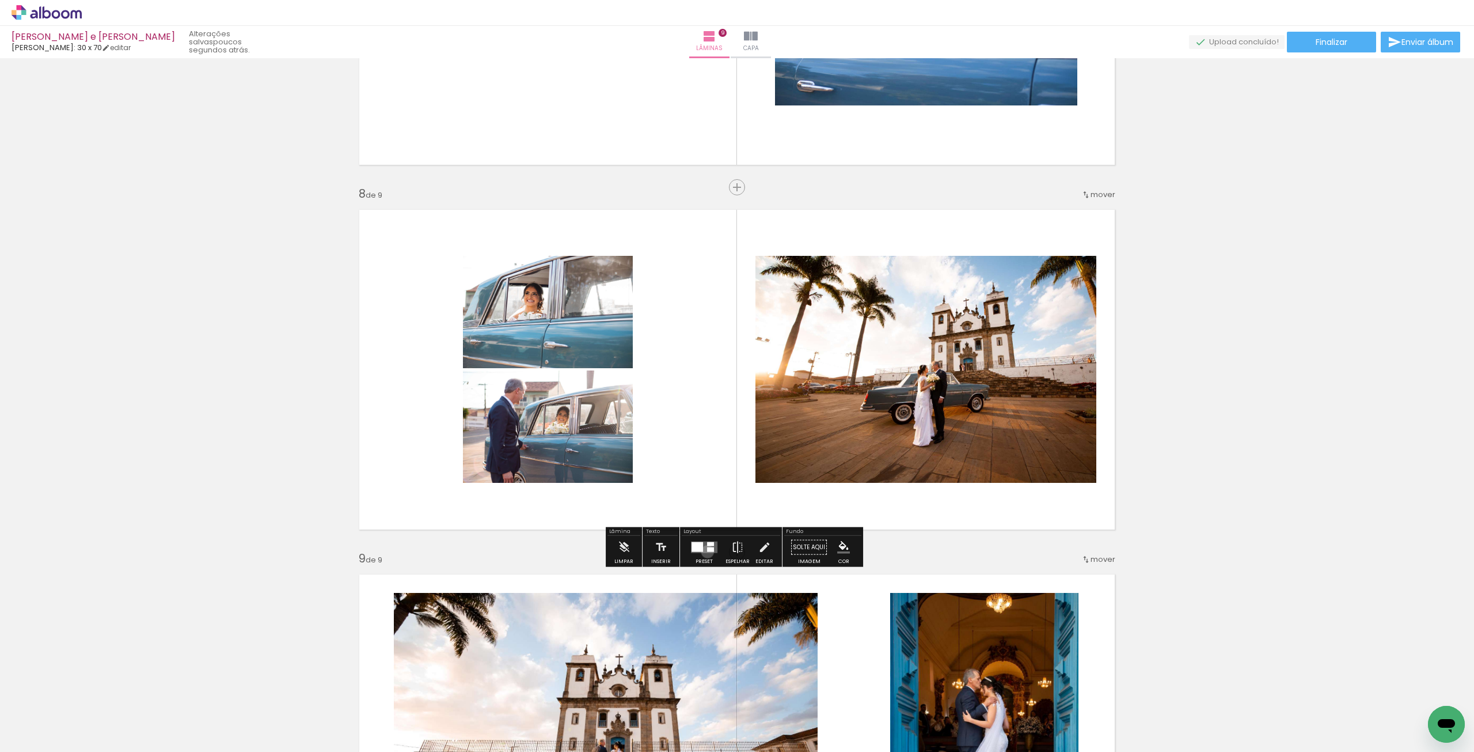
click at [707, 551] on div at bounding box center [710, 549] width 7 height 5
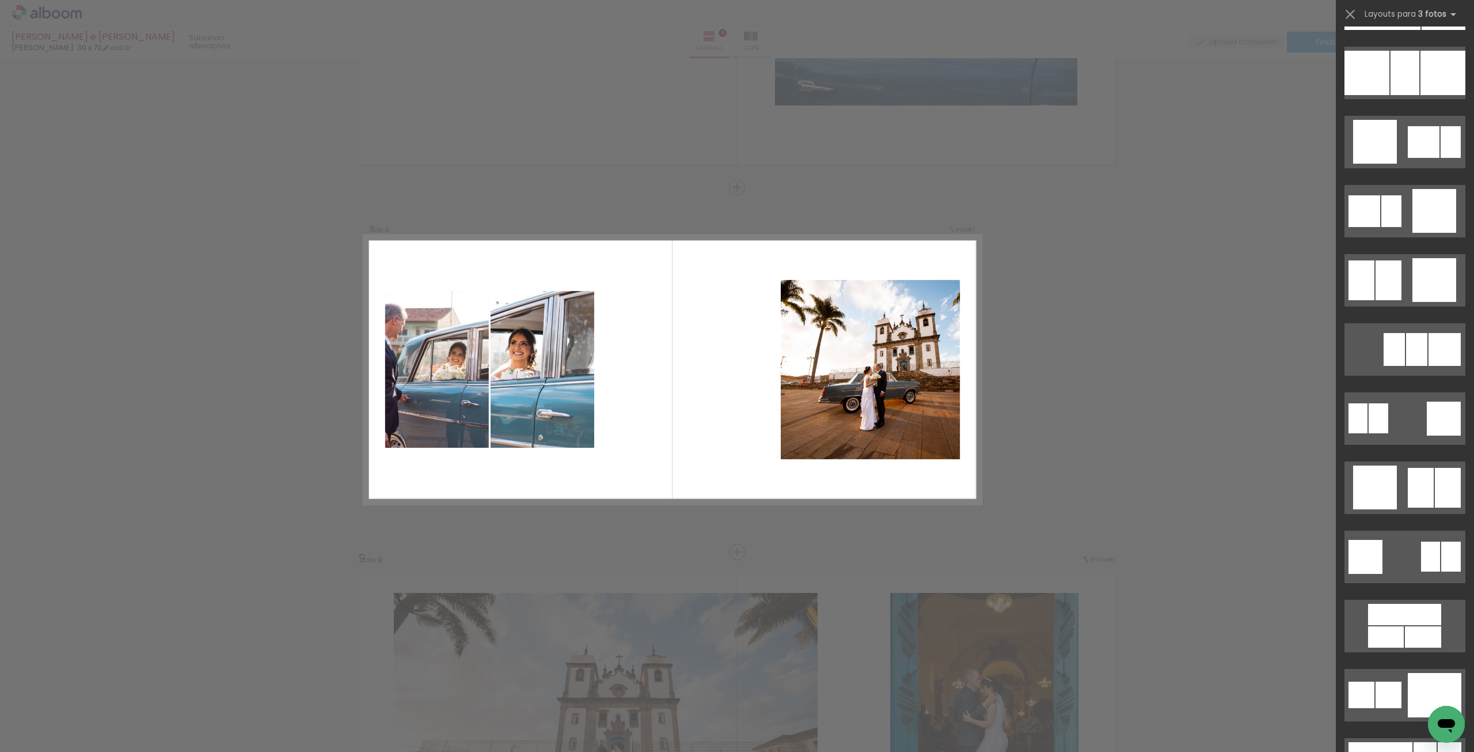
scroll to position [11012, 0]
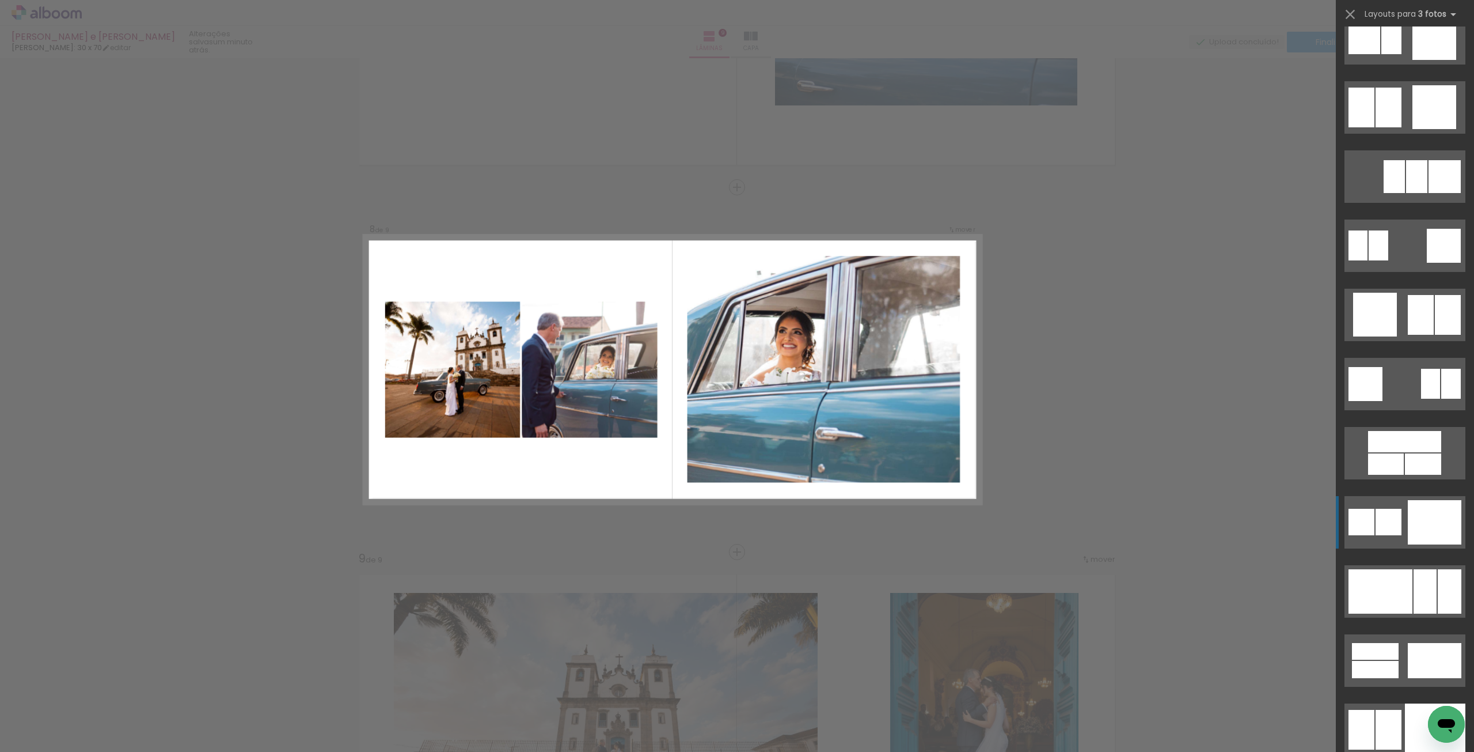
click at [1434, 531] on div at bounding box center [1435, 522] width 54 height 44
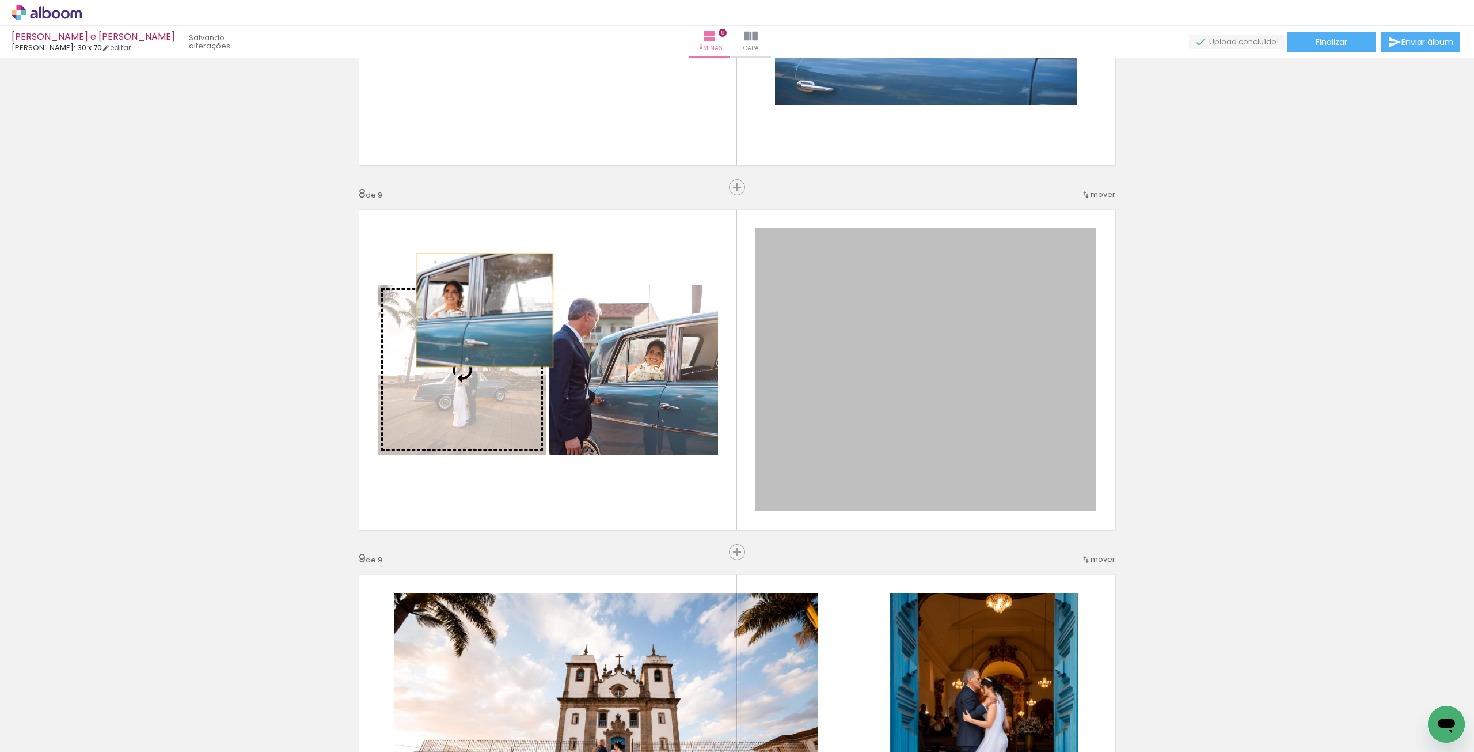
drag, startPoint x: 985, startPoint y: 371, endPoint x: 473, endPoint y: 337, distance: 513.2
click at [0, 0] on slot at bounding box center [0, 0] width 0 height 0
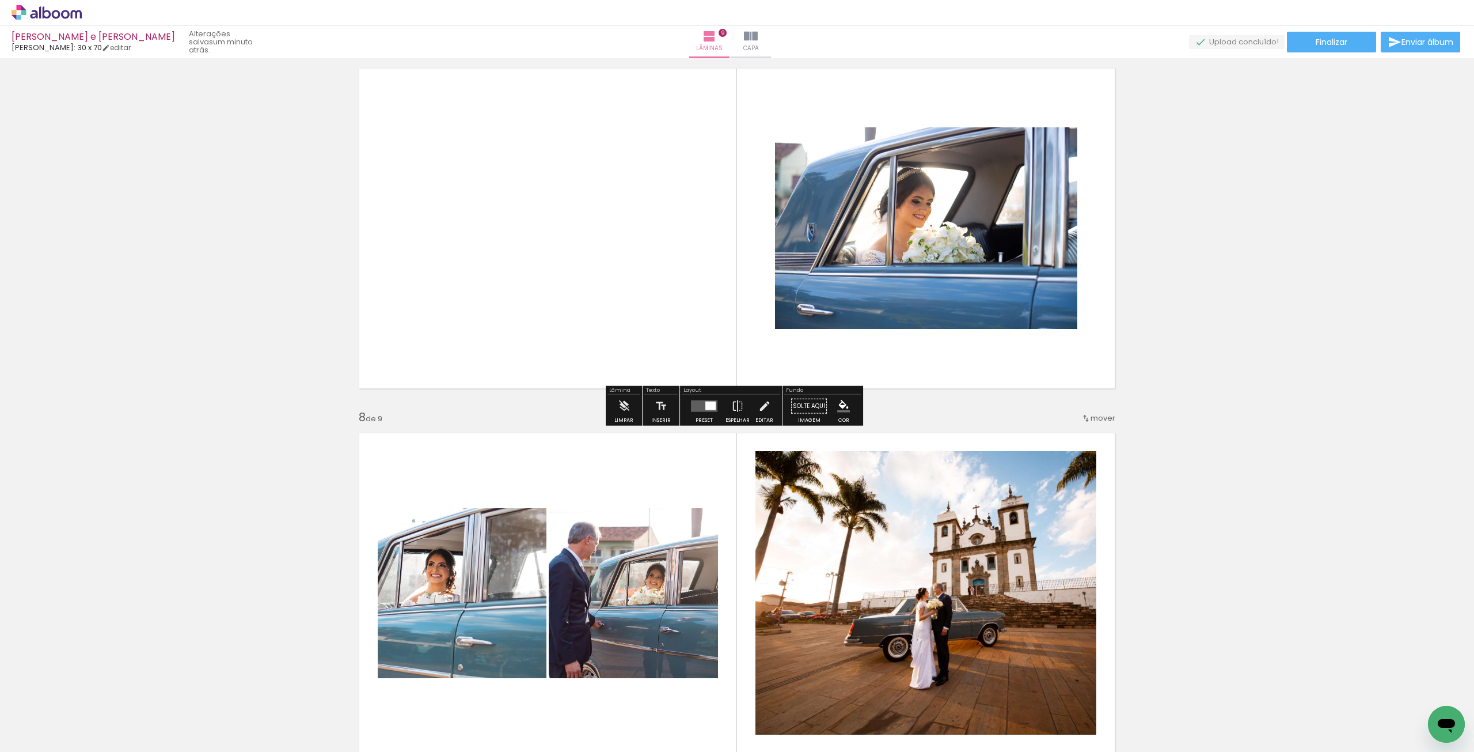
scroll to position [2212, 0]
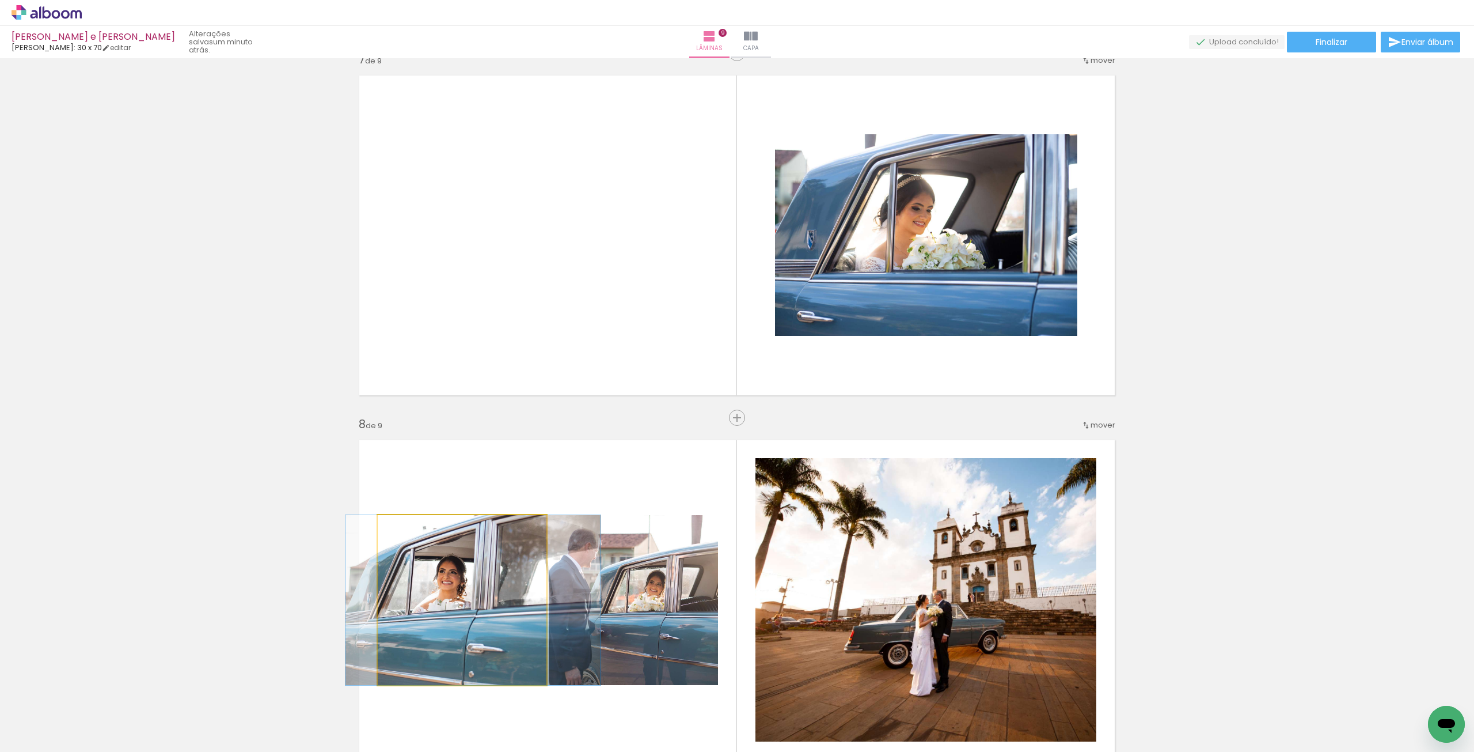
drag, startPoint x: 477, startPoint y: 545, endPoint x: 668, endPoint y: 242, distance: 357.8
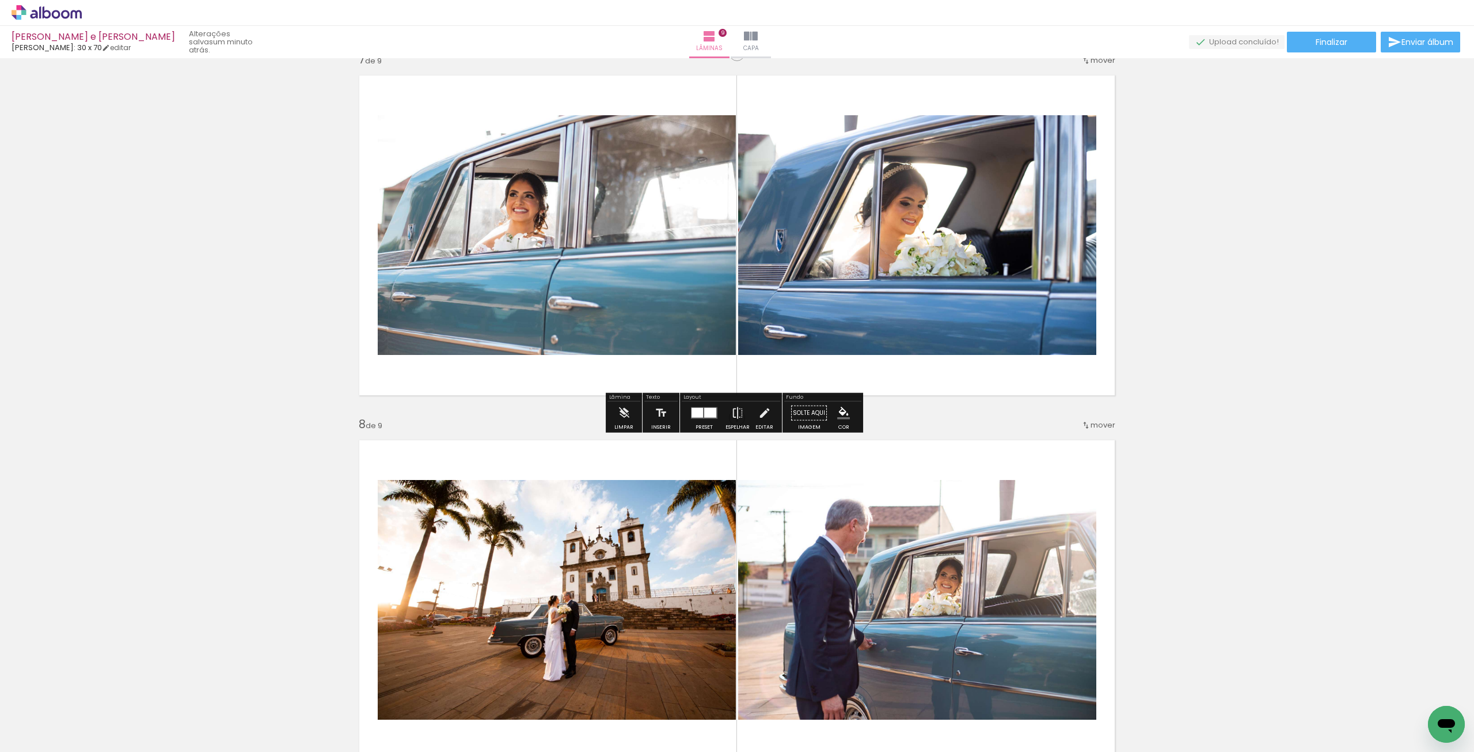
click at [704, 414] on div at bounding box center [710, 413] width 12 height 10
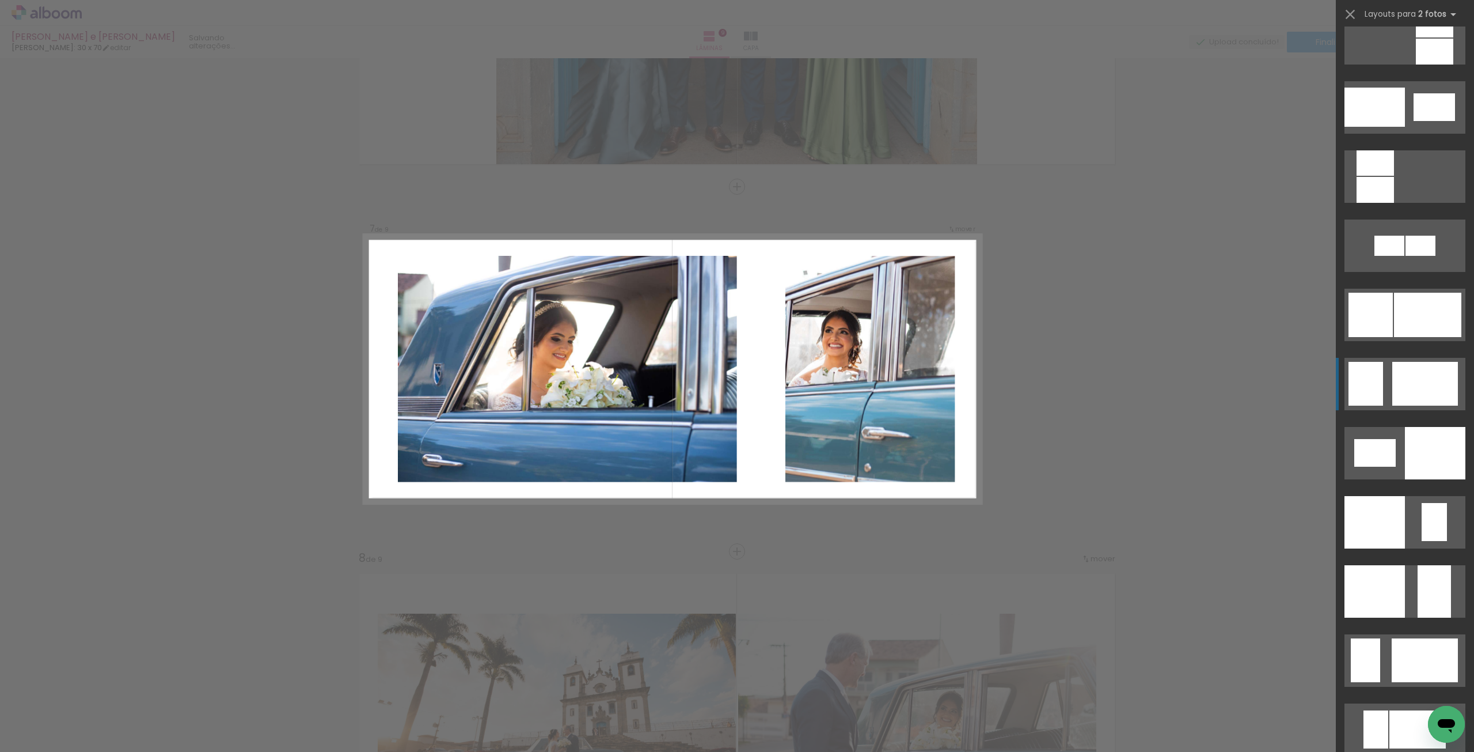
scroll to position [1267, 0]
click at [1382, 376] on quentale-layouter at bounding box center [1405, 384] width 121 height 52
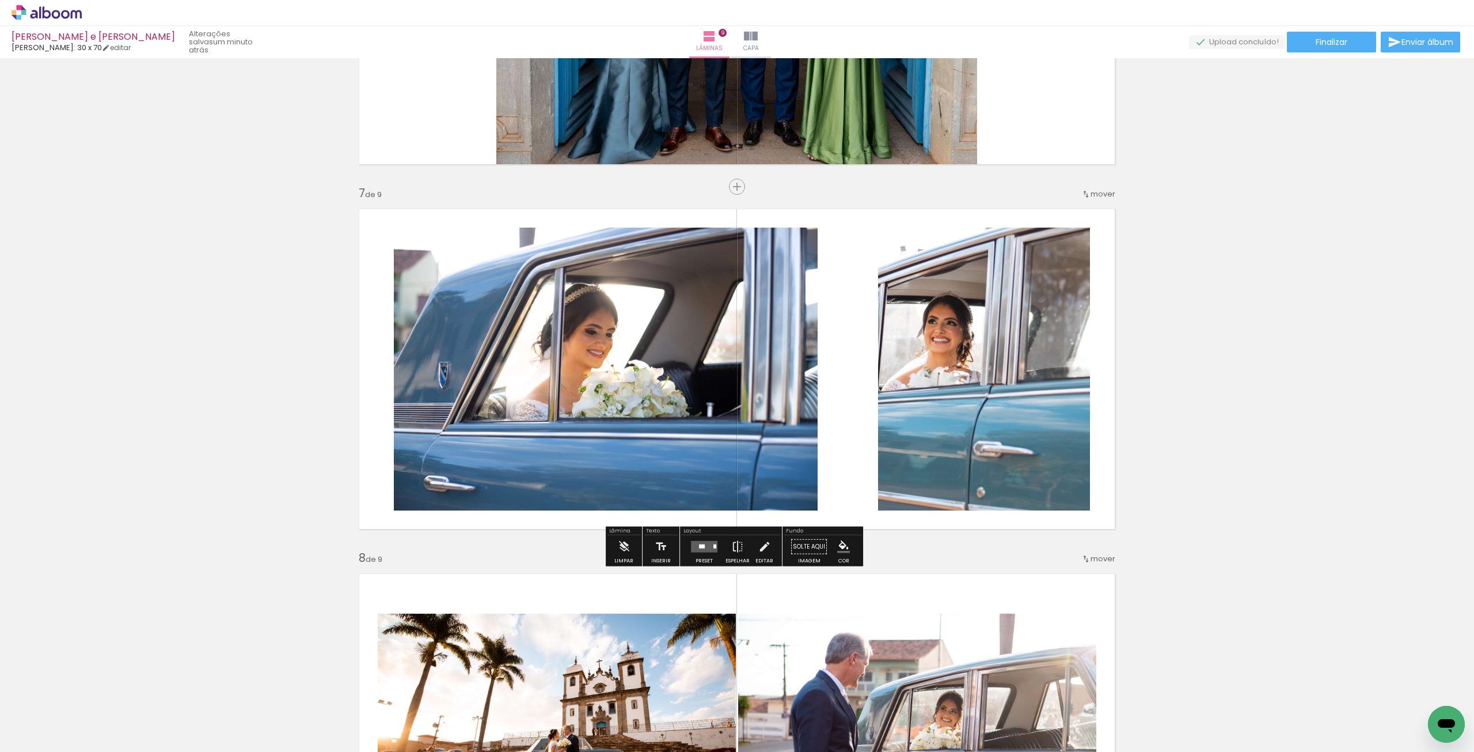
drag, startPoint x: 684, startPoint y: 346, endPoint x: 972, endPoint y: 382, distance: 290.2
click at [0, 0] on slot at bounding box center [0, 0] width 0 height 0
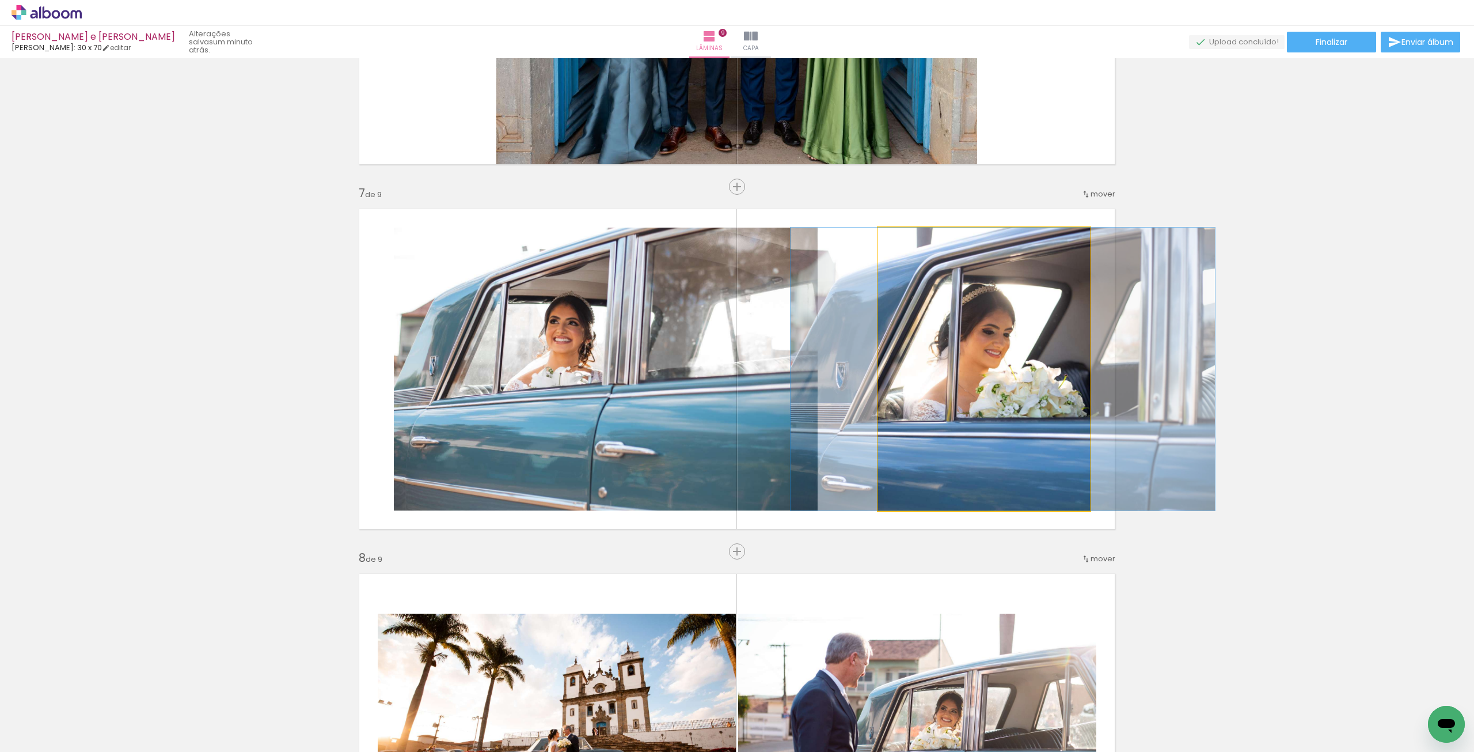
drag, startPoint x: 1011, startPoint y: 407, endPoint x: 1030, endPoint y: 414, distance: 20.0
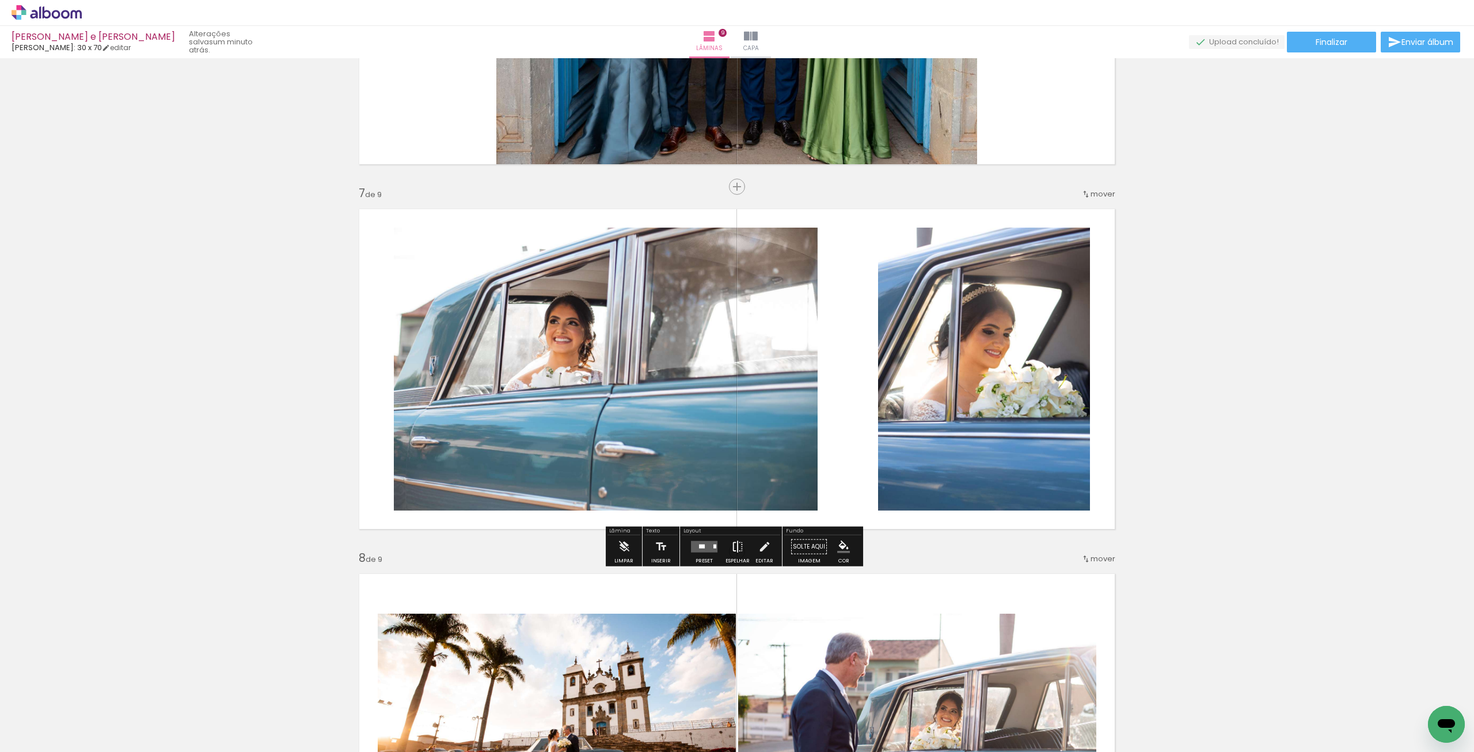
click at [742, 552] on paper-button "Espelhar" at bounding box center [738, 549] width 30 height 29
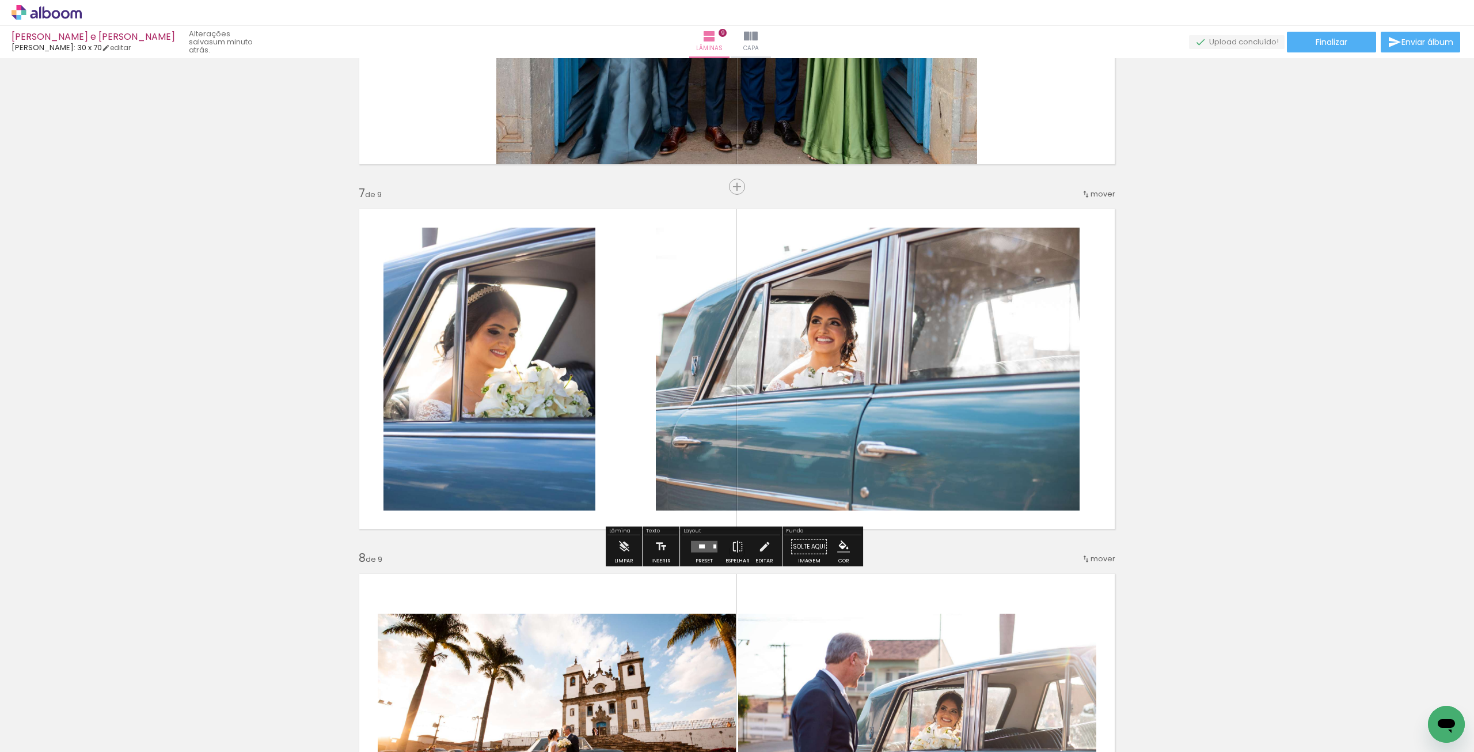
scroll to position [2334, 0]
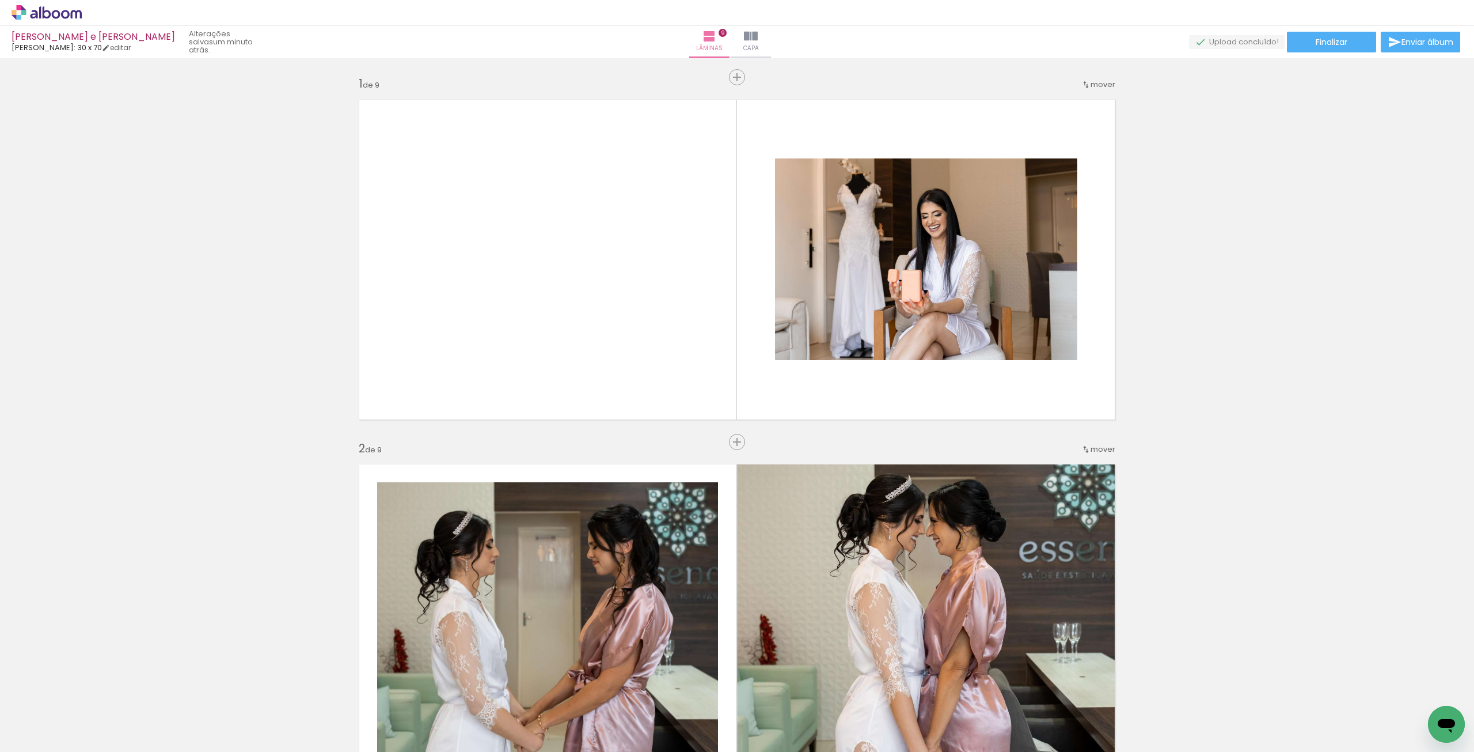
scroll to position [0, 1591]
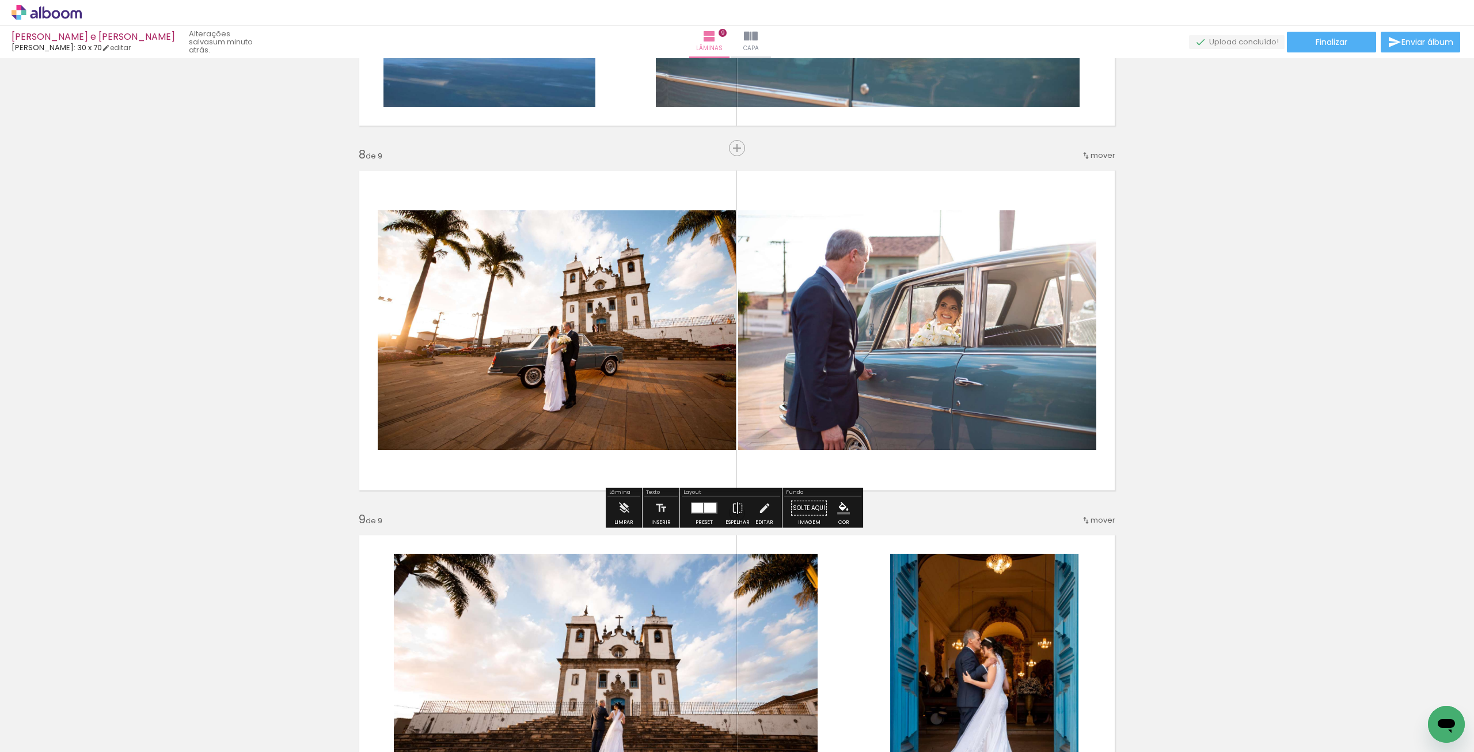
click at [707, 518] on div at bounding box center [704, 507] width 31 height 23
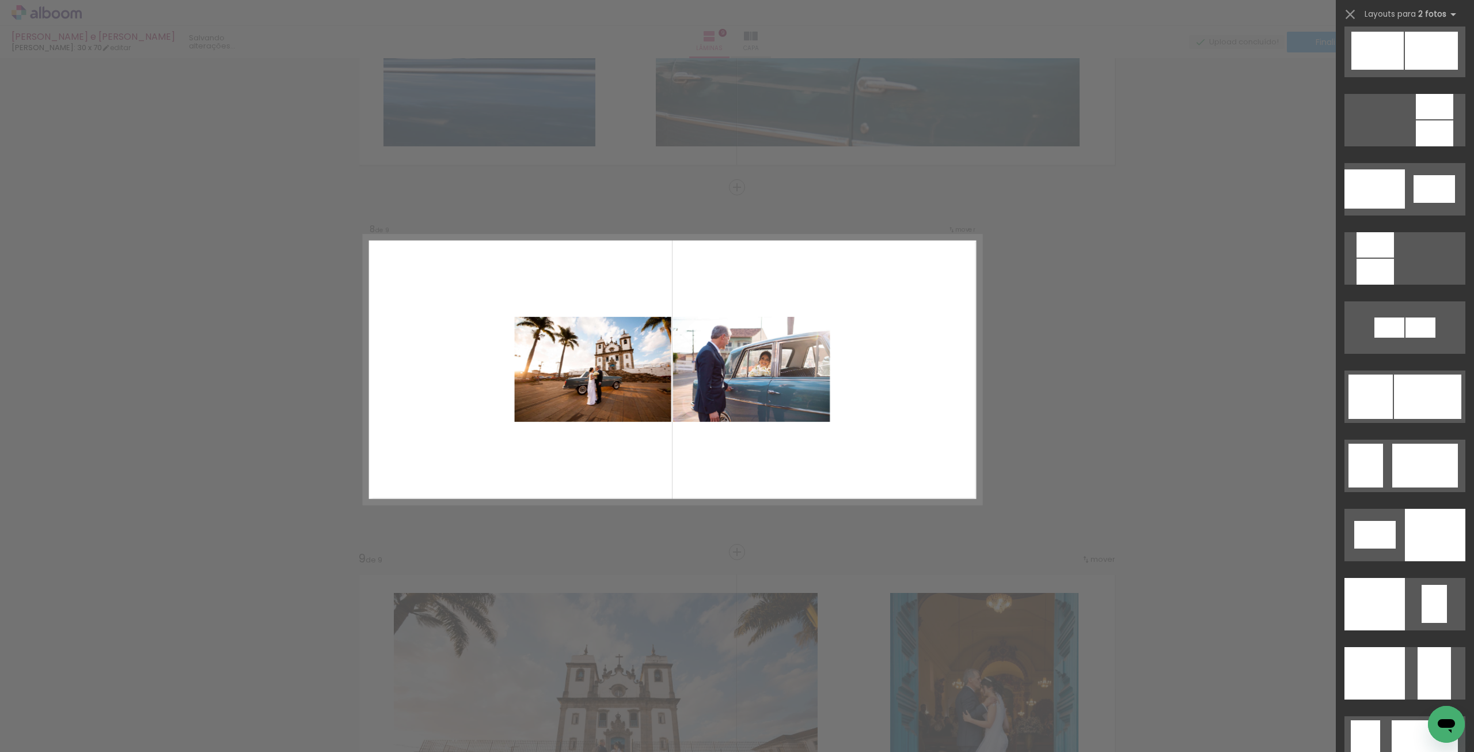
scroll to position [1209, 0]
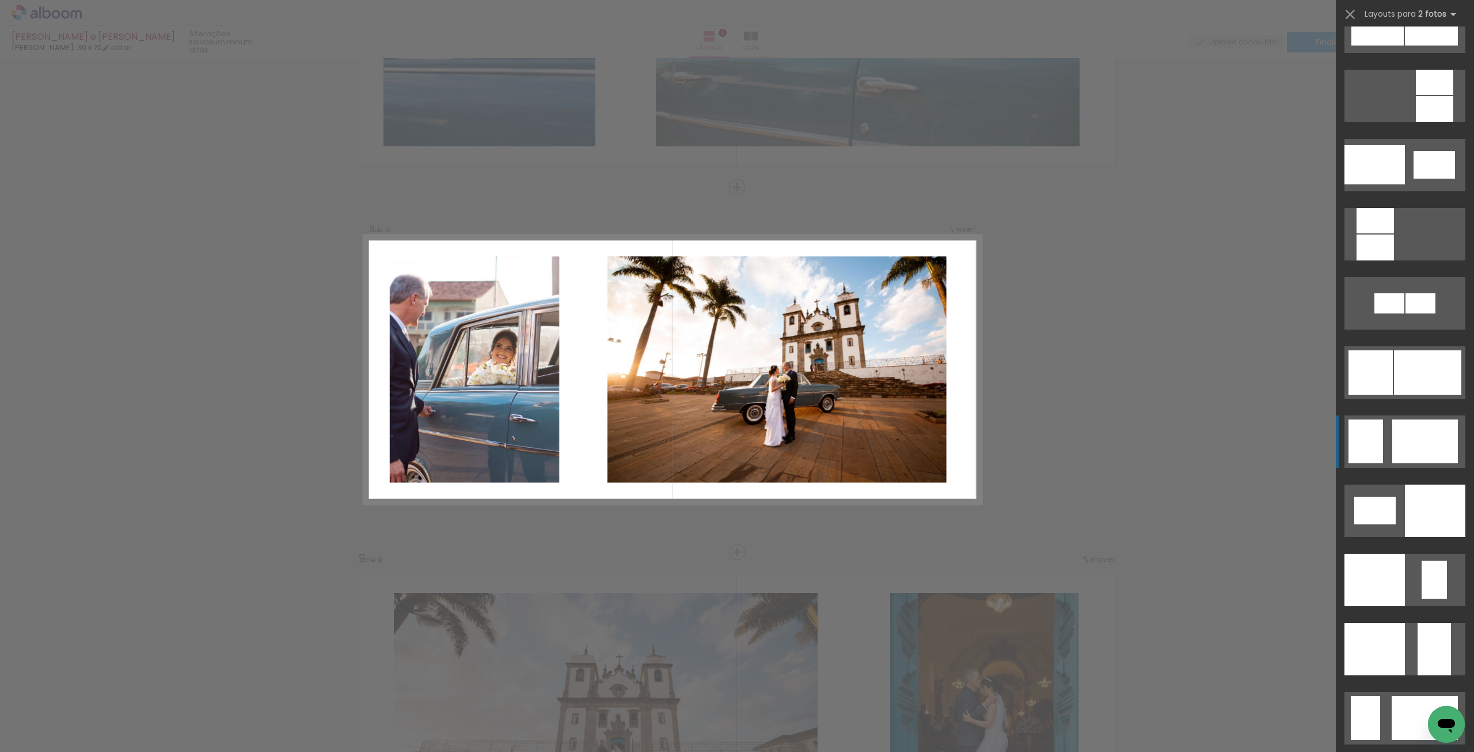
click at [1430, 427] on div at bounding box center [1426, 441] width 66 height 44
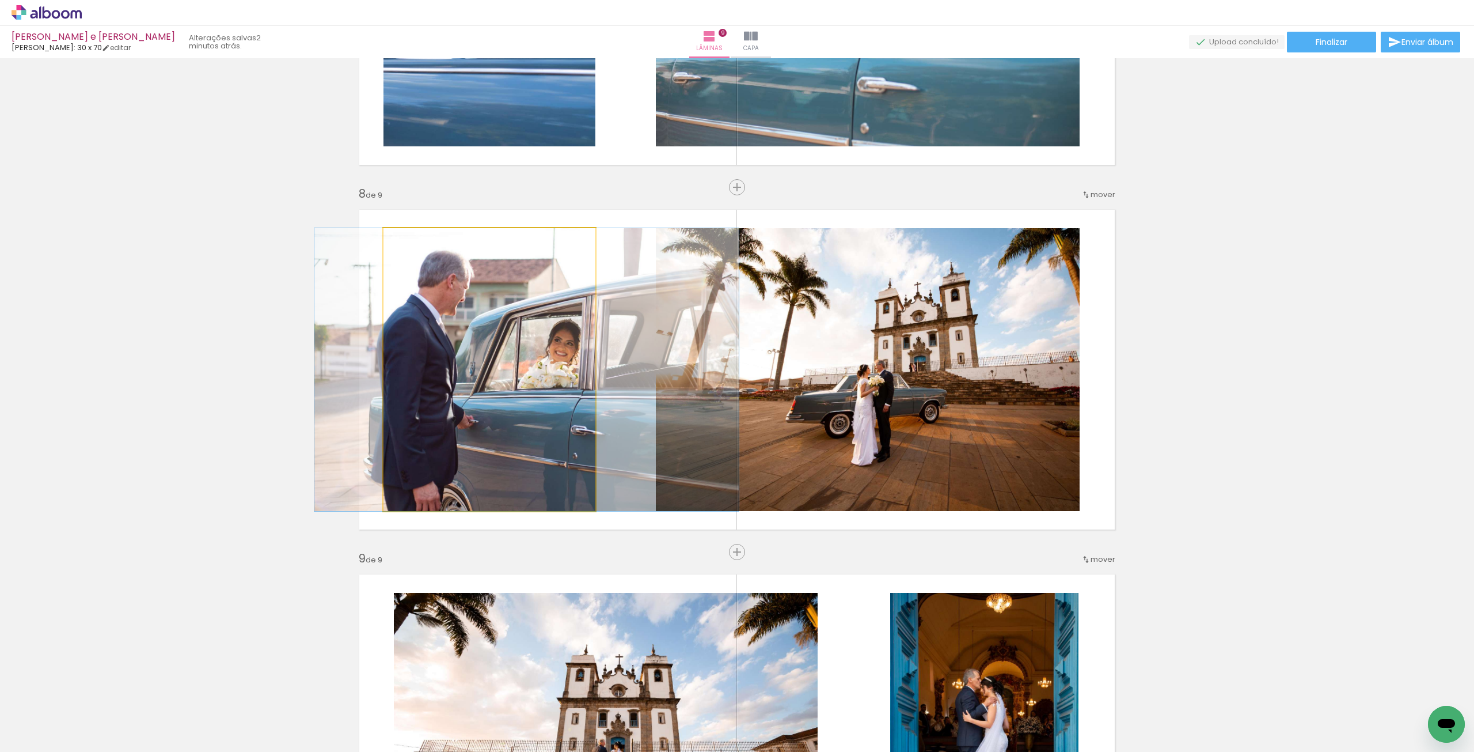
drag, startPoint x: 520, startPoint y: 322, endPoint x: 555, endPoint y: 328, distance: 36.2
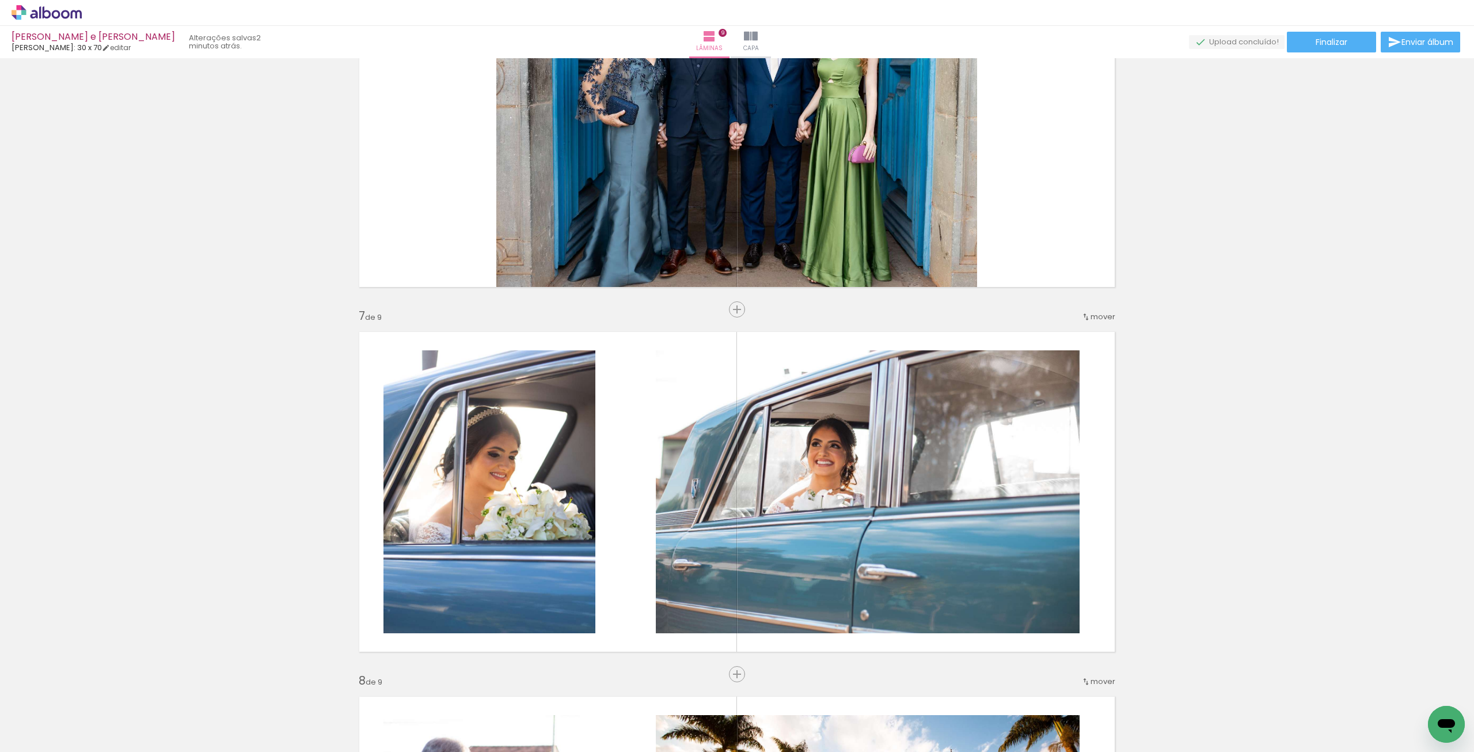
scroll to position [1802, 0]
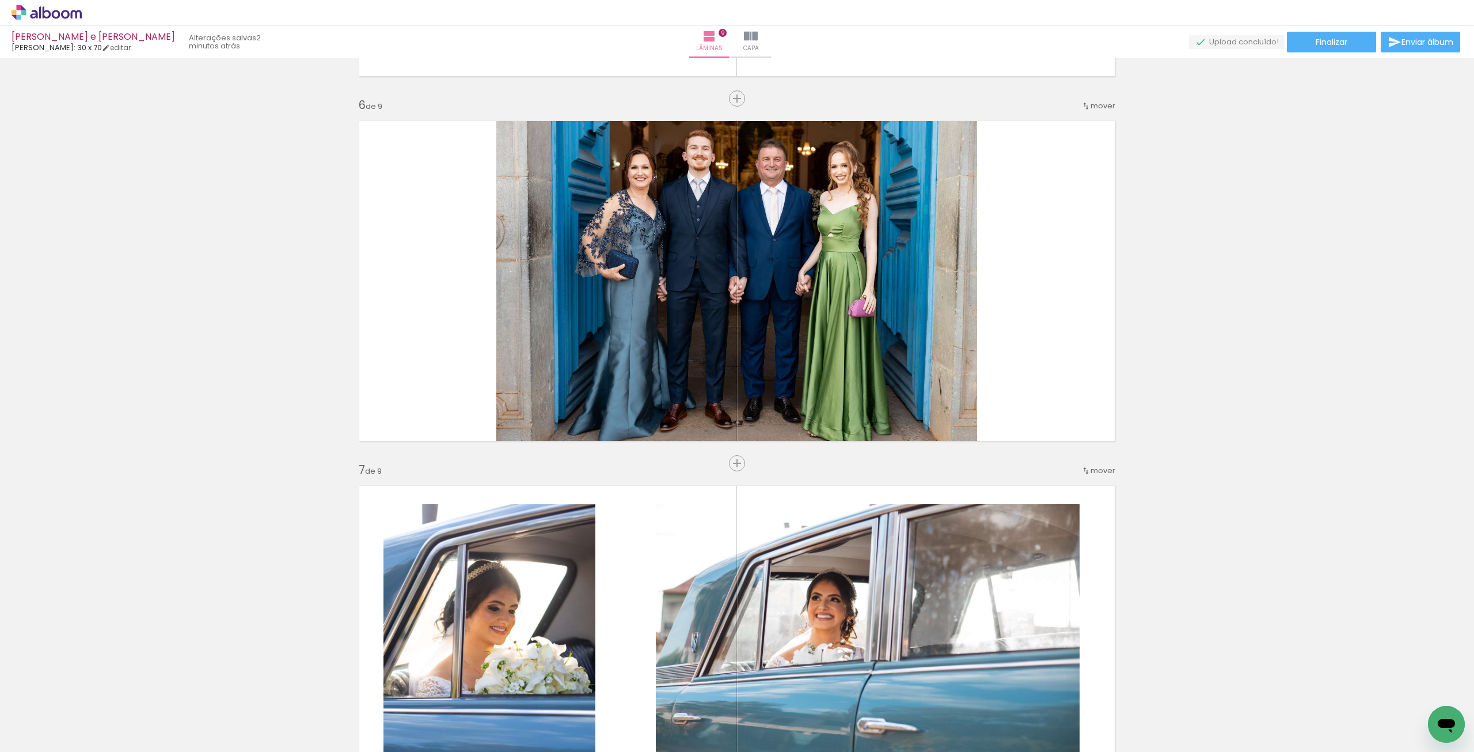
click at [724, 458] on div "Inserir lâmina 1 de 9 Inserir lâmina 2 de 9 Inserir lâmina 3 de 9 Inserir lâmin…" at bounding box center [737, 84] width 1474 height 3646
click at [738, 465] on span "Inserir lâmina" at bounding box center [742, 463] width 45 height 7
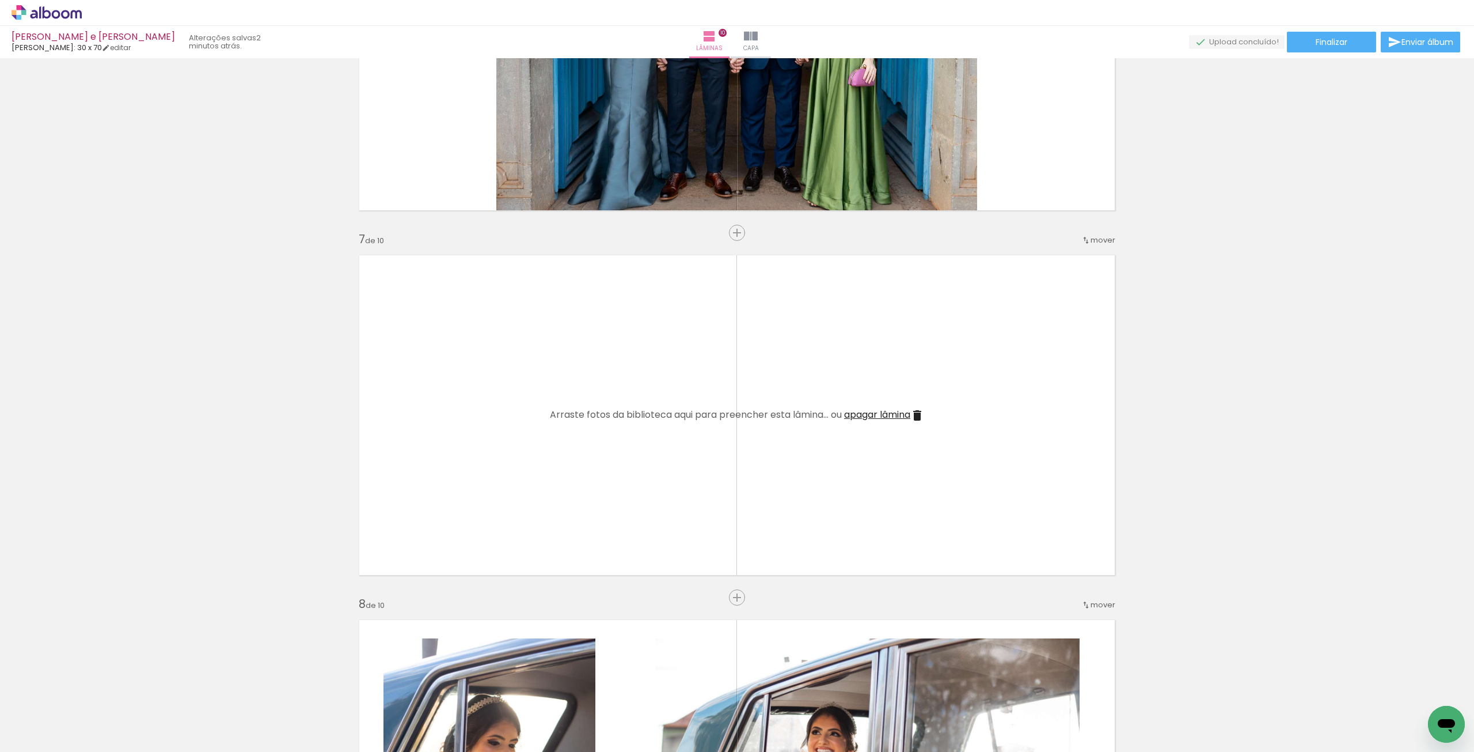
scroll to position [0, 0]
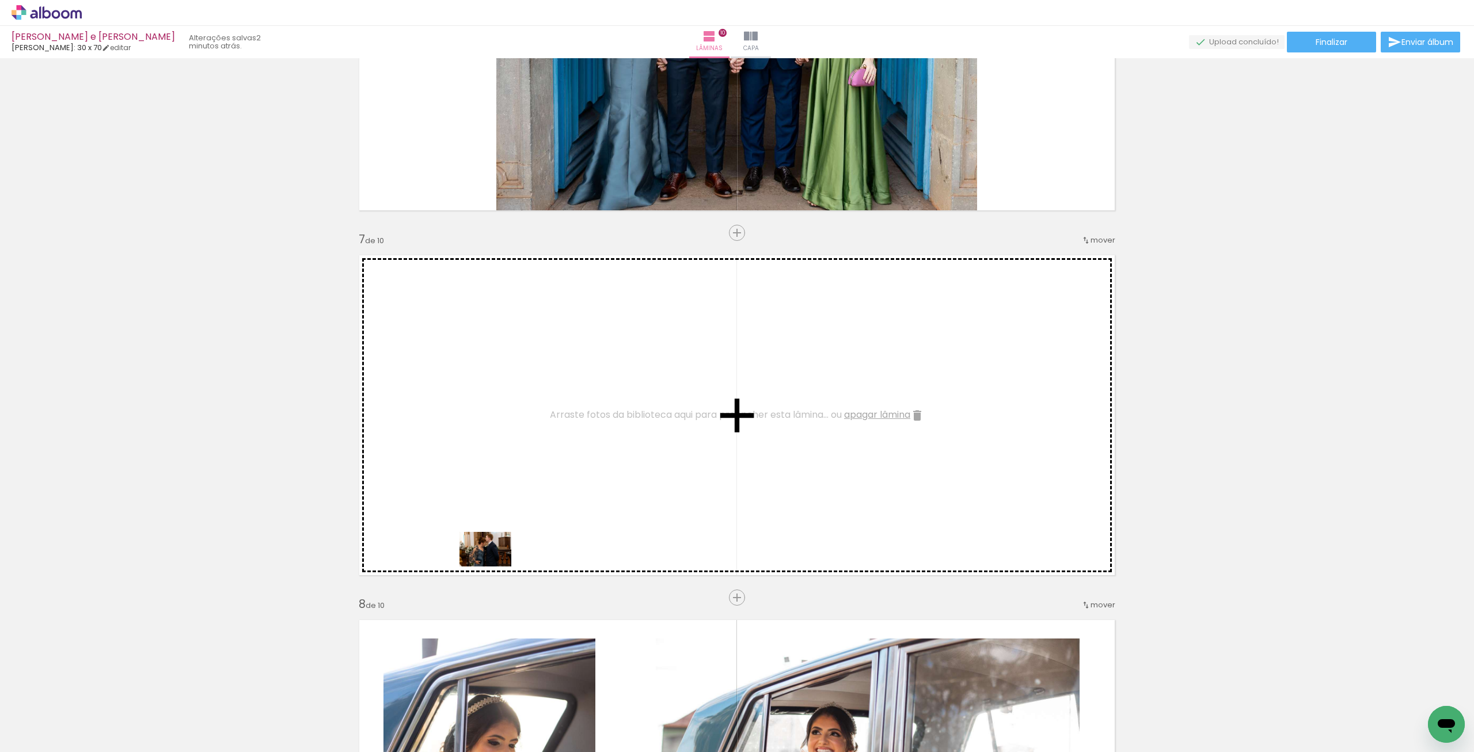
drag, startPoint x: 103, startPoint y: 706, endPoint x: 497, endPoint y: 562, distance: 419.4
click at [497, 564] on quentale-workspace at bounding box center [737, 376] width 1474 height 752
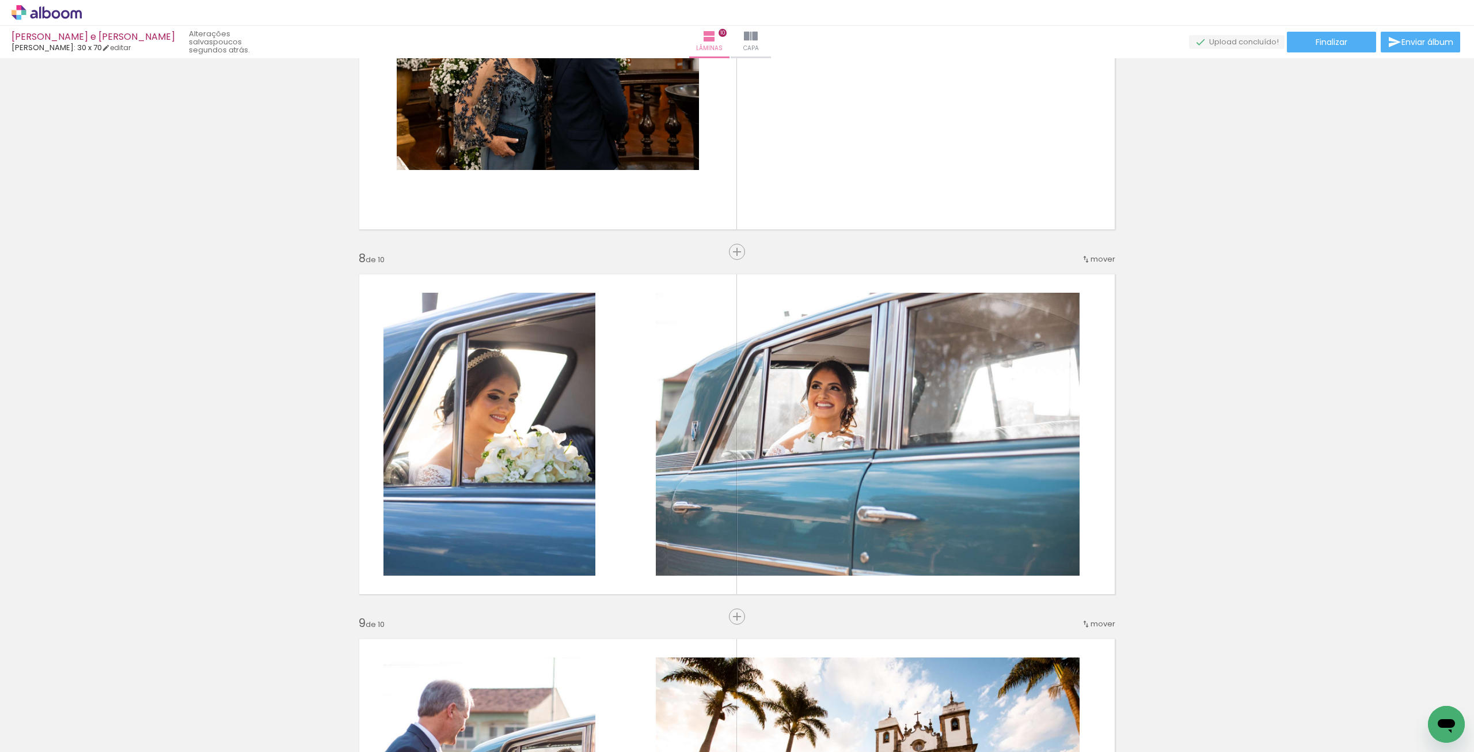
scroll to position [0, 1526]
